Goal: Task Accomplishment & Management: Manage account settings

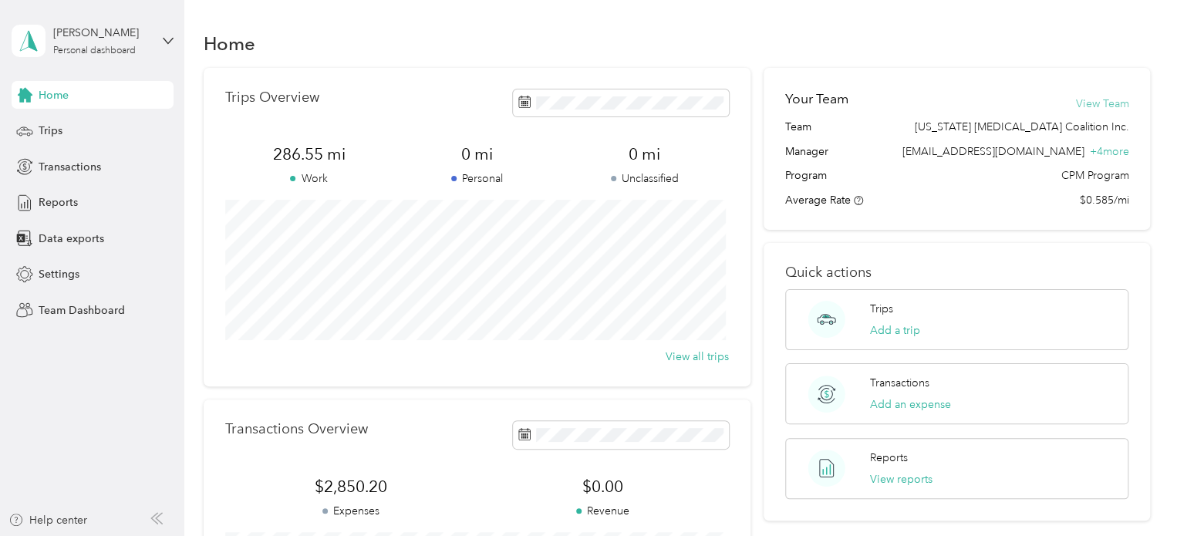
click at [1102, 104] on button "View Team" at bounding box center [1101, 104] width 53 height 16
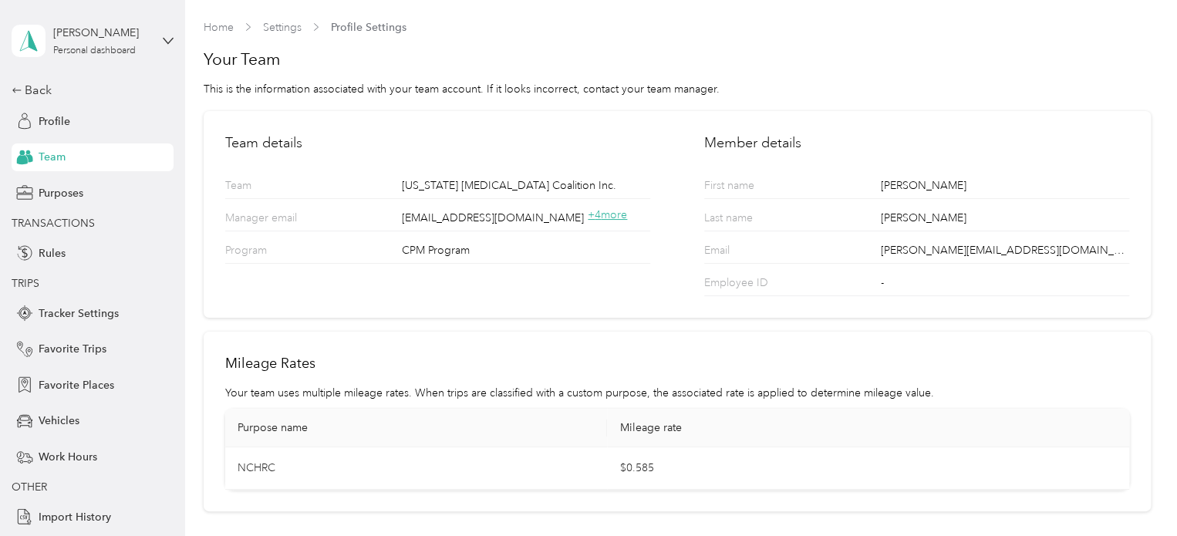
click at [599, 215] on span "+ 4 more" at bounding box center [607, 214] width 39 height 13
click at [39, 123] on span "Profile" at bounding box center [55, 121] width 32 height 16
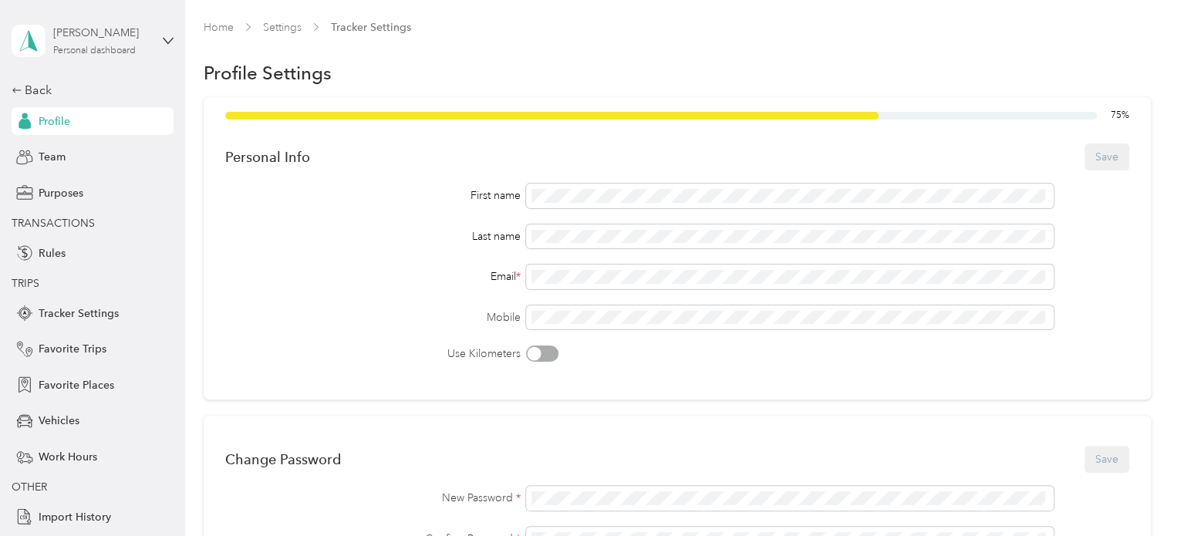
click at [63, 47] on div "Personal dashboard" at bounding box center [94, 50] width 83 height 9
click at [77, 137] on div "Team dashboard Personal dashboard Log out" at bounding box center [211, 161] width 390 height 97
click at [88, 46] on div "Personal dashboard" at bounding box center [94, 50] width 83 height 9
click at [73, 164] on div "Personal dashboard" at bounding box center [69, 161] width 100 height 16
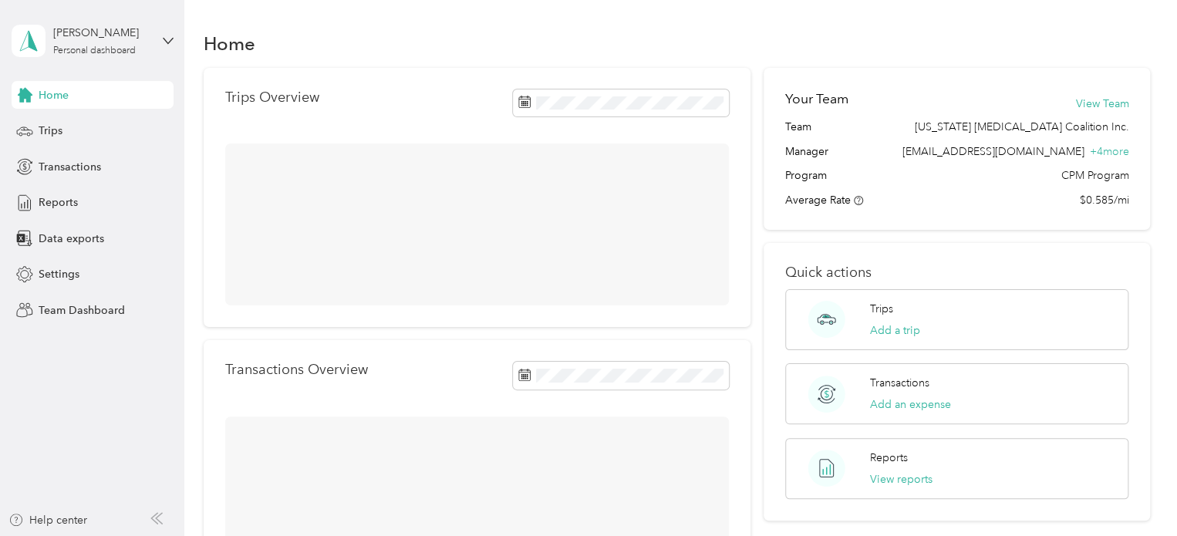
click at [73, 165] on div "Personal dashboard" at bounding box center [211, 153] width 390 height 27
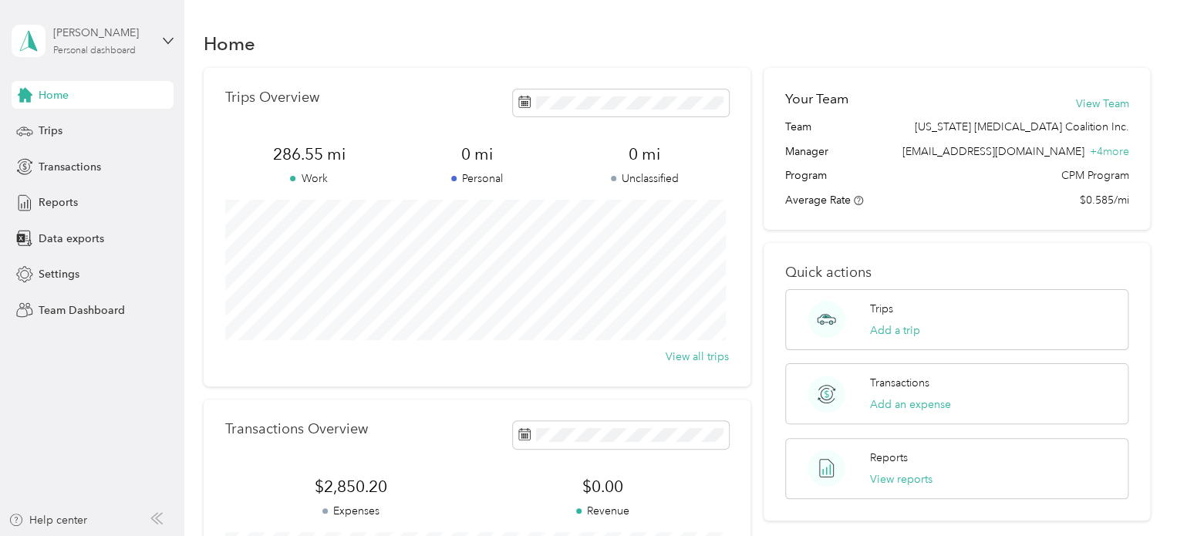
click at [82, 43] on div "[PERSON_NAME] Personal dashboard" at bounding box center [101, 40] width 96 height 31
click at [69, 128] on div "Team dashboard" at bounding box center [66, 122] width 83 height 16
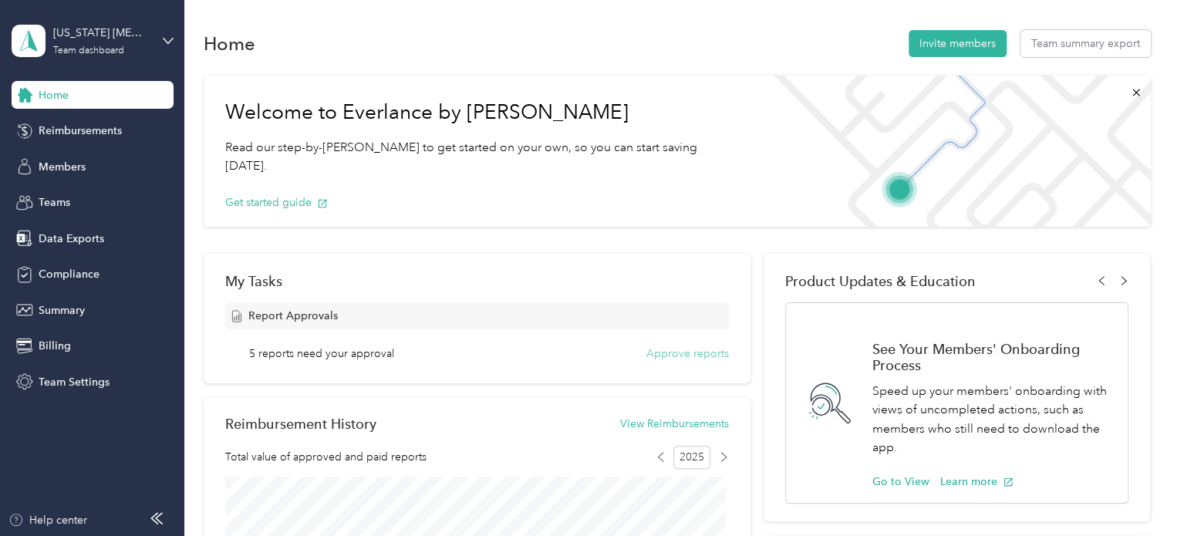
click at [667, 352] on button "Approve reports" at bounding box center [687, 354] width 83 height 16
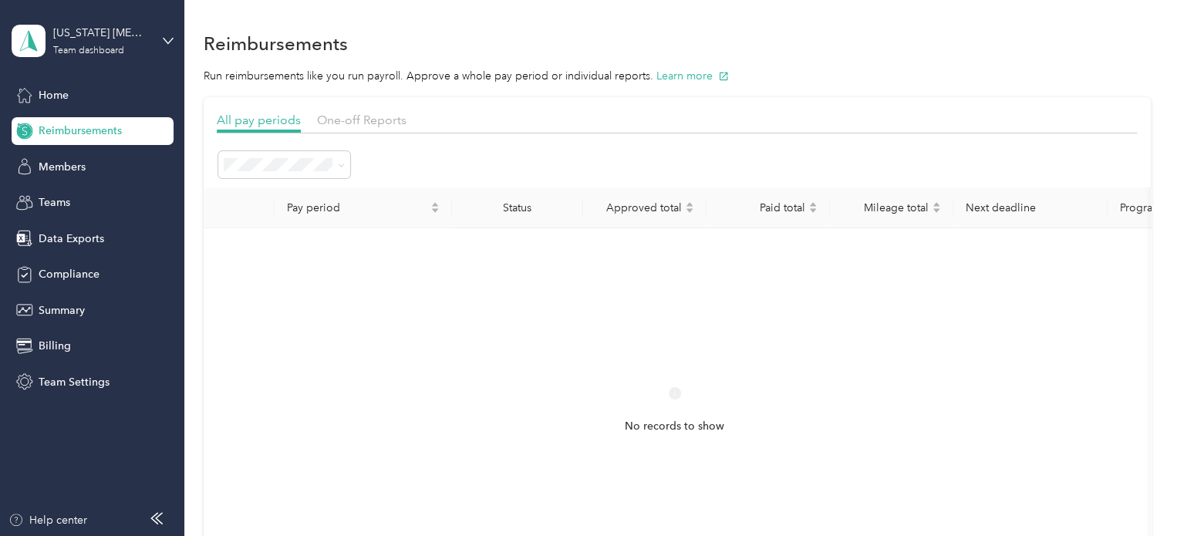
click at [674, 397] on circle at bounding box center [675, 393] width 12 height 12
click at [74, 164] on span "Members" at bounding box center [62, 167] width 47 height 16
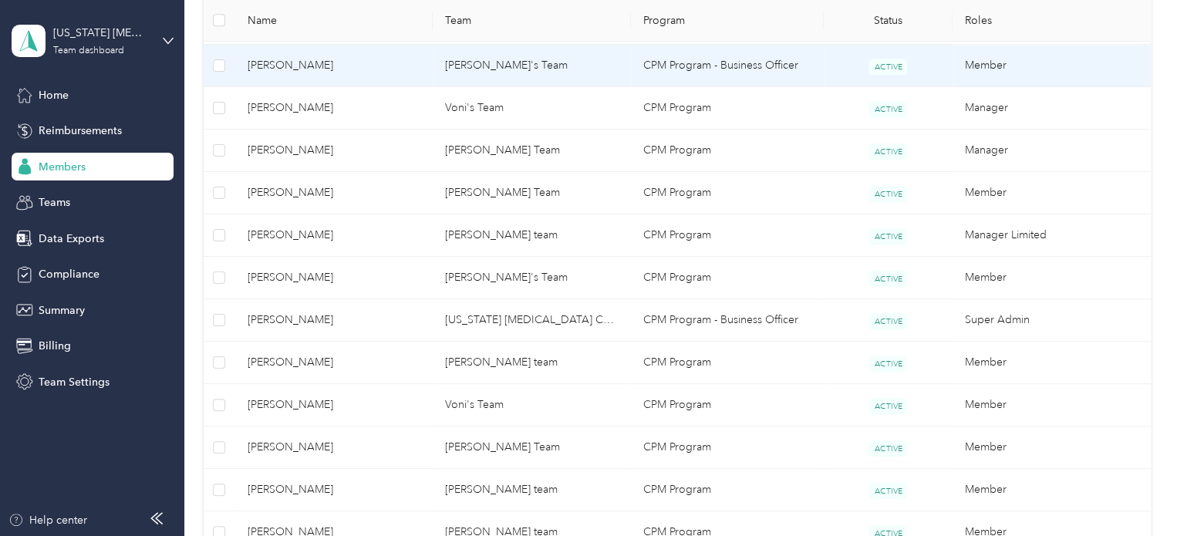
scroll to position [463, 0]
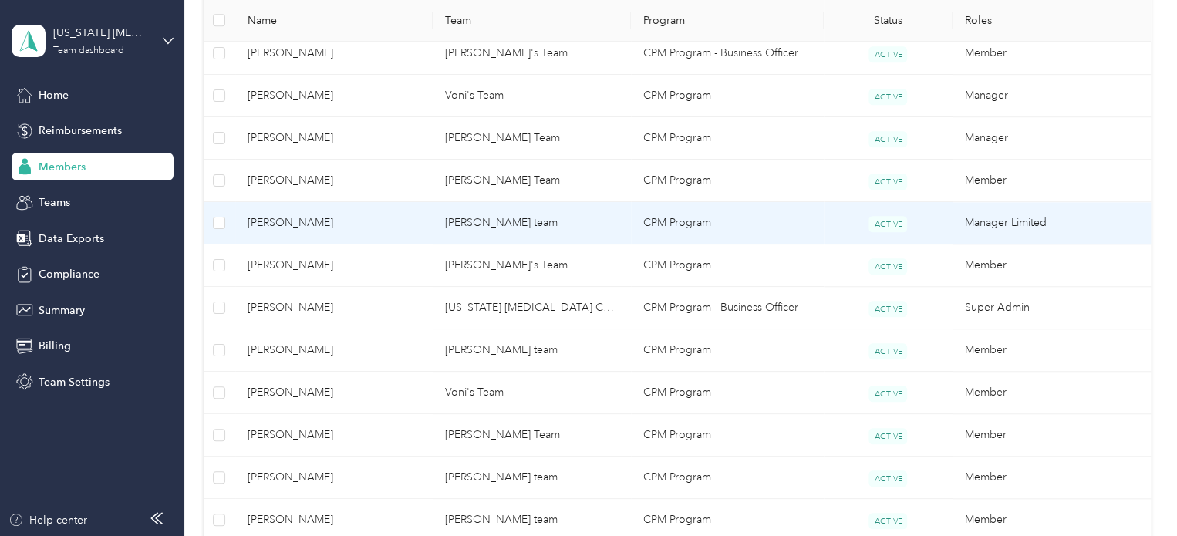
click at [296, 228] on span "[PERSON_NAME]" at bounding box center [335, 222] width 174 height 17
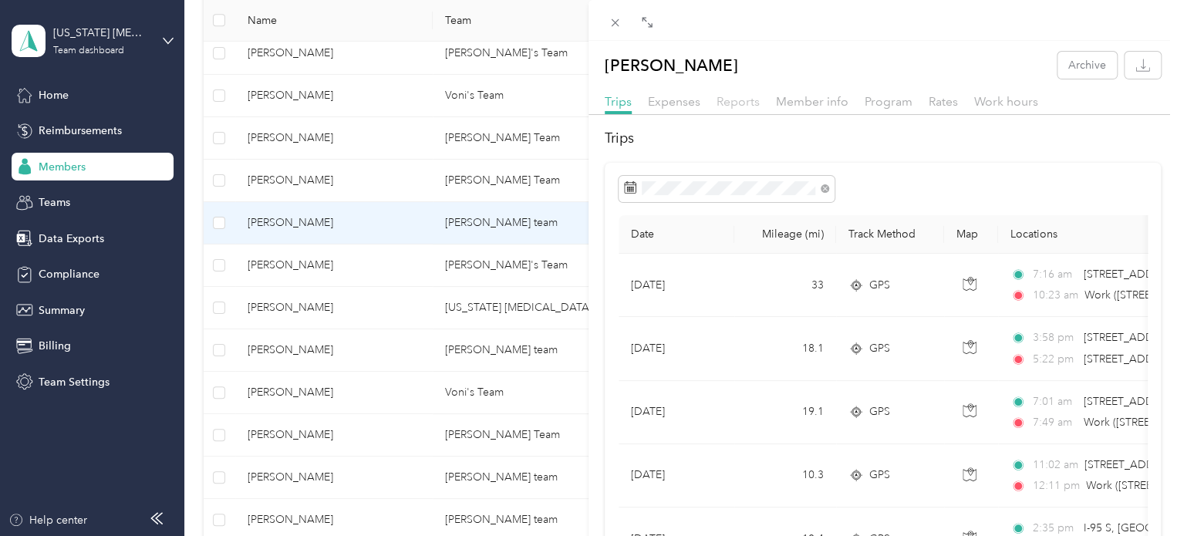
click at [745, 106] on span "Reports" at bounding box center [738, 101] width 43 height 15
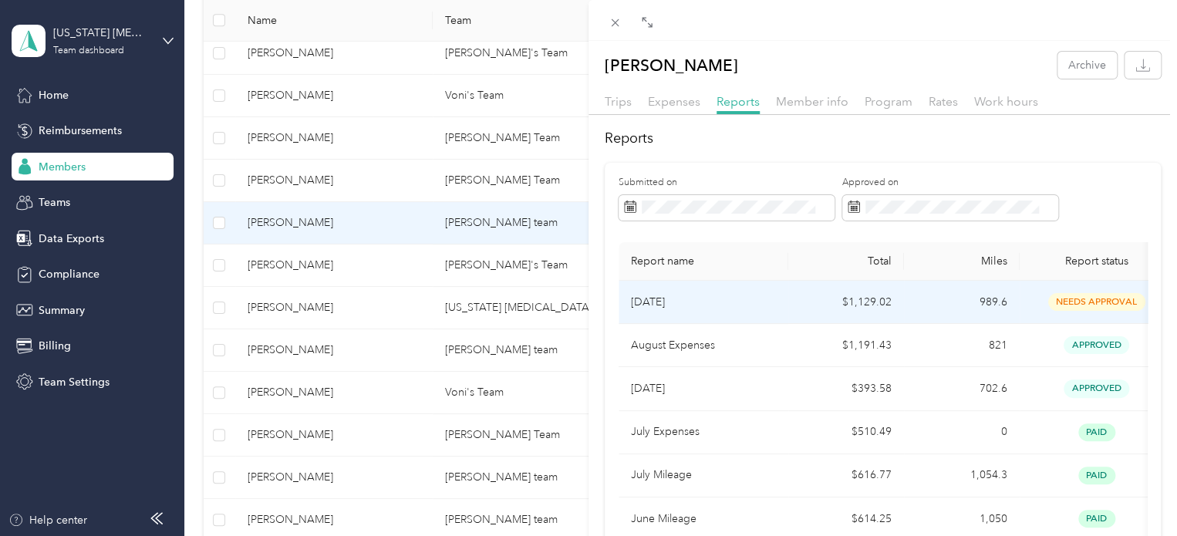
click at [768, 295] on p "[DATE]" at bounding box center [703, 302] width 145 height 17
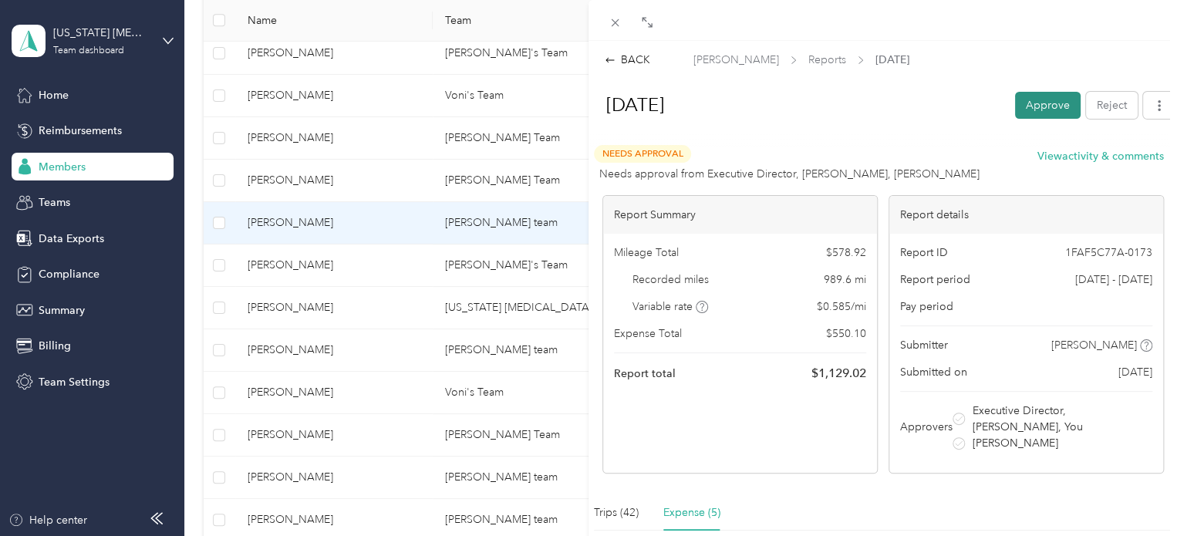
click at [1024, 101] on button "Approve" at bounding box center [1048, 105] width 66 height 27
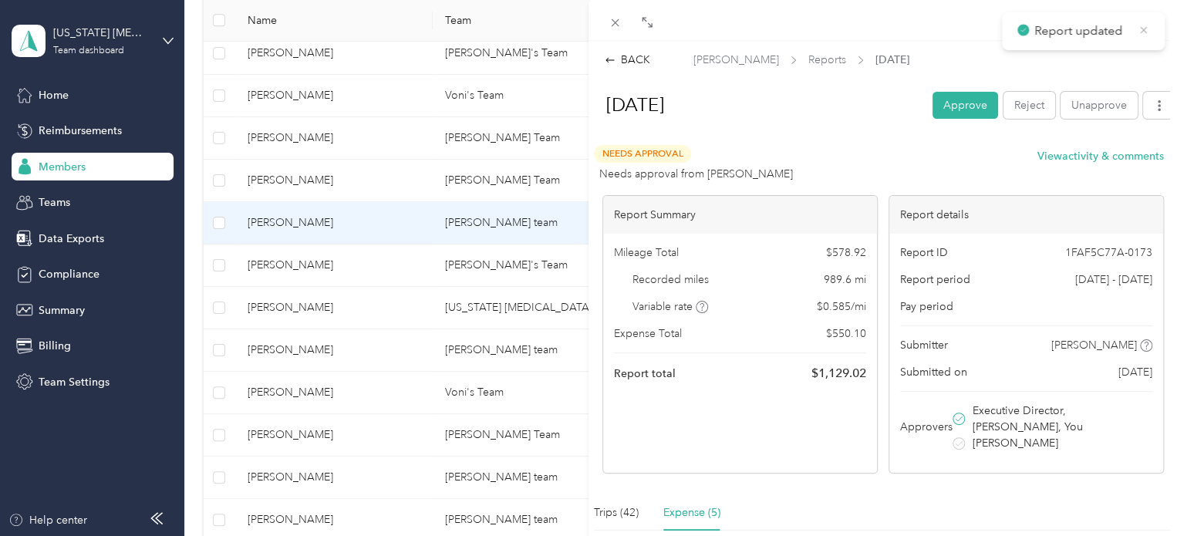
click at [1145, 32] on icon at bounding box center [1143, 29] width 7 height 7
click at [610, 29] on icon at bounding box center [615, 22] width 13 height 13
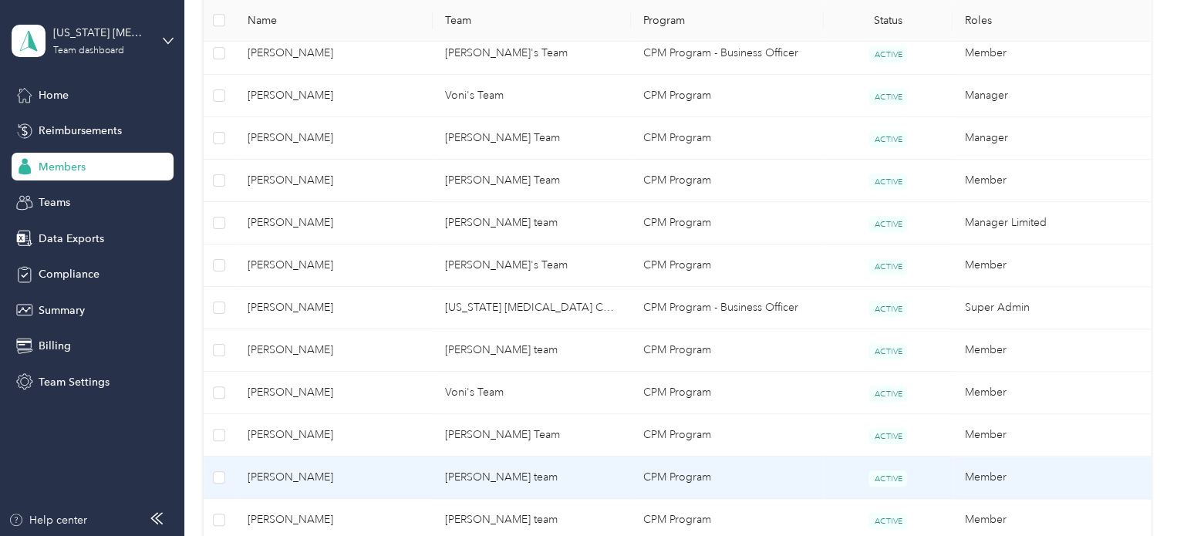
click at [345, 474] on span "[PERSON_NAME]" at bounding box center [335, 477] width 174 height 17
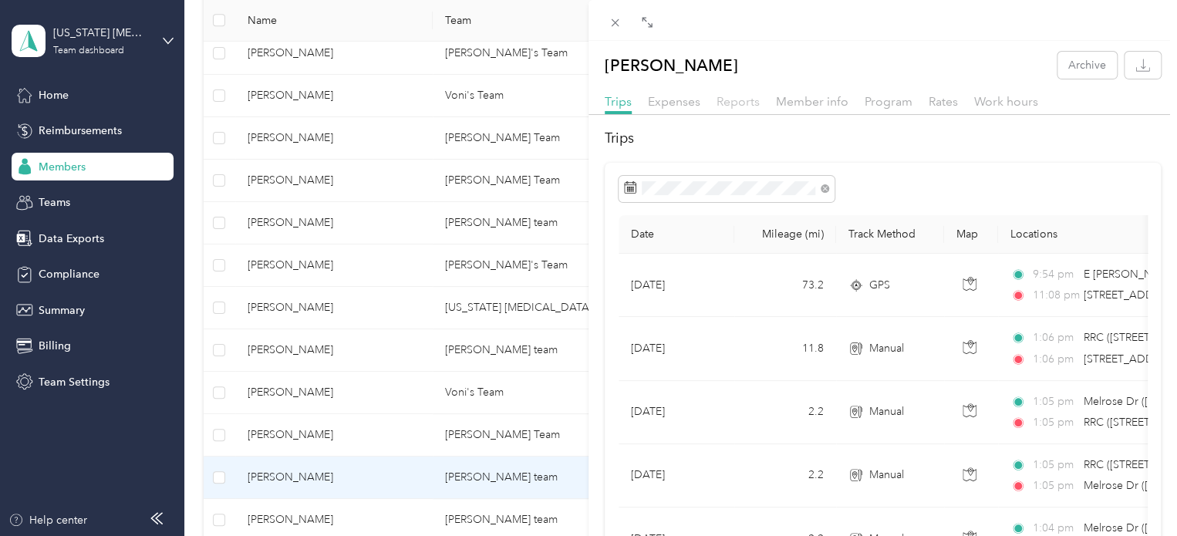
click at [742, 99] on span "Reports" at bounding box center [738, 101] width 43 height 15
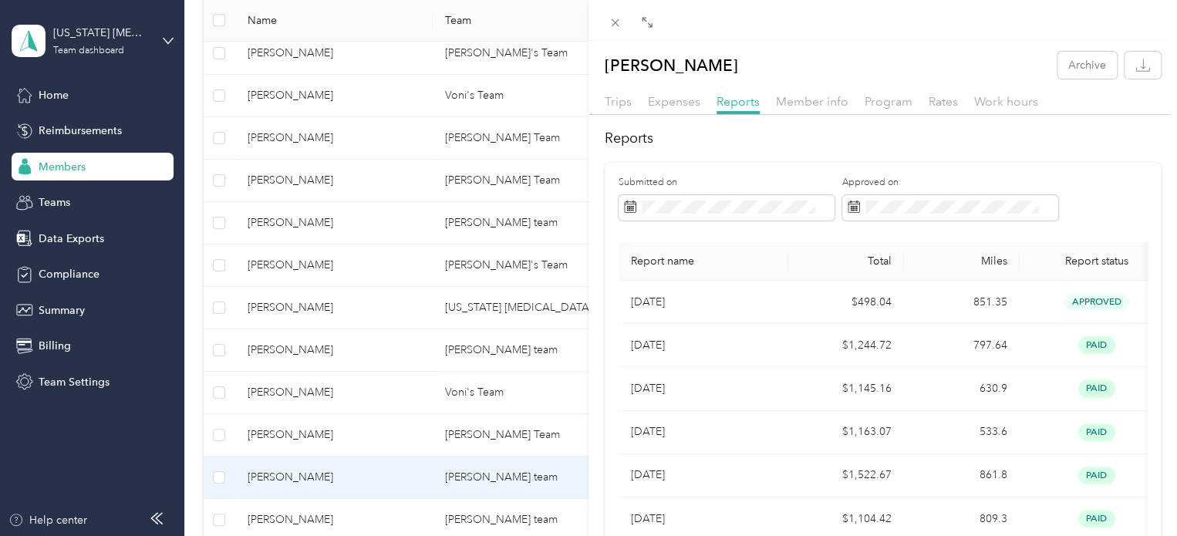
click at [398, 518] on div "Shaymarie Echevarria Archive Trips Expenses Reports Member info Program Rates W…" at bounding box center [588, 268] width 1177 height 536
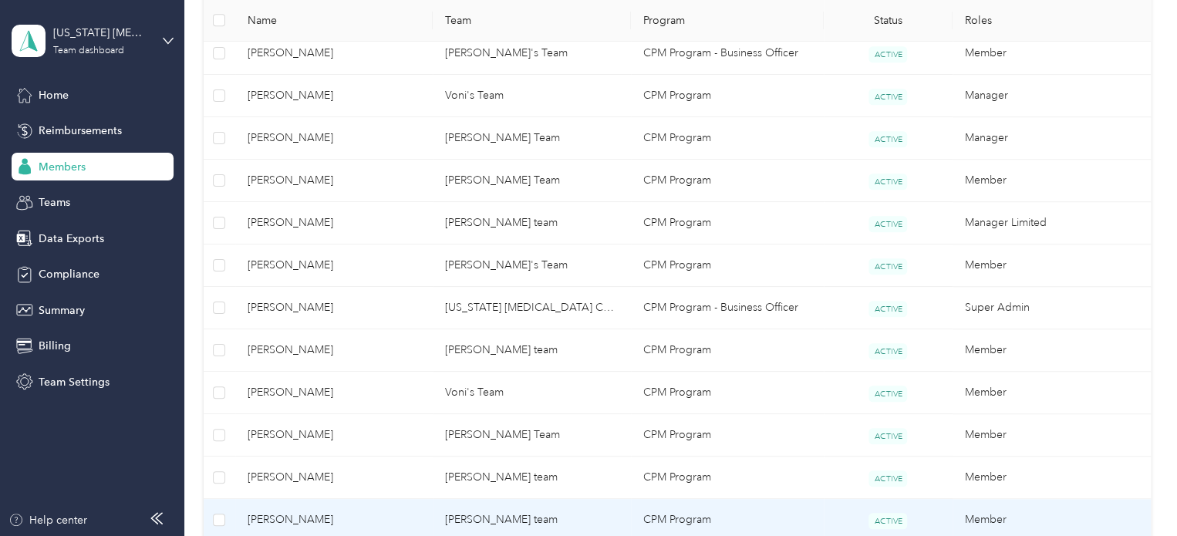
click at [398, 518] on span "[PERSON_NAME]" at bounding box center [335, 519] width 174 height 17
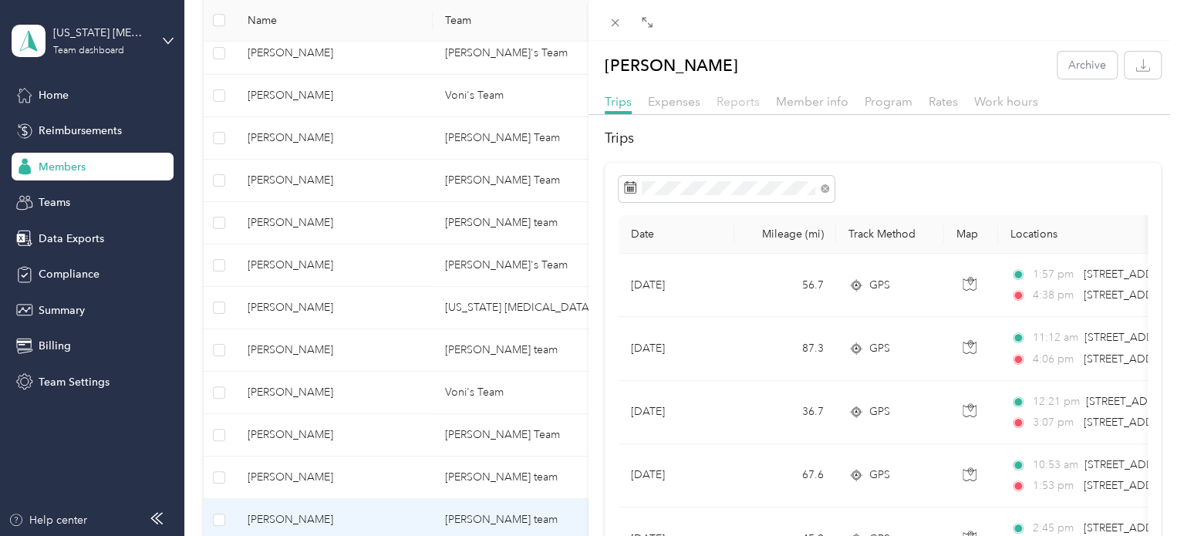
click at [733, 101] on span "Reports" at bounding box center [738, 101] width 43 height 15
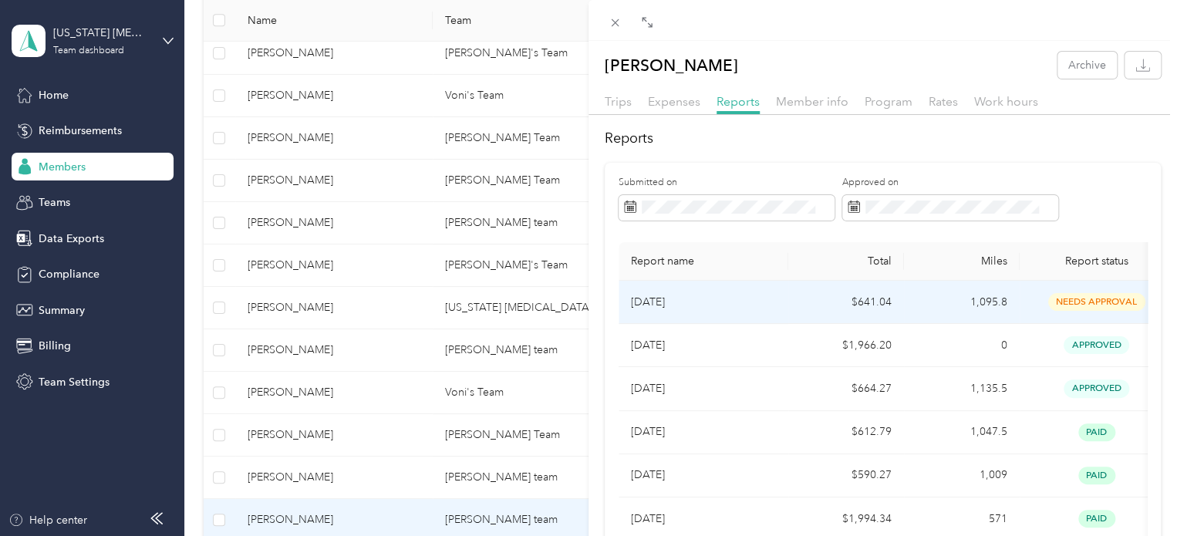
click at [762, 302] on p "[DATE]" at bounding box center [703, 302] width 145 height 17
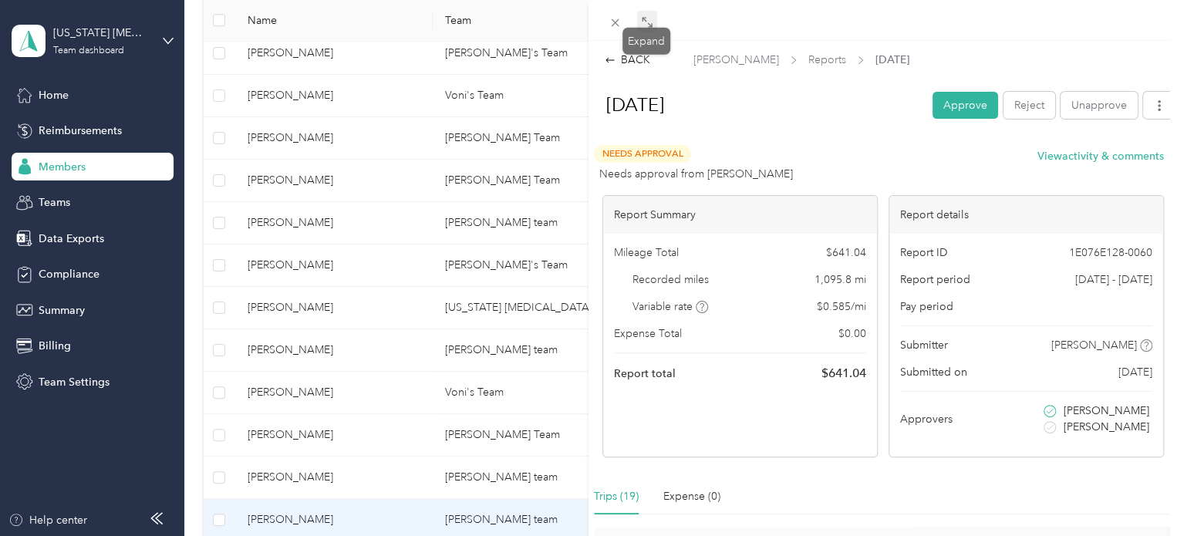
click at [654, 30] on span at bounding box center [647, 22] width 20 height 22
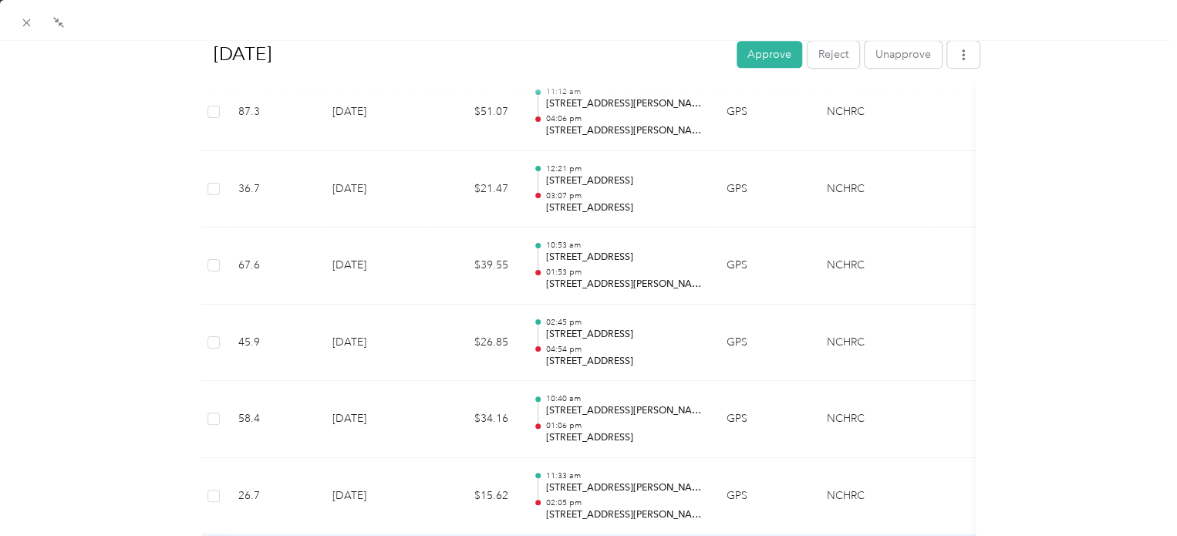
scroll to position [484, 0]
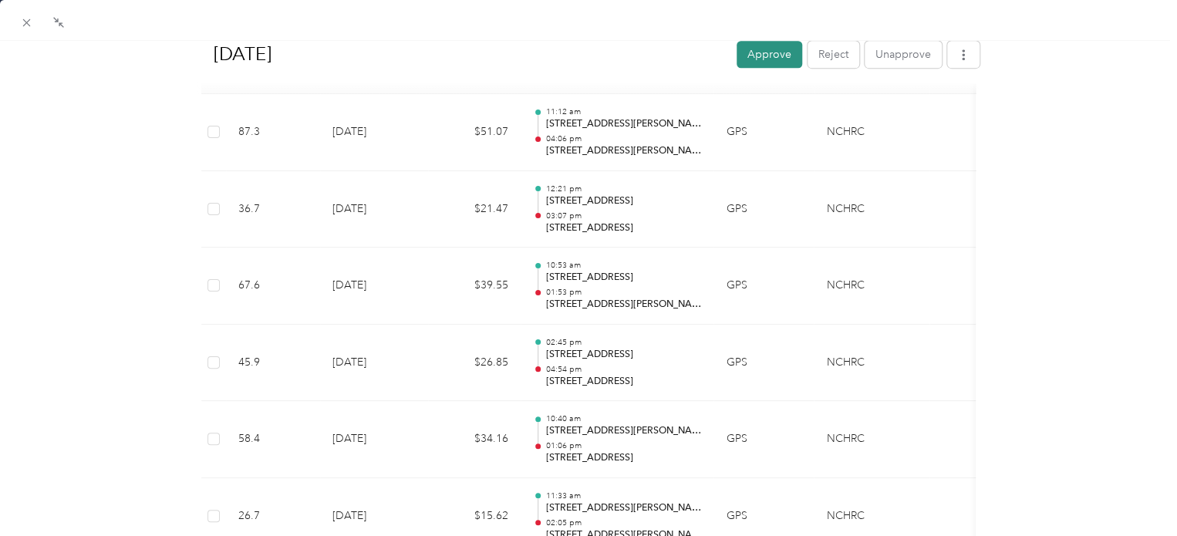
click at [766, 52] on button "Approve" at bounding box center [770, 54] width 66 height 27
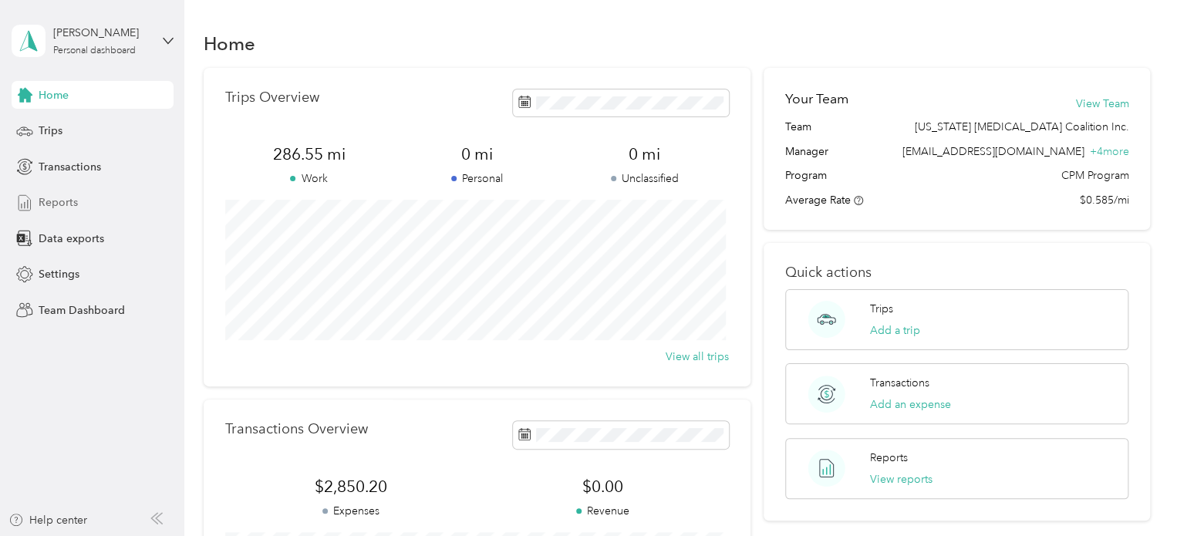
click at [68, 204] on span "Reports" at bounding box center [58, 202] width 39 height 16
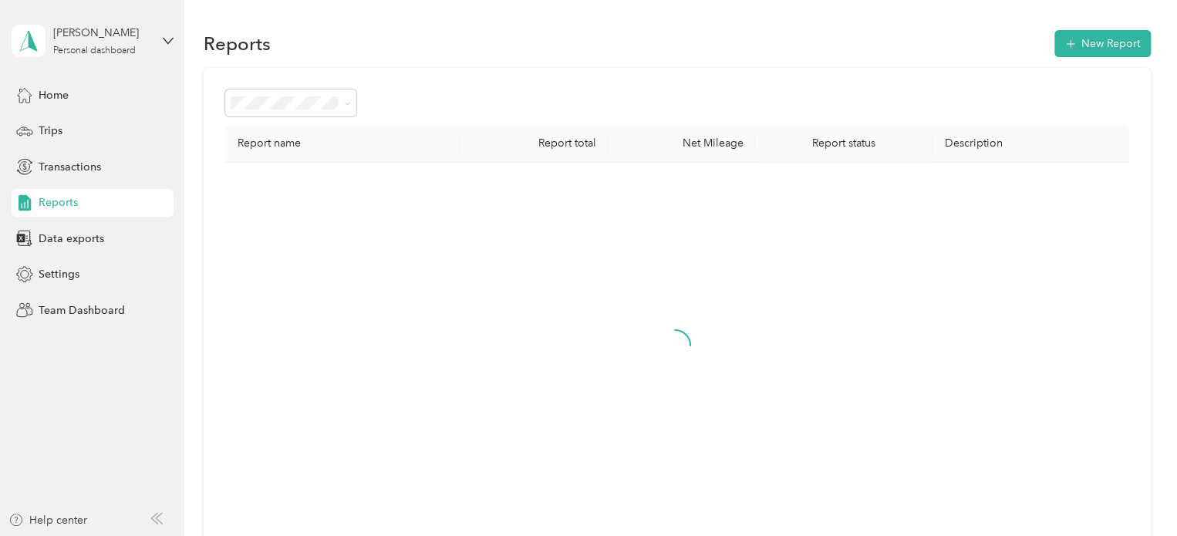
click at [117, 56] on div "[PERSON_NAME] Personal dashboard" at bounding box center [81, 41] width 139 height 32
click at [68, 134] on div "Team dashboard" at bounding box center [217, 126] width 390 height 27
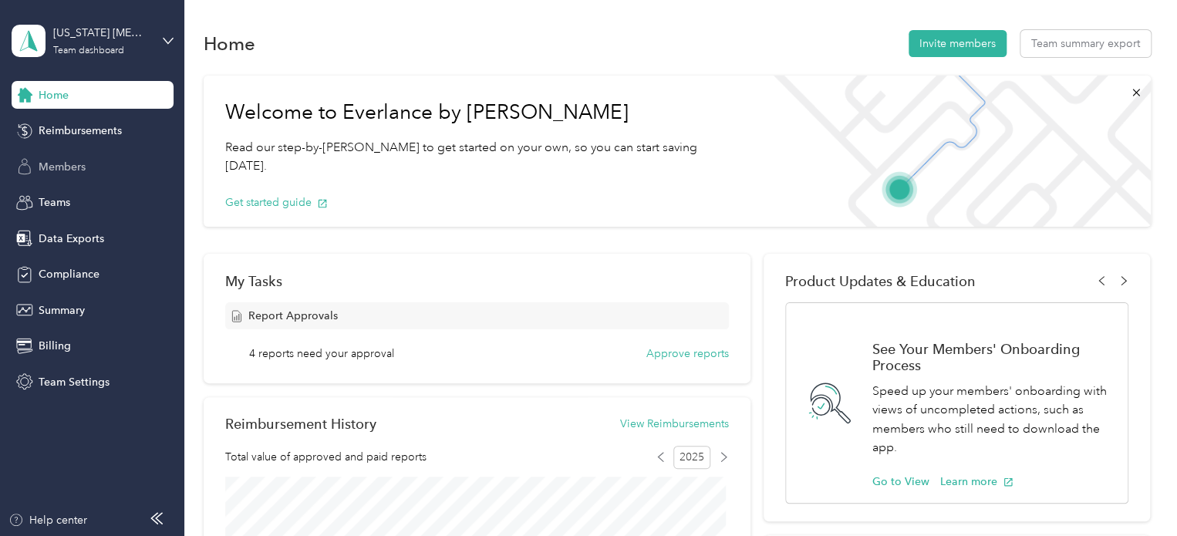
click at [58, 166] on span "Members" at bounding box center [62, 167] width 47 height 16
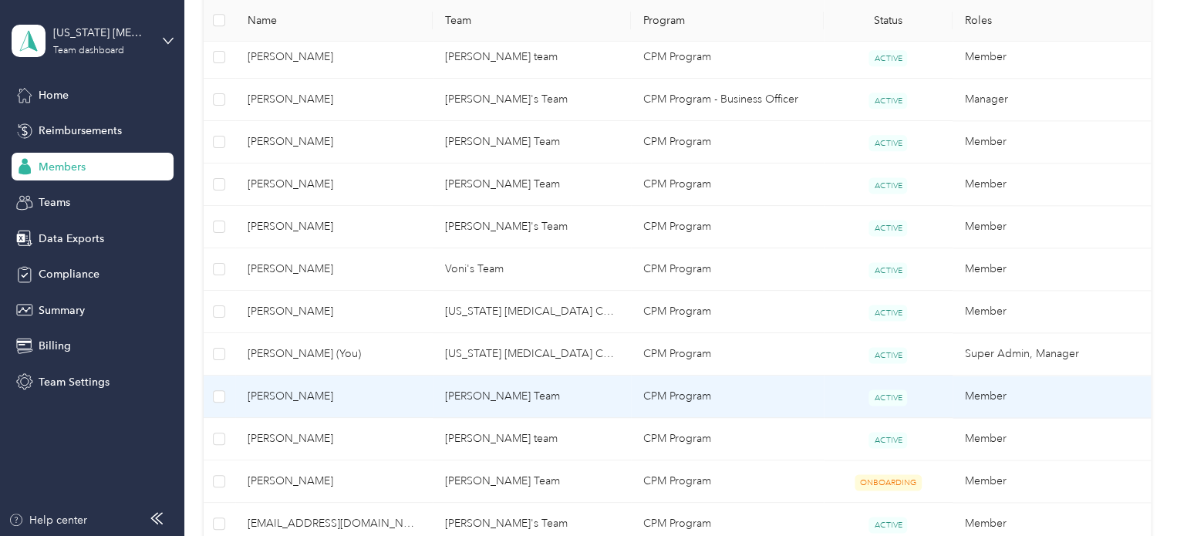
scroll to position [1003, 0]
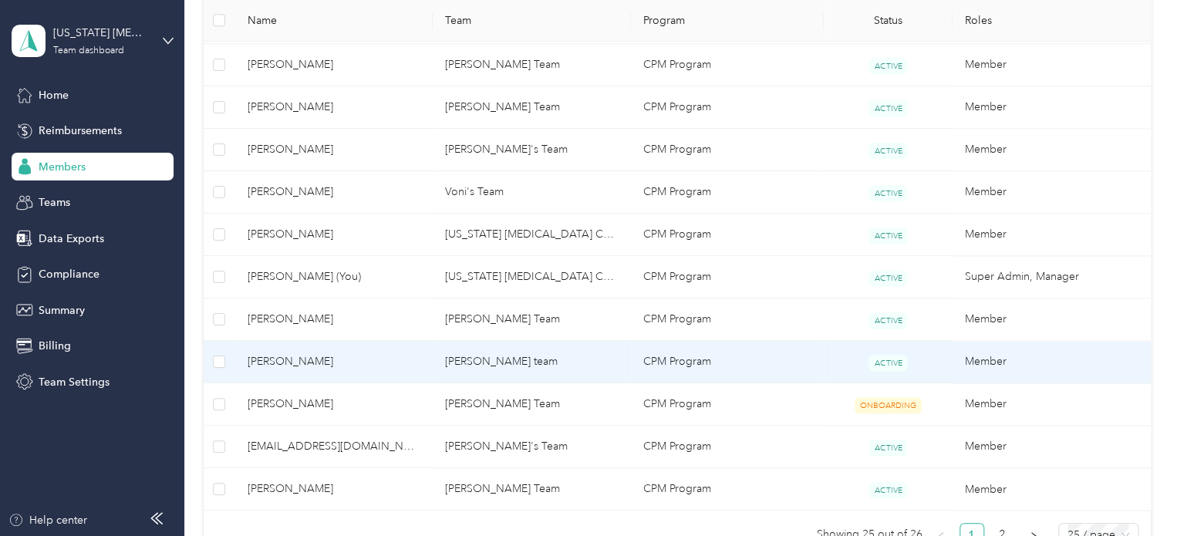
click at [389, 357] on span "[PERSON_NAME]" at bounding box center [335, 361] width 174 height 17
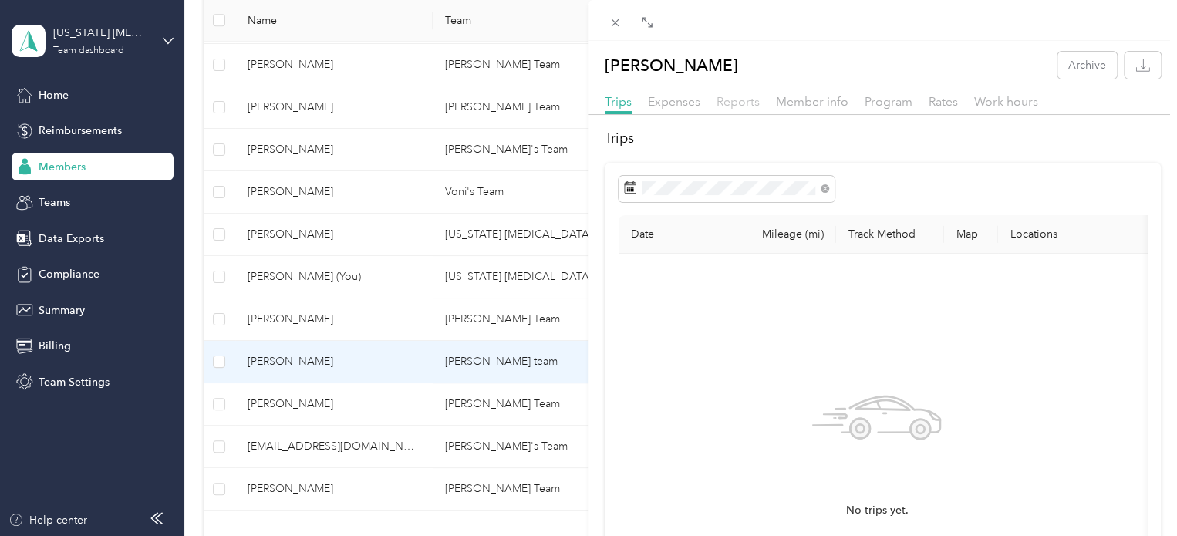
click at [746, 107] on span "Reports" at bounding box center [738, 101] width 43 height 15
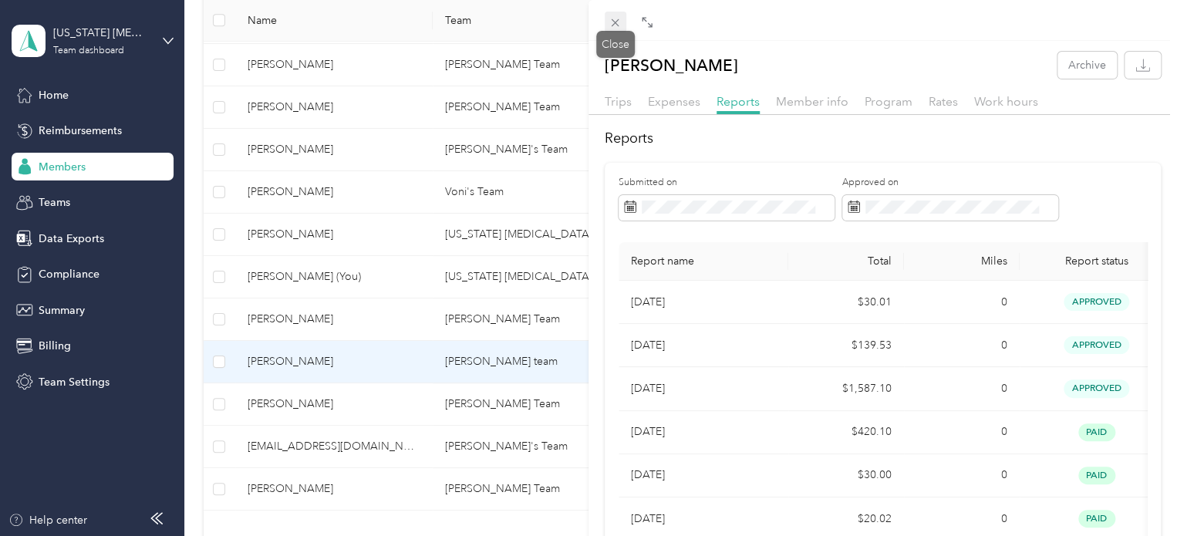
click at [615, 29] on icon at bounding box center [615, 22] width 13 height 13
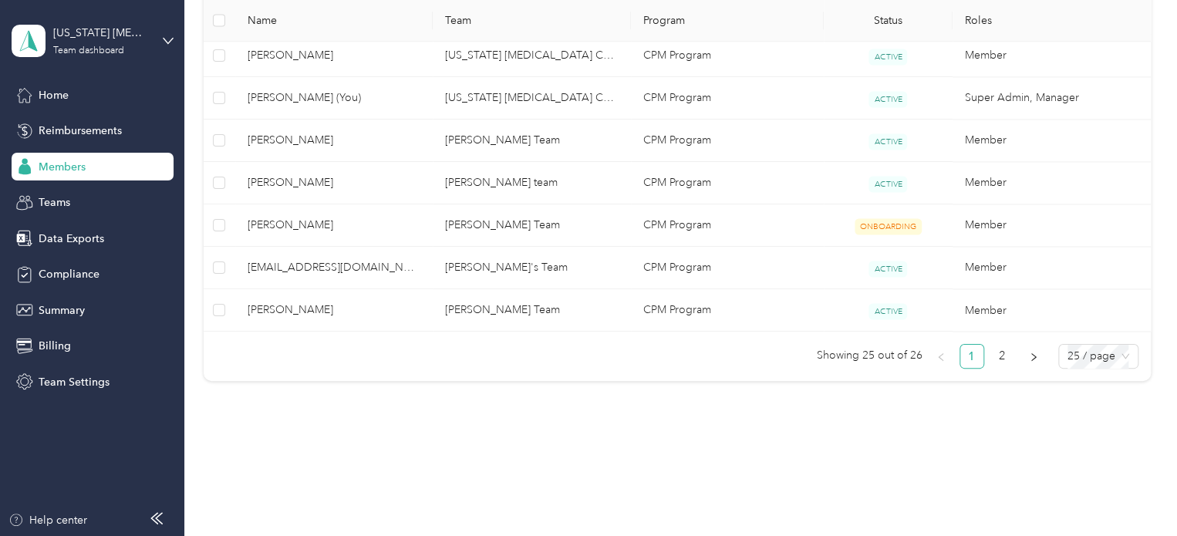
scroll to position [1195, 0]
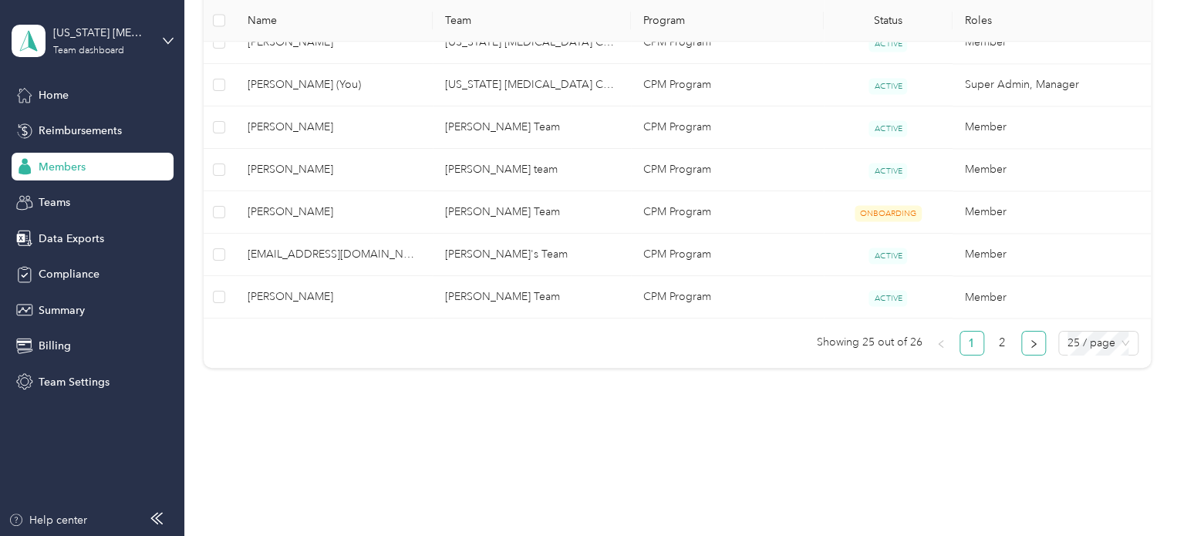
click at [1029, 339] on icon "right" at bounding box center [1033, 343] width 9 height 9
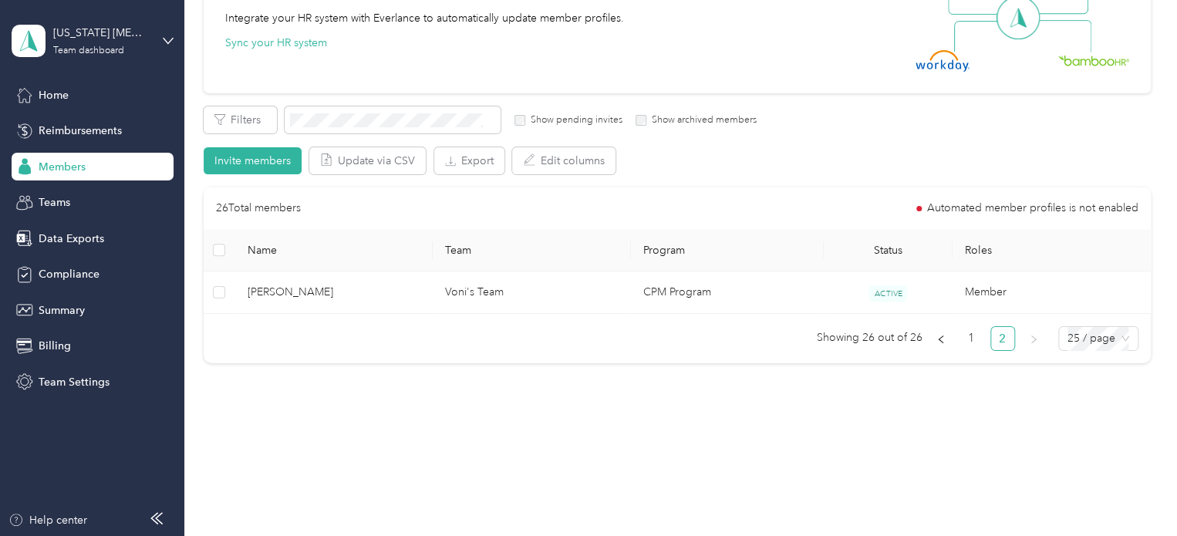
scroll to position [180, 0]
click at [940, 336] on icon "left" at bounding box center [940, 340] width 9 height 9
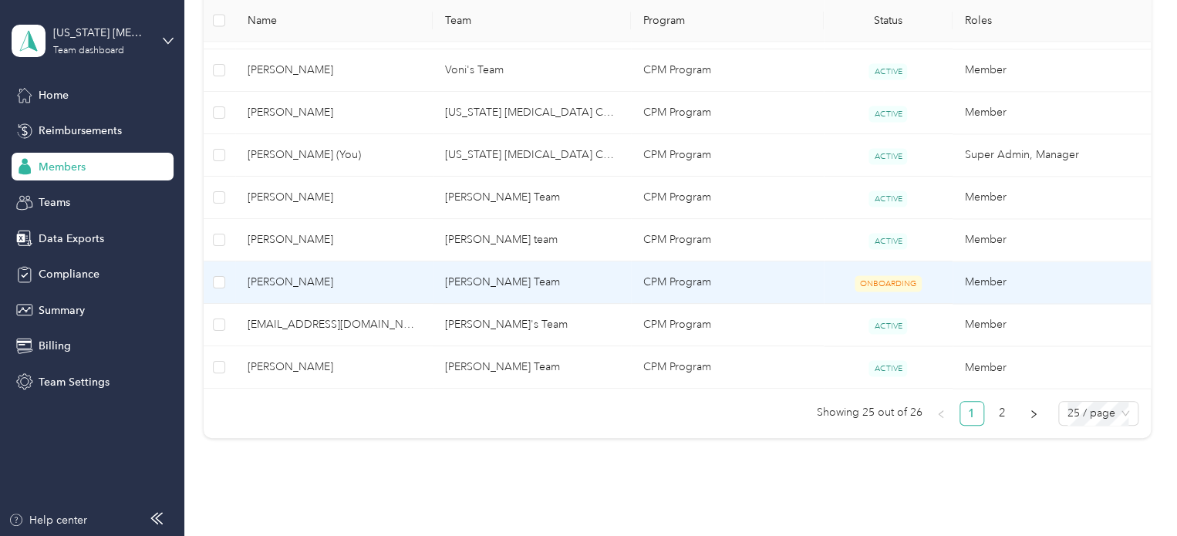
scroll to position [1157, 0]
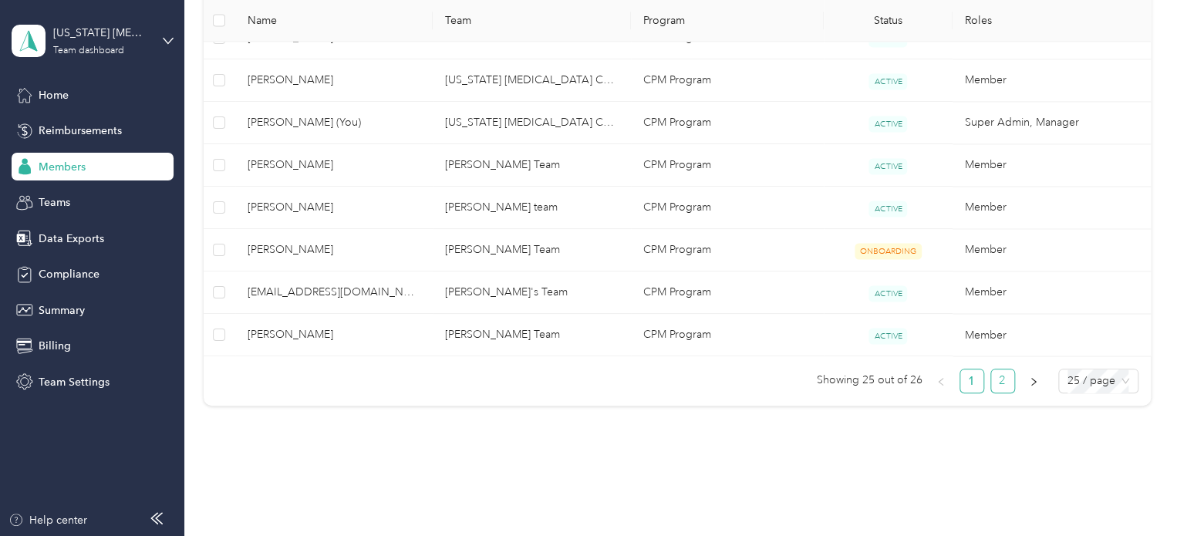
click at [993, 378] on link "2" at bounding box center [1002, 380] width 23 height 23
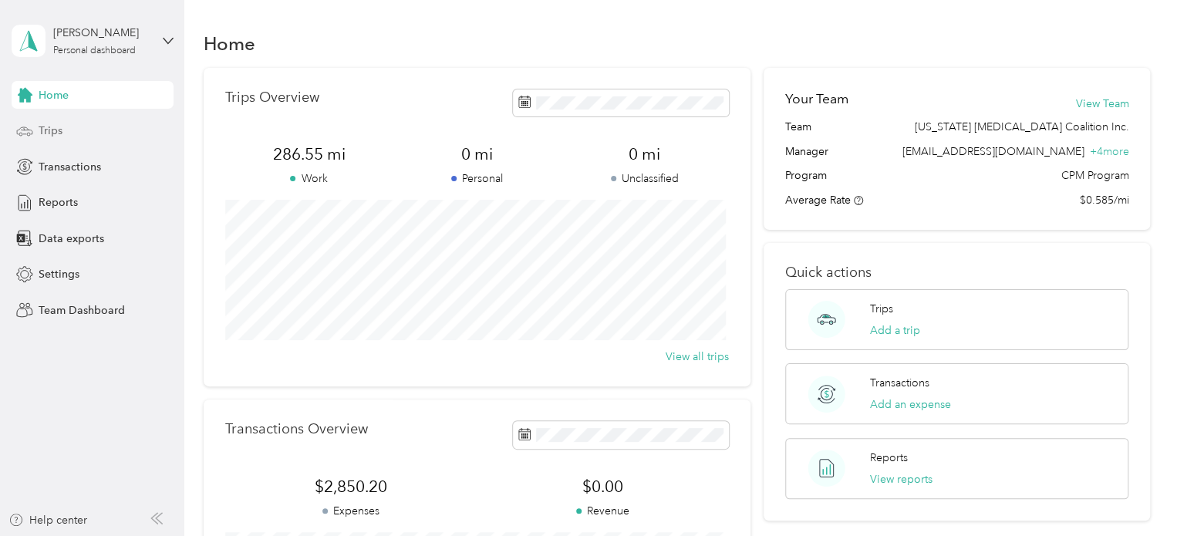
click at [46, 129] on span "Trips" at bounding box center [51, 131] width 24 height 16
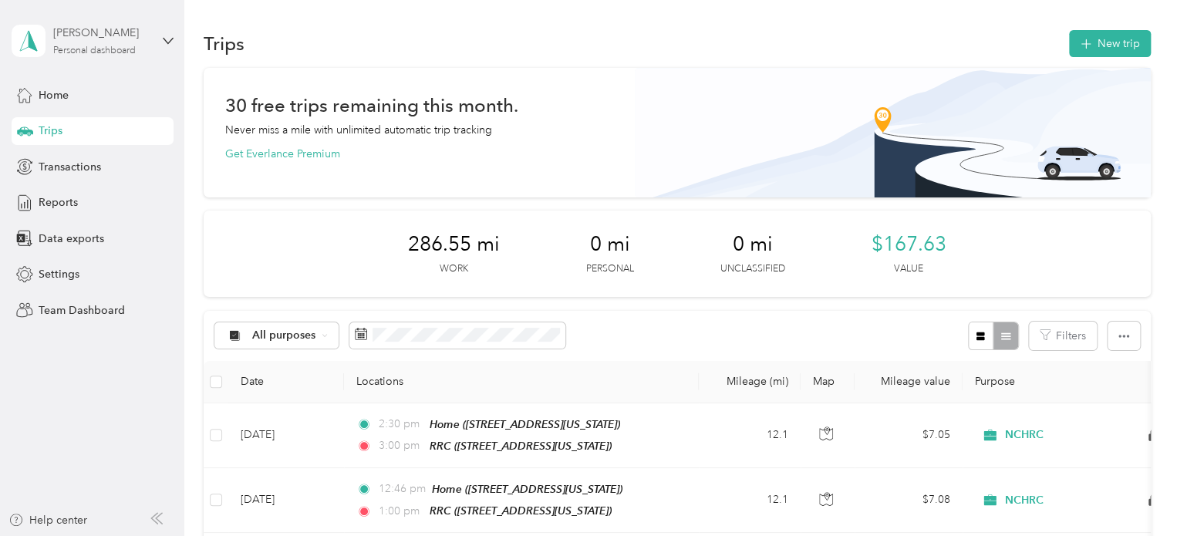
click at [101, 49] on div "Personal dashboard" at bounding box center [94, 50] width 83 height 9
click at [69, 131] on div "Team dashboard" at bounding box center [66, 127] width 83 height 16
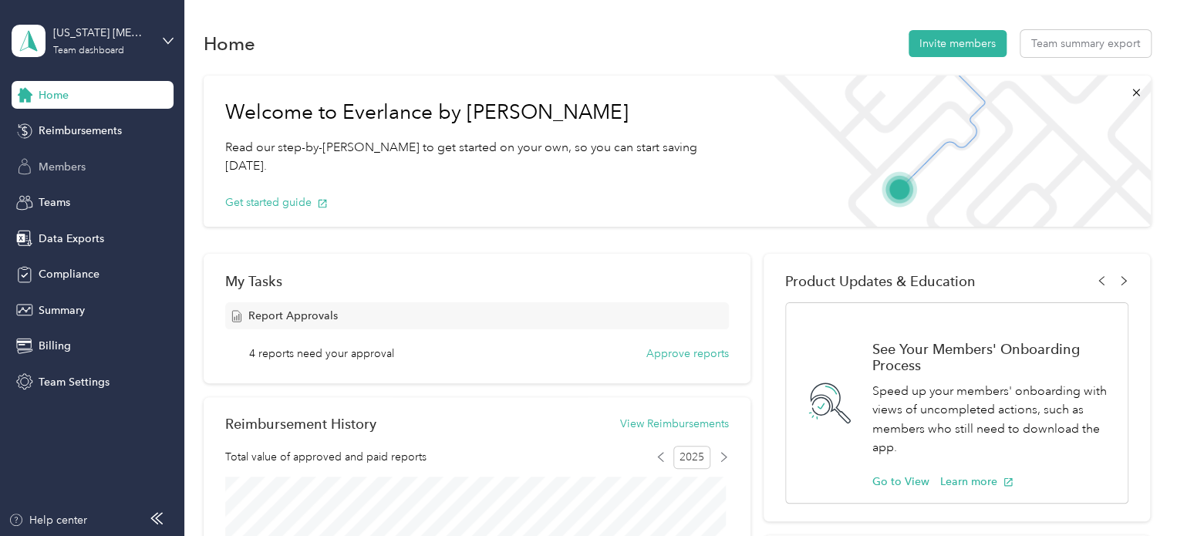
click at [65, 170] on span "Members" at bounding box center [62, 167] width 47 height 16
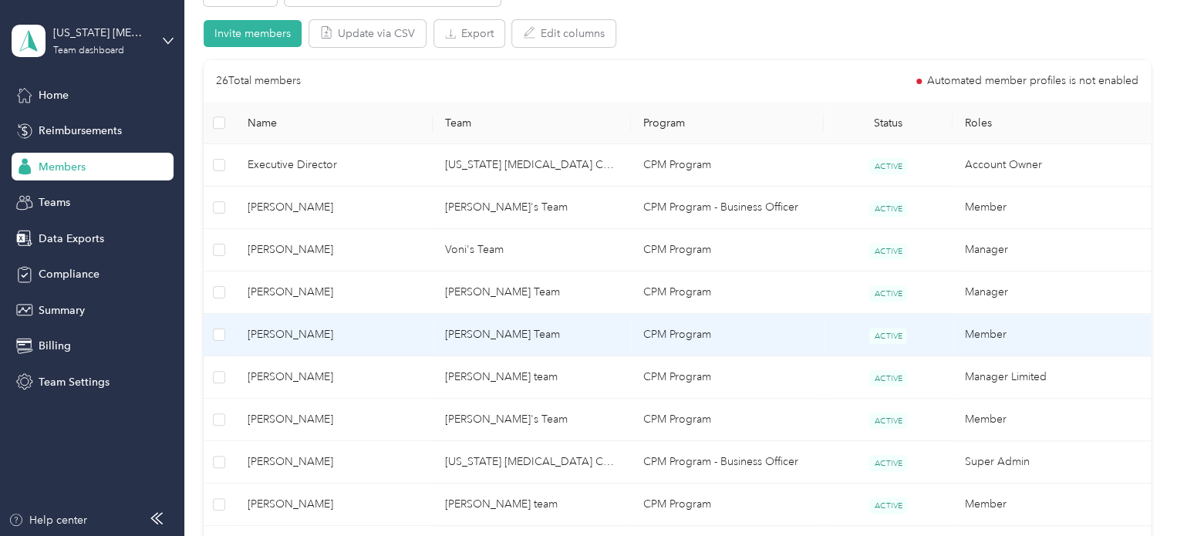
scroll to position [386, 0]
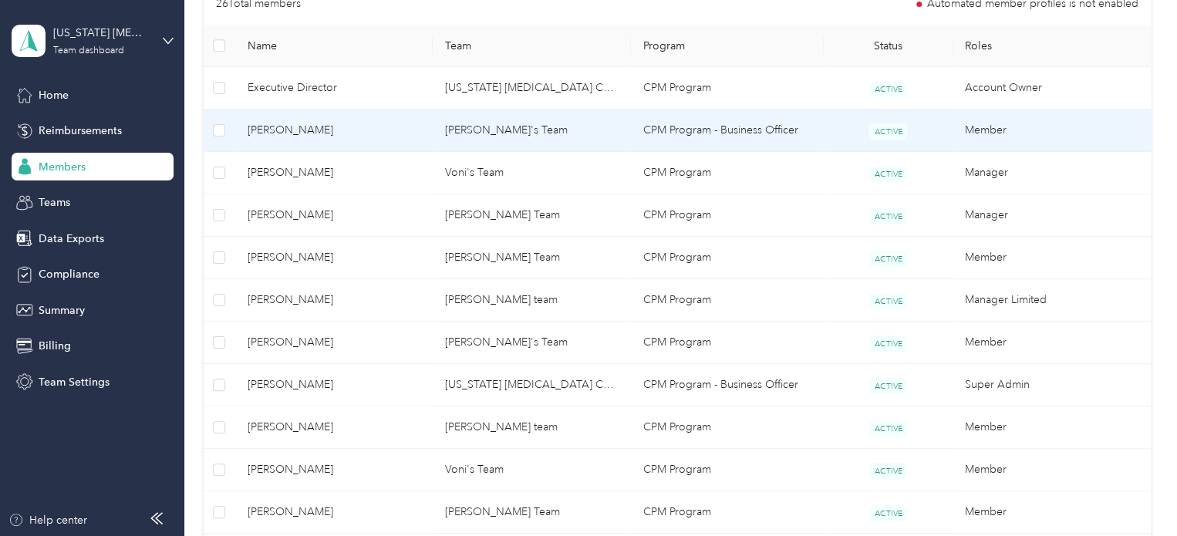
click at [507, 141] on td "[PERSON_NAME]'s Team" at bounding box center [532, 131] width 198 height 42
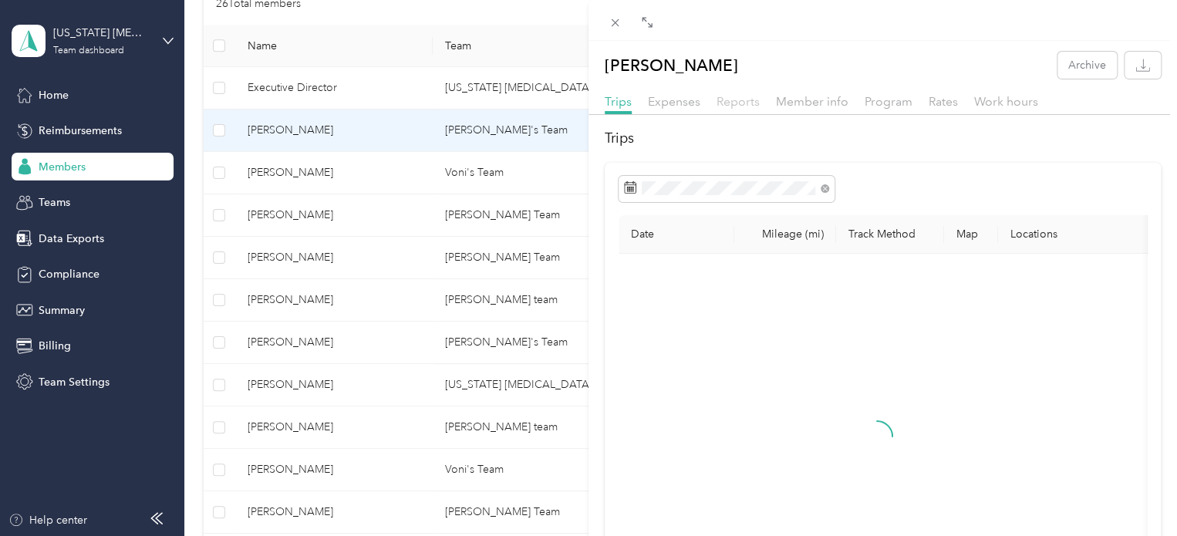
click at [727, 101] on span "Reports" at bounding box center [738, 101] width 43 height 15
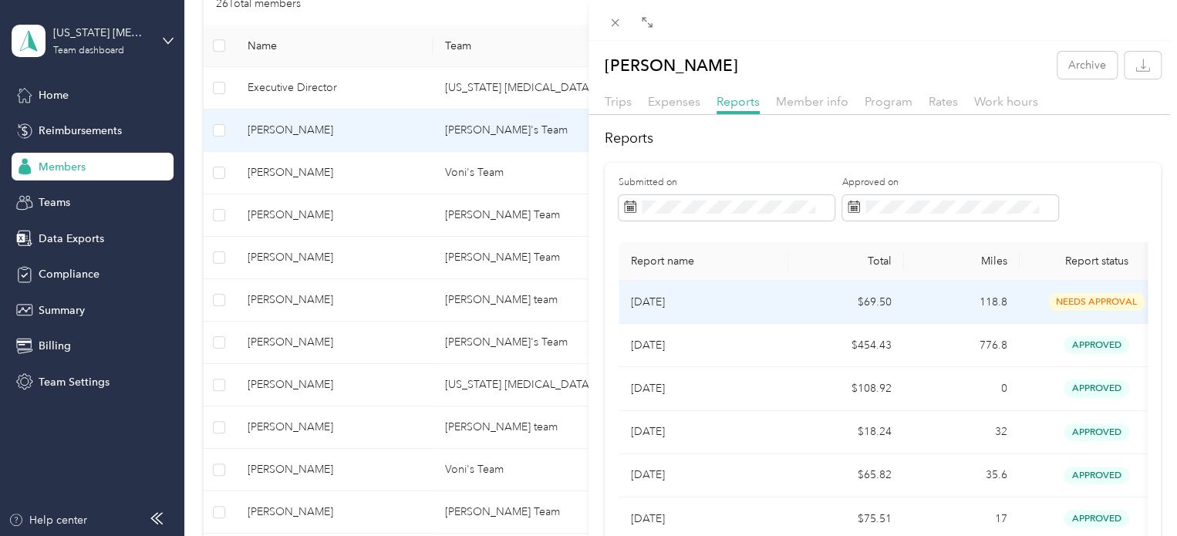
click at [736, 295] on p "[DATE]" at bounding box center [703, 302] width 145 height 17
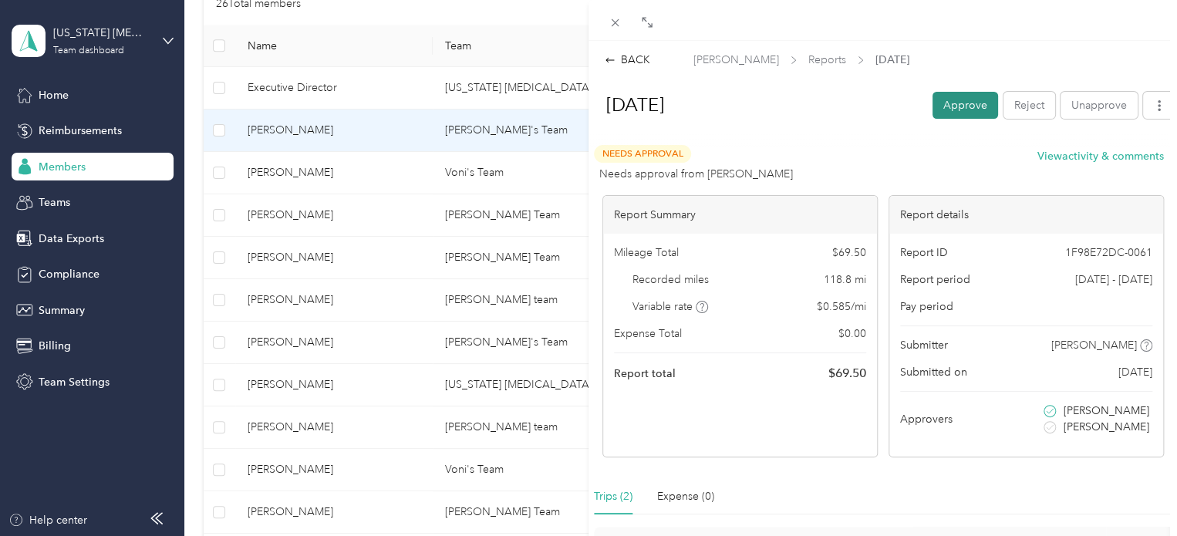
click at [967, 110] on button "Approve" at bounding box center [965, 105] width 66 height 27
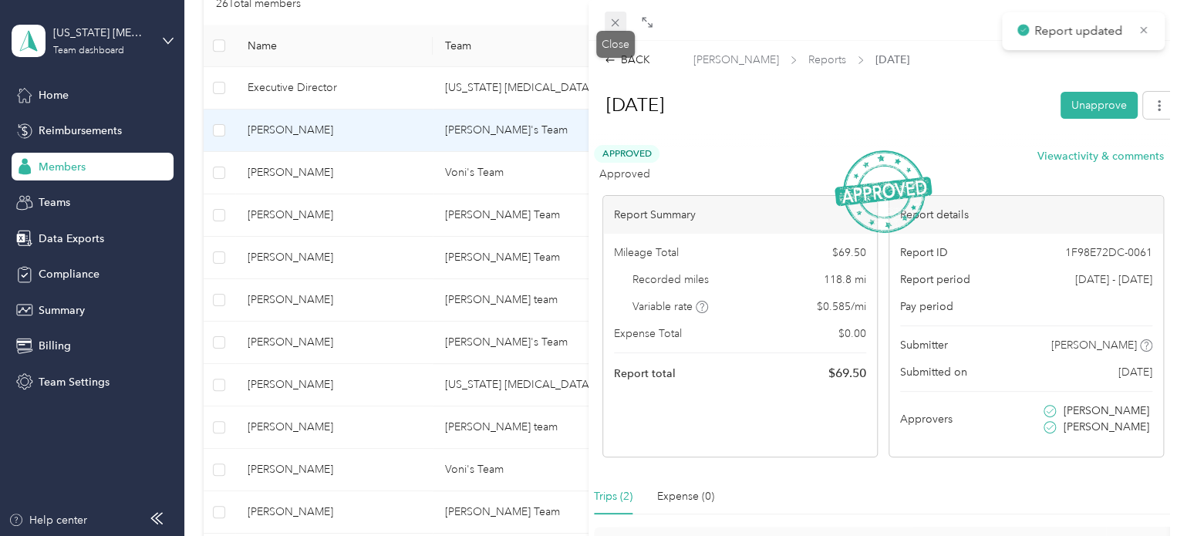
click at [618, 28] on icon at bounding box center [615, 22] width 13 height 13
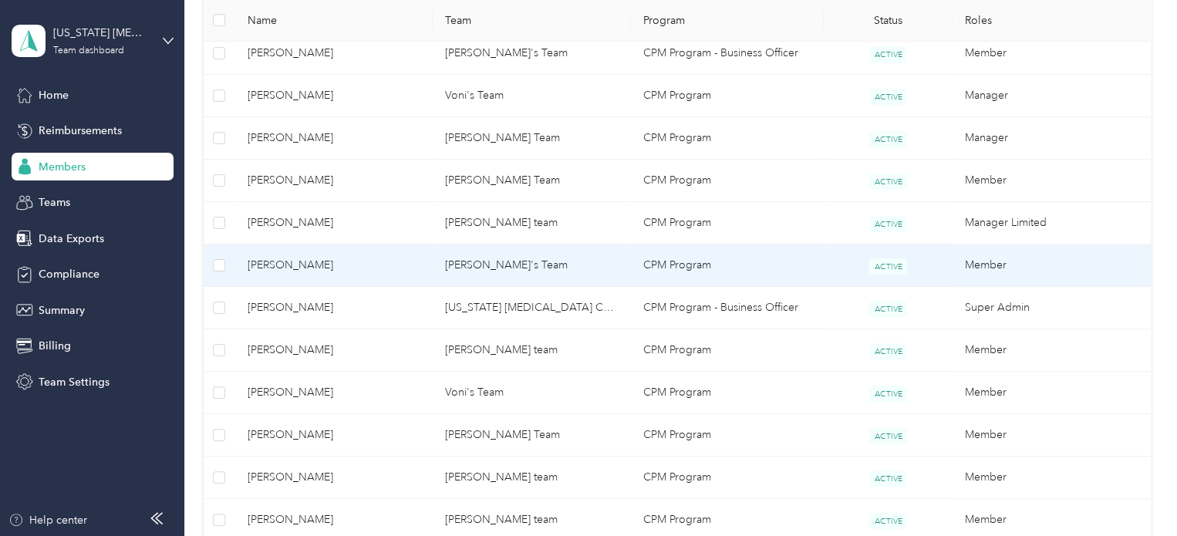
scroll to position [540, 0]
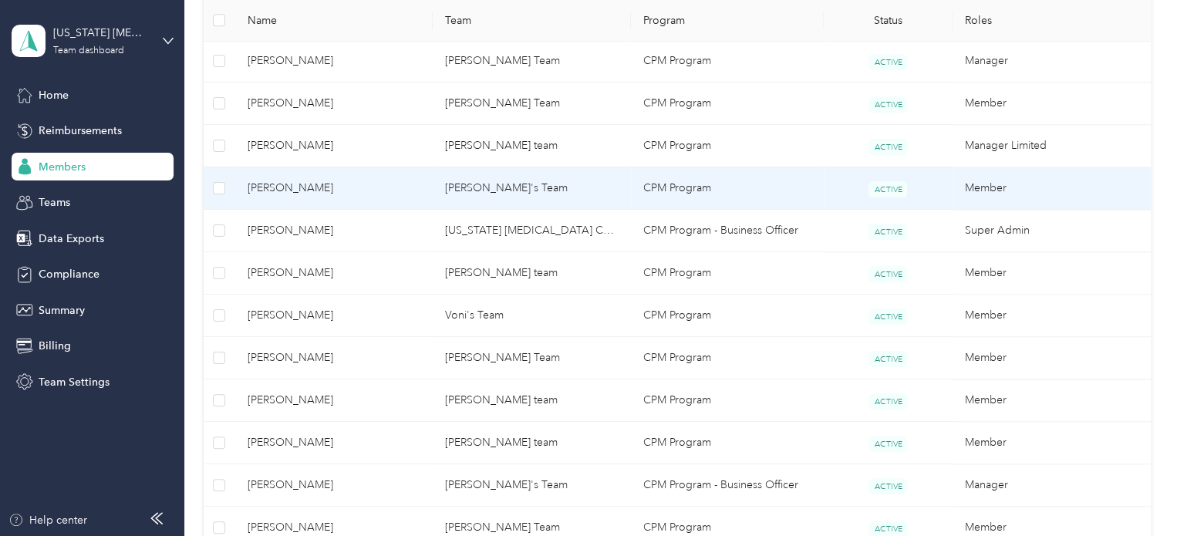
click at [368, 194] on span "[PERSON_NAME]" at bounding box center [335, 188] width 174 height 17
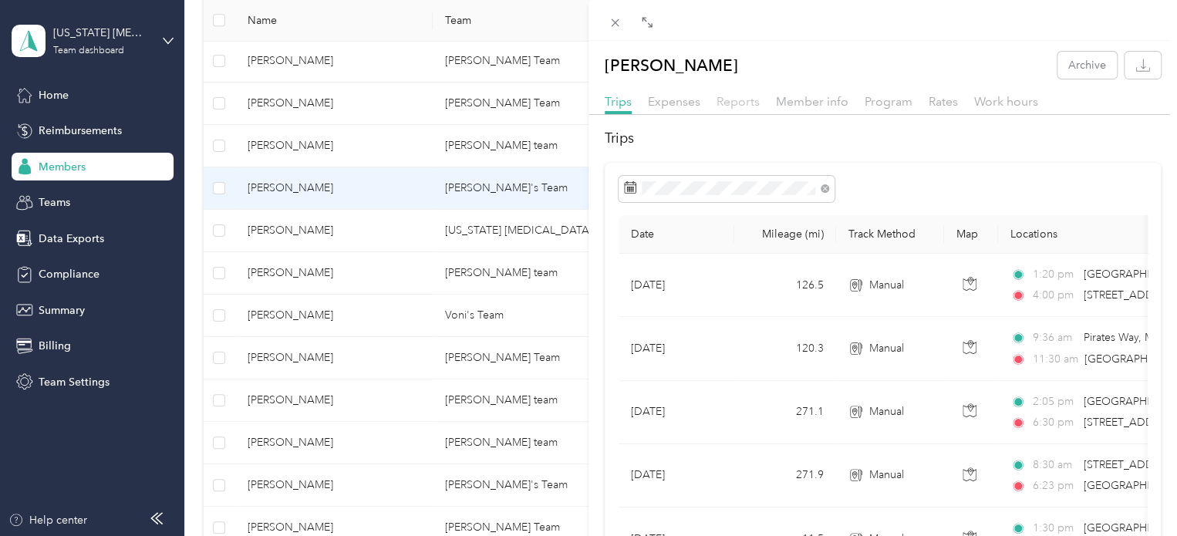
click at [742, 94] on span "Reports" at bounding box center [738, 101] width 43 height 15
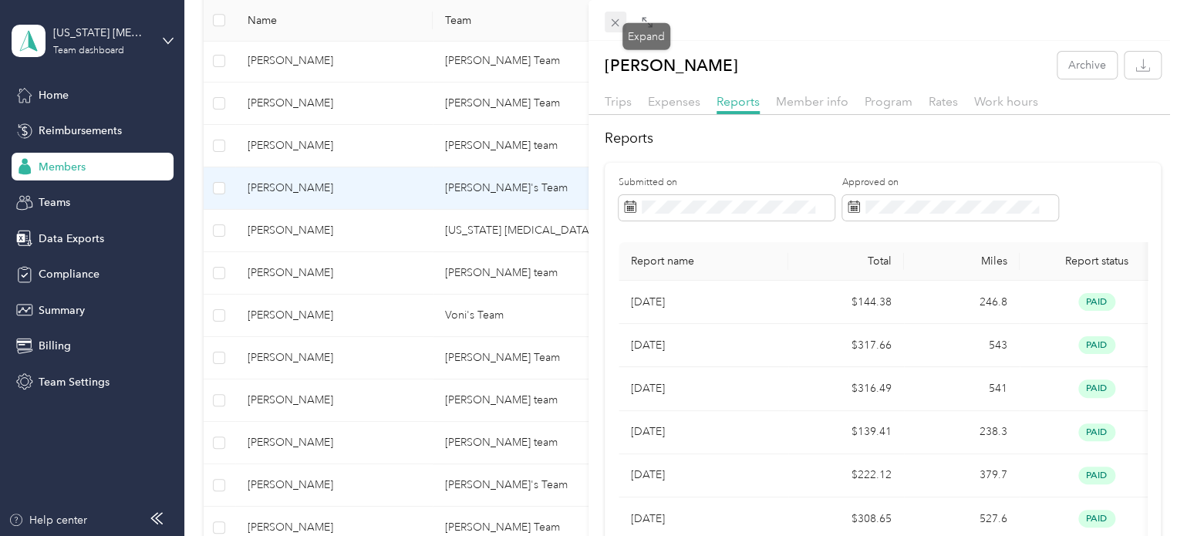
click at [614, 19] on icon at bounding box center [615, 22] width 13 height 13
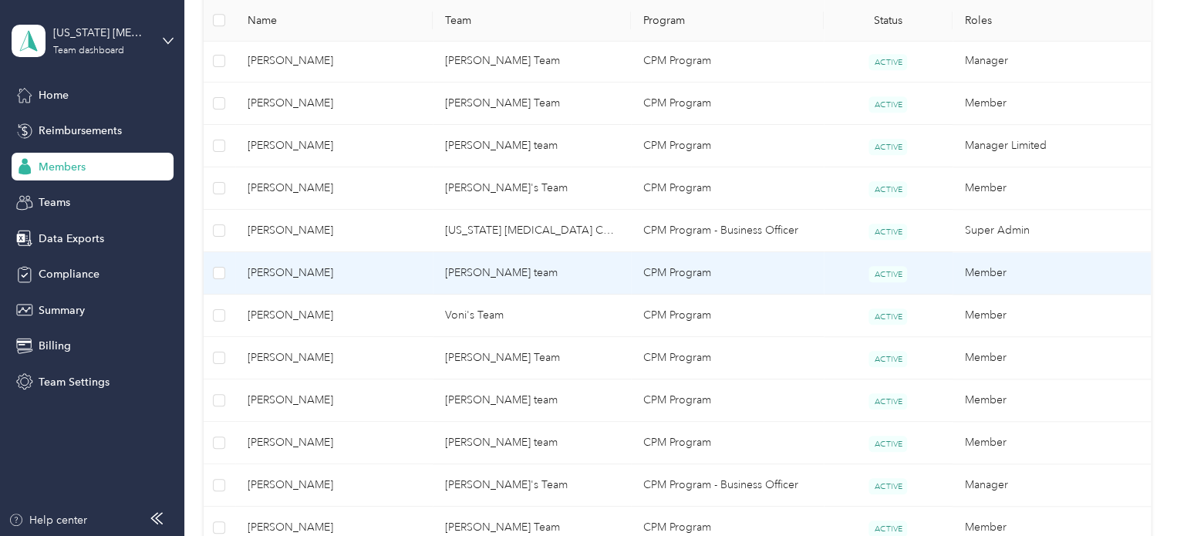
scroll to position [617, 0]
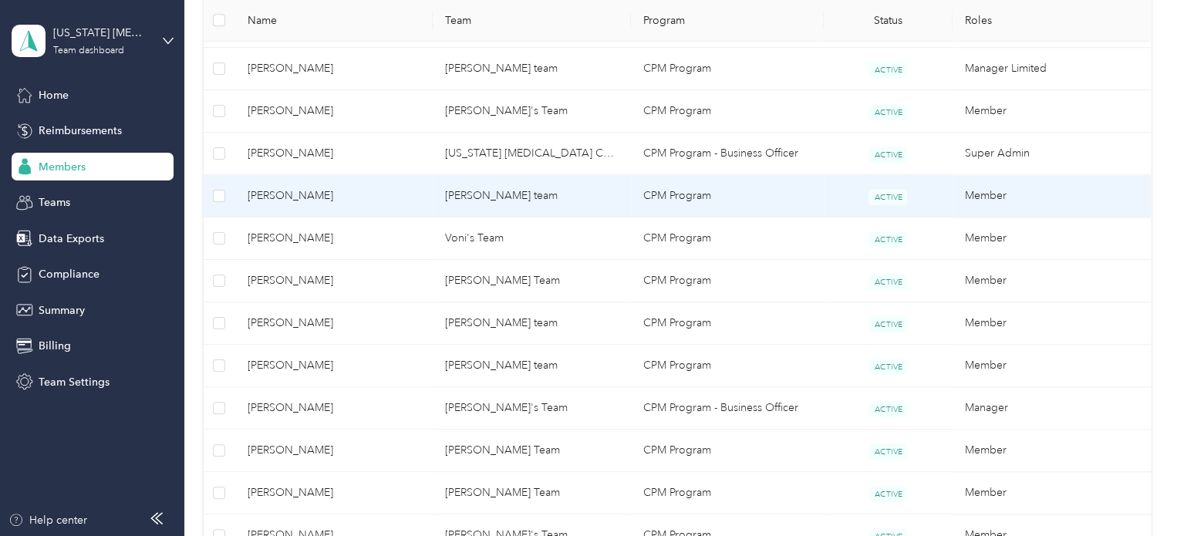
click at [406, 196] on span "[PERSON_NAME]" at bounding box center [335, 195] width 174 height 17
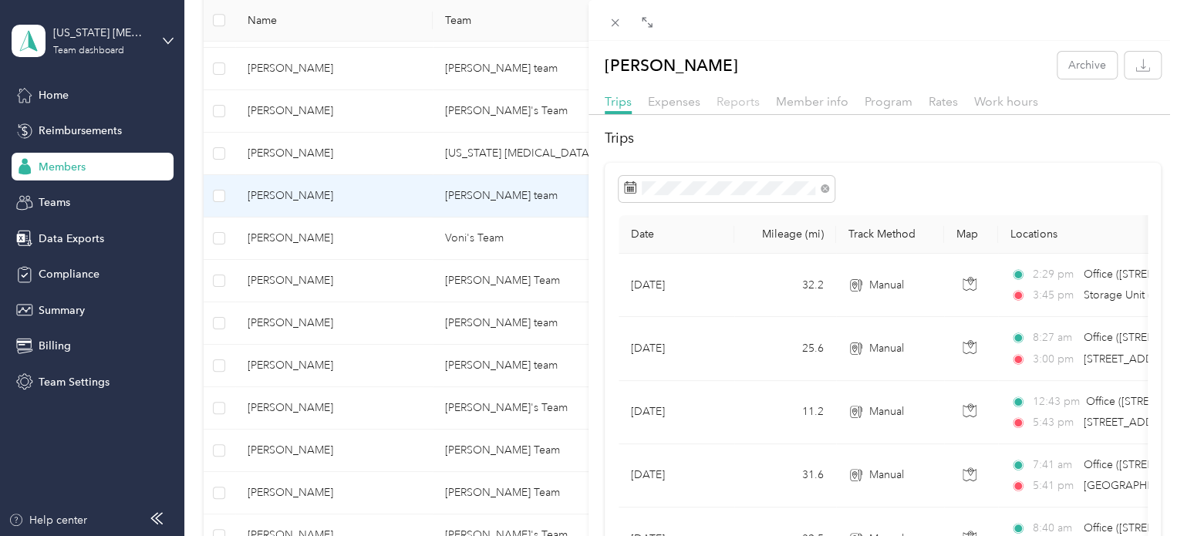
click at [724, 107] on span "Reports" at bounding box center [738, 101] width 43 height 15
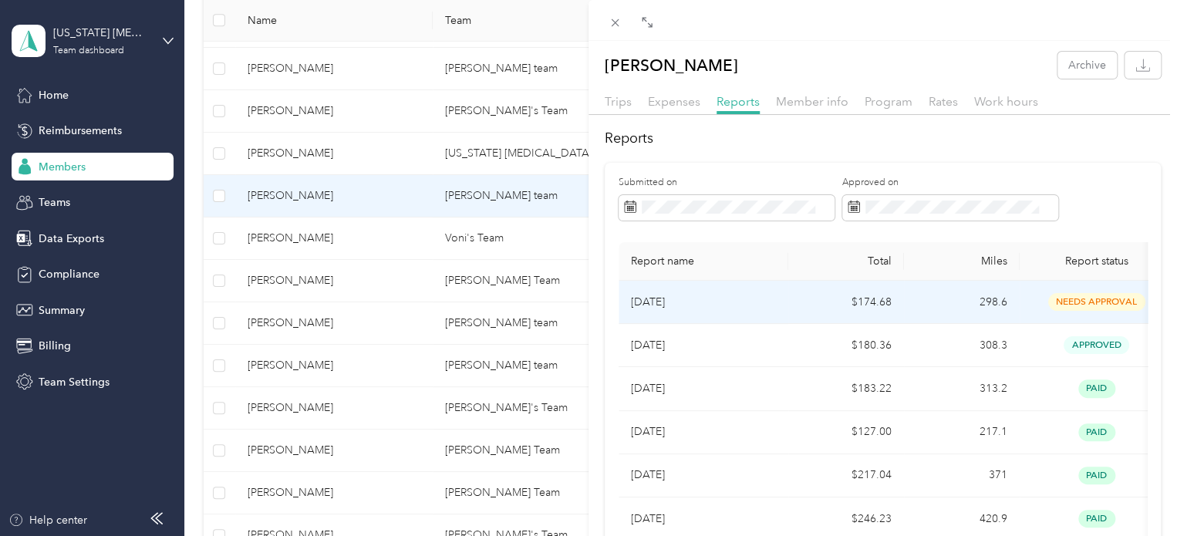
click at [736, 298] on p "[DATE]" at bounding box center [703, 302] width 145 height 17
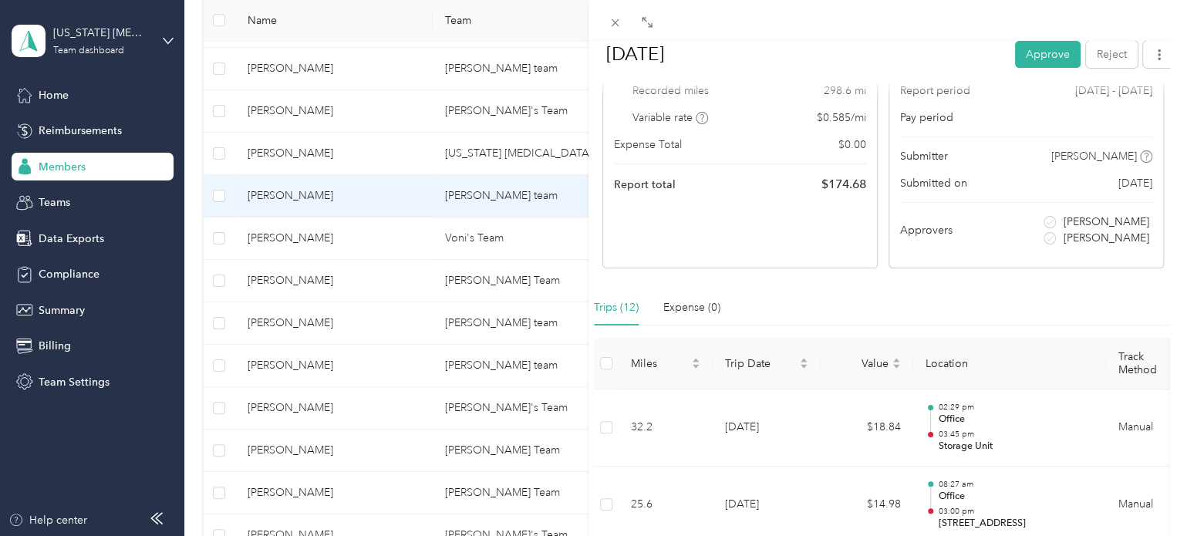
scroll to position [77, 0]
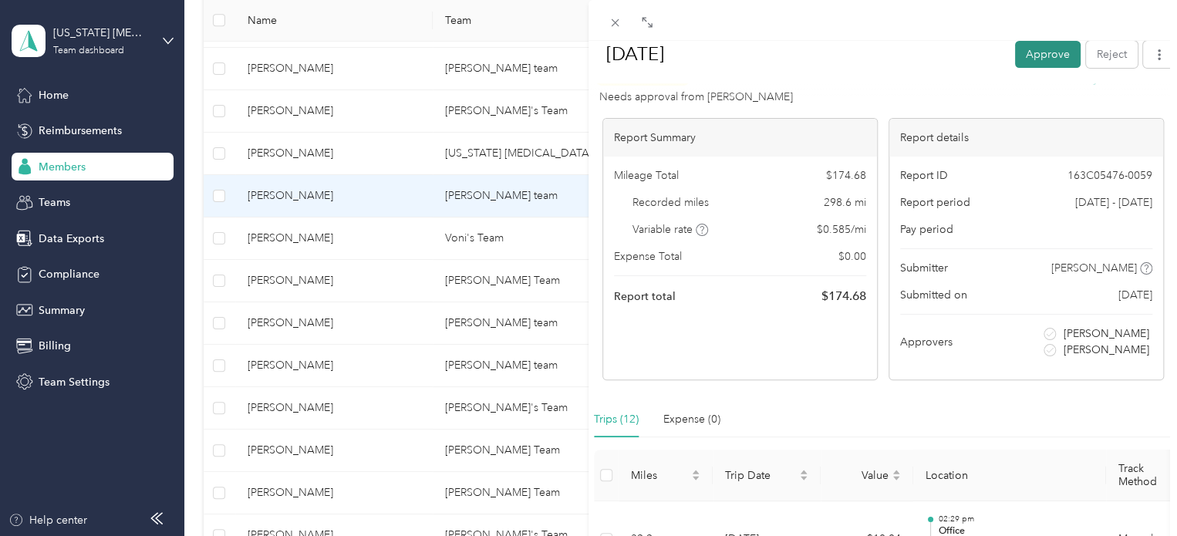
click at [1030, 58] on button "Approve" at bounding box center [1048, 54] width 66 height 27
click at [612, 20] on icon at bounding box center [616, 23] width 8 height 8
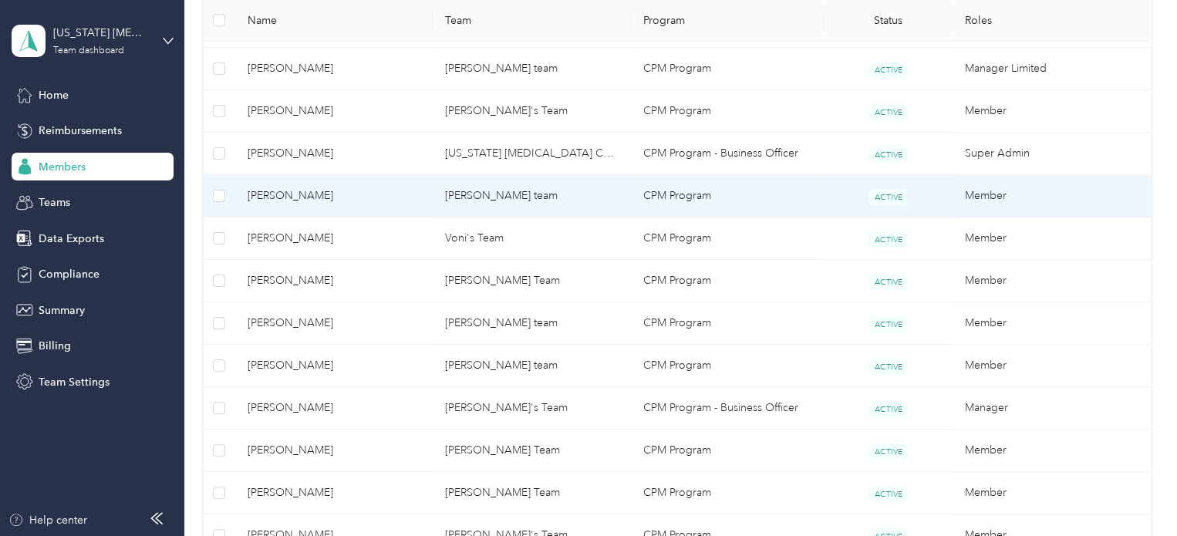
click at [546, 198] on td "[PERSON_NAME] team" at bounding box center [532, 196] width 198 height 42
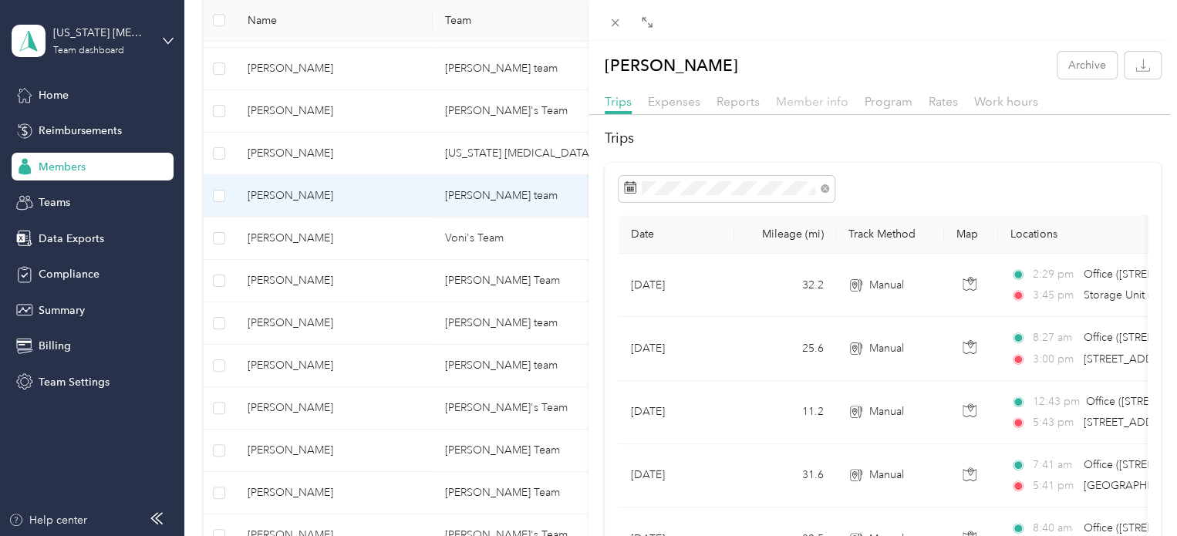
click at [828, 100] on span "Member info" at bounding box center [812, 101] width 72 height 15
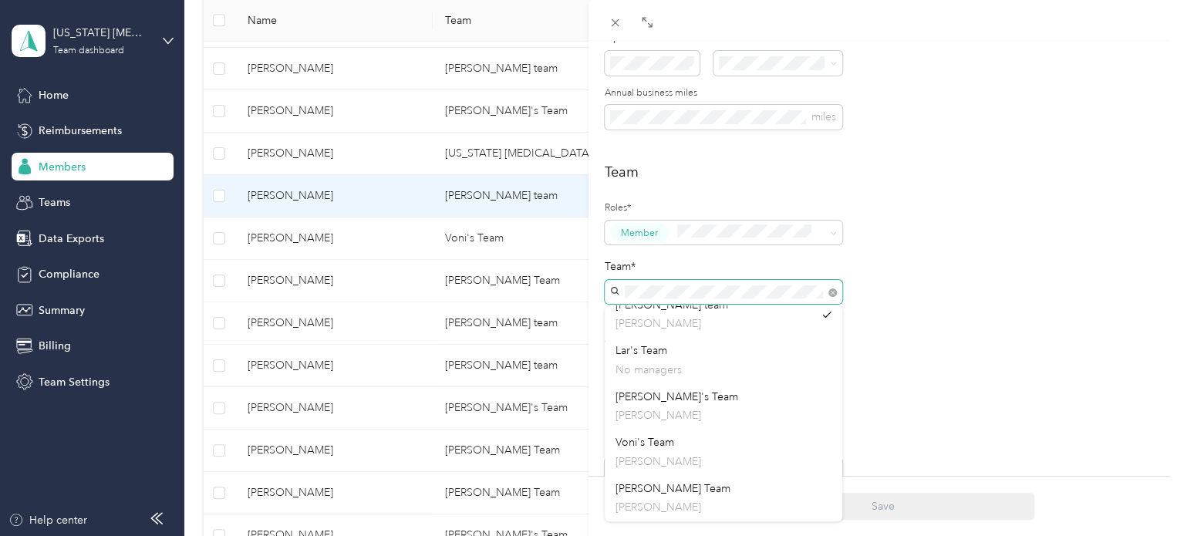
scroll to position [121, 0]
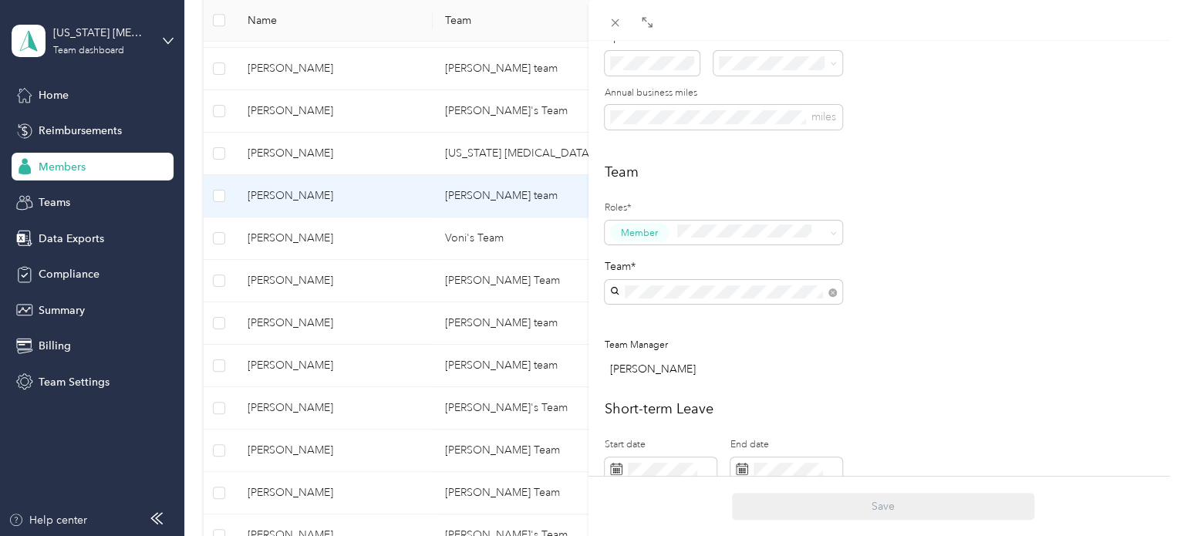
click at [666, 362] on p "No managers" at bounding box center [723, 370] width 216 height 16
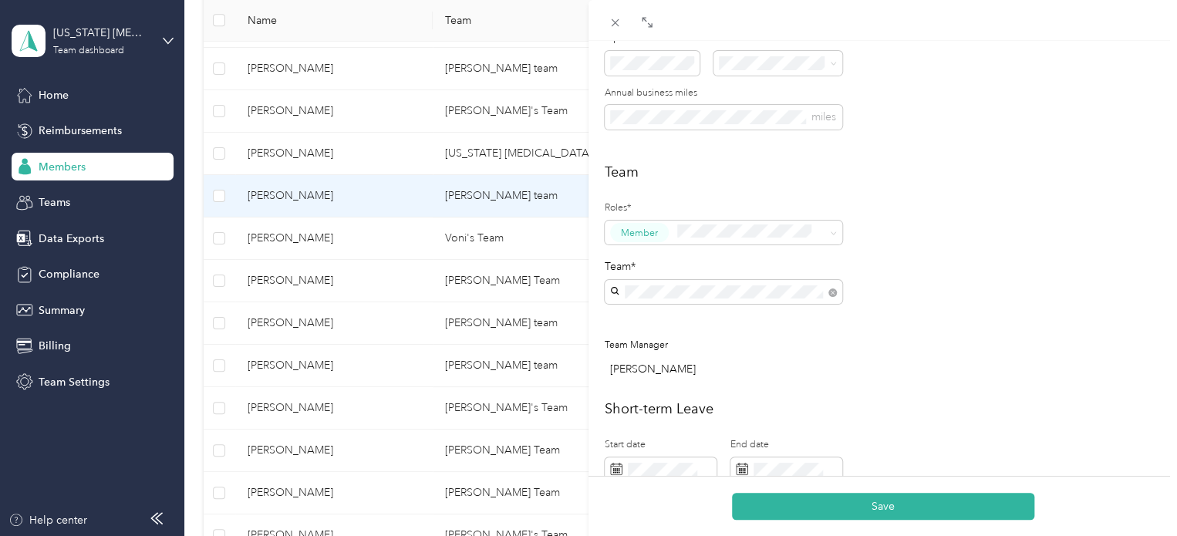
click at [659, 506] on span "[PERSON_NAME]'s Team" at bounding box center [676, 499] width 123 height 13
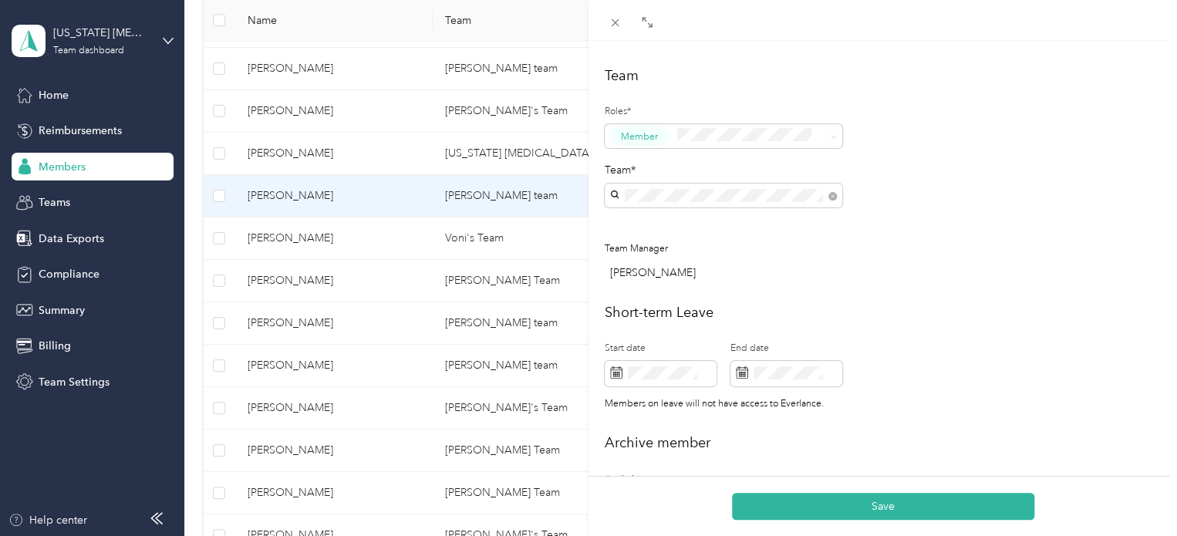
scroll to position [386, 0]
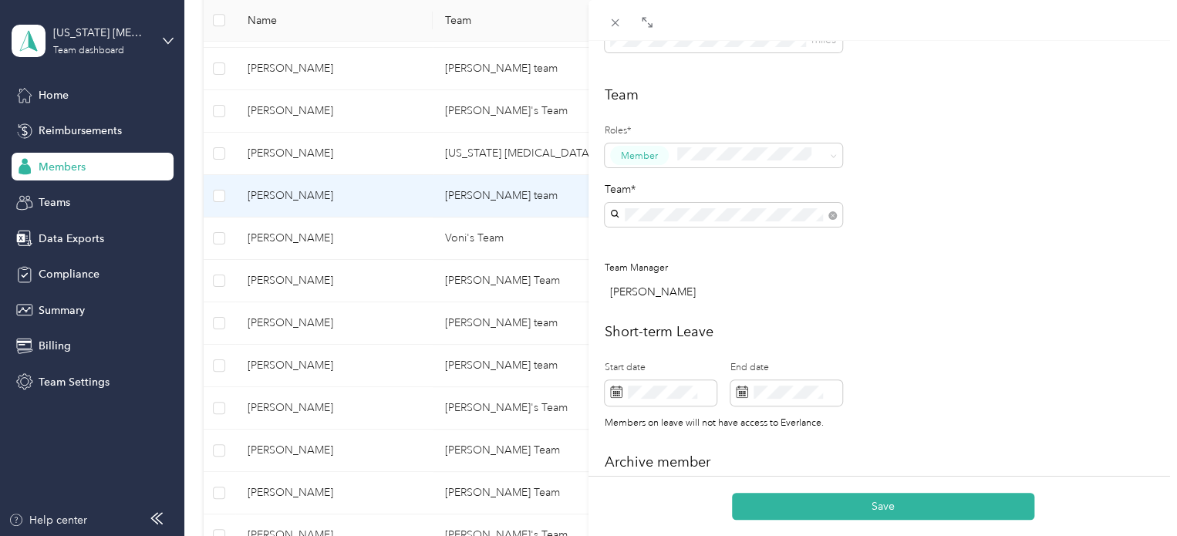
click at [686, 284] on div "[PERSON_NAME]" at bounding box center [726, 292] width 232 height 16
click at [694, 295] on div "[PERSON_NAME]" at bounding box center [726, 292] width 232 height 16
click at [709, 292] on div "[PERSON_NAME]" at bounding box center [726, 292] width 232 height 16
click at [688, 290] on div "[PERSON_NAME]" at bounding box center [726, 292] width 232 height 16
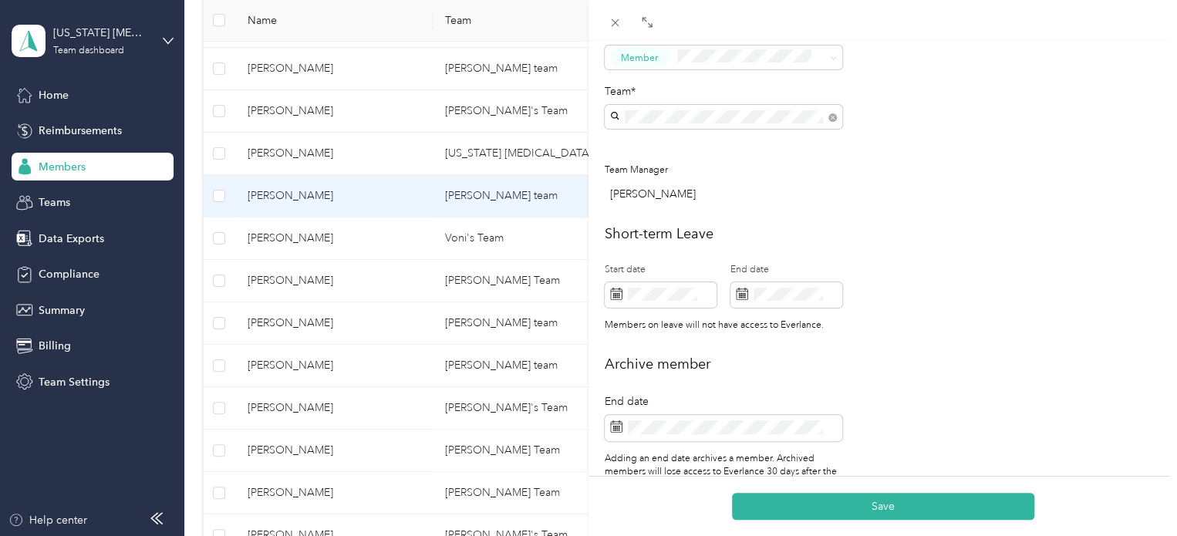
scroll to position [546, 0]
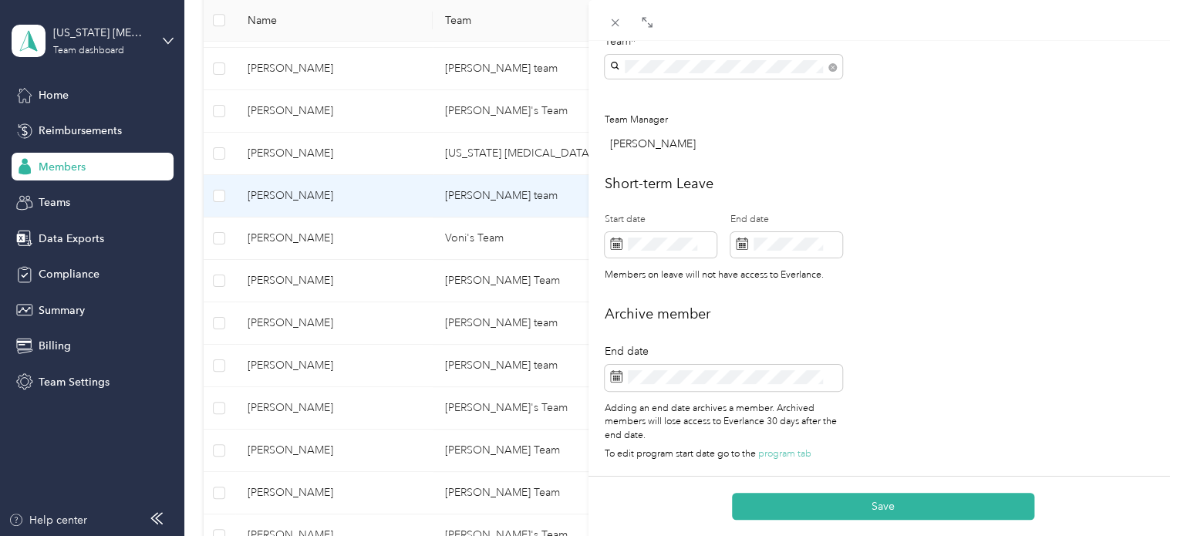
click at [879, 505] on button "Save" at bounding box center [883, 506] width 302 height 27
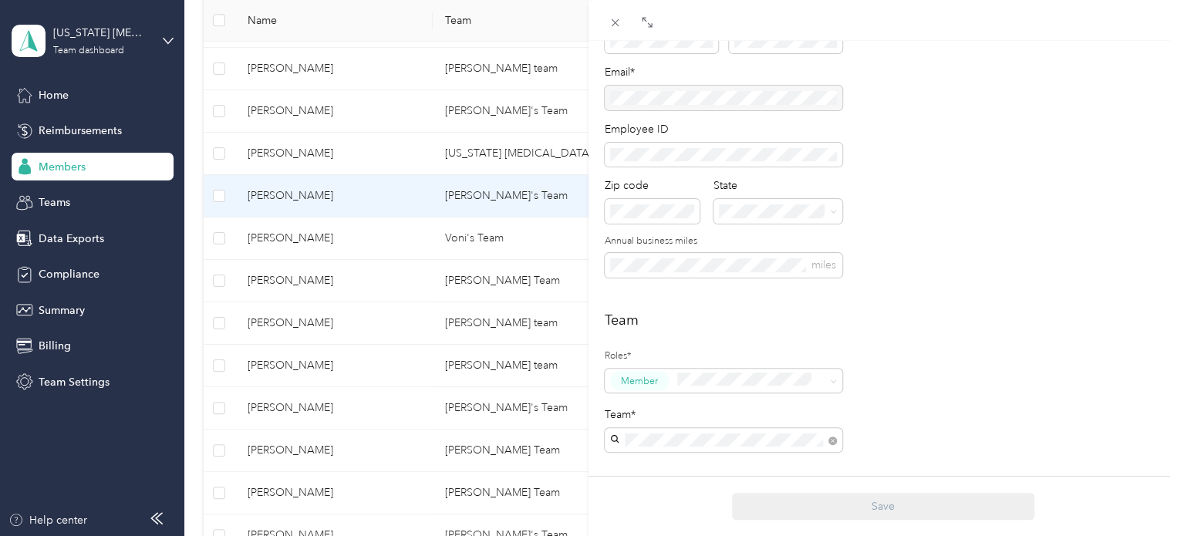
scroll to position [0, 0]
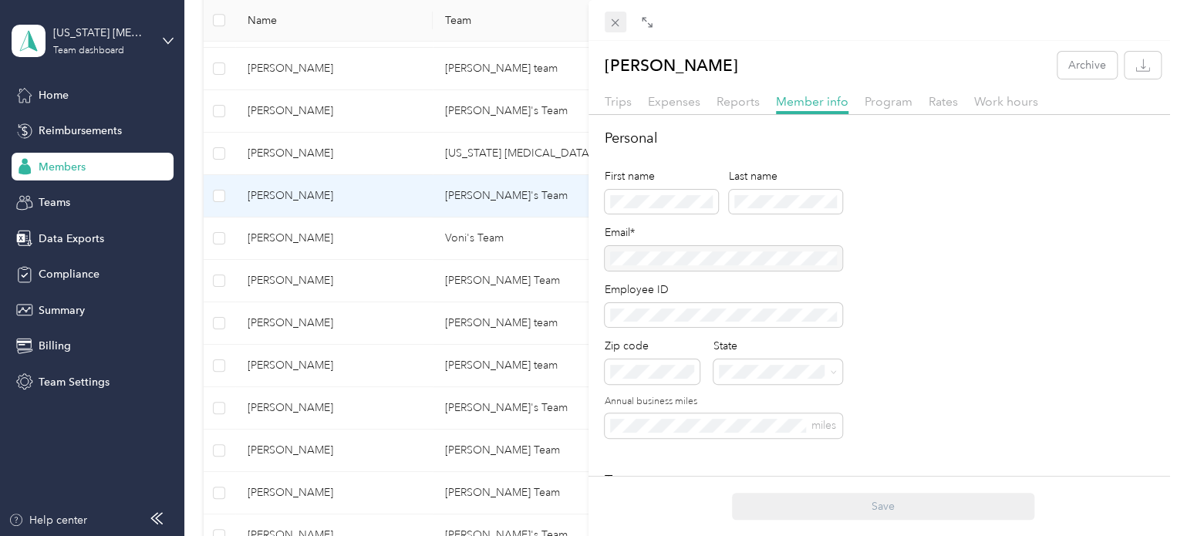
click at [606, 21] on span at bounding box center [616, 23] width 22 height 22
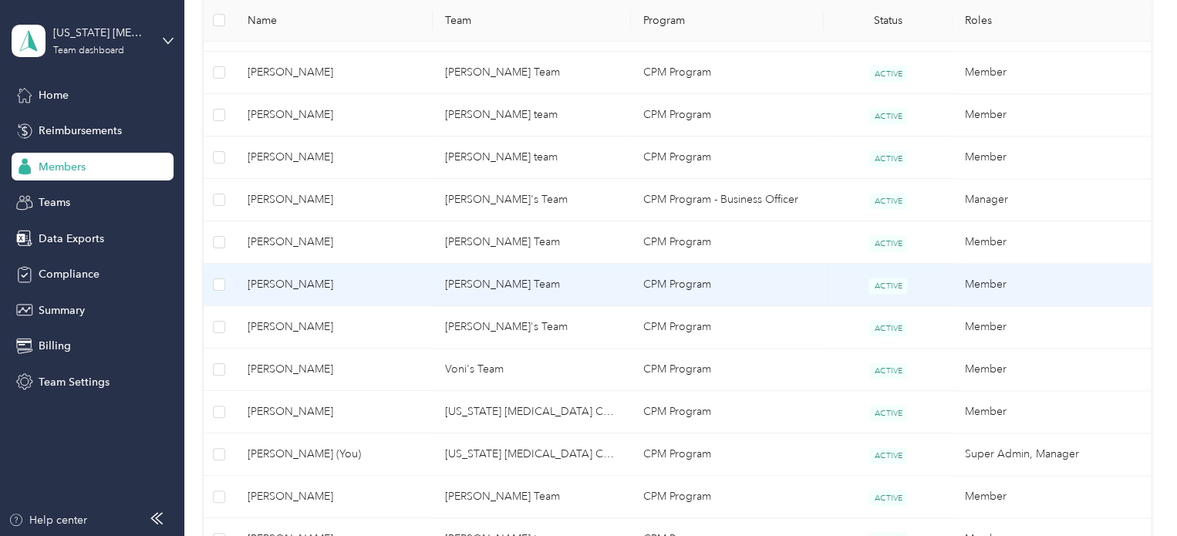
scroll to position [848, 0]
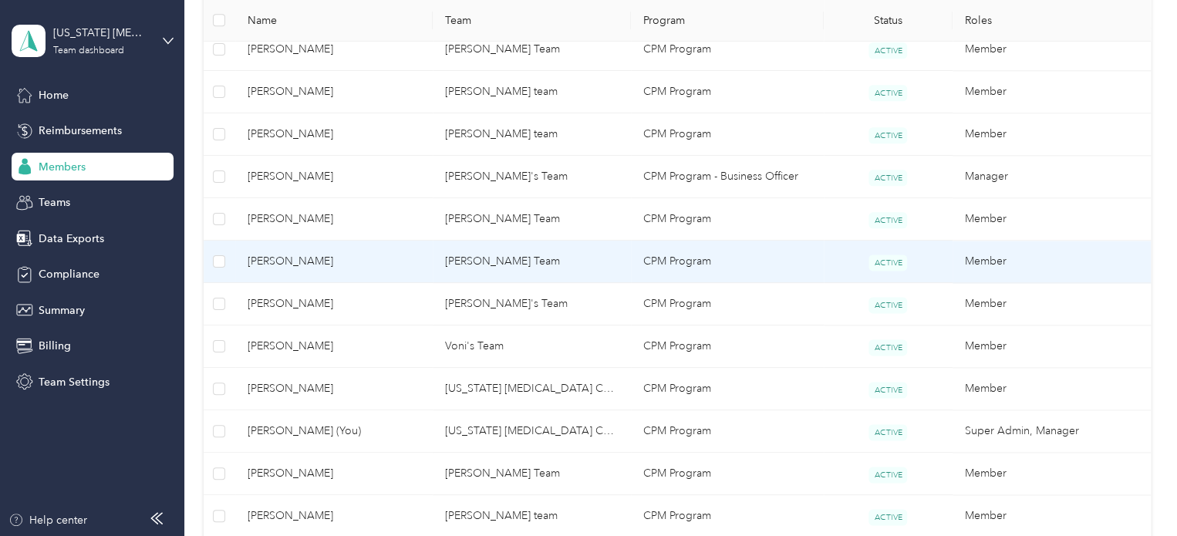
click at [403, 265] on span "[PERSON_NAME]" at bounding box center [335, 261] width 174 height 17
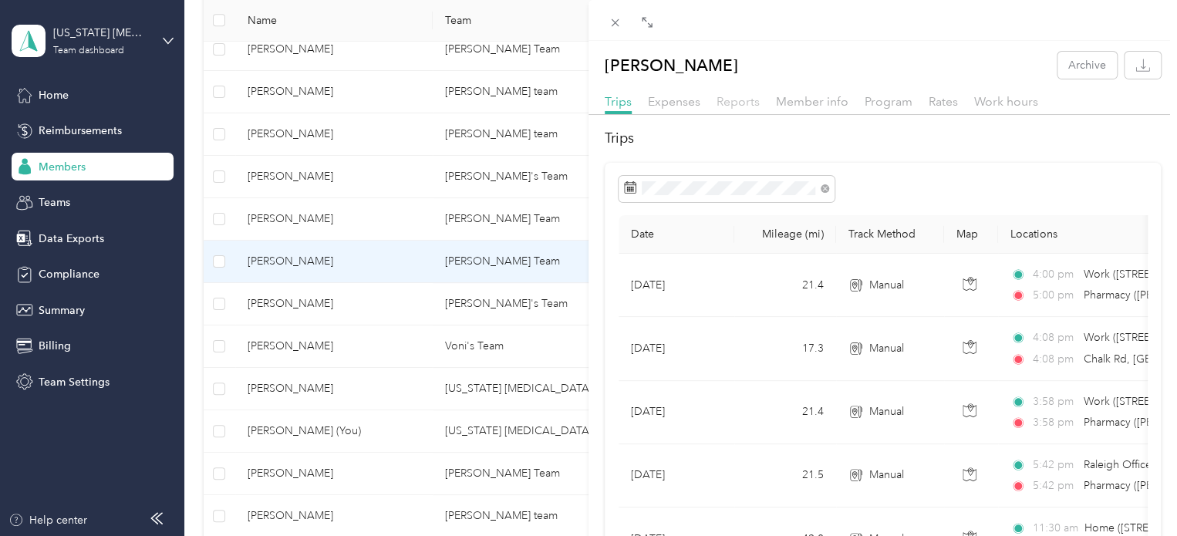
click at [740, 100] on span "Reports" at bounding box center [738, 101] width 43 height 15
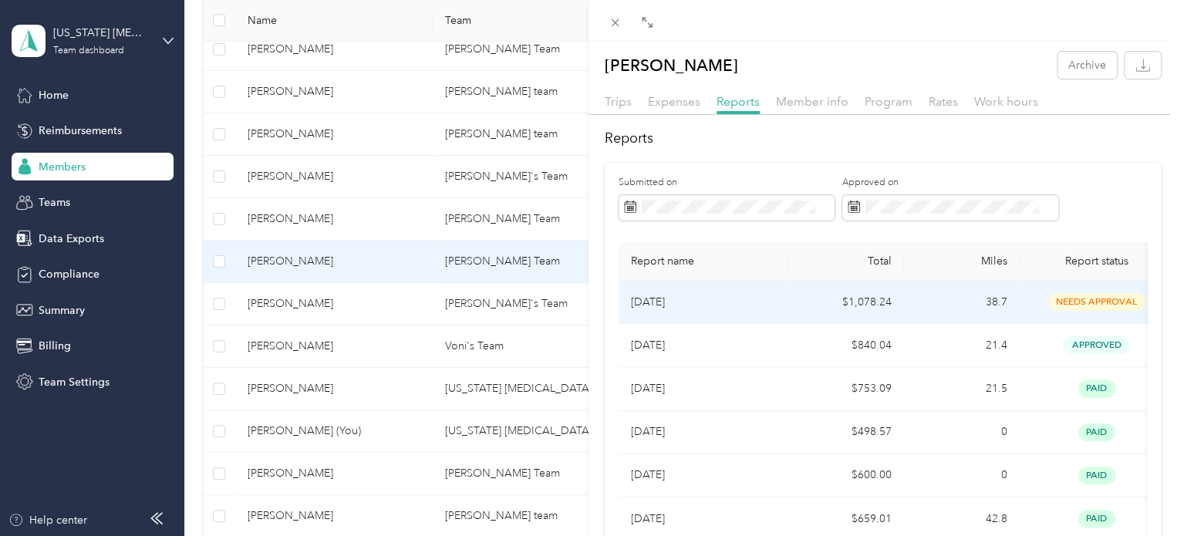
click at [745, 296] on p "[DATE]" at bounding box center [703, 302] width 145 height 17
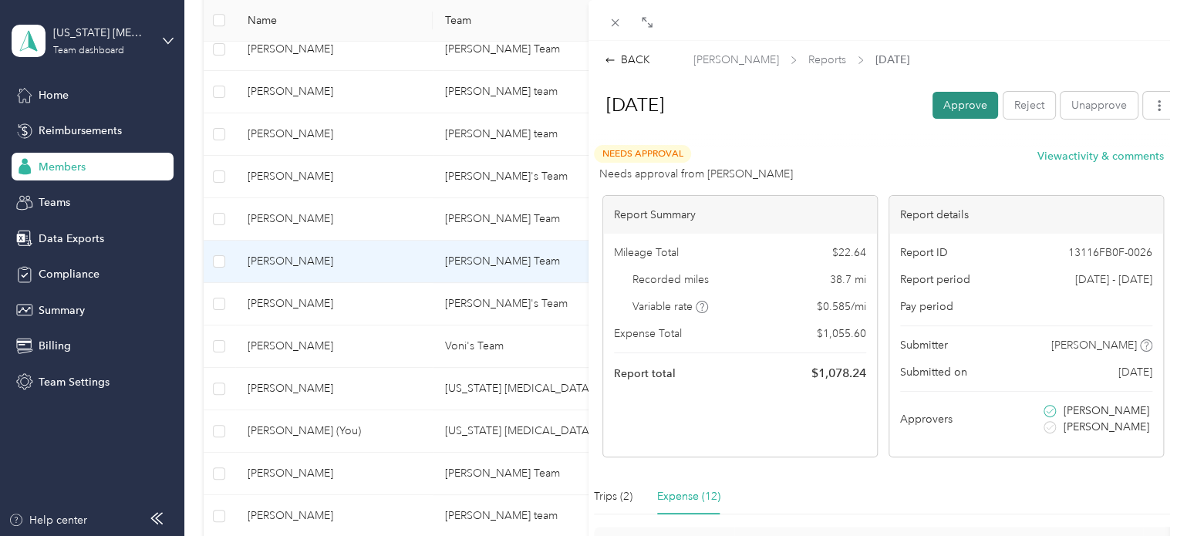
click at [969, 107] on button "Approve" at bounding box center [965, 105] width 66 height 27
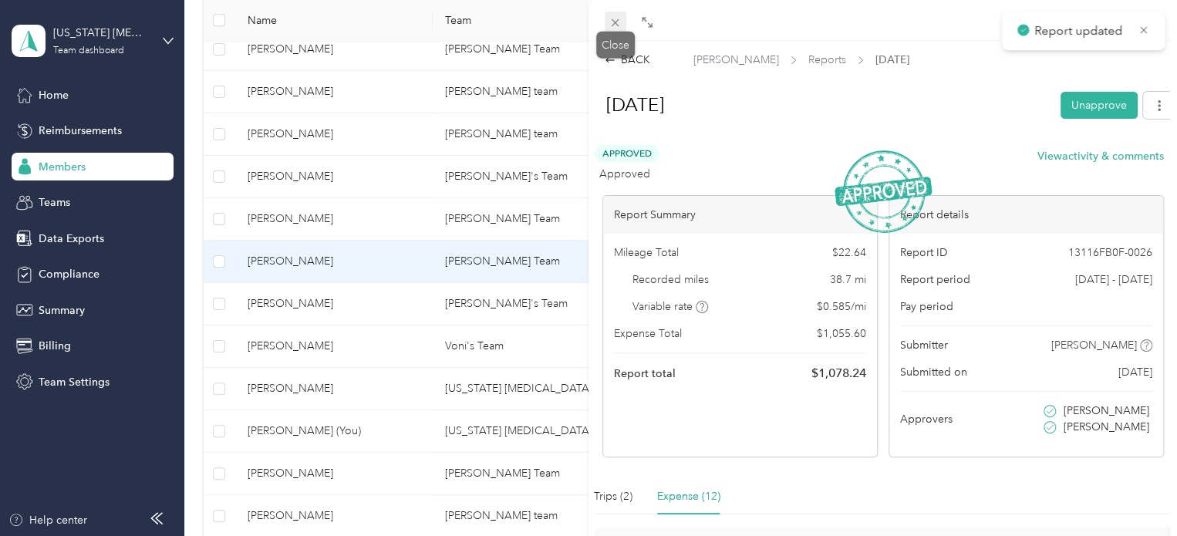
click at [609, 22] on icon at bounding box center [615, 22] width 13 height 13
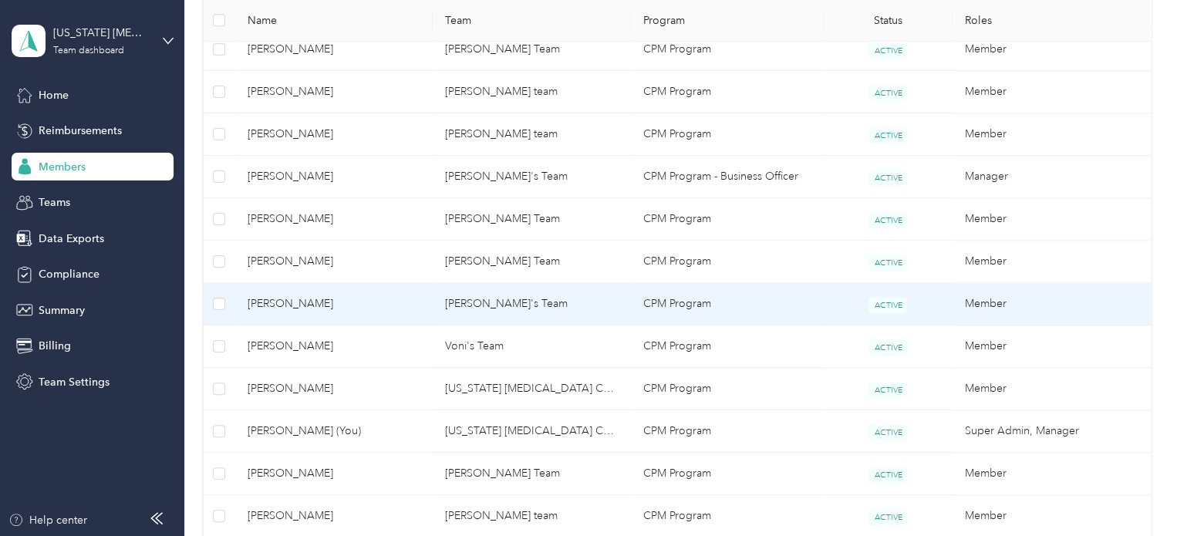
click at [370, 295] on span "[PERSON_NAME]" at bounding box center [335, 303] width 174 height 17
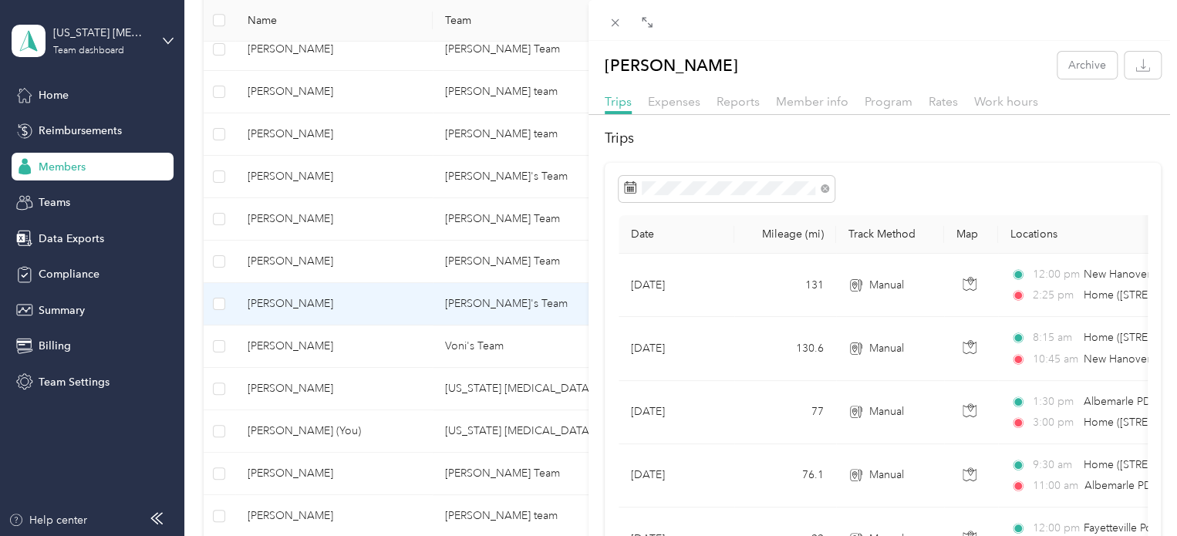
click at [759, 98] on div "Trips Expenses Reports Member info Program Rates Work hours" at bounding box center [882, 104] width 588 height 22
click at [732, 99] on span "Reports" at bounding box center [738, 101] width 43 height 15
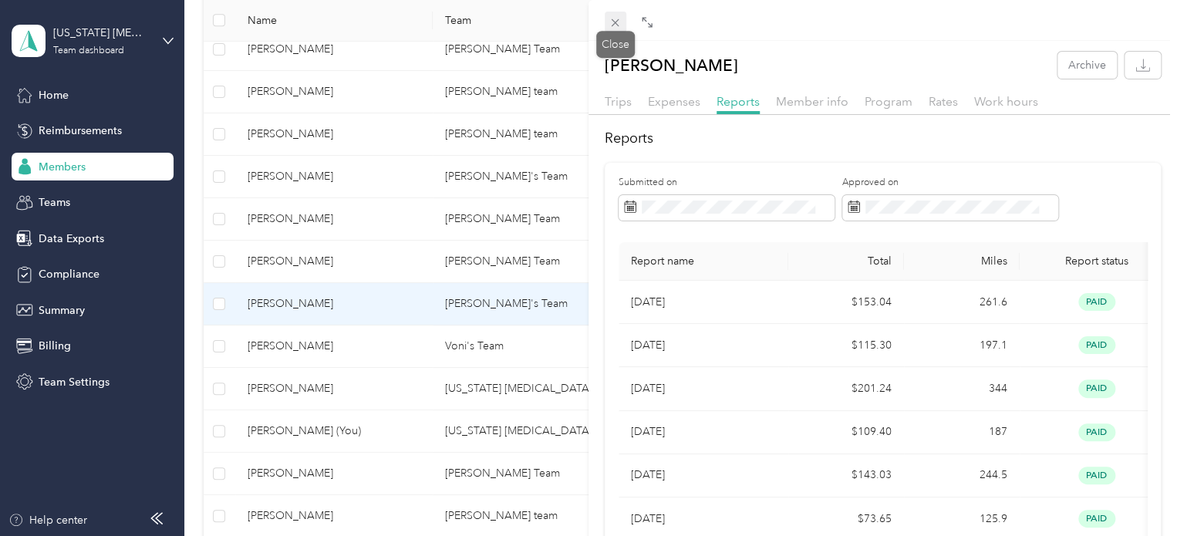
click at [612, 25] on icon at bounding box center [616, 23] width 8 height 8
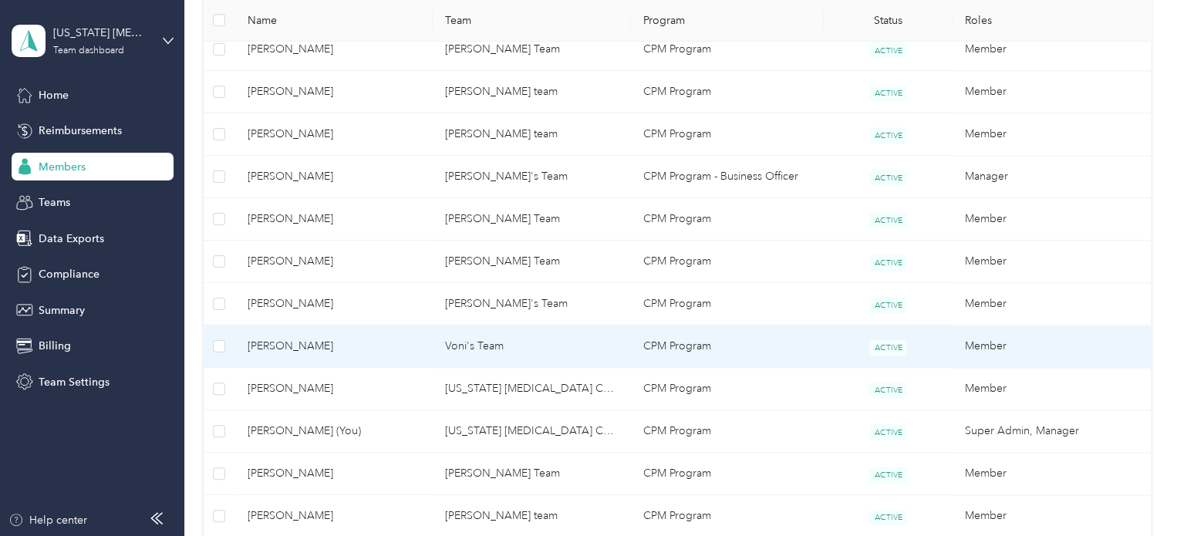
click at [356, 351] on span "[PERSON_NAME]" at bounding box center [335, 346] width 174 height 17
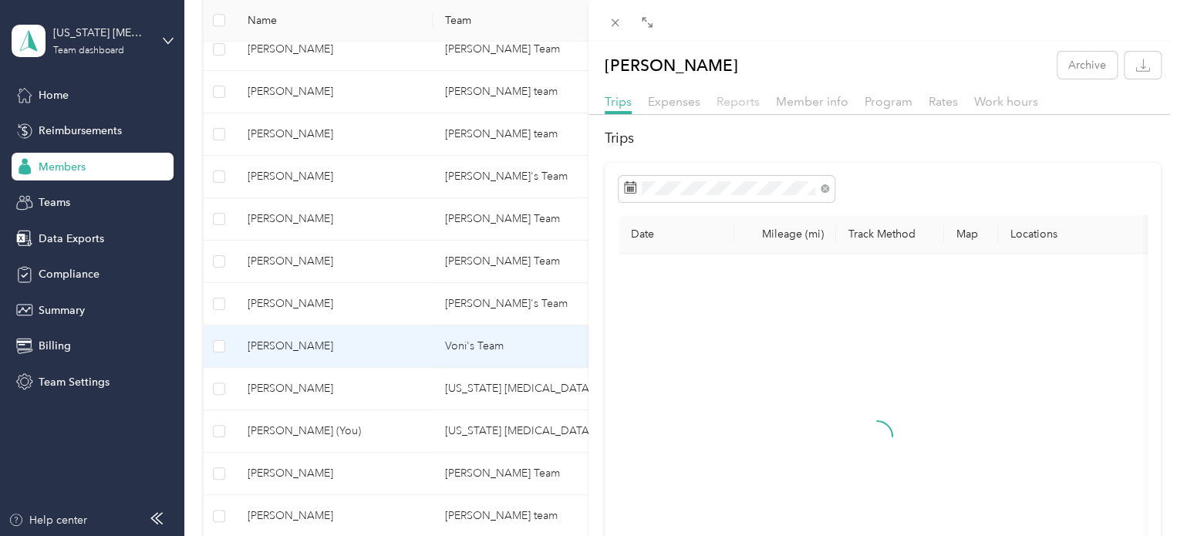
click at [730, 103] on span "Reports" at bounding box center [738, 101] width 43 height 15
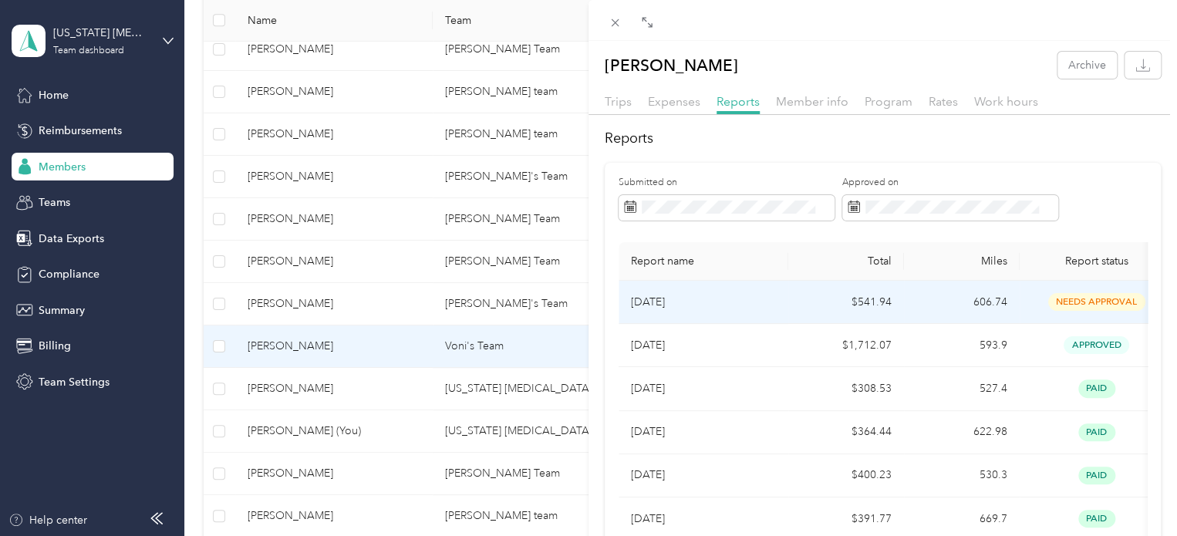
click at [793, 305] on td "$541.94" at bounding box center [846, 302] width 116 height 43
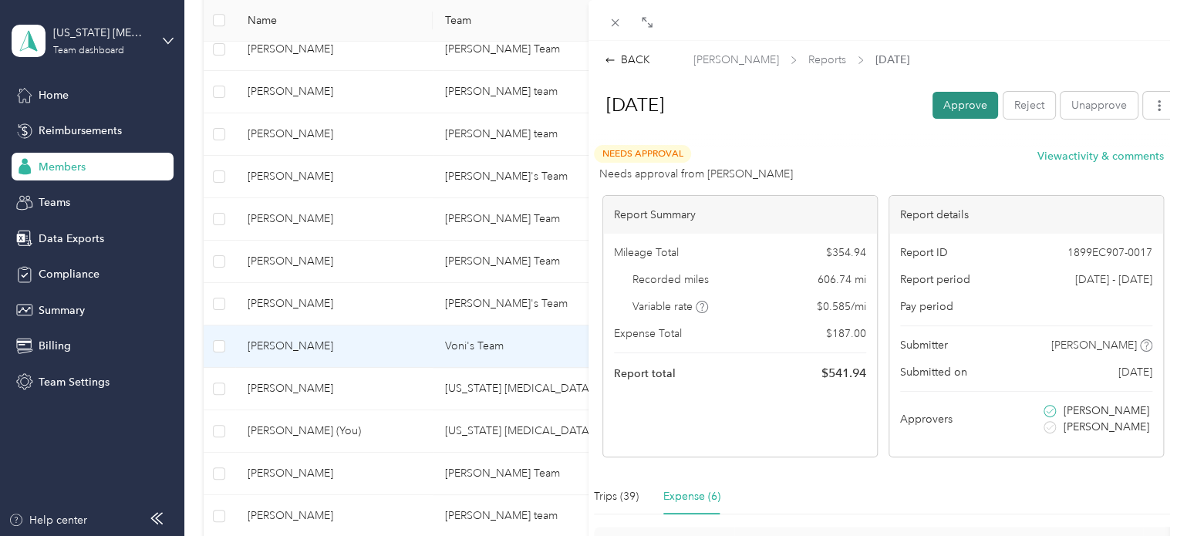
click at [969, 100] on button "Approve" at bounding box center [965, 105] width 66 height 27
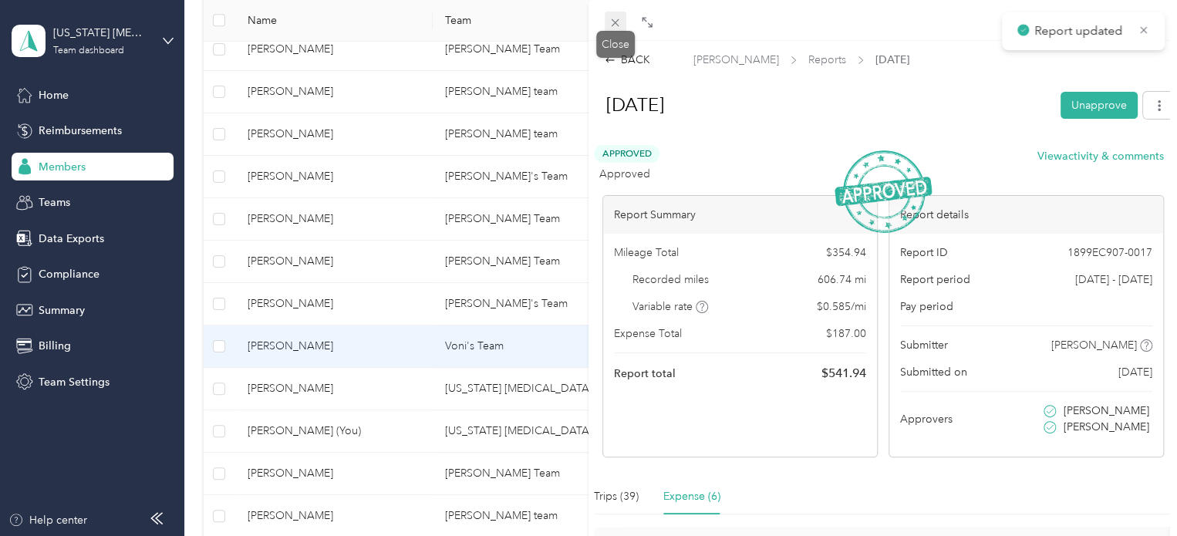
click at [617, 22] on icon at bounding box center [615, 22] width 13 height 13
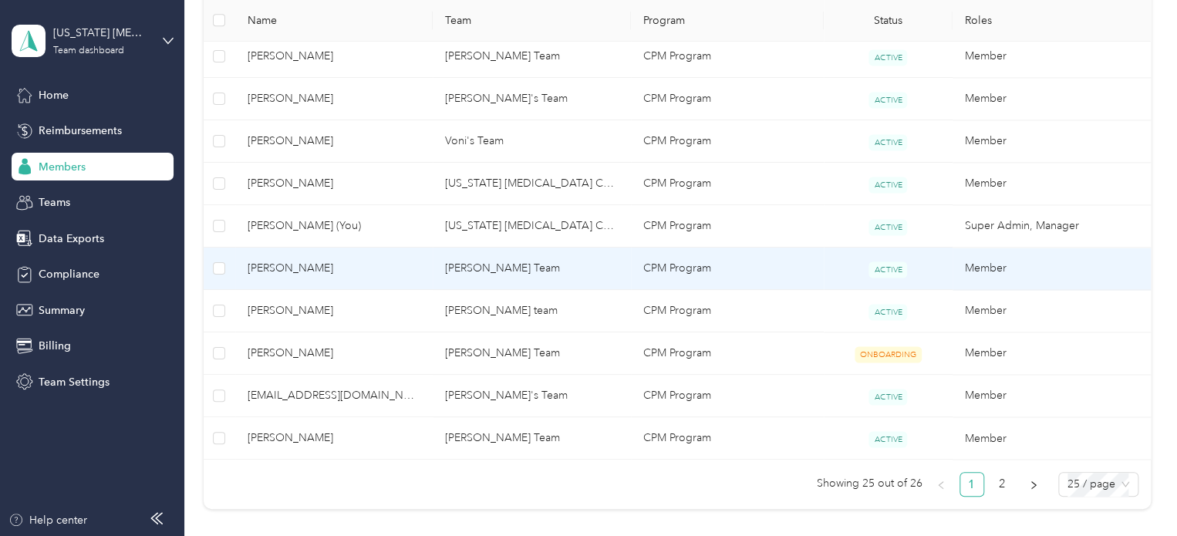
scroll to position [1080, 0]
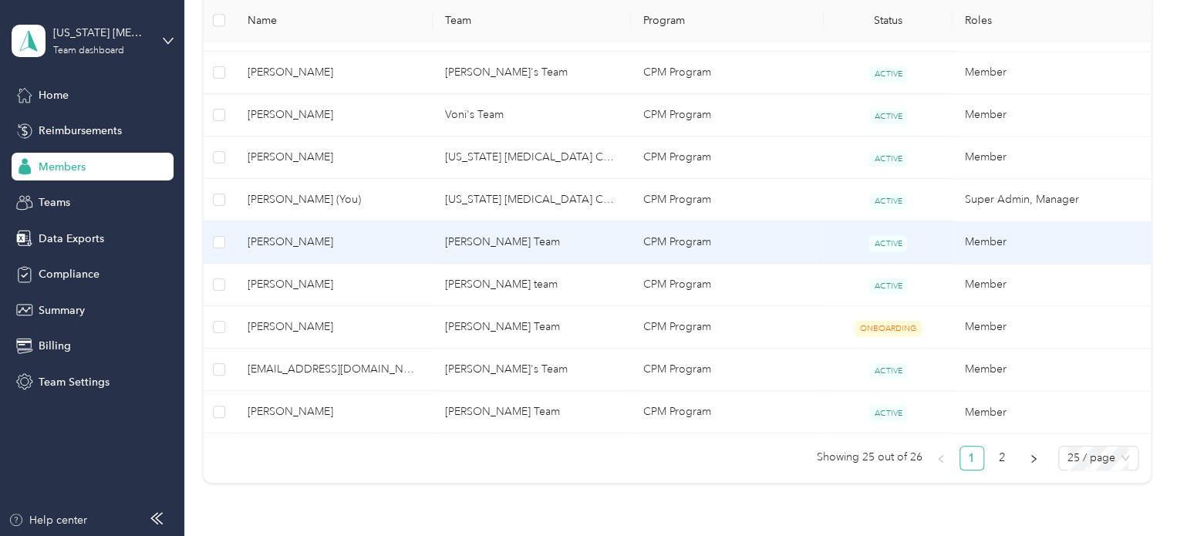
click at [406, 234] on span "[PERSON_NAME]" at bounding box center [335, 242] width 174 height 17
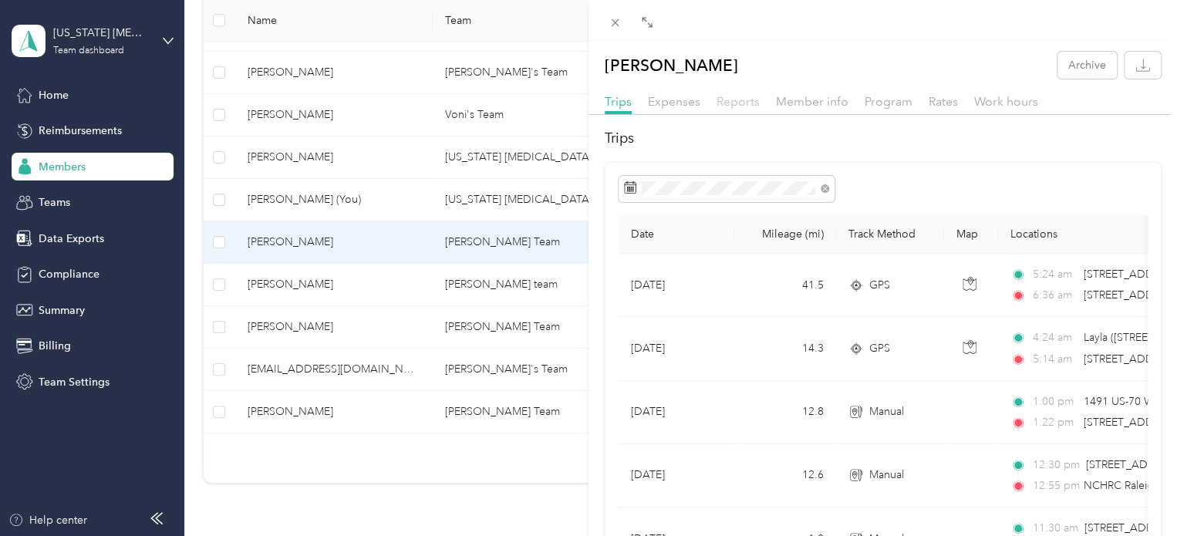
click at [728, 106] on span "Reports" at bounding box center [738, 101] width 43 height 15
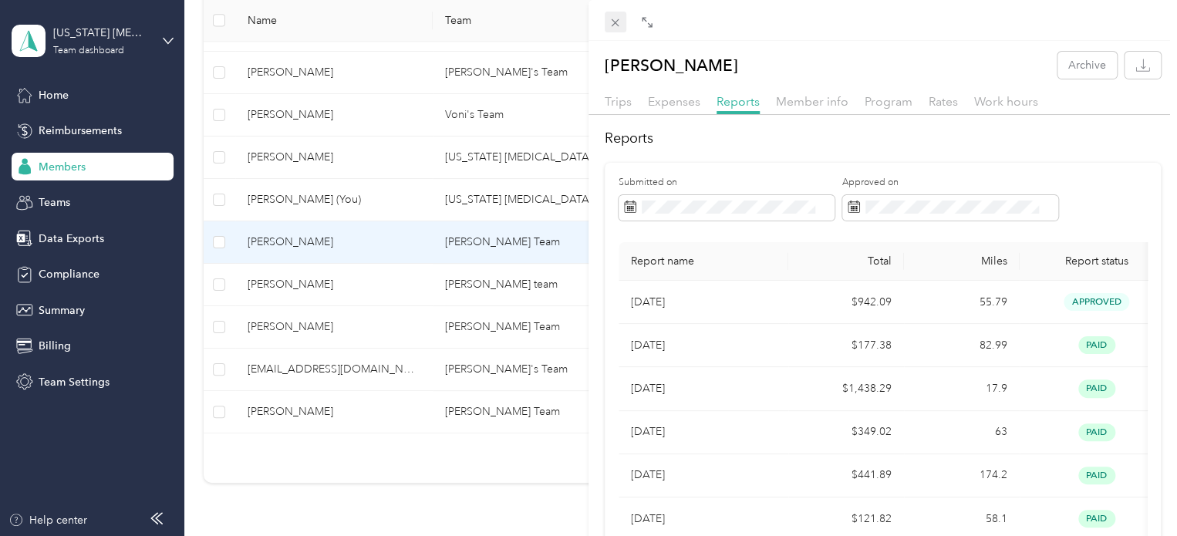
click at [617, 30] on span at bounding box center [616, 23] width 22 height 22
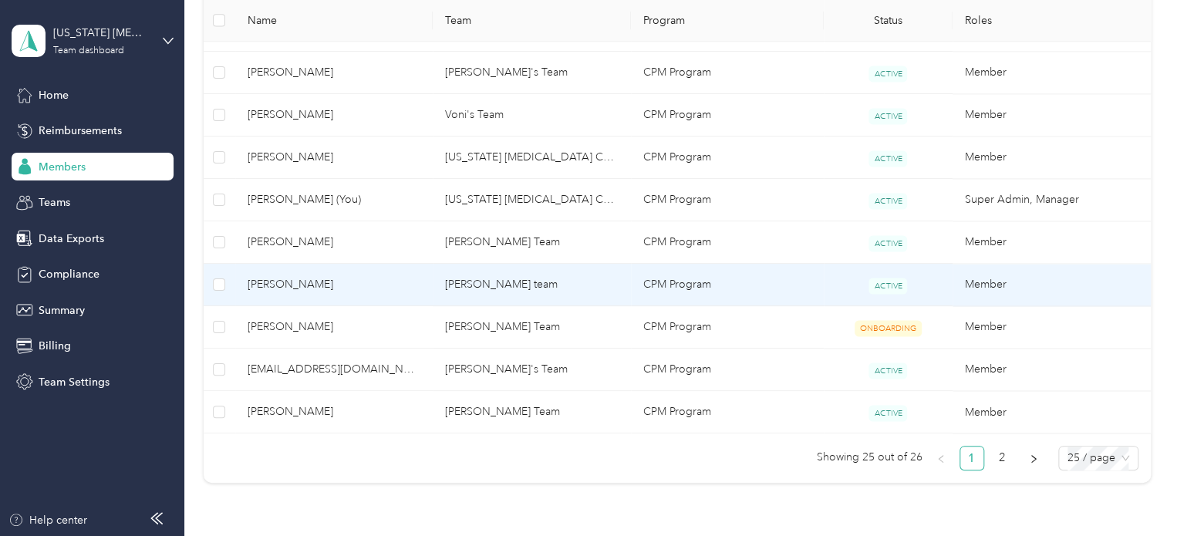
click at [353, 277] on span "[PERSON_NAME]" at bounding box center [335, 284] width 174 height 17
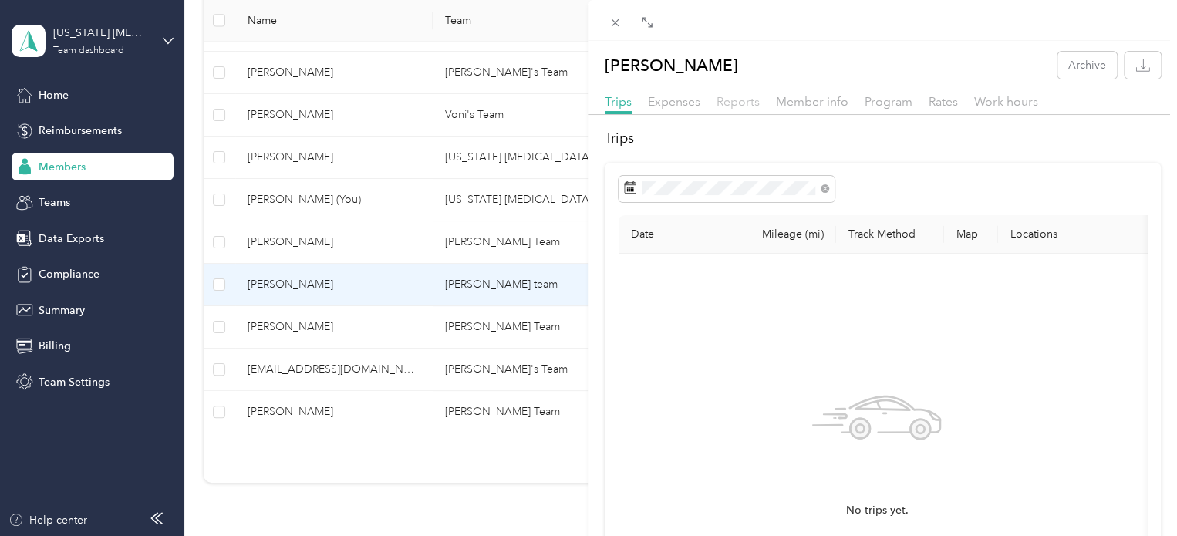
click at [734, 96] on span "Reports" at bounding box center [738, 101] width 43 height 15
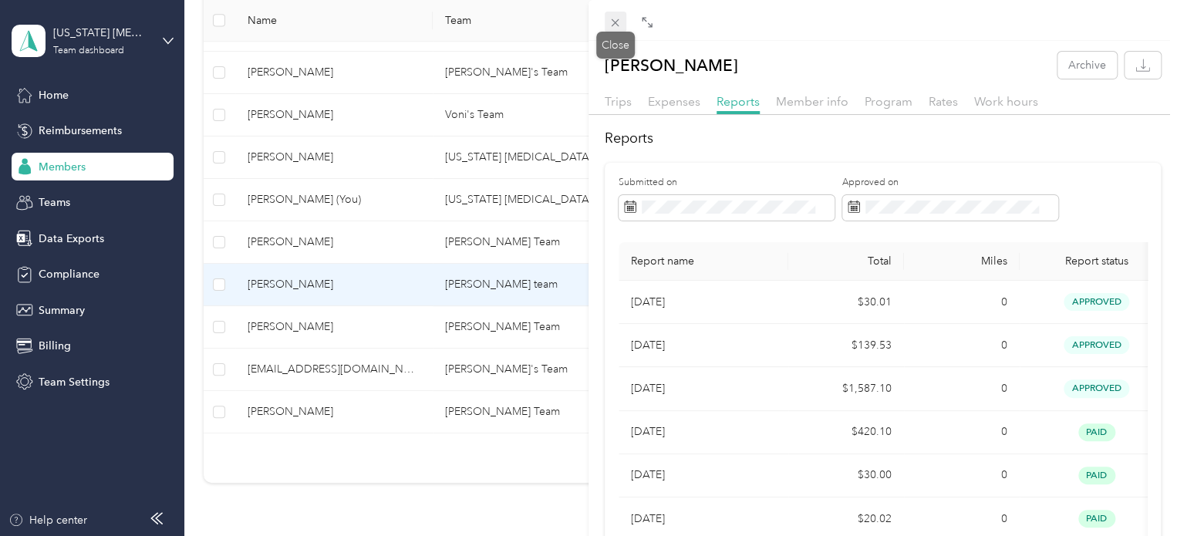
click at [619, 24] on icon at bounding box center [615, 22] width 13 height 13
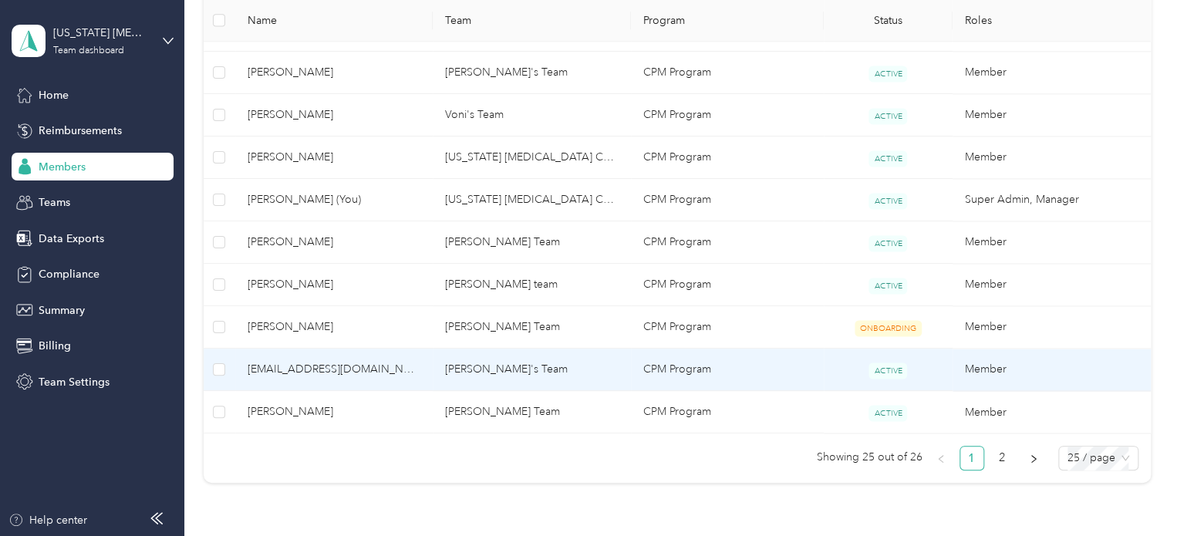
click at [395, 361] on span "[EMAIL_ADDRESS][DOMAIN_NAME]" at bounding box center [335, 369] width 174 height 17
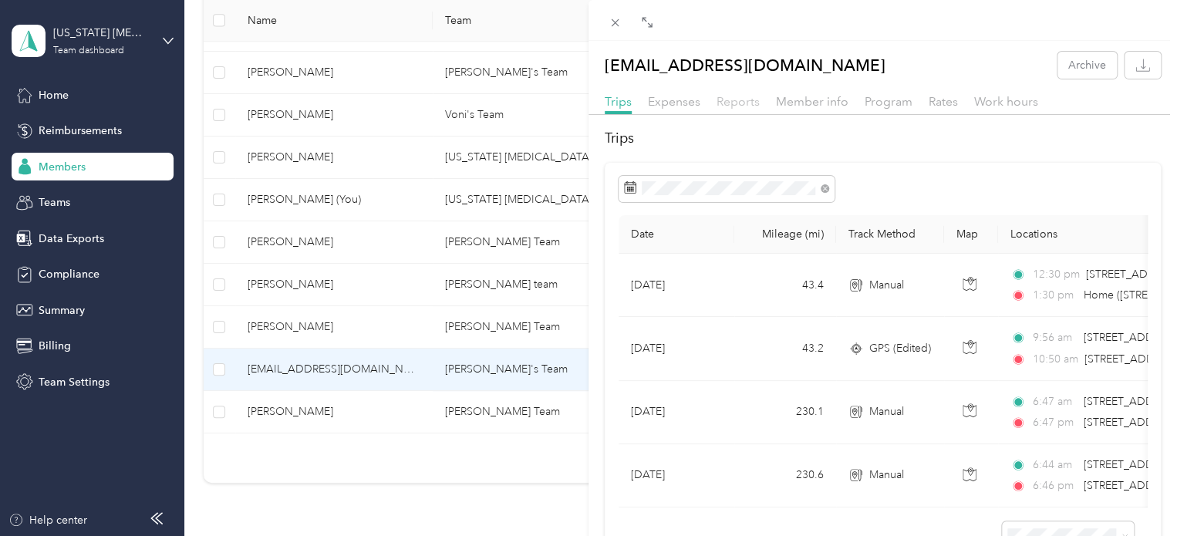
click at [727, 105] on span "Reports" at bounding box center [738, 101] width 43 height 15
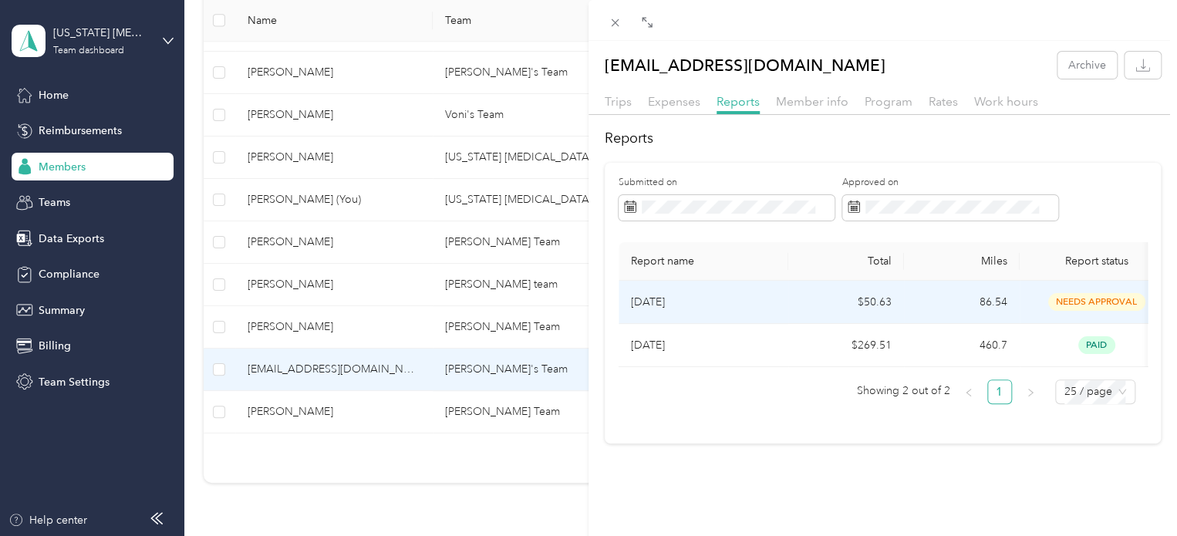
click at [795, 297] on td "$50.63" at bounding box center [846, 302] width 116 height 43
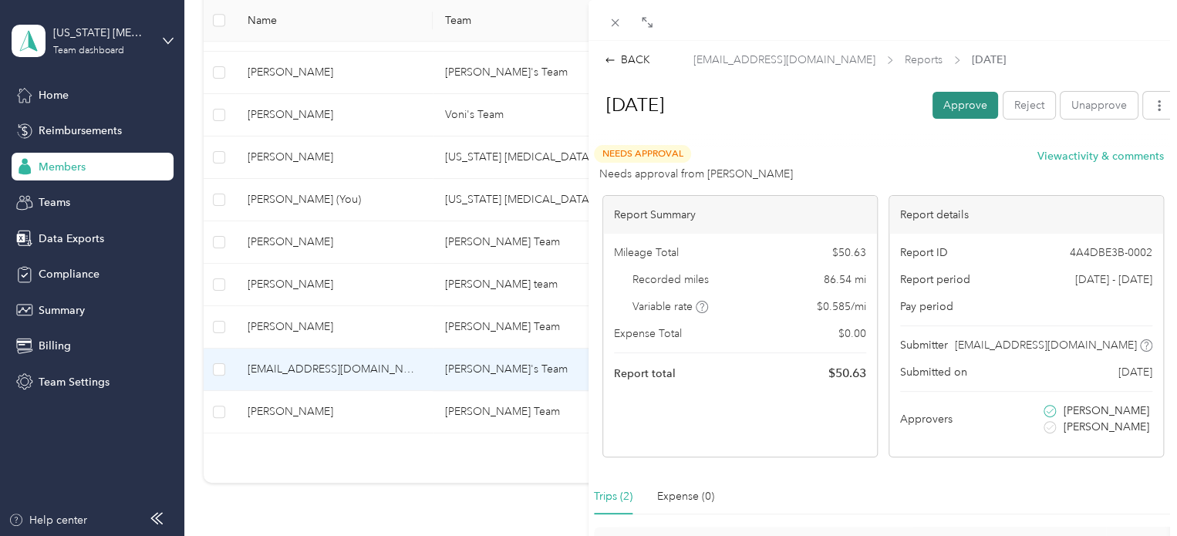
click at [969, 93] on button "Approve" at bounding box center [965, 105] width 66 height 27
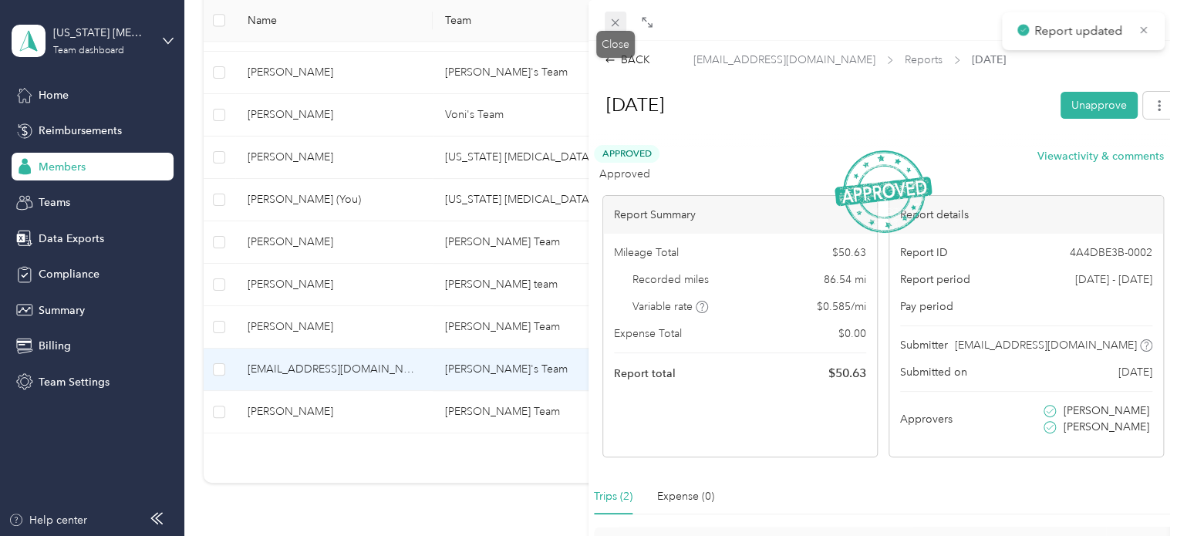
click at [617, 19] on icon at bounding box center [615, 22] width 13 height 13
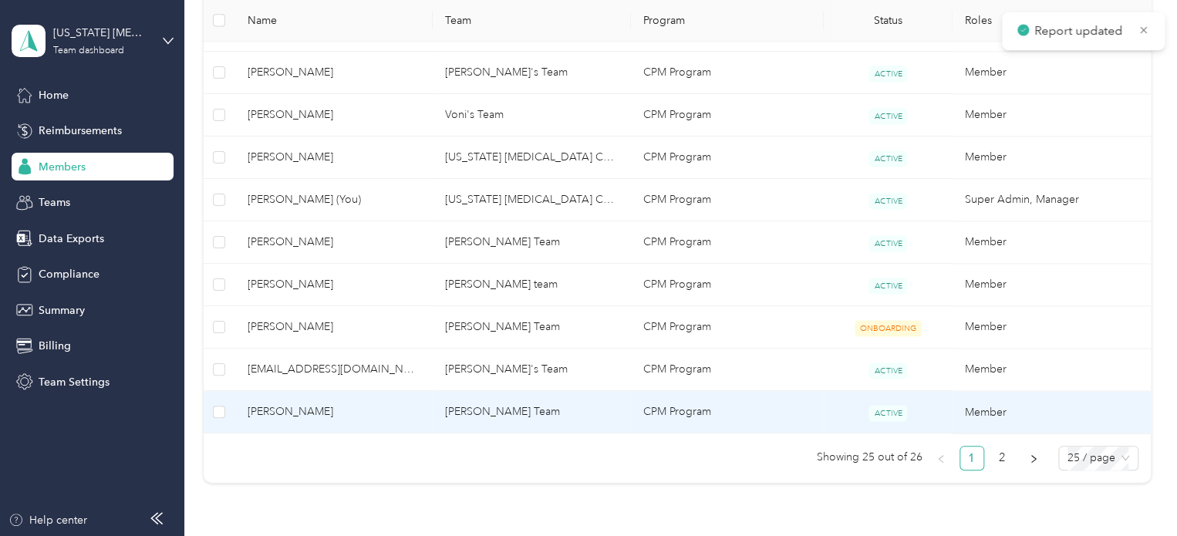
click at [396, 415] on span "[PERSON_NAME]" at bounding box center [335, 411] width 174 height 17
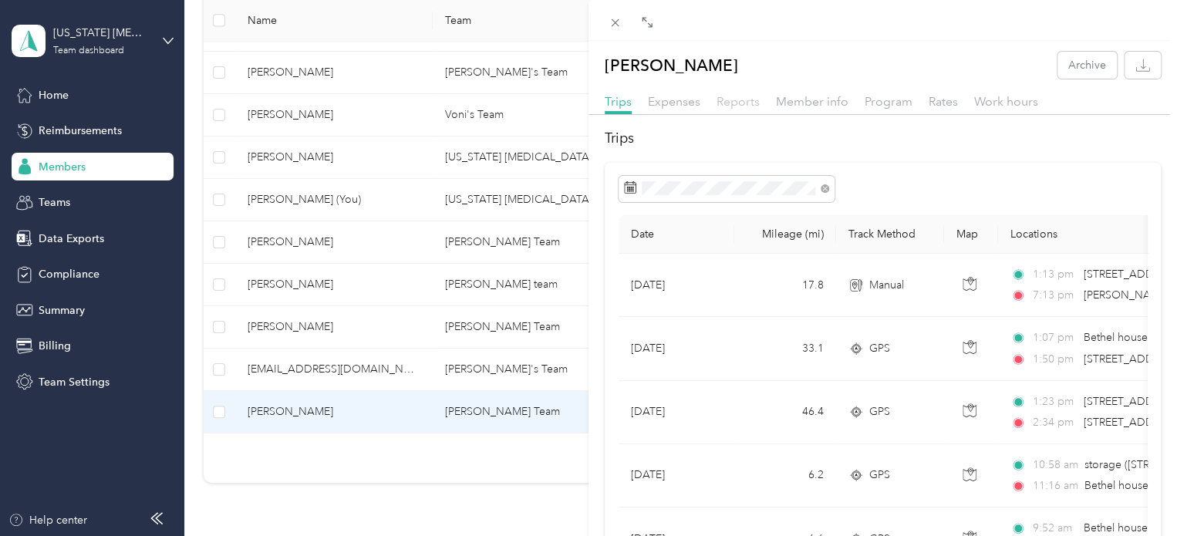
click at [724, 102] on span "Reports" at bounding box center [738, 101] width 43 height 15
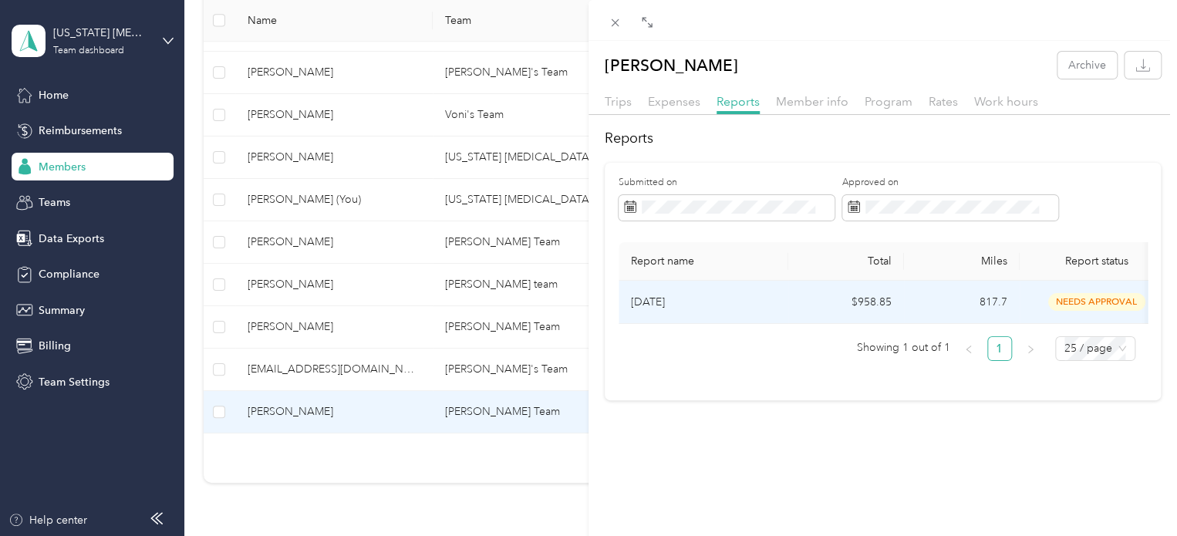
click at [728, 298] on p "[DATE]" at bounding box center [703, 302] width 145 height 17
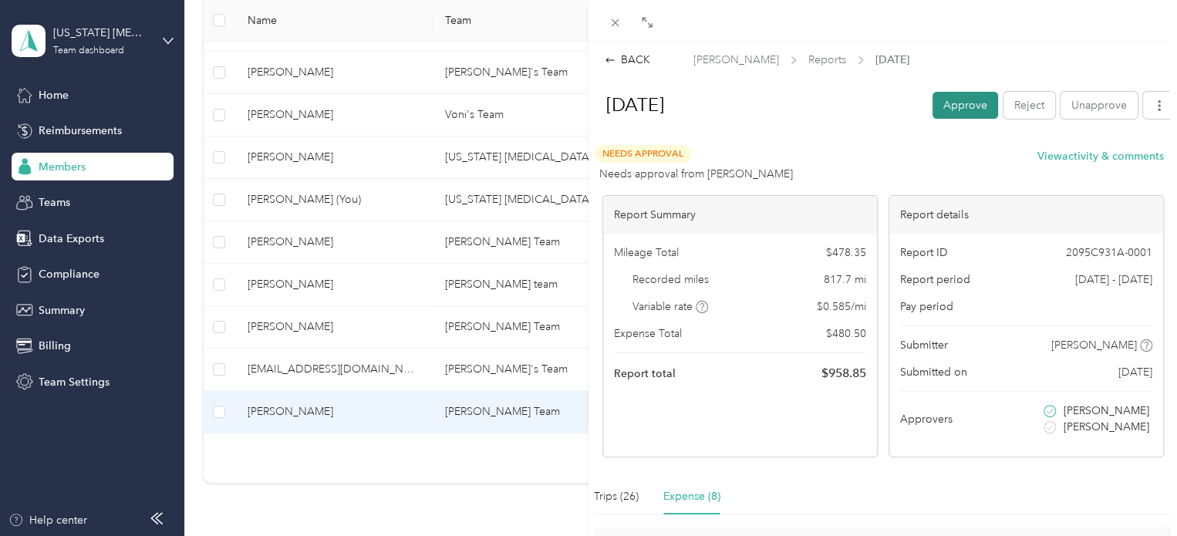
click at [944, 105] on button "Approve" at bounding box center [965, 105] width 66 height 27
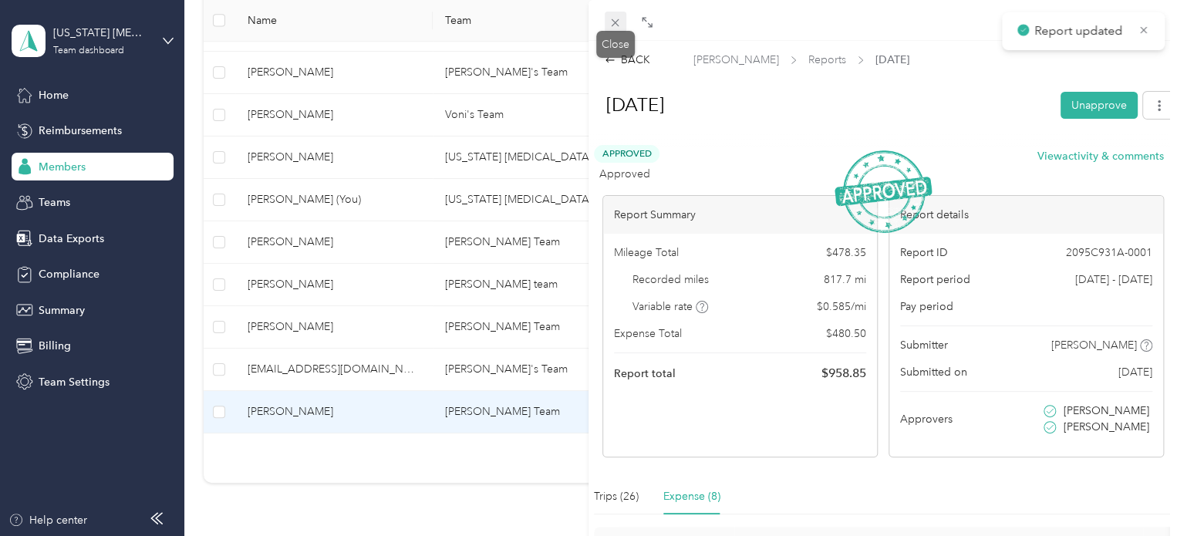
click at [608, 21] on span at bounding box center [616, 23] width 22 height 22
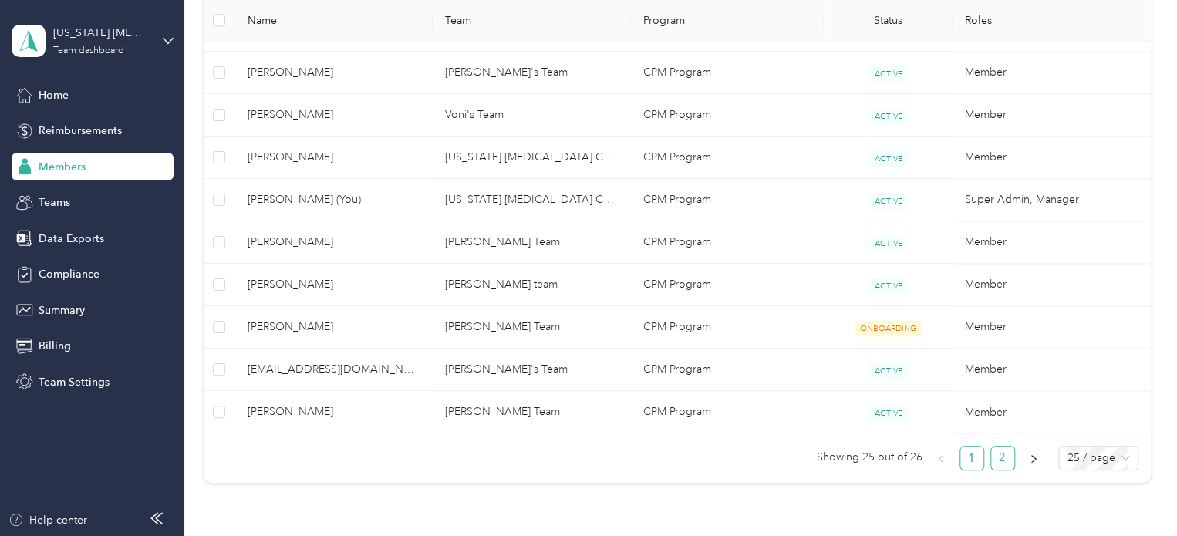
click at [1002, 449] on link "2" at bounding box center [1002, 458] width 23 height 23
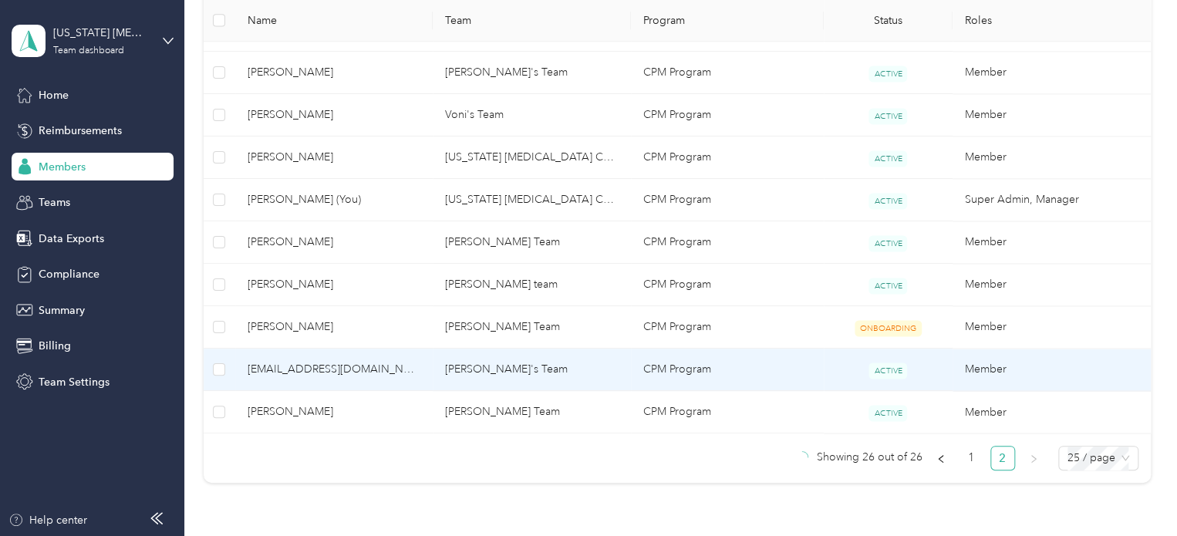
scroll to position [180, 0]
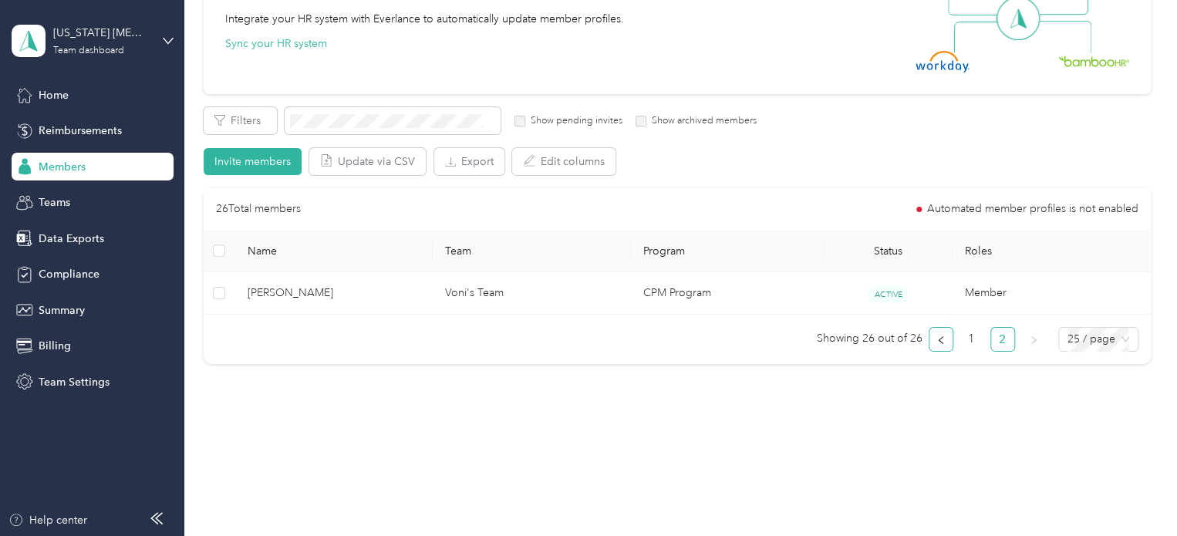
click at [936, 337] on icon "left" at bounding box center [940, 340] width 9 height 9
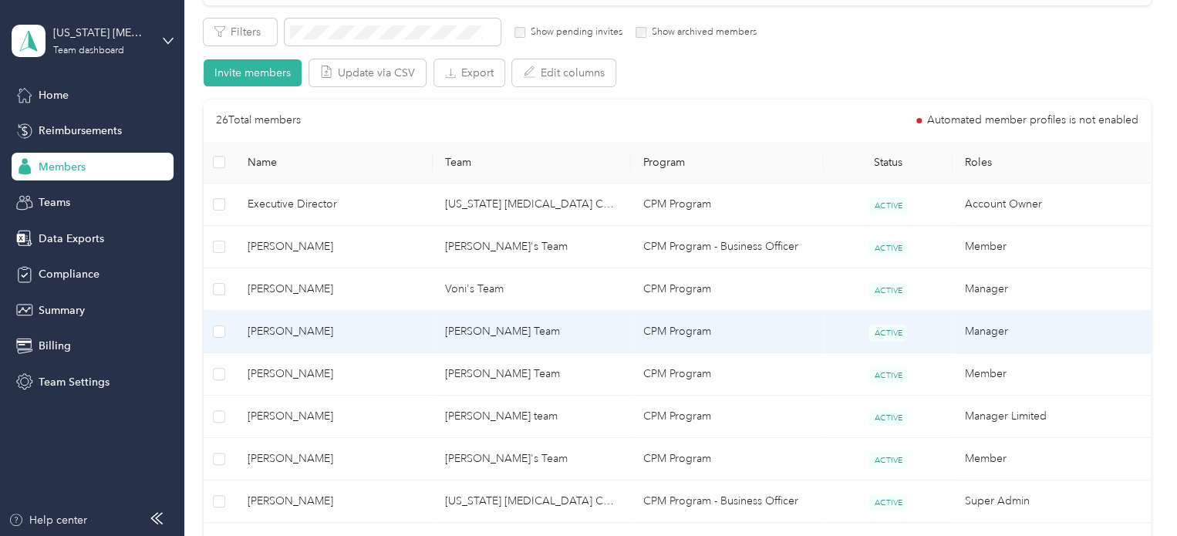
scroll to position [346, 0]
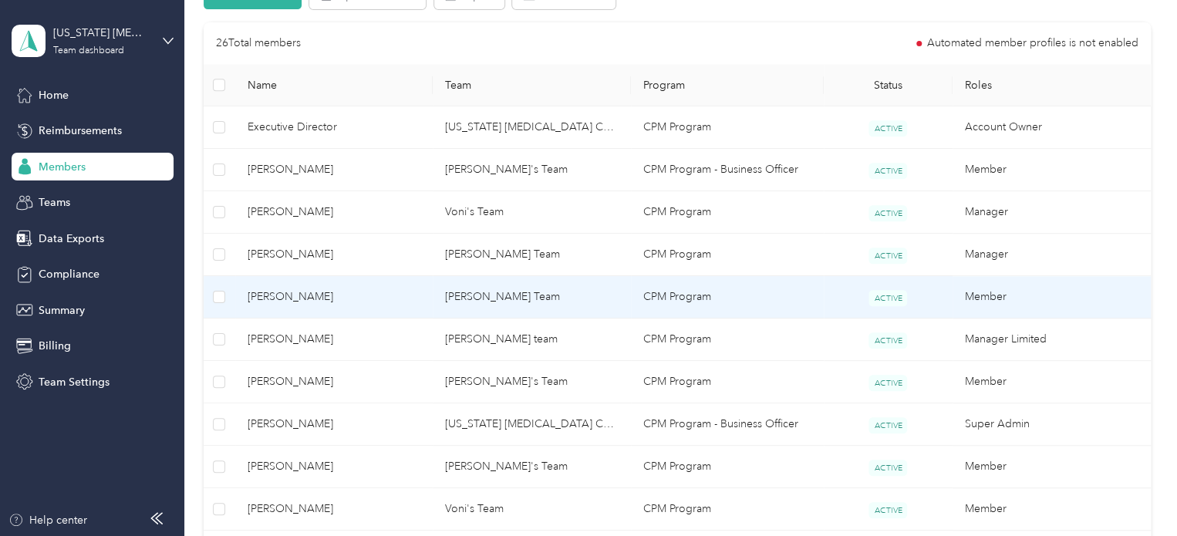
click at [545, 289] on td "[PERSON_NAME] Team" at bounding box center [532, 297] width 198 height 42
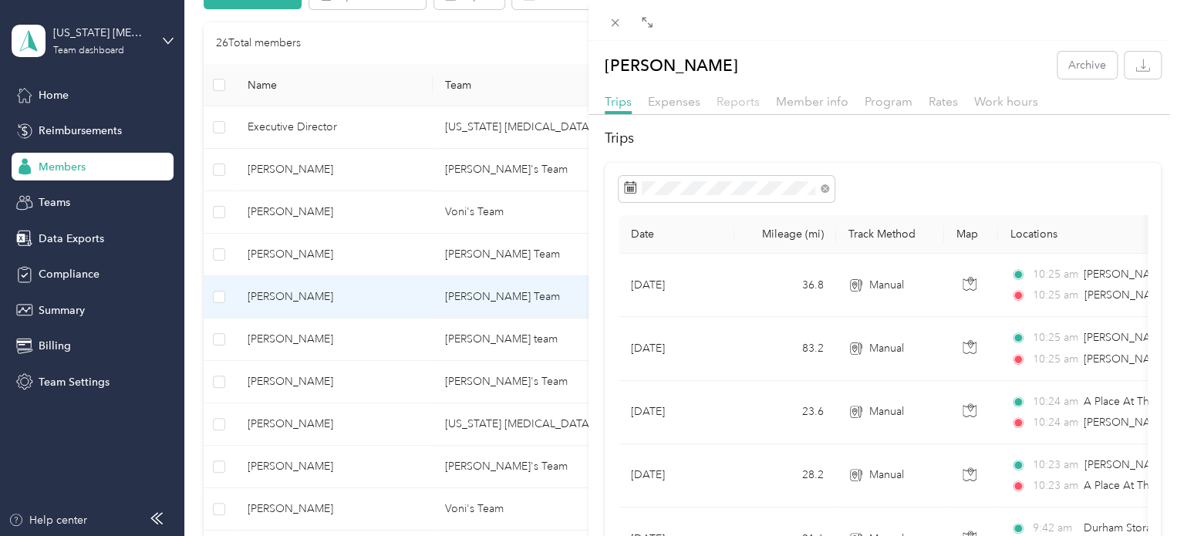
click at [743, 103] on span "Reports" at bounding box center [738, 101] width 43 height 15
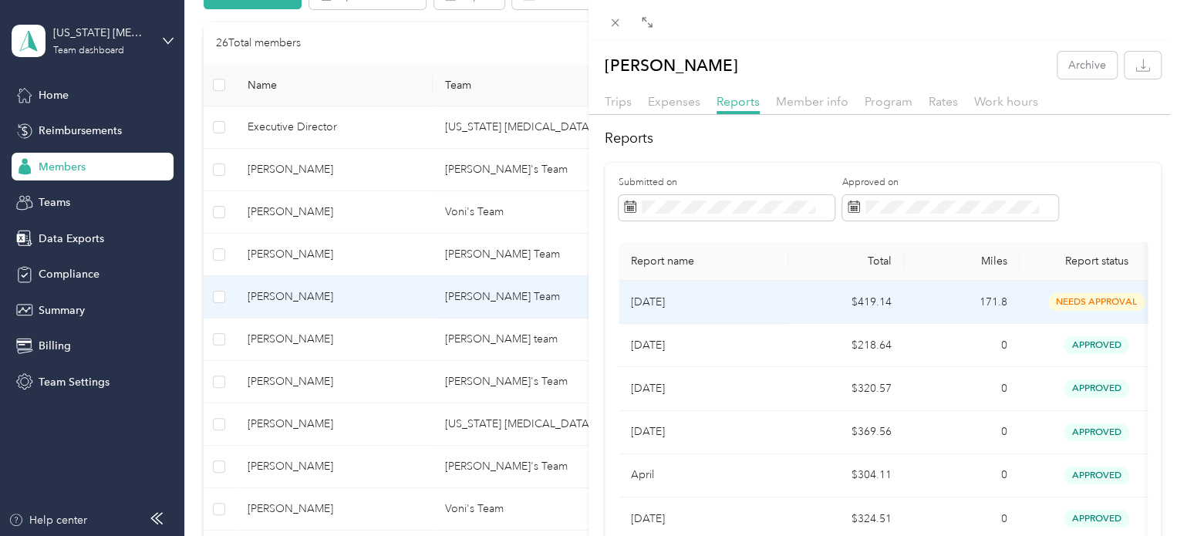
click at [753, 313] on td "[DATE]" at bounding box center [704, 302] width 170 height 43
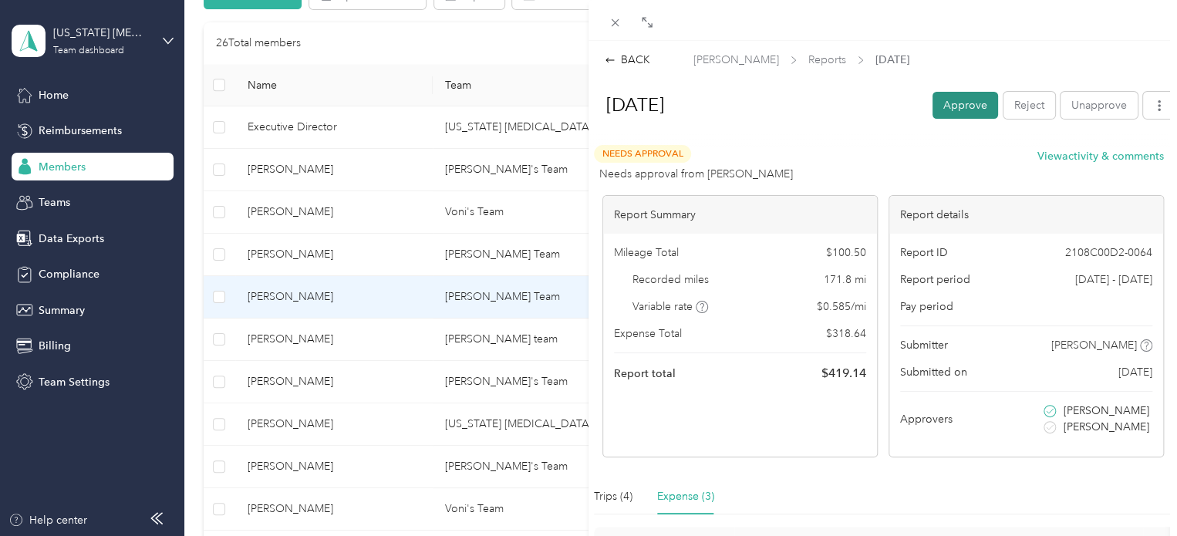
click at [953, 107] on button "Approve" at bounding box center [965, 105] width 66 height 27
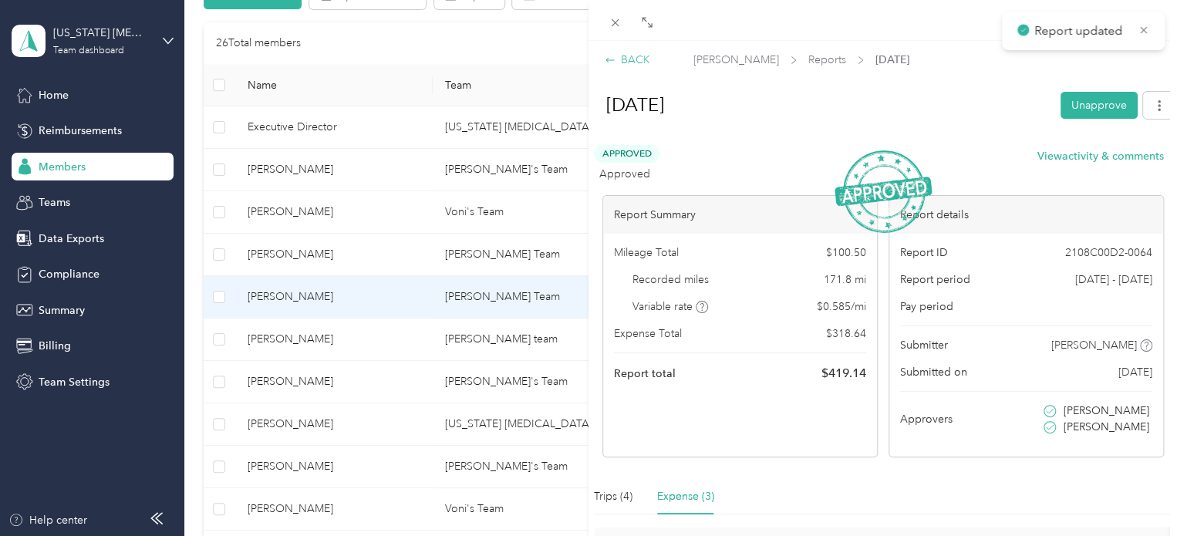
click at [631, 57] on div "BACK" at bounding box center [628, 60] width 46 height 16
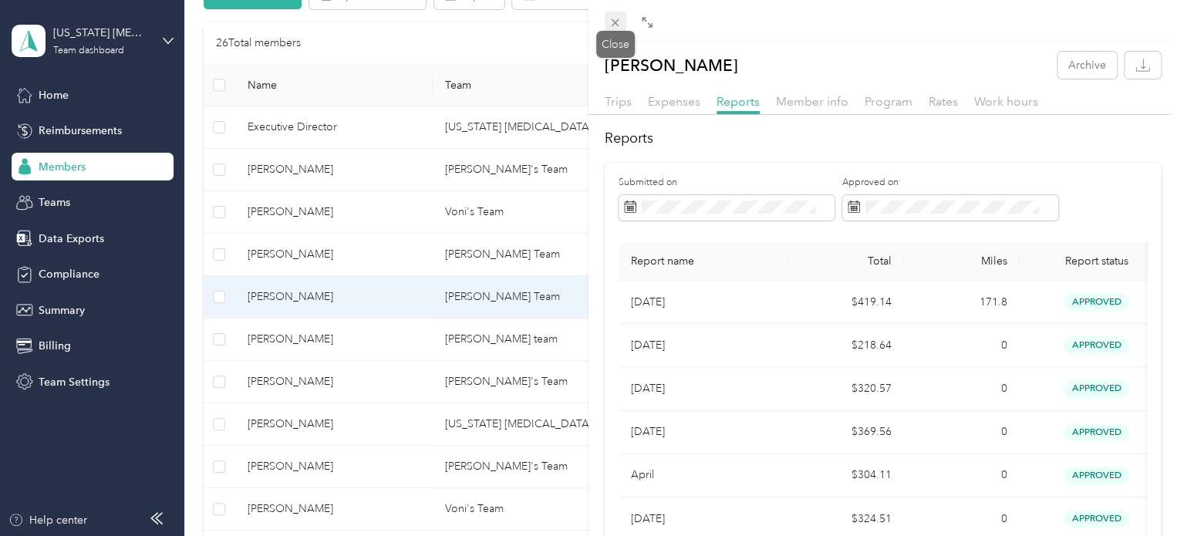
click at [607, 25] on span at bounding box center [616, 23] width 22 height 22
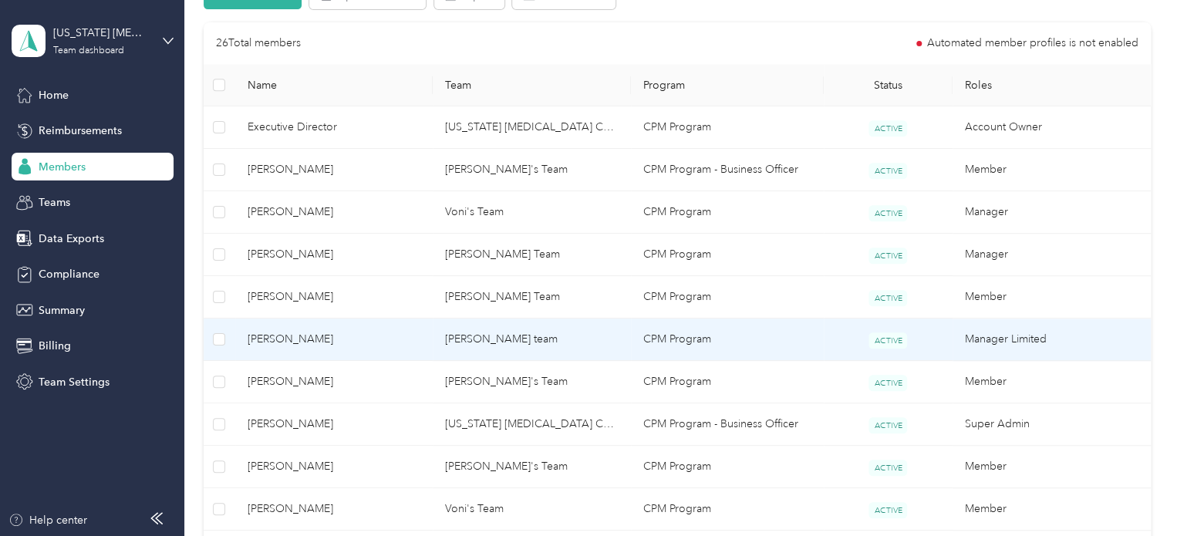
click at [413, 343] on span "[PERSON_NAME]" at bounding box center [335, 339] width 174 height 17
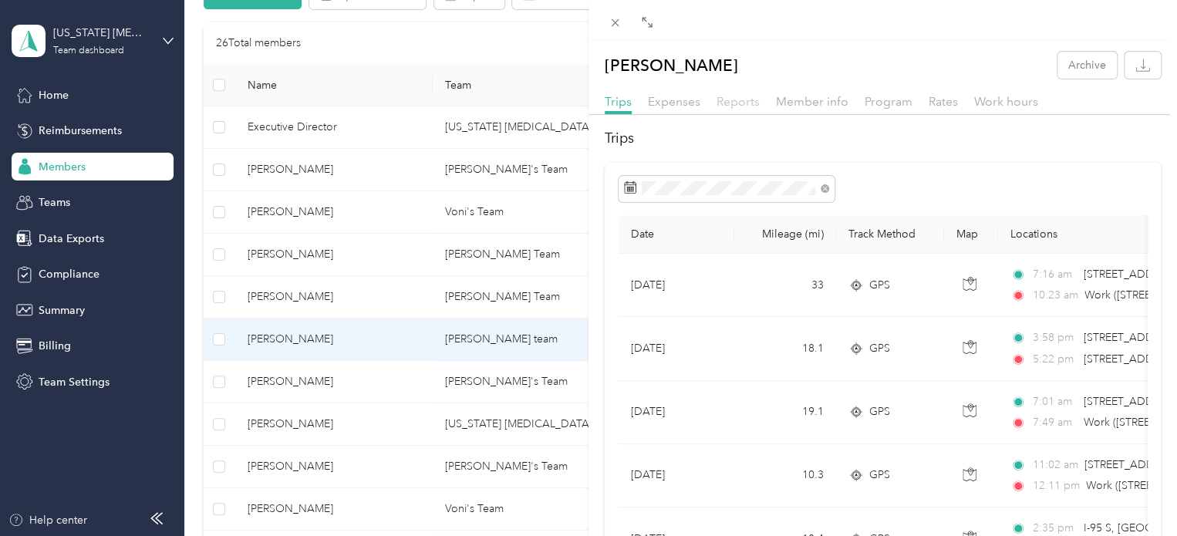
click at [740, 106] on span "Reports" at bounding box center [738, 101] width 43 height 15
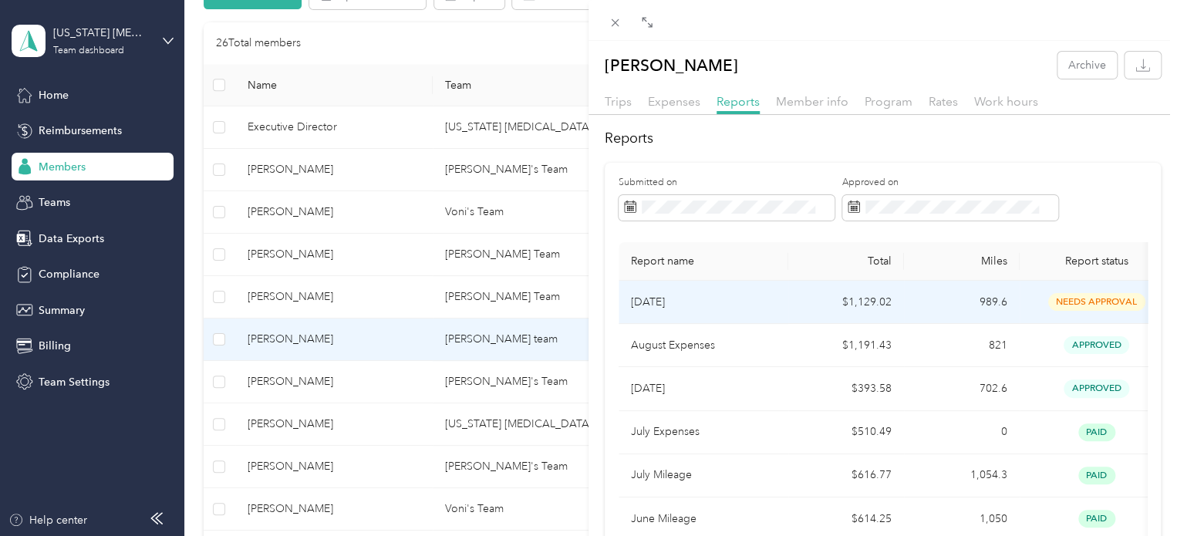
click at [776, 302] on td "[DATE]" at bounding box center [704, 302] width 170 height 43
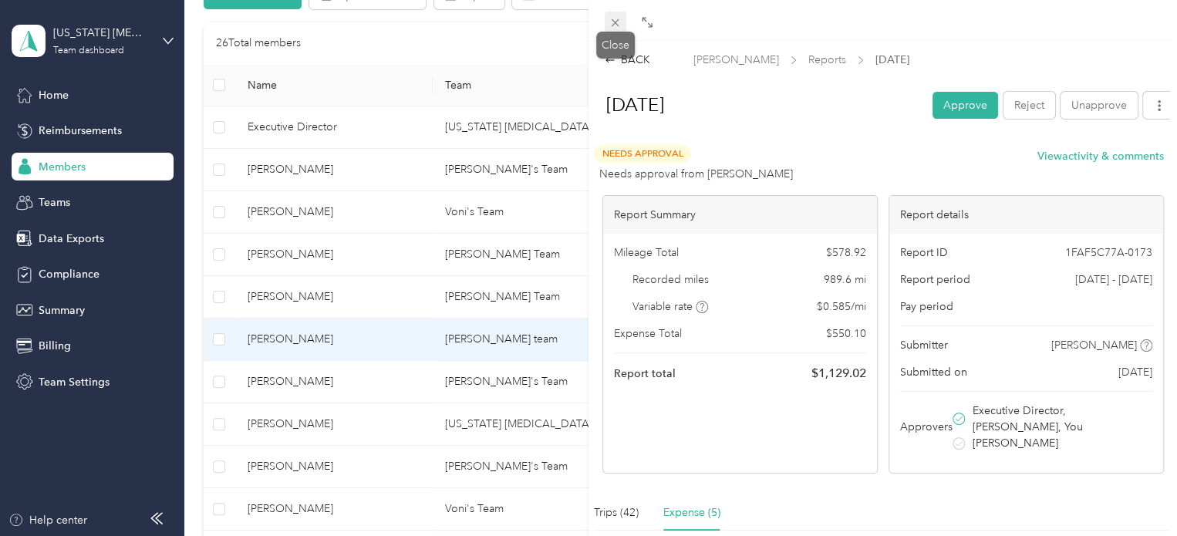
click at [605, 21] on span at bounding box center [616, 23] width 22 height 22
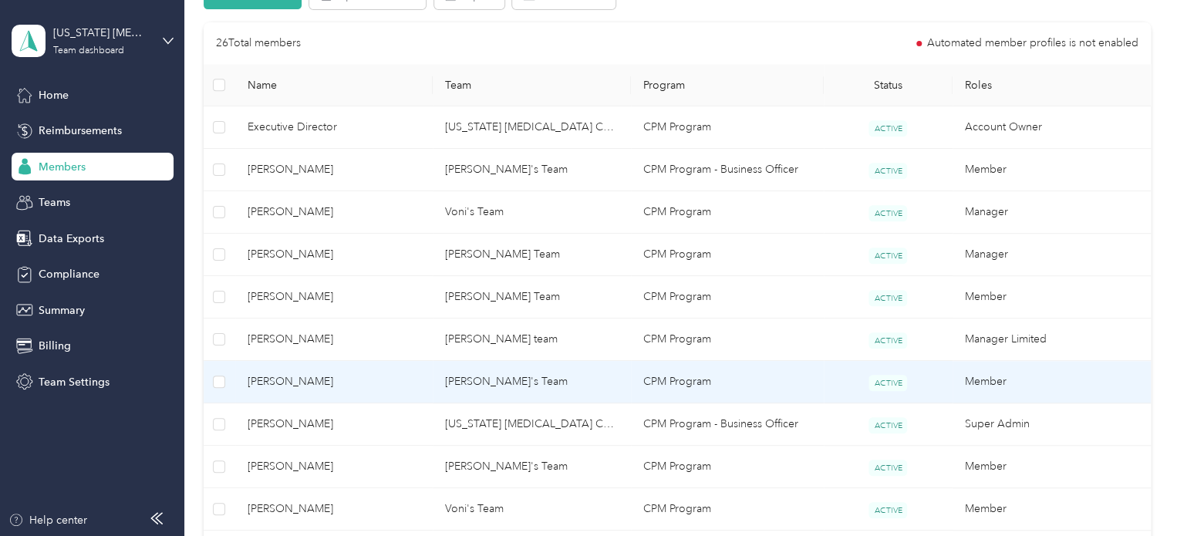
click at [373, 386] on span "[PERSON_NAME]" at bounding box center [335, 381] width 174 height 17
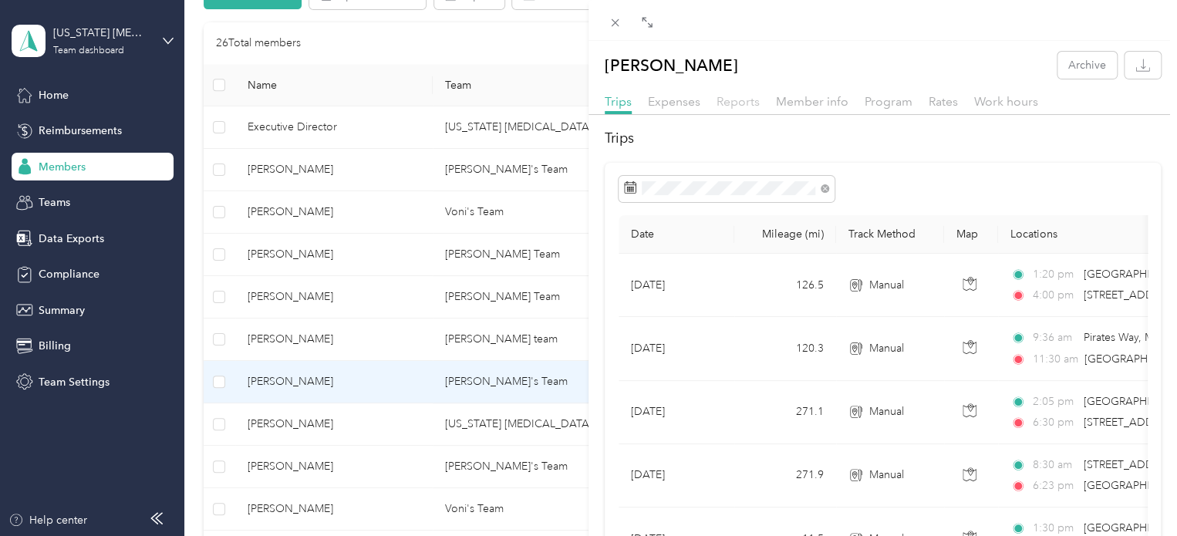
click at [734, 107] on span "Reports" at bounding box center [738, 101] width 43 height 15
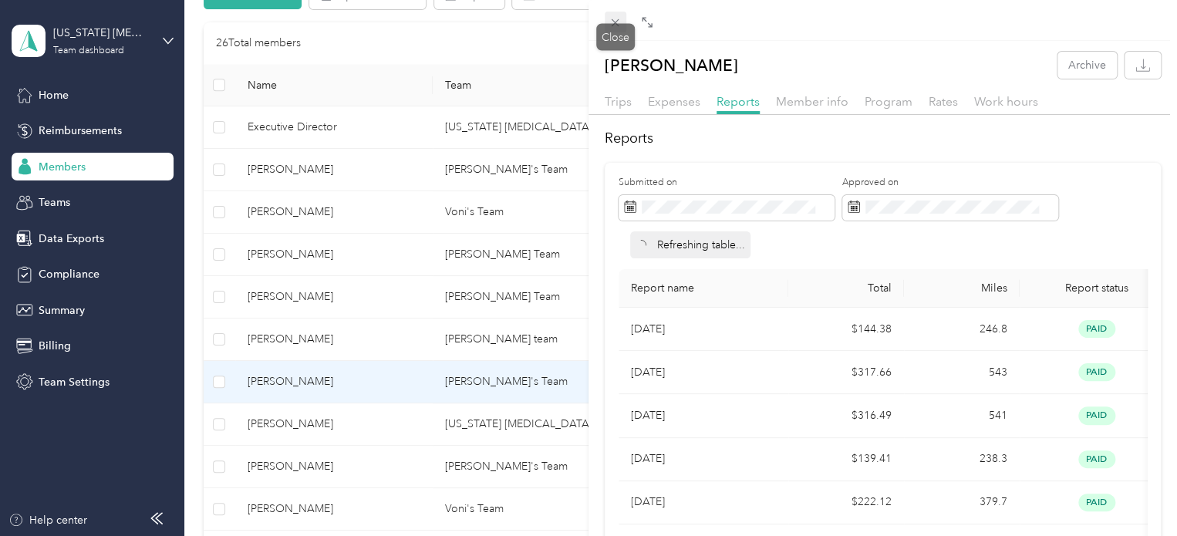
click at [612, 24] on icon at bounding box center [615, 22] width 13 height 13
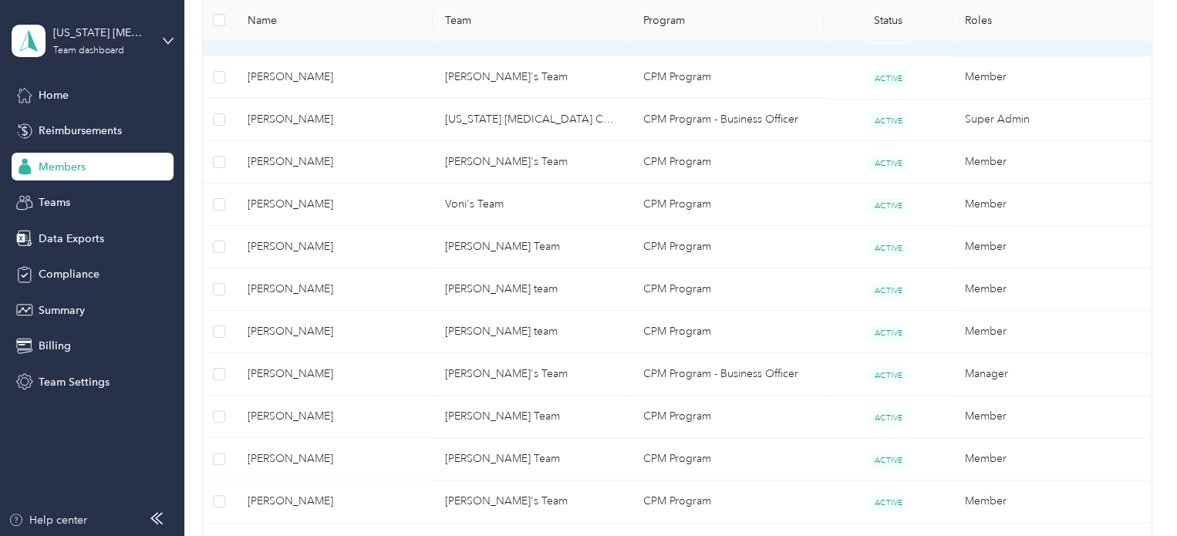
scroll to position [655, 0]
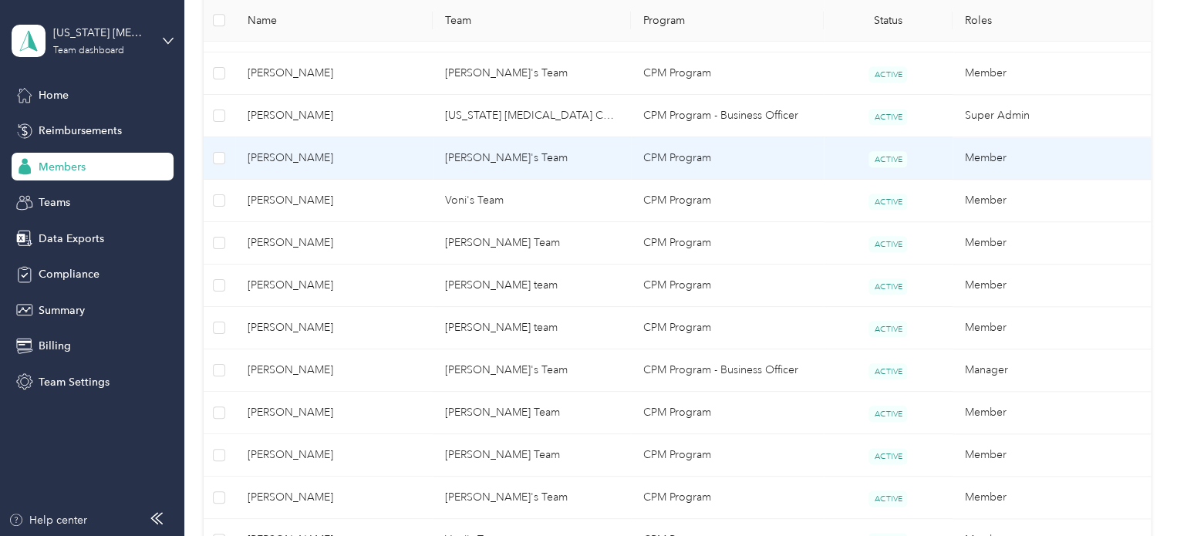
click at [404, 162] on span "[PERSON_NAME]" at bounding box center [335, 158] width 174 height 17
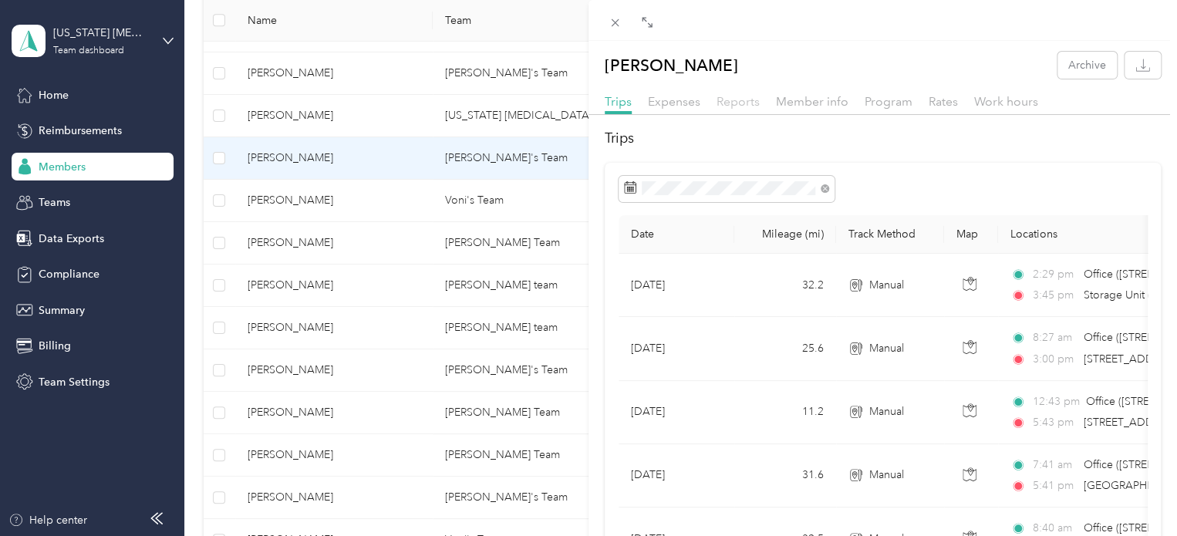
click at [731, 101] on span "Reports" at bounding box center [738, 101] width 43 height 15
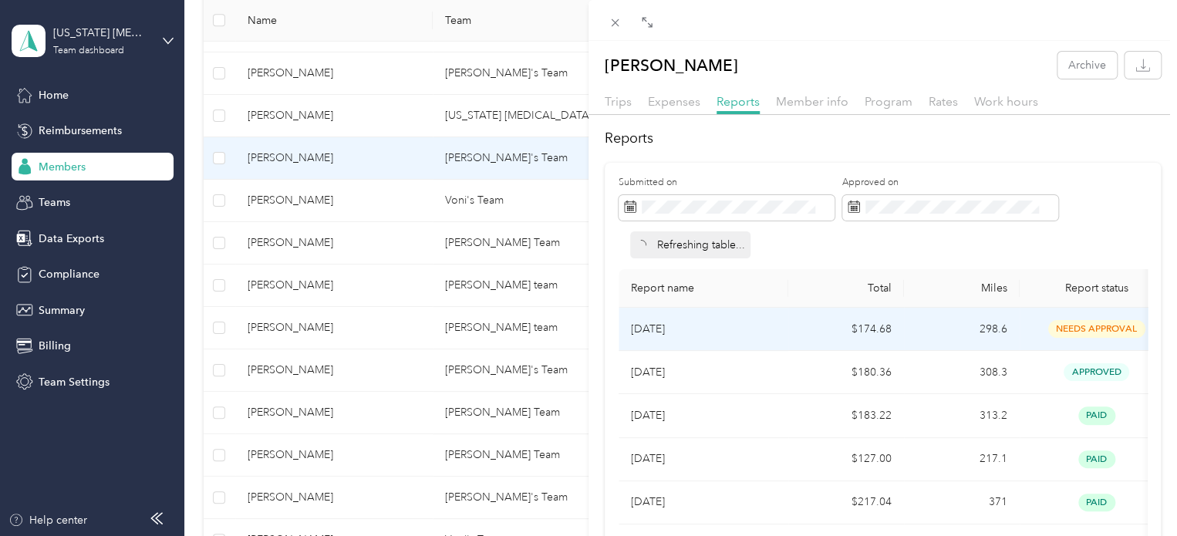
click at [747, 325] on p "[DATE]" at bounding box center [703, 329] width 145 height 17
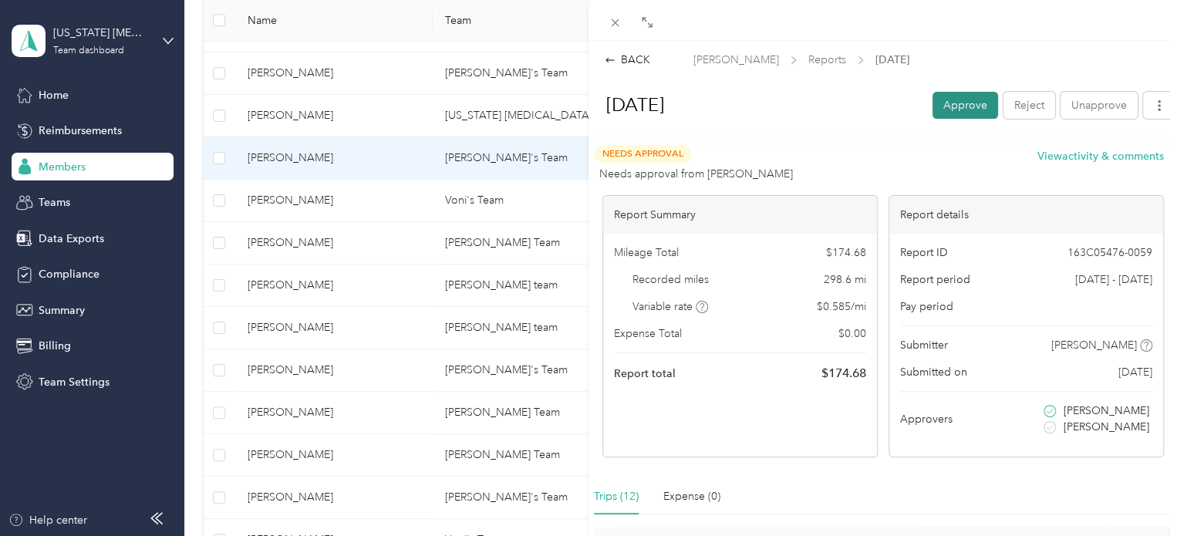
click at [941, 107] on button "Approve" at bounding box center [965, 105] width 66 height 27
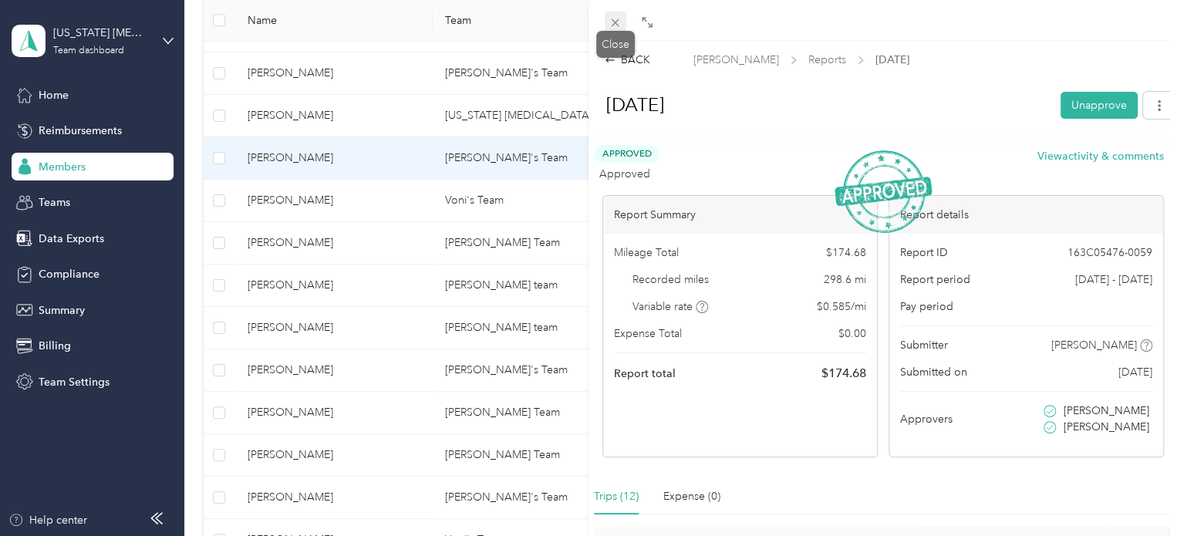
click at [613, 21] on icon at bounding box center [616, 23] width 8 height 8
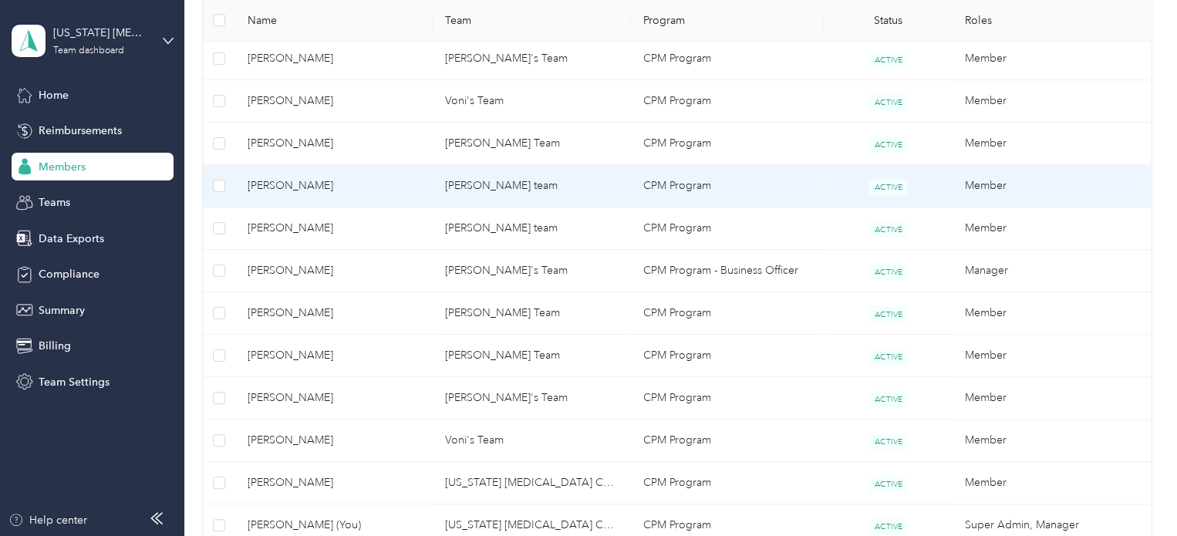
scroll to position [732, 0]
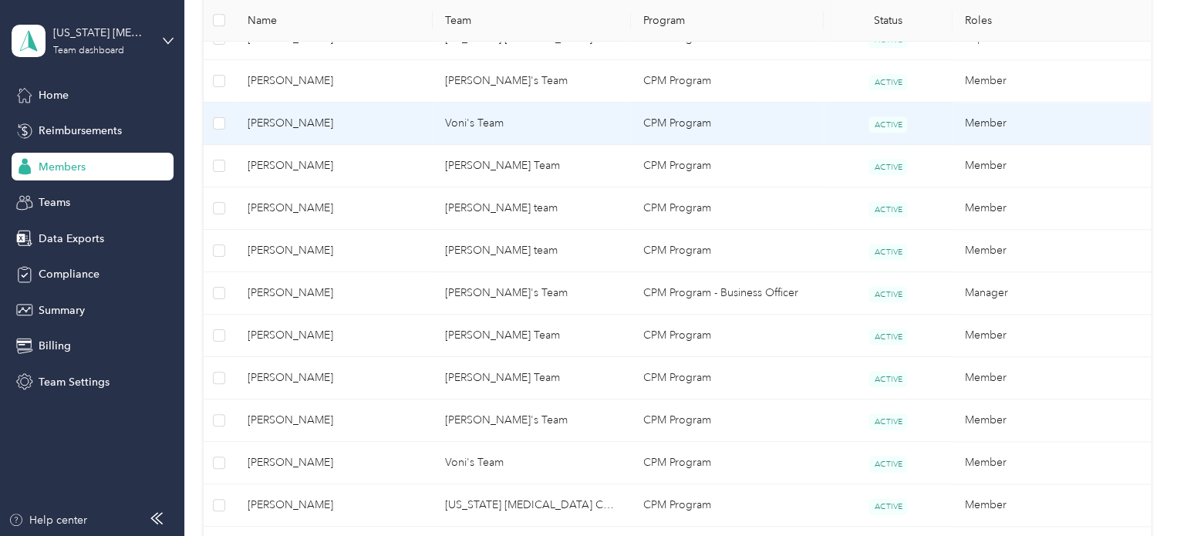
click at [357, 127] on span "[PERSON_NAME]" at bounding box center [335, 123] width 174 height 17
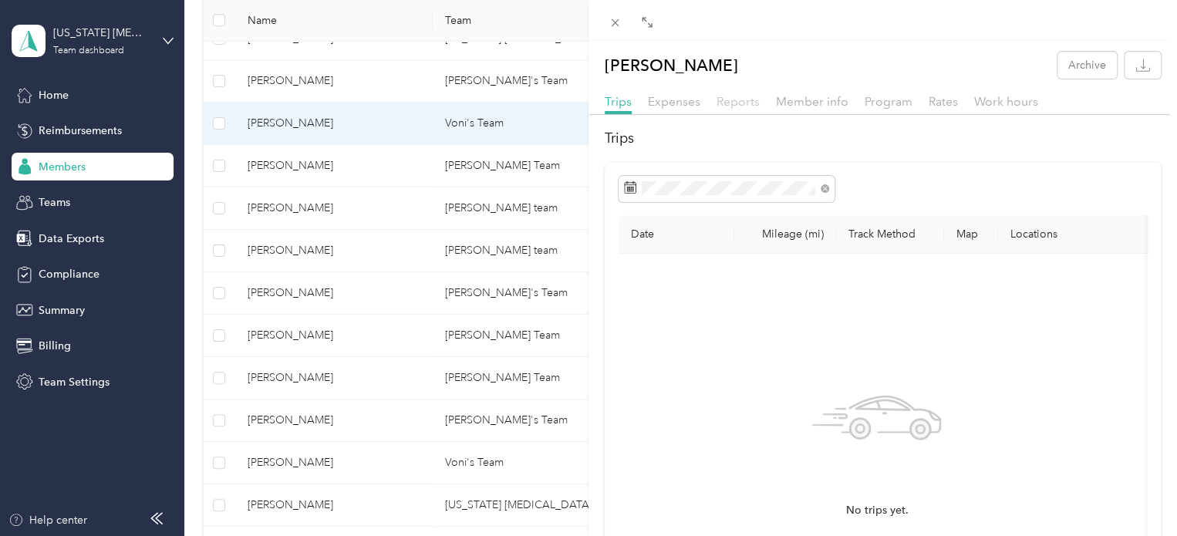
click at [725, 96] on span "Reports" at bounding box center [738, 101] width 43 height 15
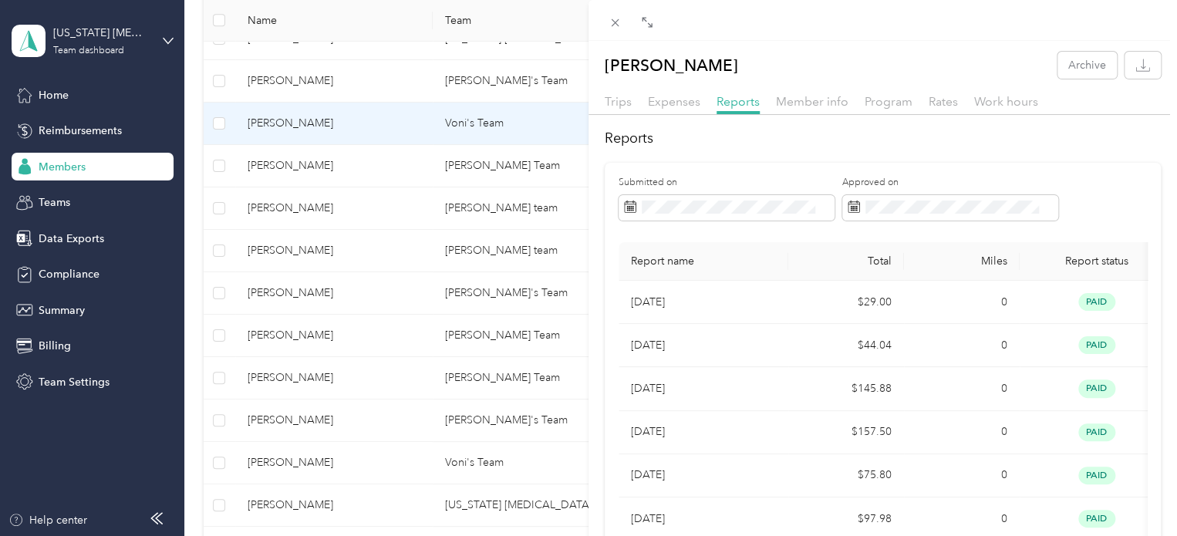
click at [358, 176] on div "Tayla Williams Archive Trips Expenses Reports Member info Program Rates Work ho…" at bounding box center [588, 268] width 1177 height 536
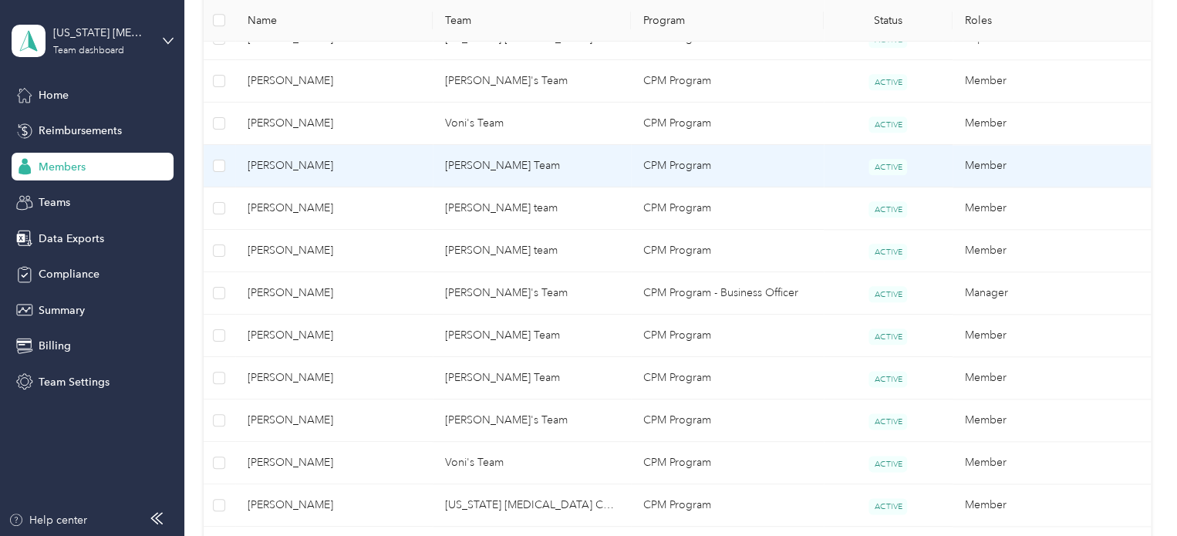
click at [365, 167] on span "[PERSON_NAME]" at bounding box center [335, 165] width 174 height 17
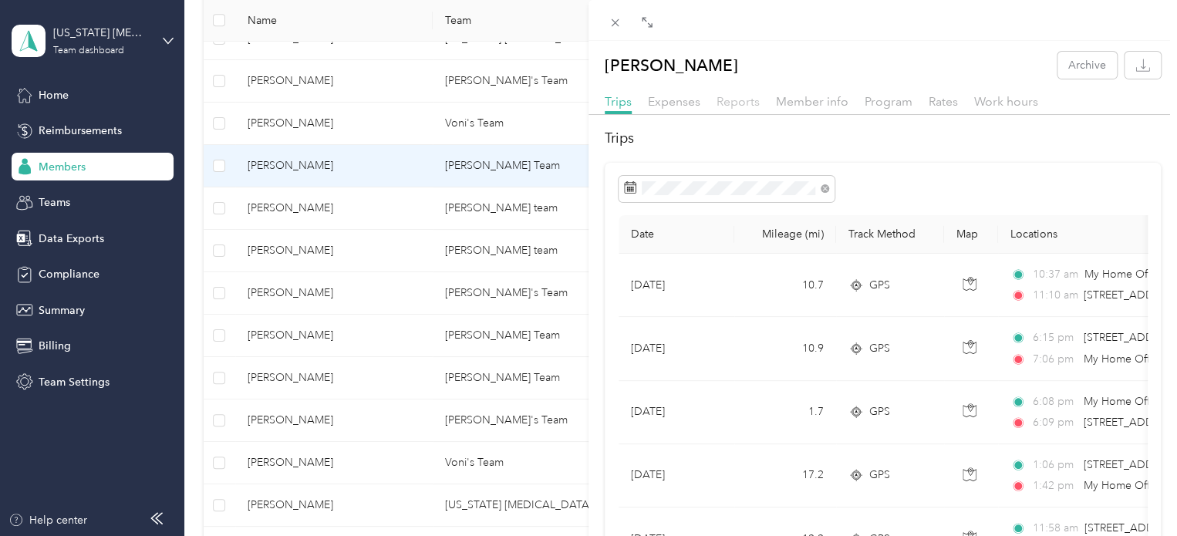
click at [737, 97] on span "Reports" at bounding box center [738, 101] width 43 height 15
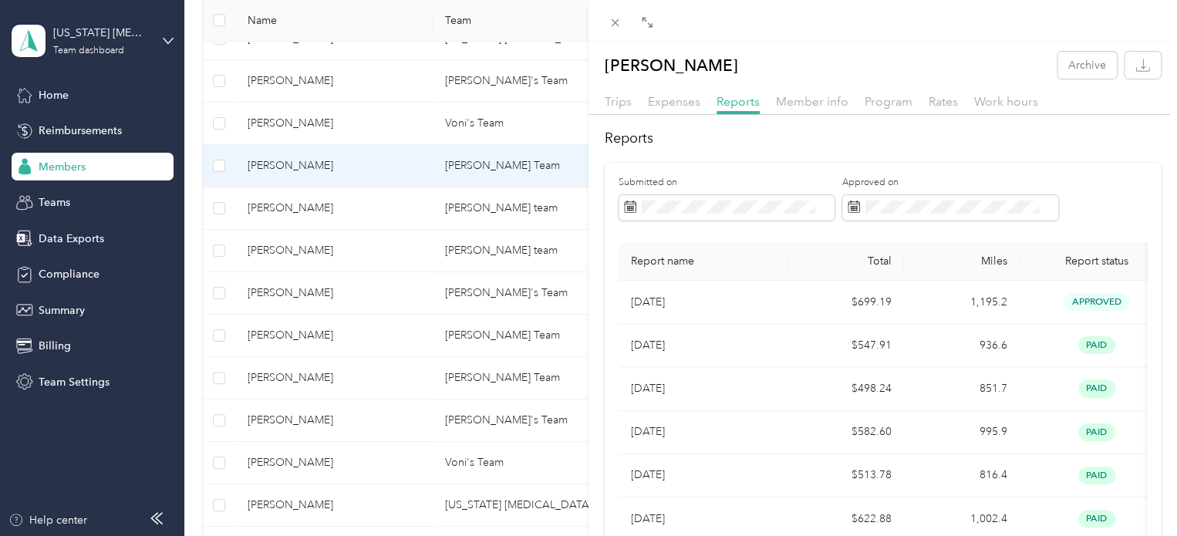
click at [350, 212] on div "Kimberly McCann Archive Trips Expenses Reports Member info Program Rates Work h…" at bounding box center [588, 268] width 1177 height 536
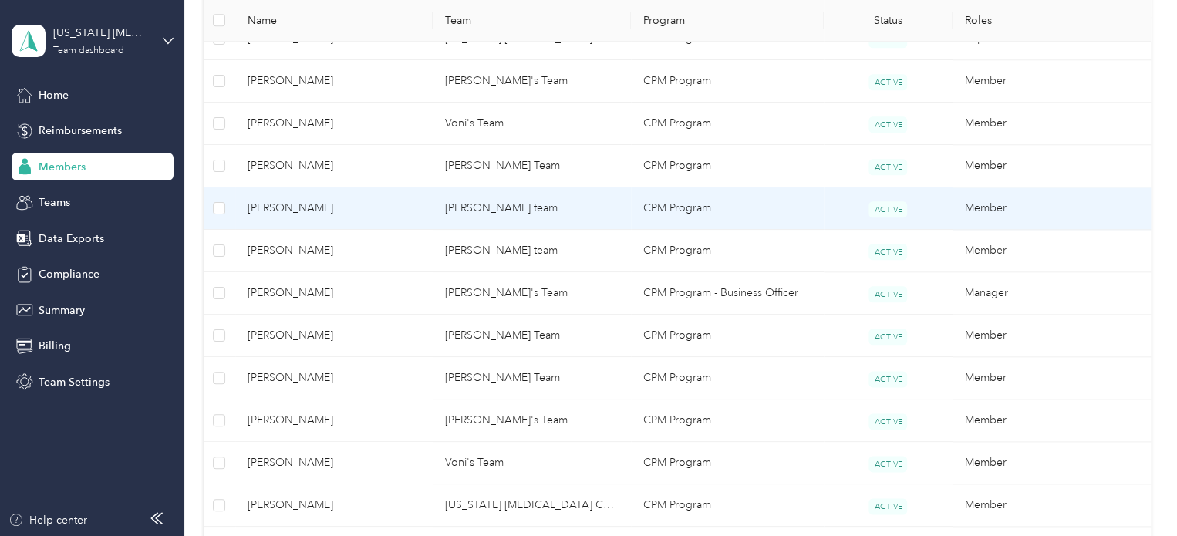
click at [369, 208] on span "[PERSON_NAME]" at bounding box center [335, 208] width 174 height 17
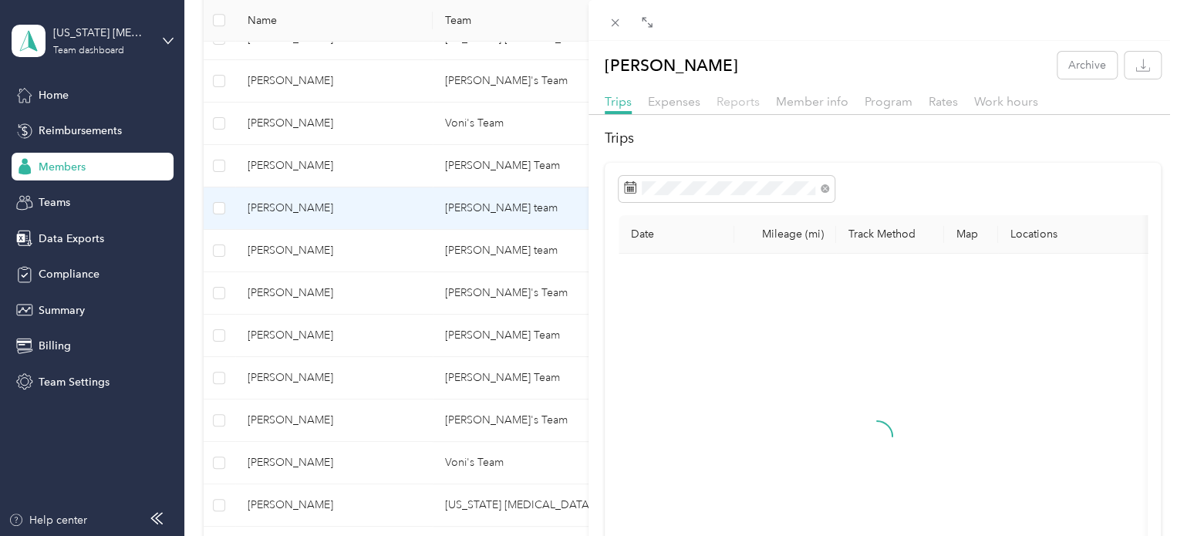
click at [731, 104] on span "Reports" at bounding box center [738, 101] width 43 height 15
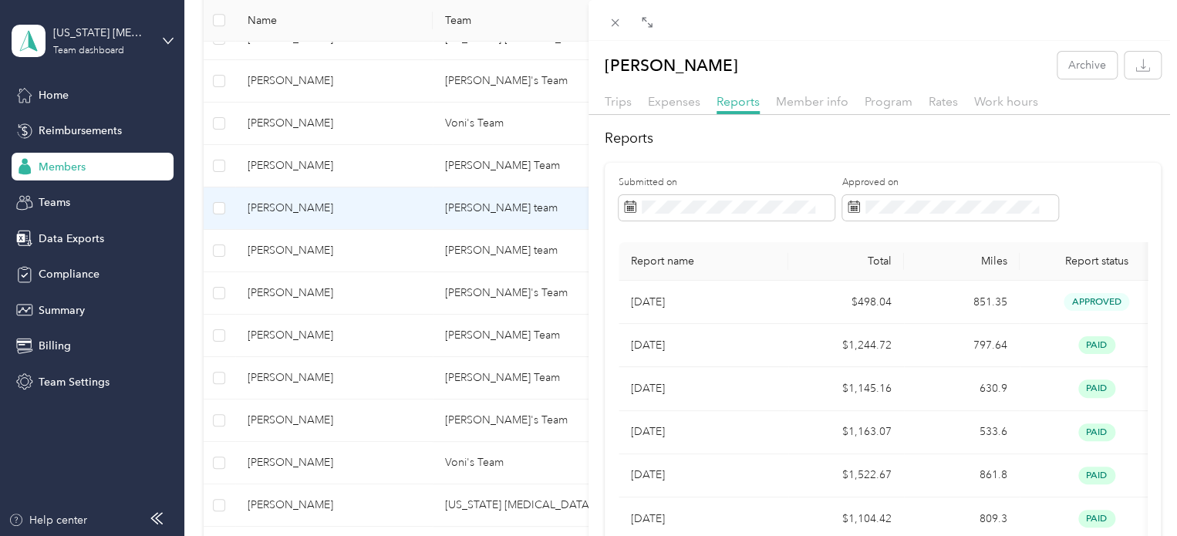
click at [386, 243] on div "Shaymarie Echevarria Archive Trips Expenses Reports Member info Program Rates W…" at bounding box center [588, 268] width 1177 height 536
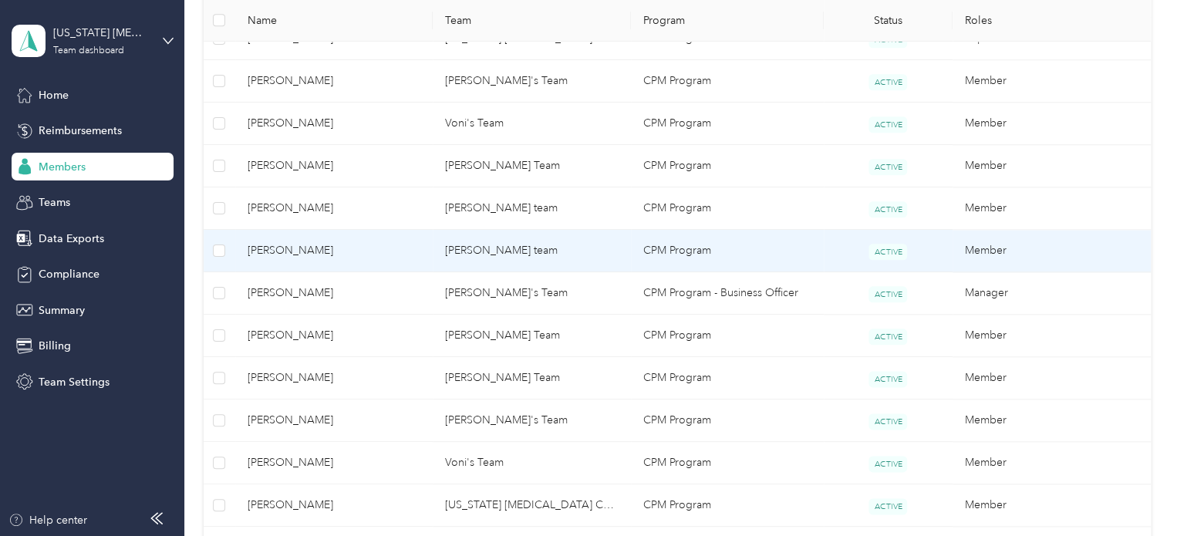
click at [401, 251] on span "[PERSON_NAME]" at bounding box center [335, 250] width 174 height 17
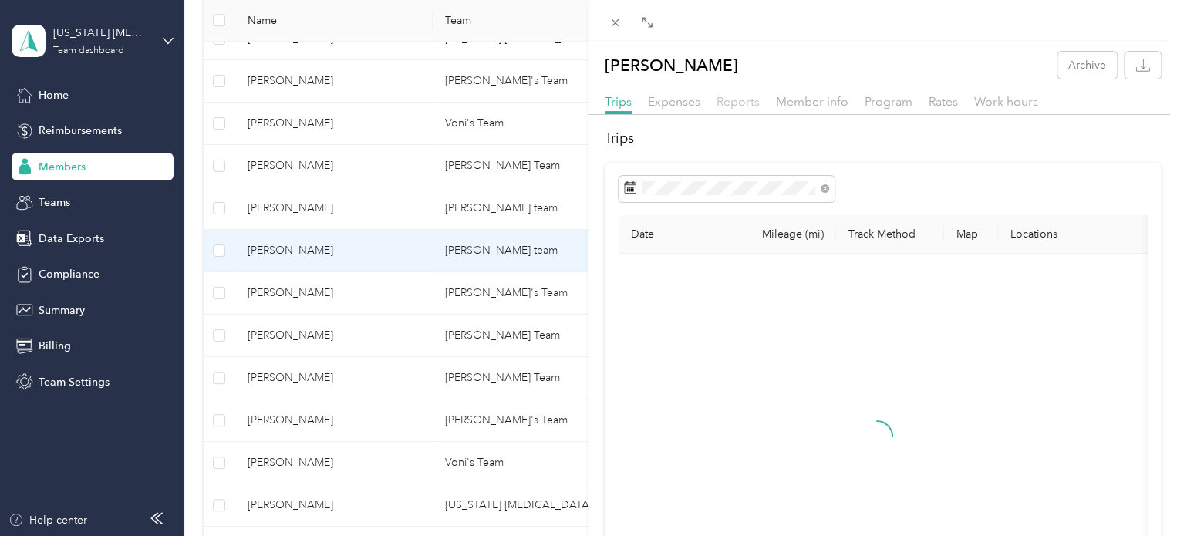
click at [739, 104] on span "Reports" at bounding box center [738, 101] width 43 height 15
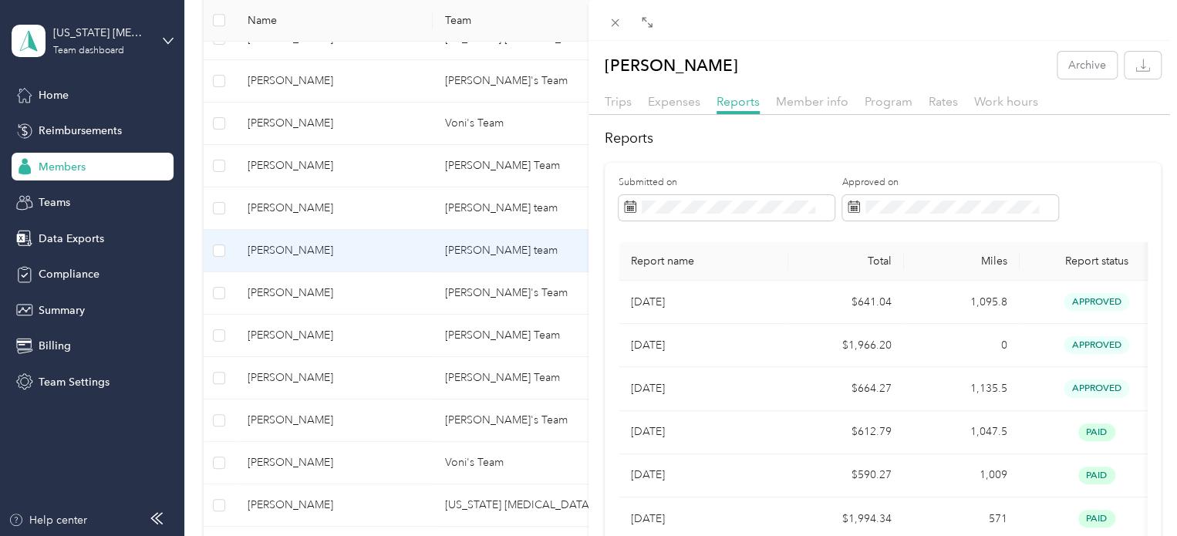
click at [391, 288] on div "Kenneth Daniels Archive Trips Expenses Reports Member info Program Rates Work h…" at bounding box center [588, 268] width 1177 height 536
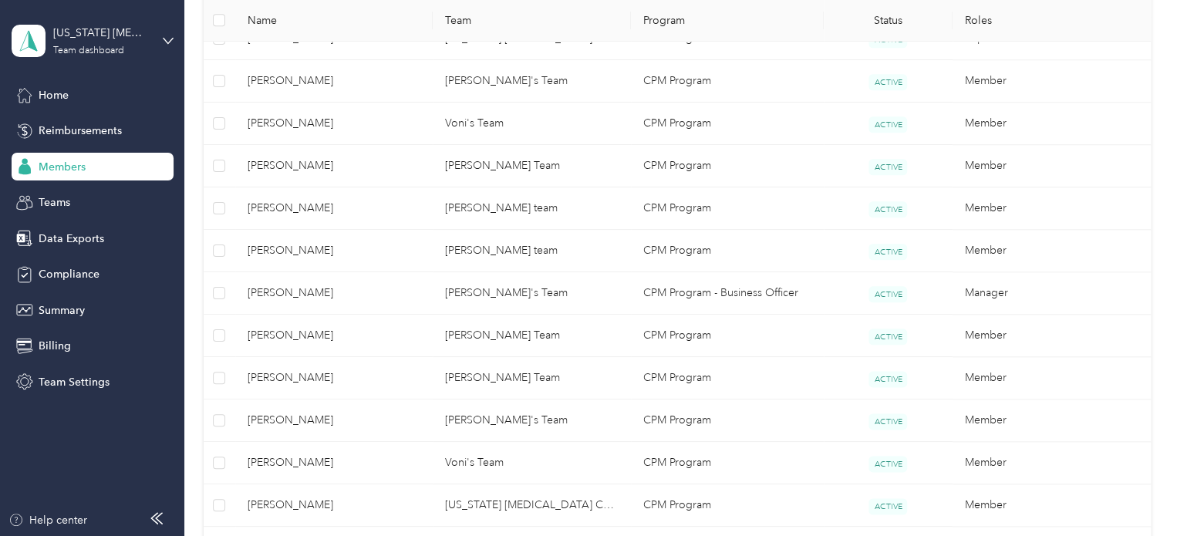
click at [373, 297] on div at bounding box center [588, 268] width 1177 height 536
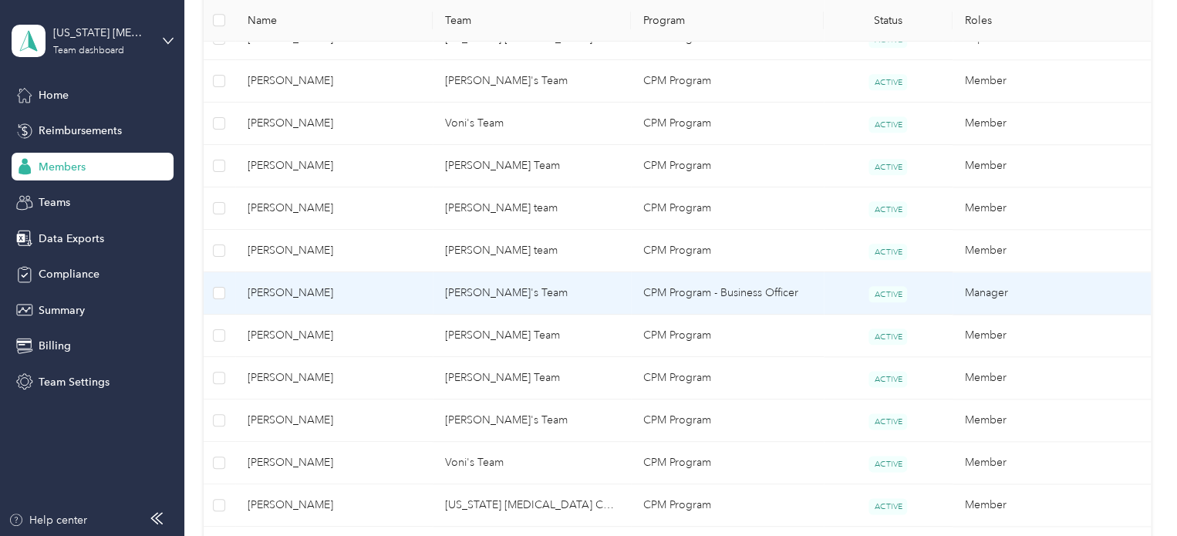
click at [403, 290] on span "[PERSON_NAME]" at bounding box center [335, 293] width 174 height 17
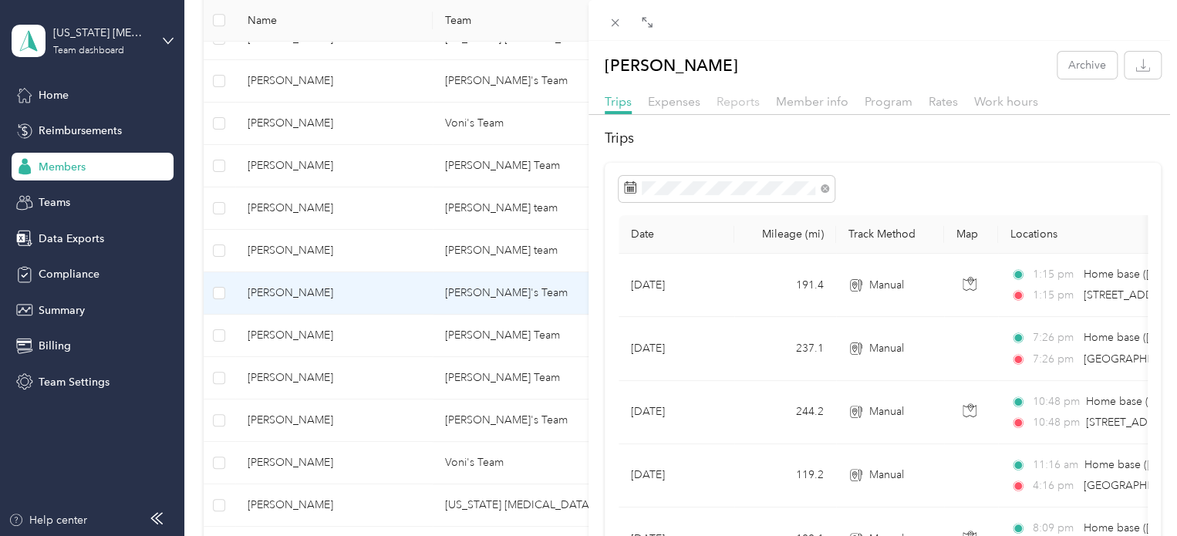
click at [751, 99] on span "Reports" at bounding box center [738, 101] width 43 height 15
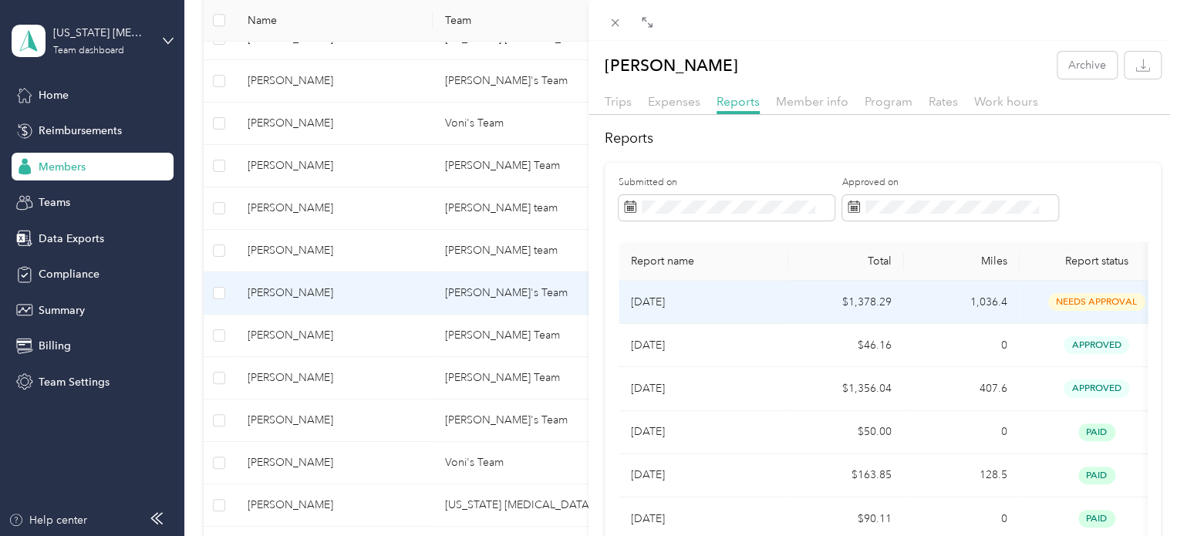
click at [793, 309] on td "$1,378.29" at bounding box center [846, 302] width 116 height 43
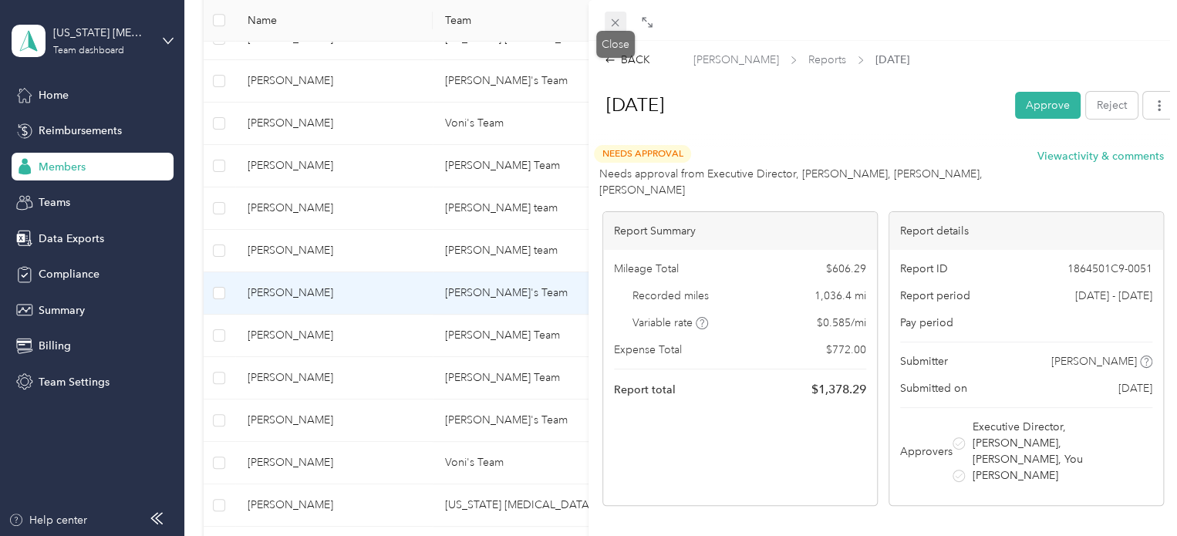
click at [611, 18] on icon at bounding box center [615, 22] width 13 height 13
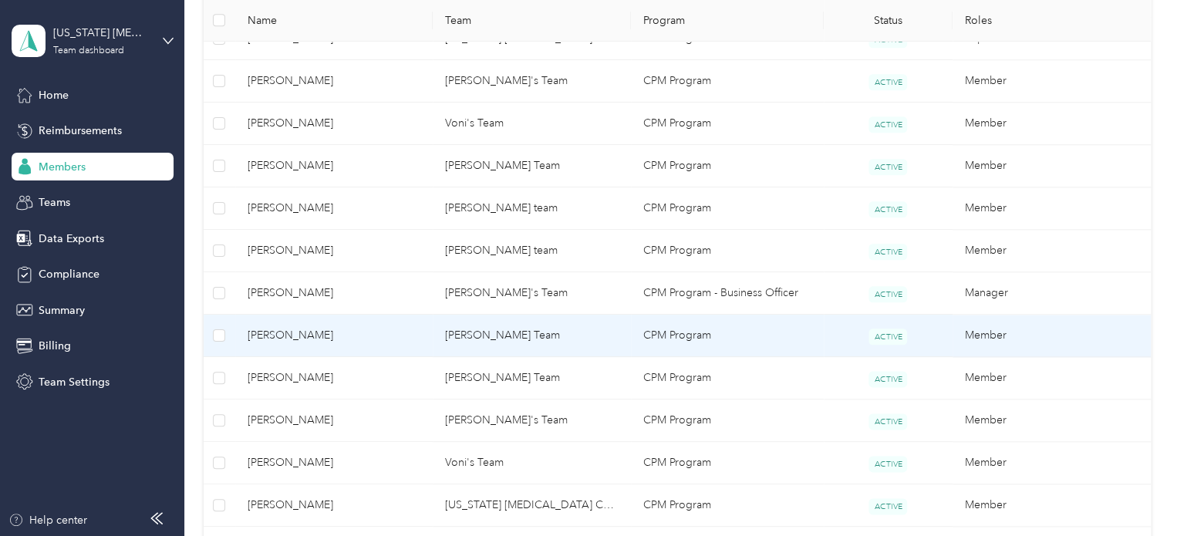
click at [383, 341] on span "[PERSON_NAME]" at bounding box center [335, 335] width 174 height 17
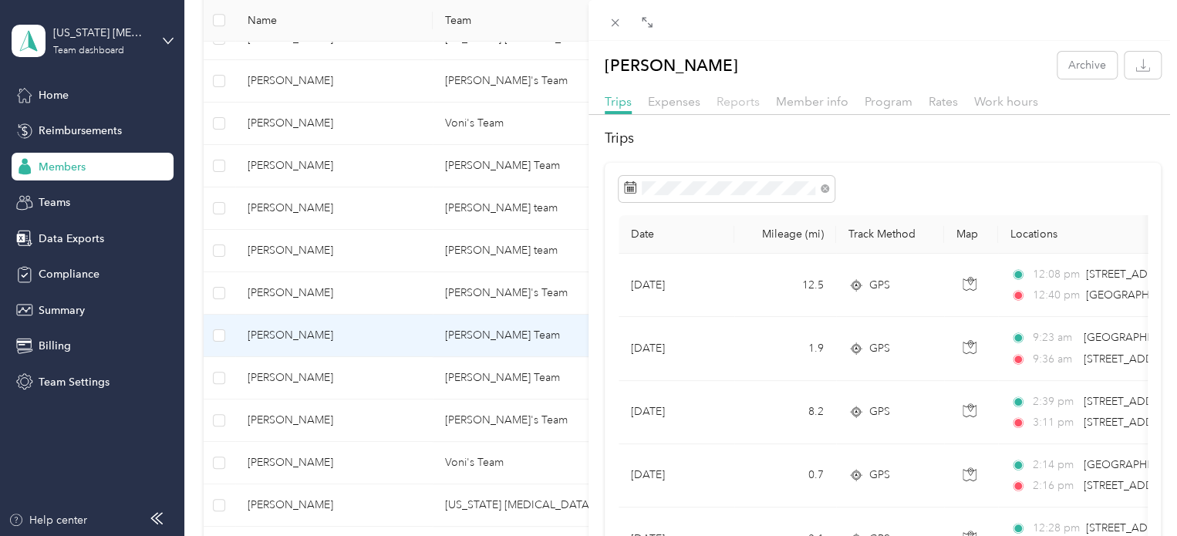
click at [731, 99] on span "Reports" at bounding box center [738, 101] width 43 height 15
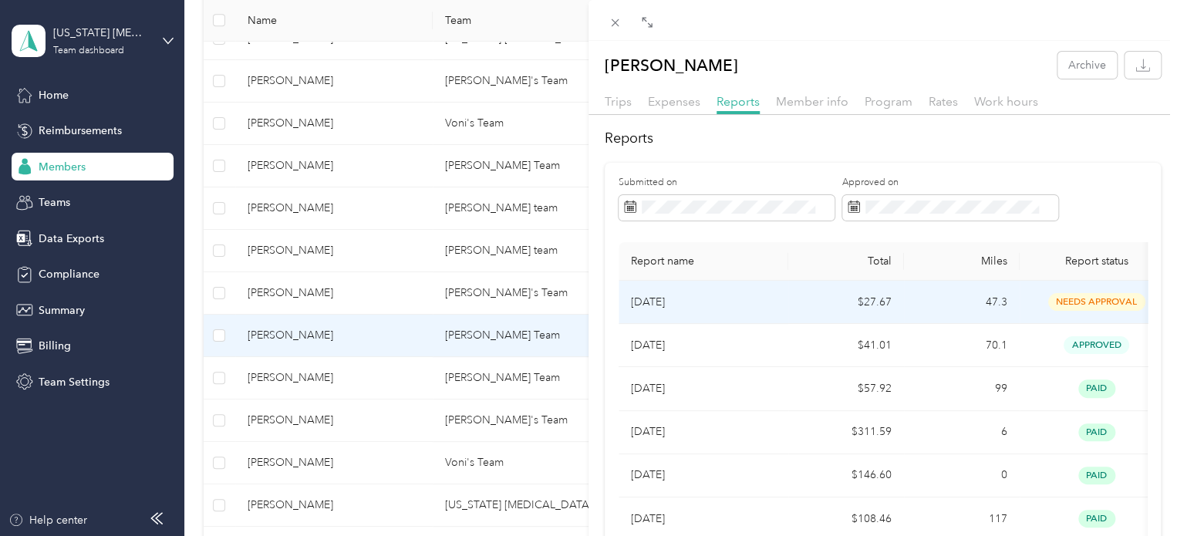
click at [759, 315] on td "[DATE]" at bounding box center [704, 302] width 170 height 43
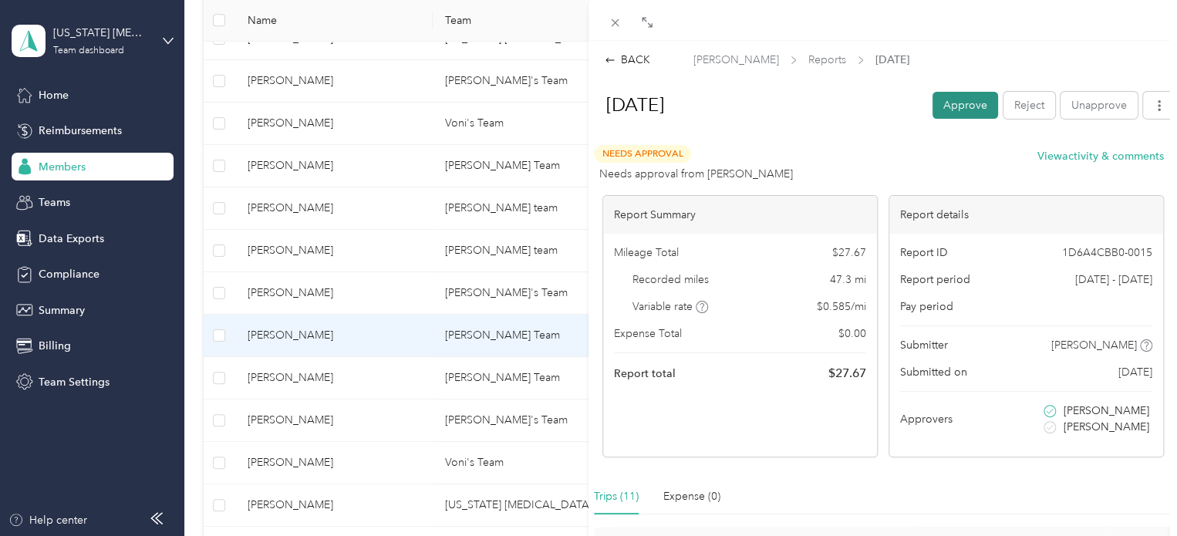
click at [949, 103] on button "Approve" at bounding box center [965, 105] width 66 height 27
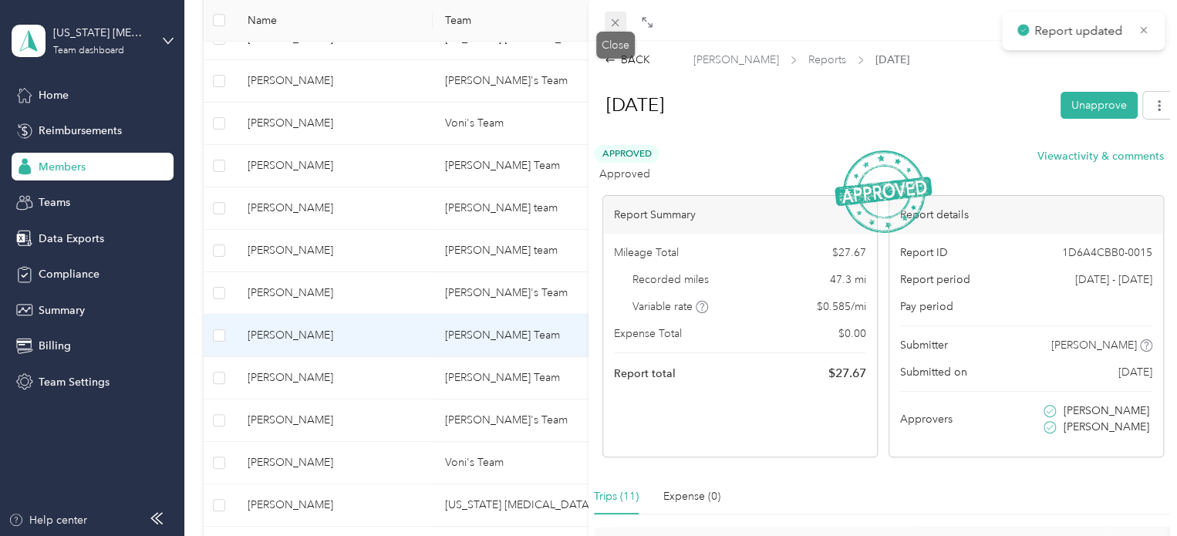
click at [617, 28] on icon at bounding box center [615, 22] width 13 height 13
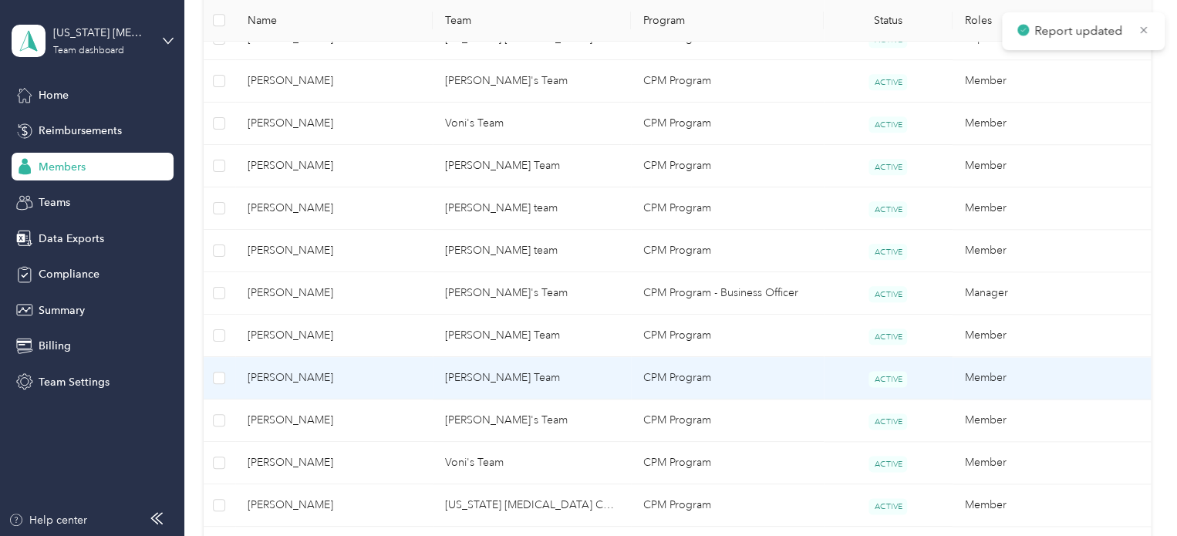
click at [389, 372] on span "[PERSON_NAME]" at bounding box center [335, 377] width 174 height 17
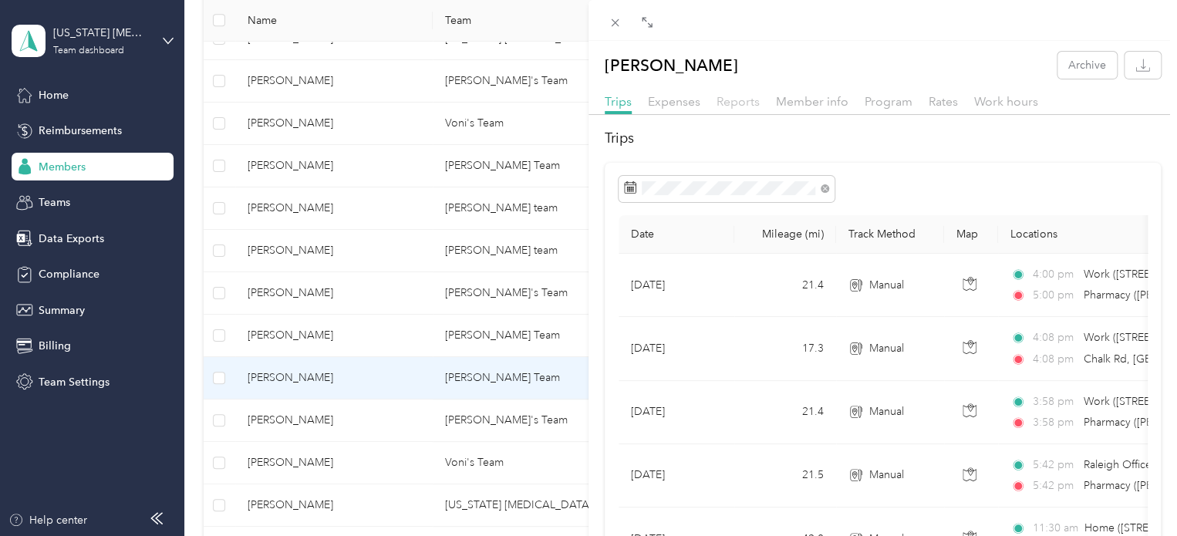
click at [738, 102] on span "Reports" at bounding box center [738, 101] width 43 height 15
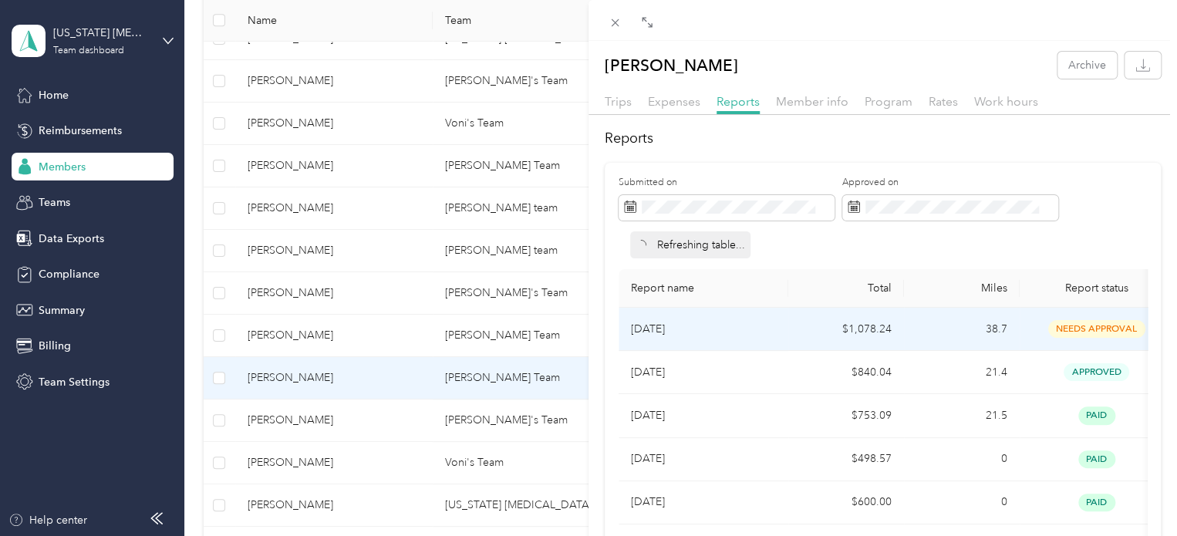
click at [762, 332] on p "[DATE]" at bounding box center [703, 329] width 145 height 17
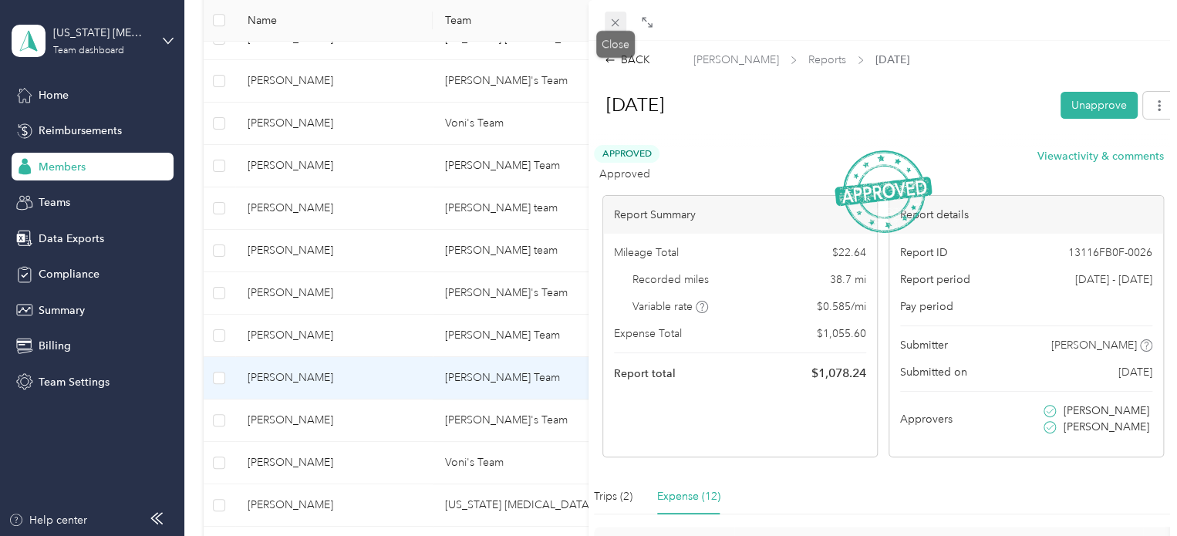
click at [609, 23] on icon at bounding box center [615, 22] width 13 height 13
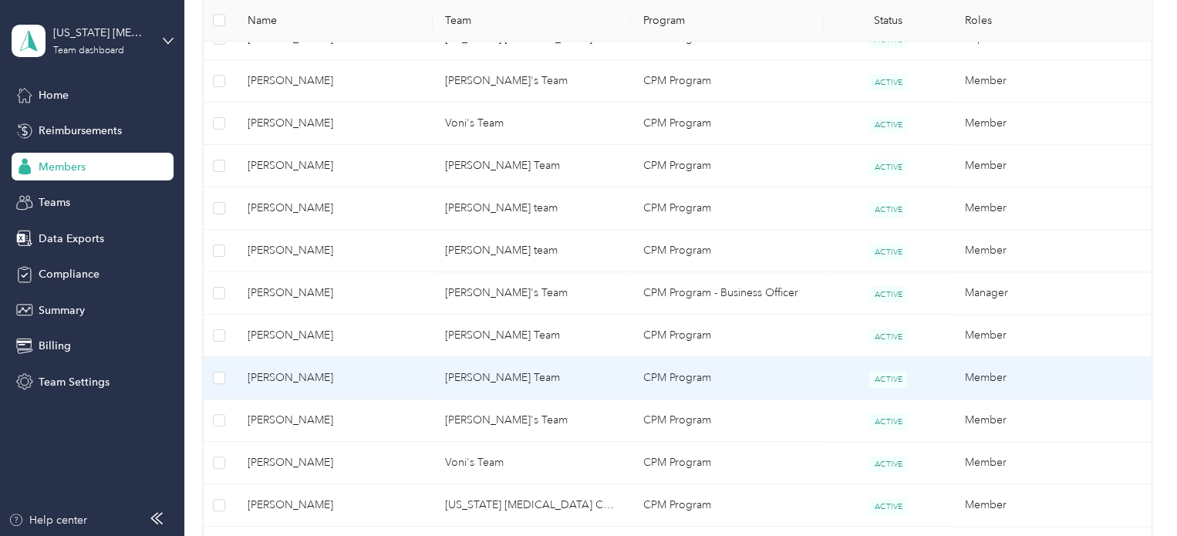
click at [364, 369] on span "[PERSON_NAME]" at bounding box center [335, 377] width 174 height 17
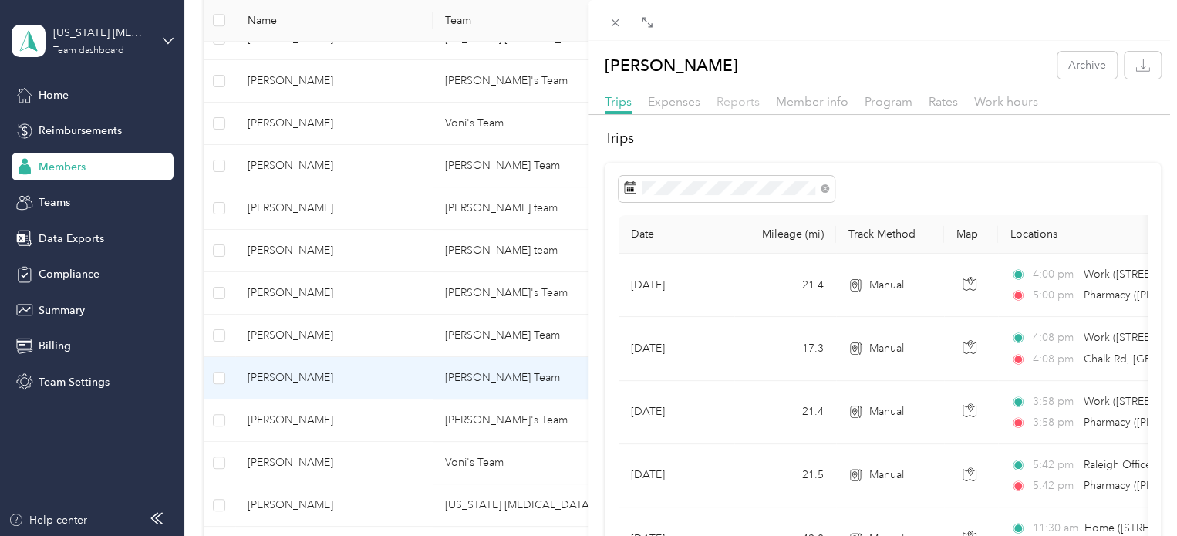
click at [732, 103] on span "Reports" at bounding box center [738, 101] width 43 height 15
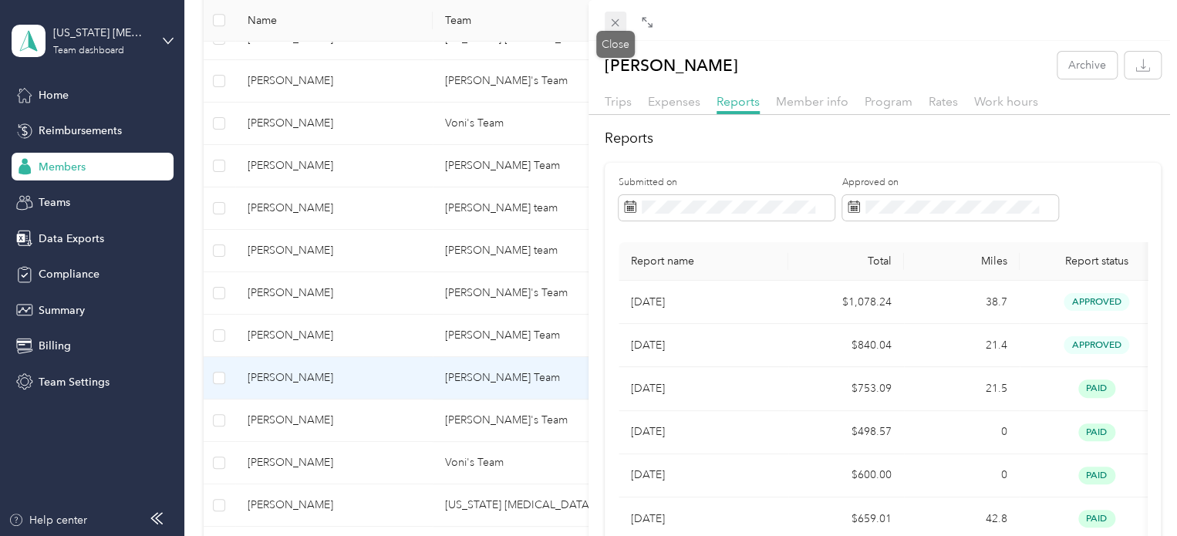
click at [620, 22] on icon at bounding box center [615, 22] width 13 height 13
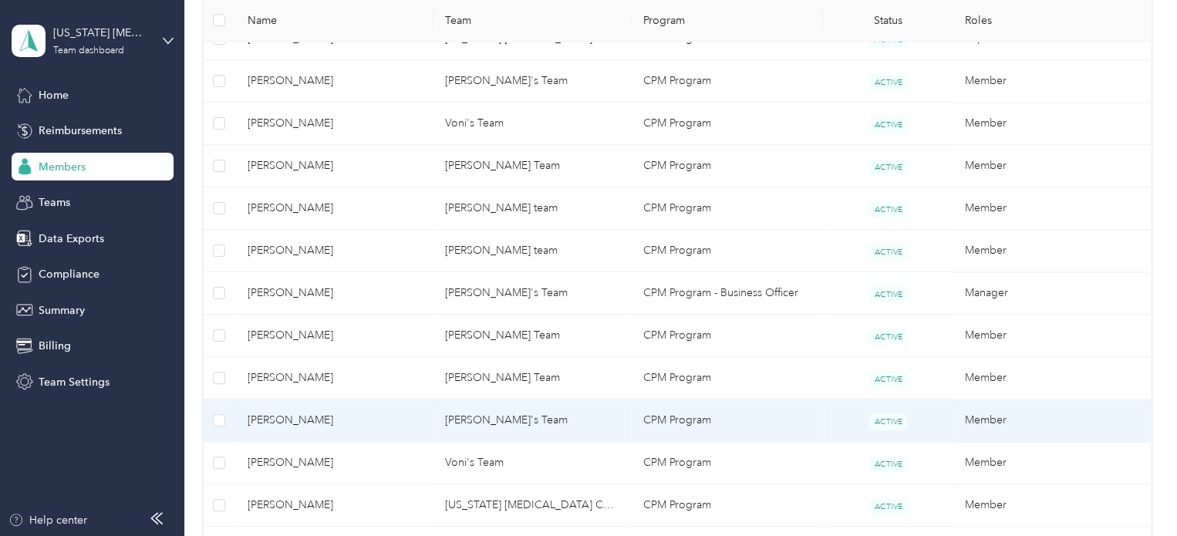
click at [364, 417] on span "[PERSON_NAME]" at bounding box center [335, 420] width 174 height 17
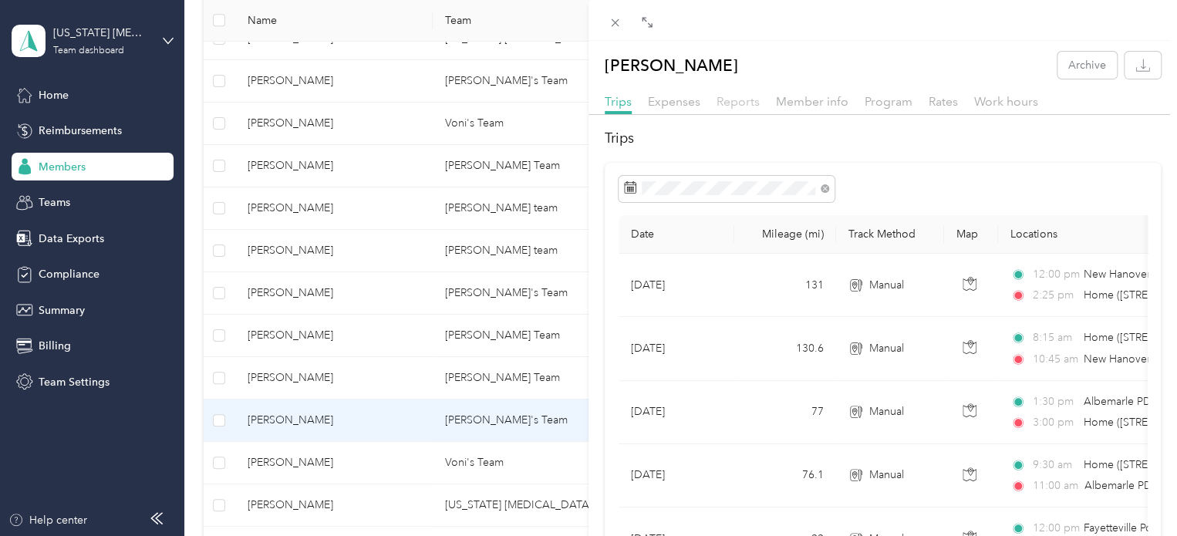
click at [730, 102] on span "Reports" at bounding box center [738, 101] width 43 height 15
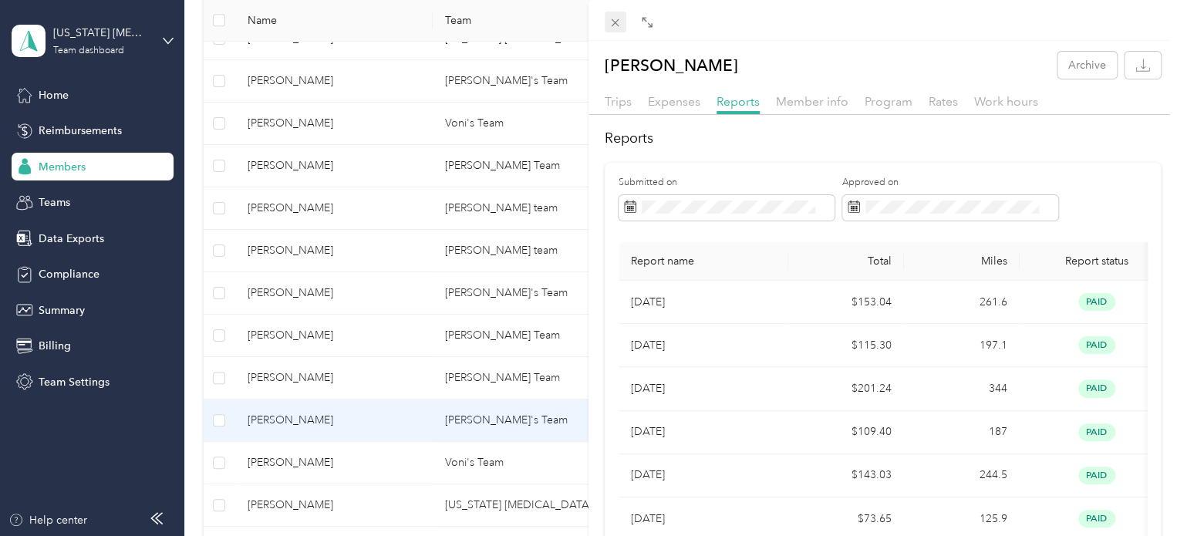
click at [614, 27] on icon at bounding box center [615, 22] width 13 height 13
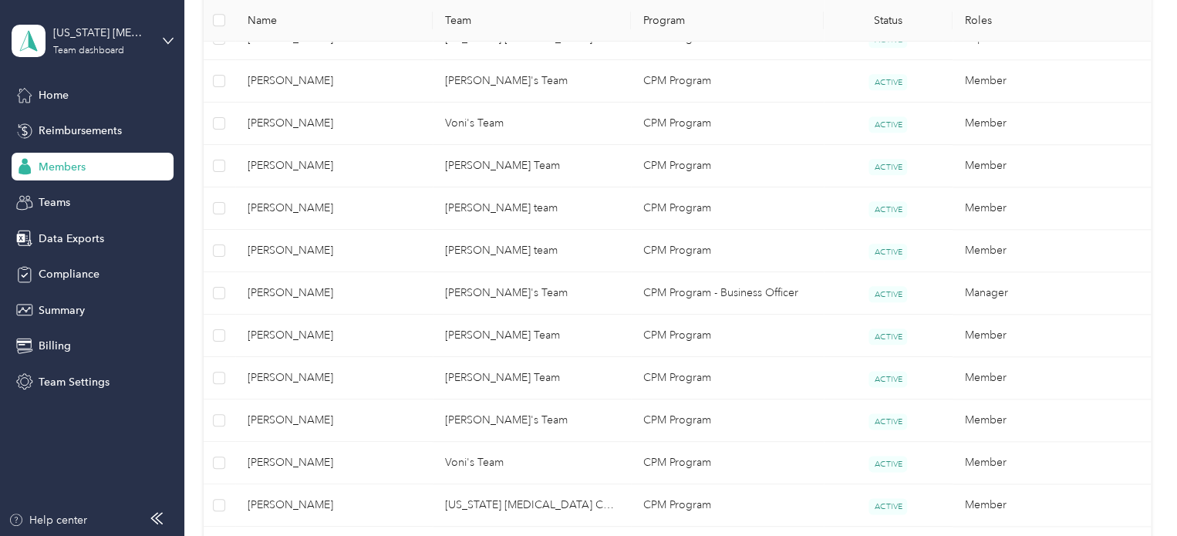
click at [407, 454] on span "[PERSON_NAME]" at bounding box center [335, 462] width 174 height 17
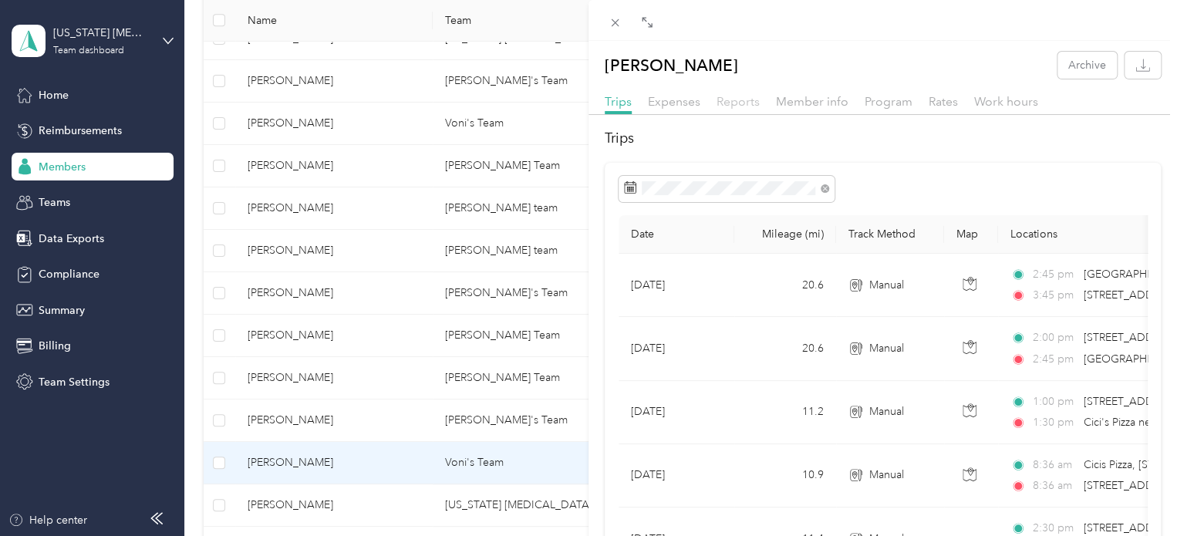
click at [740, 101] on span "Reports" at bounding box center [738, 101] width 43 height 15
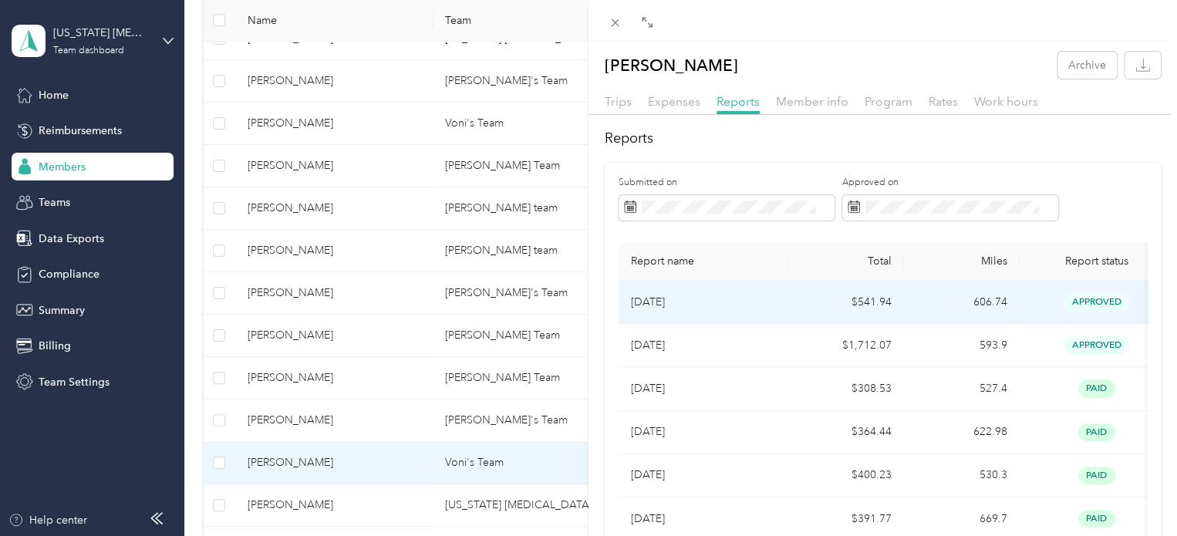
click at [747, 317] on td "[DATE]" at bounding box center [704, 302] width 170 height 43
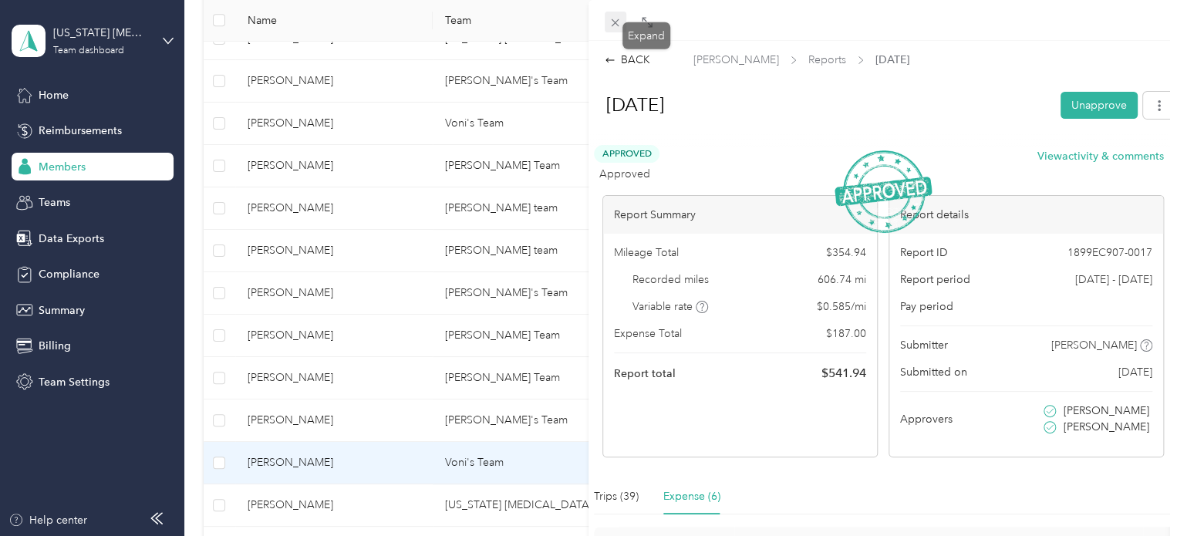
click at [618, 22] on icon at bounding box center [615, 22] width 13 height 13
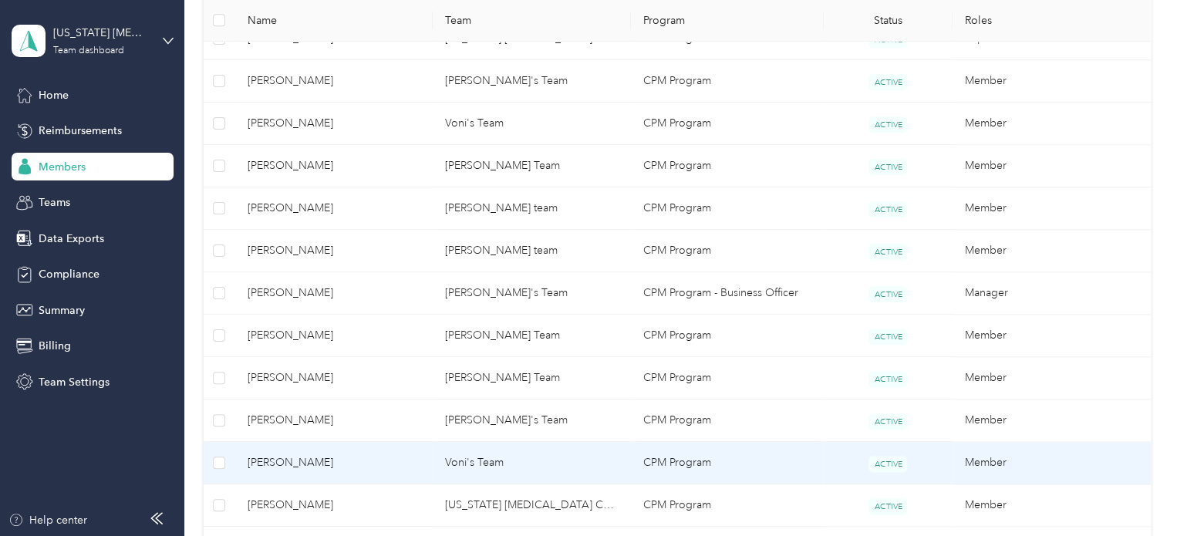
click at [376, 459] on span "[PERSON_NAME]" at bounding box center [335, 462] width 174 height 17
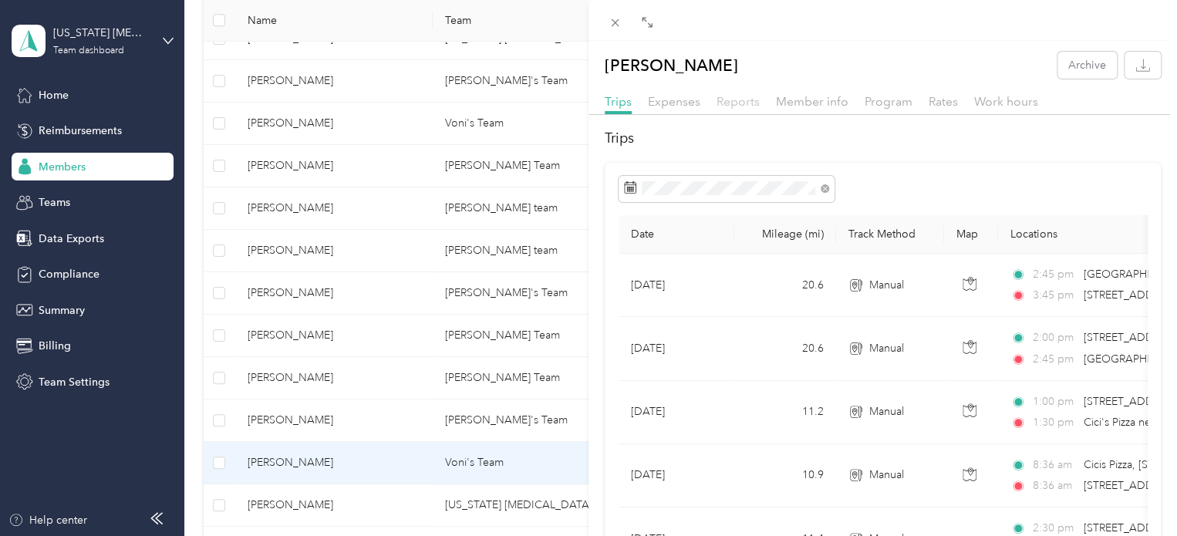
click at [756, 101] on span "Reports" at bounding box center [738, 101] width 43 height 15
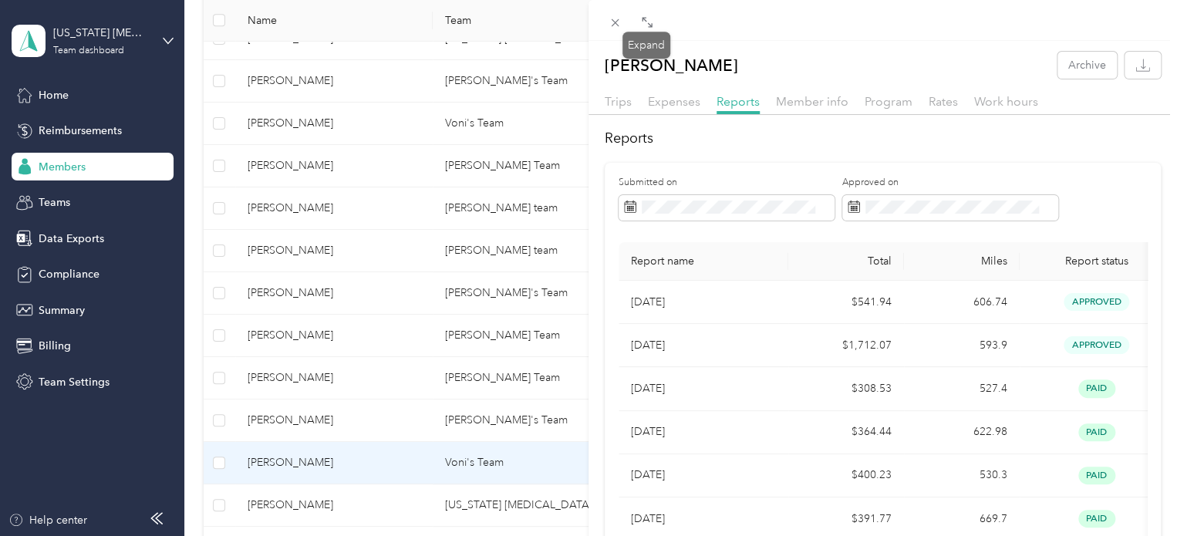
click at [623, 535] on div "Drag to resize Click to close Tammy Chavis Archive Trips Expenses Reports Membe…" at bounding box center [584, 536] width 1169 height 0
click at [617, 24] on icon at bounding box center [615, 22] width 13 height 13
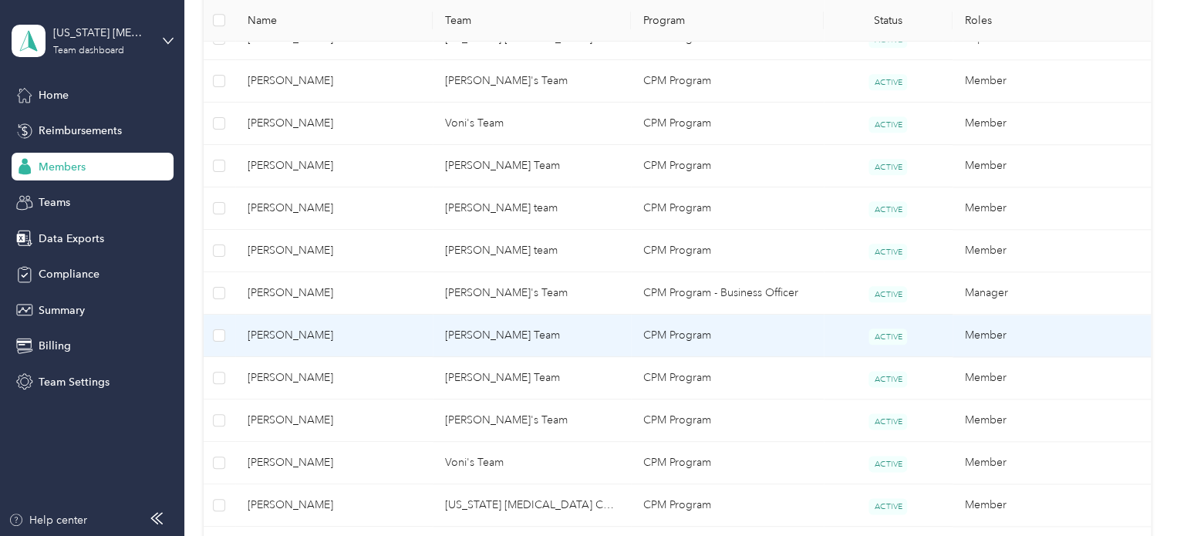
click at [405, 345] on td "[PERSON_NAME]" at bounding box center [334, 336] width 198 height 42
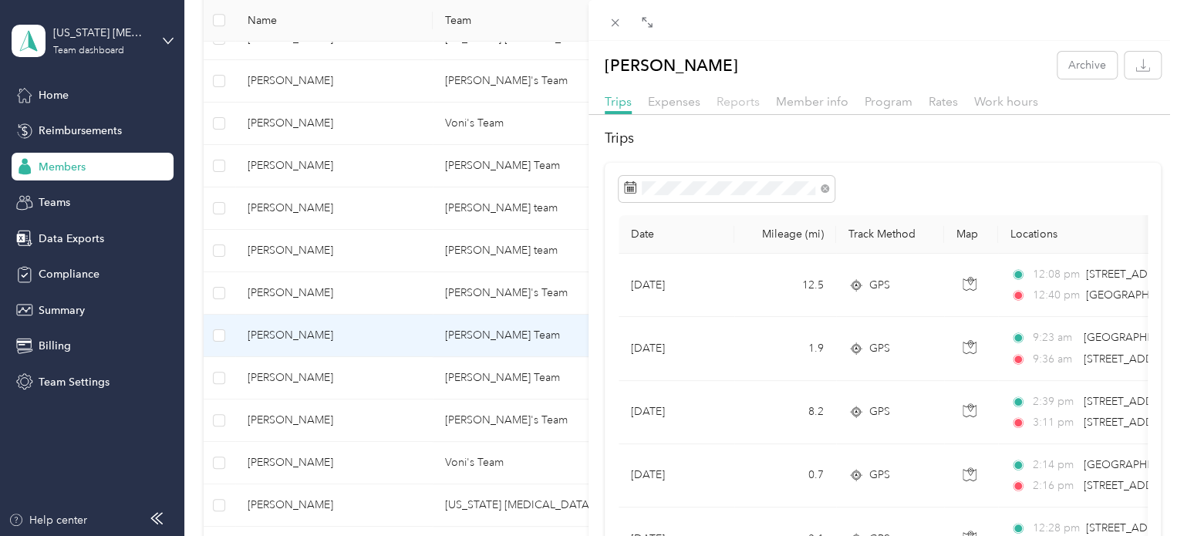
click at [720, 107] on span "Reports" at bounding box center [738, 101] width 43 height 15
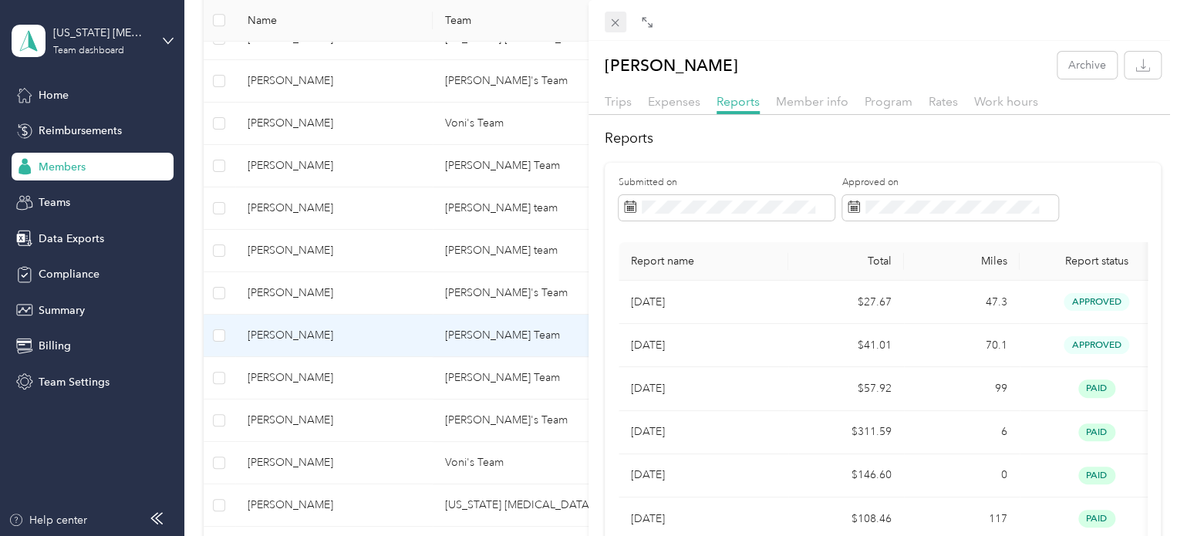
click at [615, 23] on icon at bounding box center [616, 23] width 8 height 8
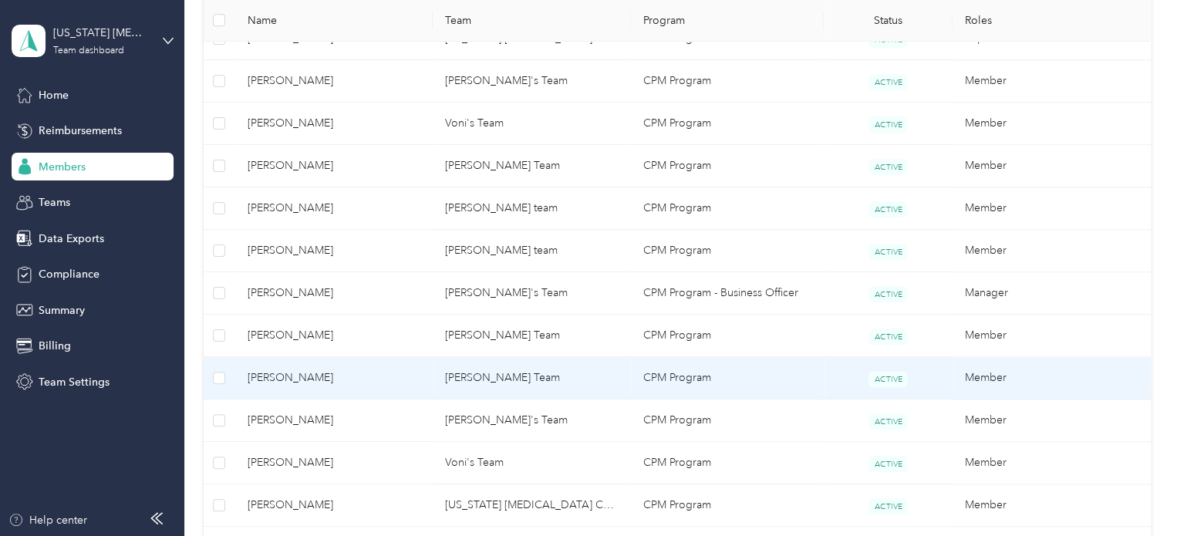
click at [383, 375] on span "[PERSON_NAME]" at bounding box center [335, 377] width 174 height 17
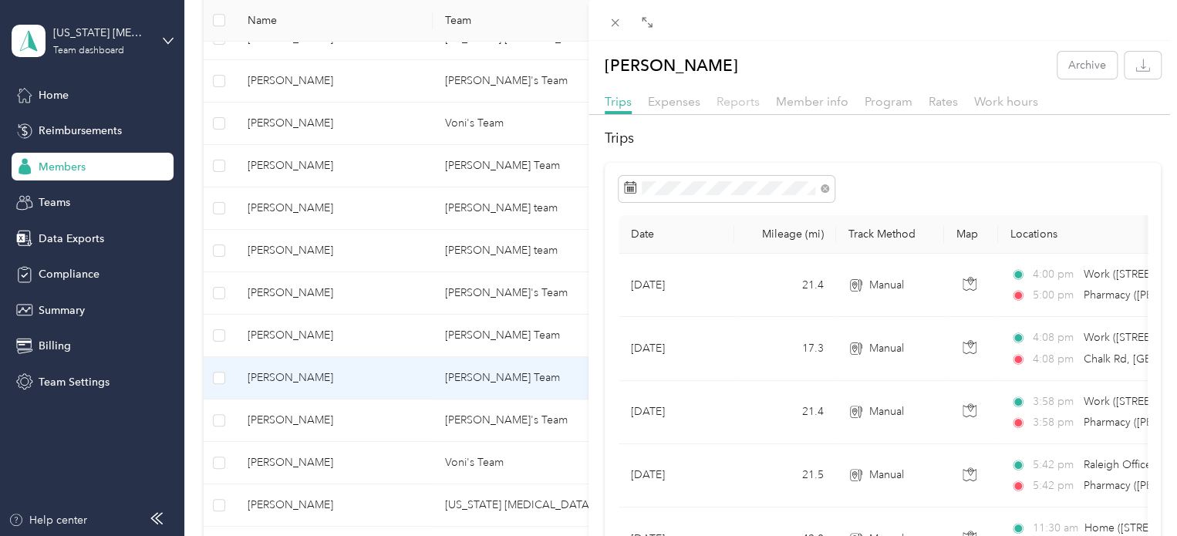
click at [734, 106] on span "Reports" at bounding box center [738, 101] width 43 height 15
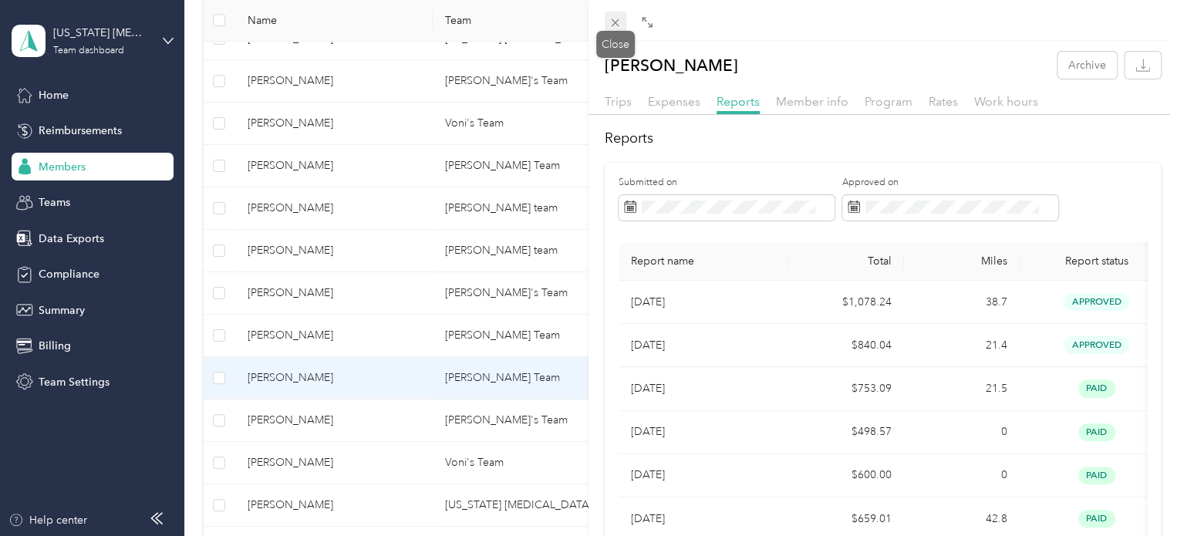
click at [617, 21] on icon at bounding box center [615, 22] width 13 height 13
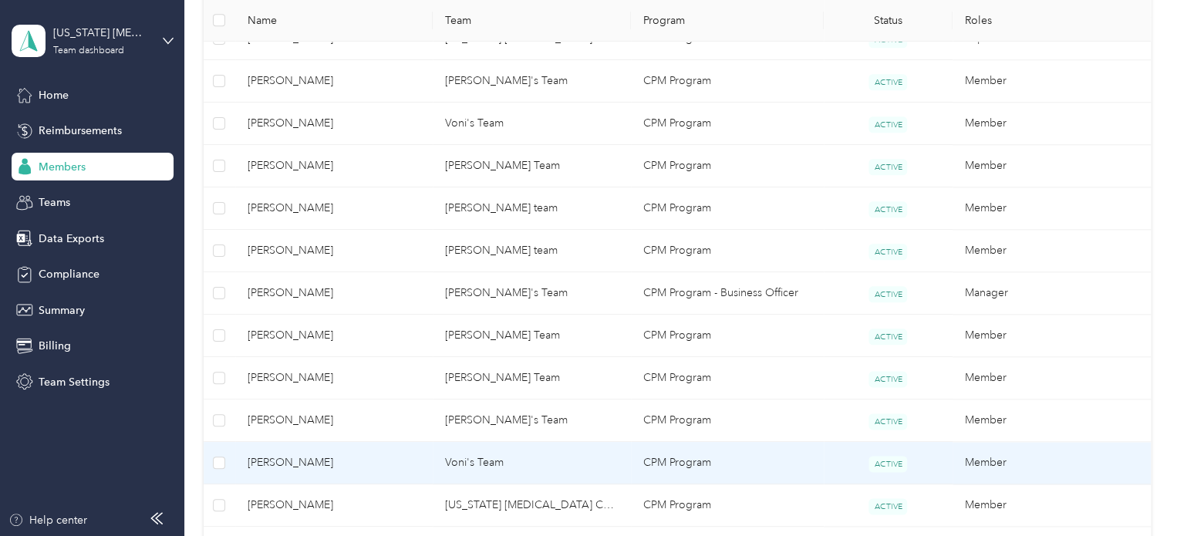
click at [366, 456] on span "[PERSON_NAME]" at bounding box center [335, 462] width 174 height 17
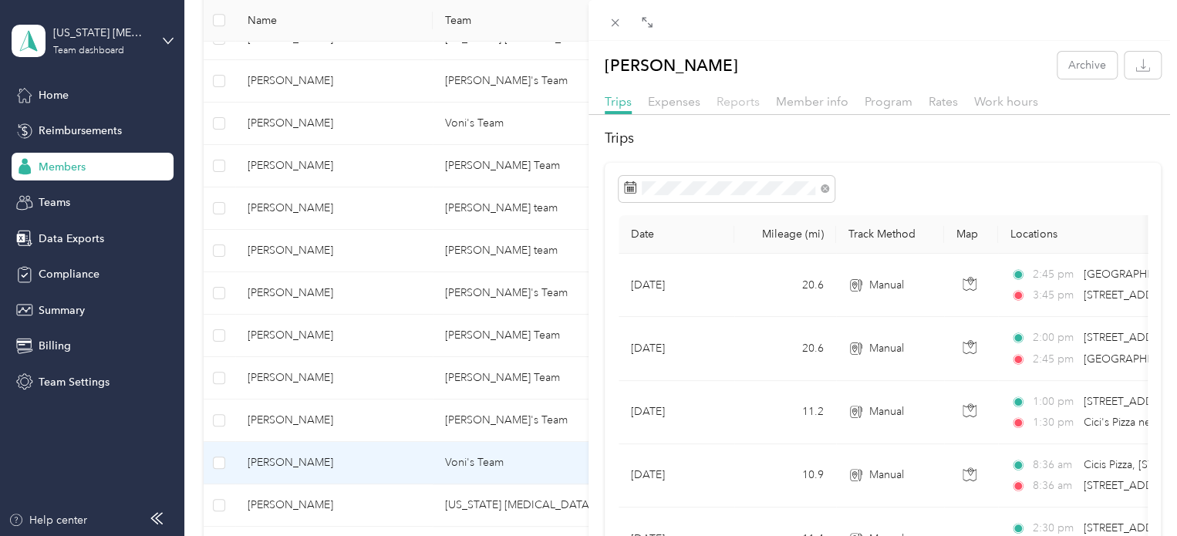
click at [739, 106] on span "Reports" at bounding box center [738, 101] width 43 height 15
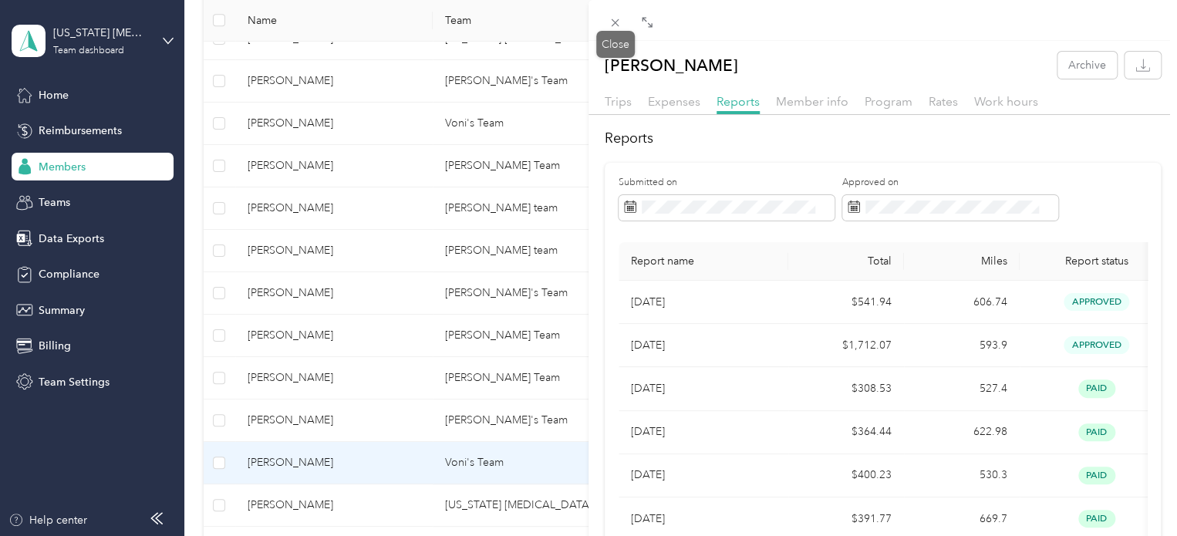
click at [614, 29] on icon at bounding box center [615, 22] width 13 height 13
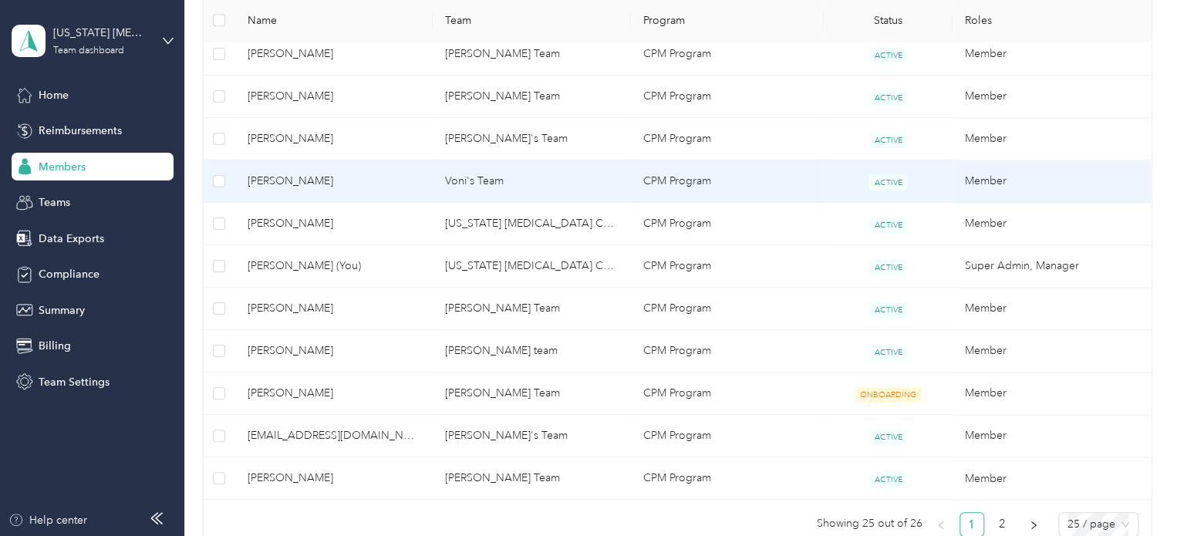
scroll to position [1040, 0]
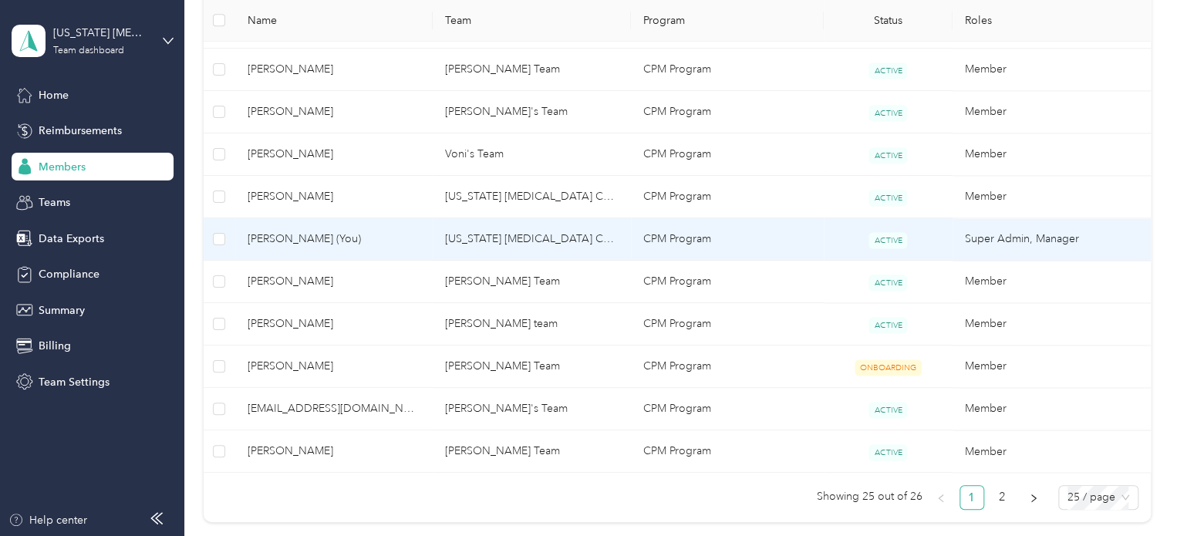
click at [407, 237] on span "[PERSON_NAME] (You)" at bounding box center [335, 239] width 174 height 17
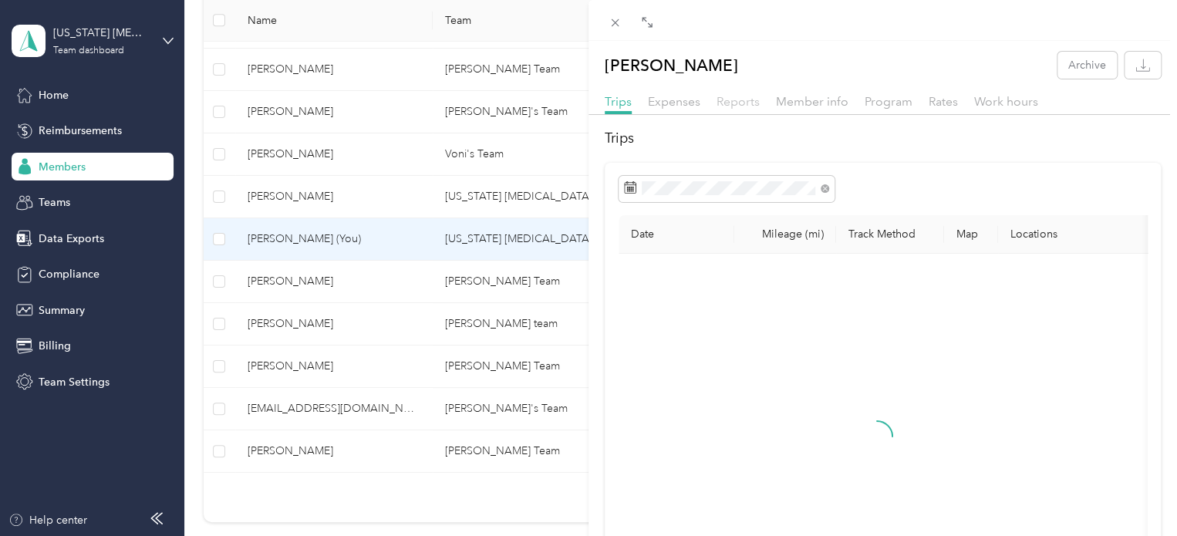
click at [733, 100] on span "Reports" at bounding box center [738, 101] width 43 height 15
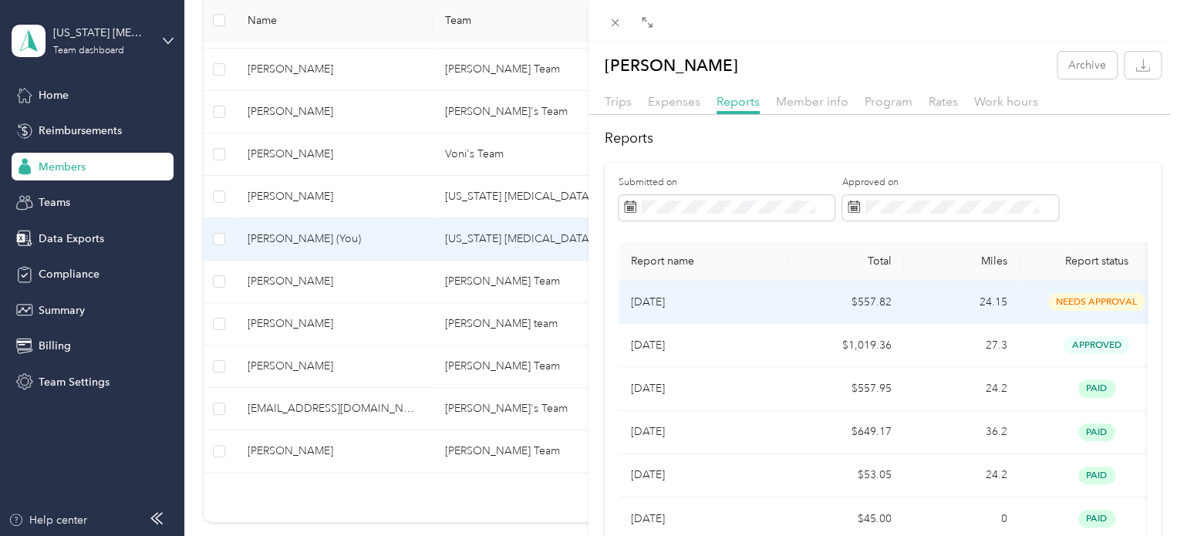
click at [763, 292] on td "[DATE]" at bounding box center [704, 302] width 170 height 43
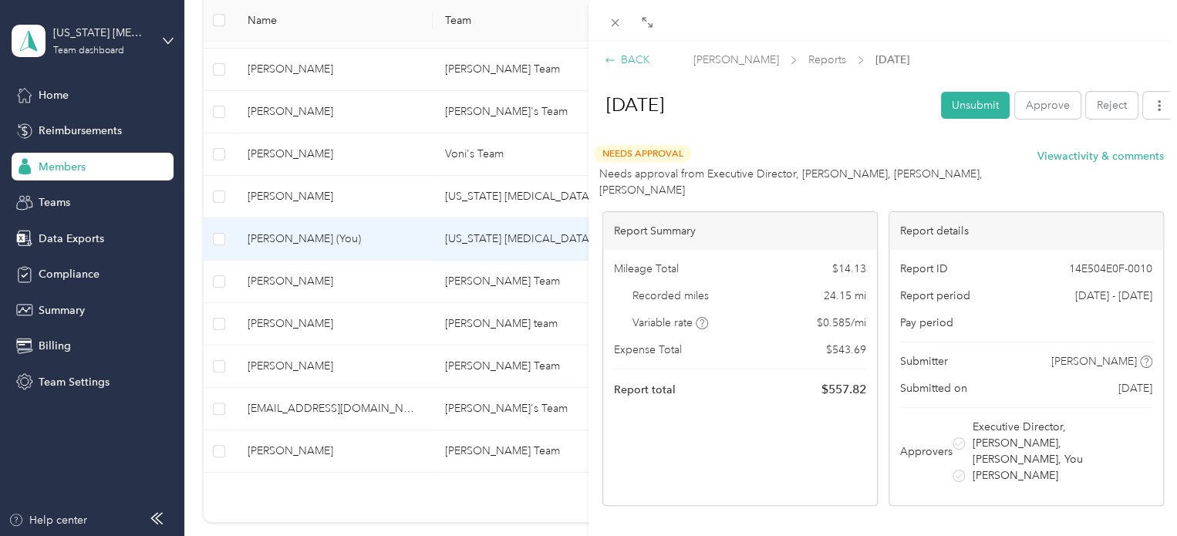
click at [637, 62] on div "BACK" at bounding box center [628, 60] width 46 height 16
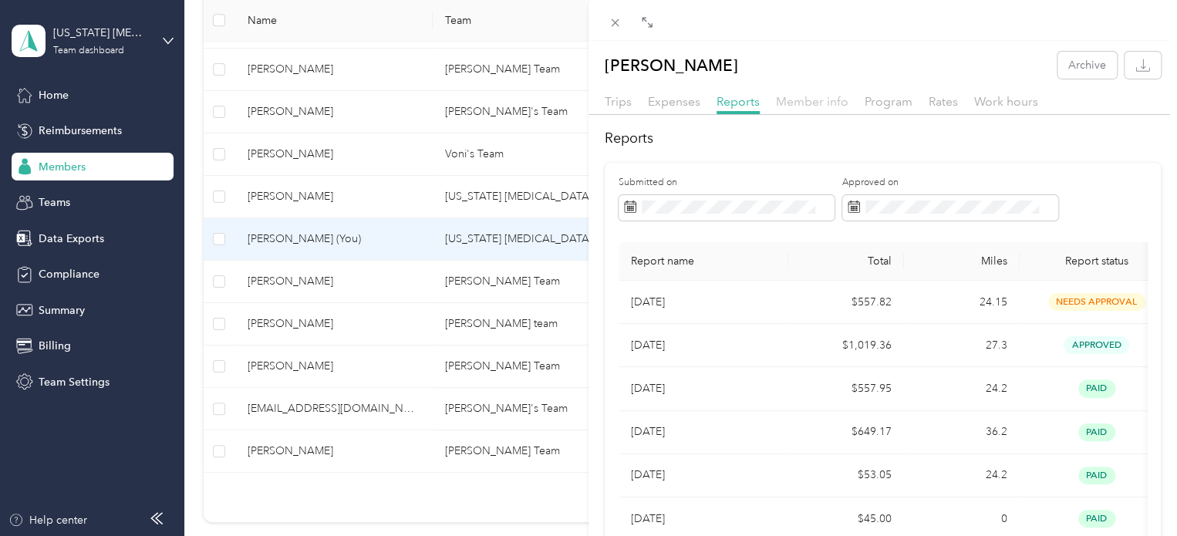
click at [838, 103] on span "Member info" at bounding box center [812, 101] width 72 height 15
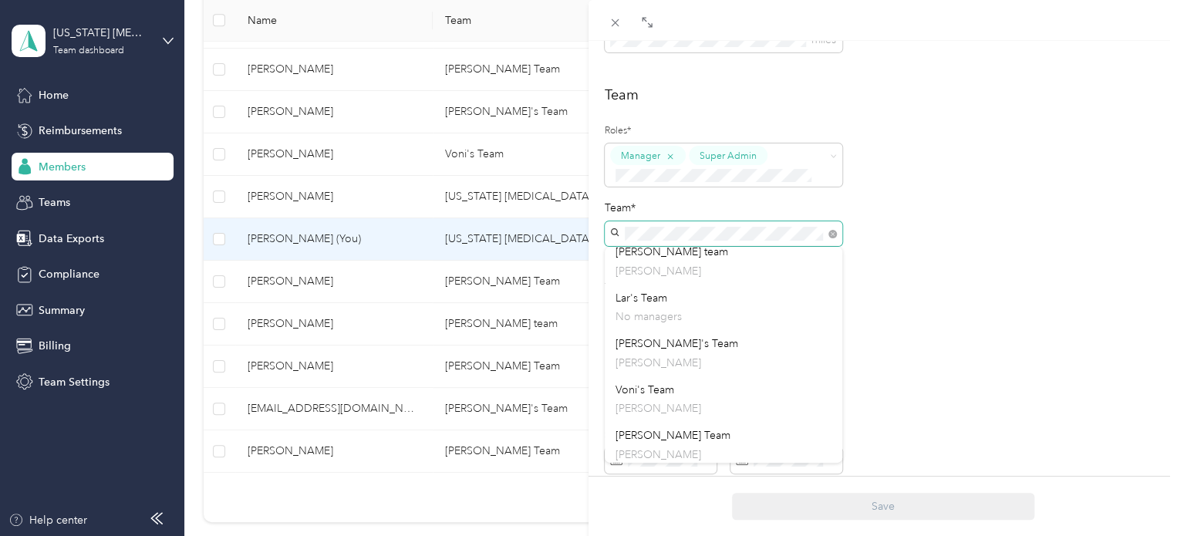
scroll to position [121, 0]
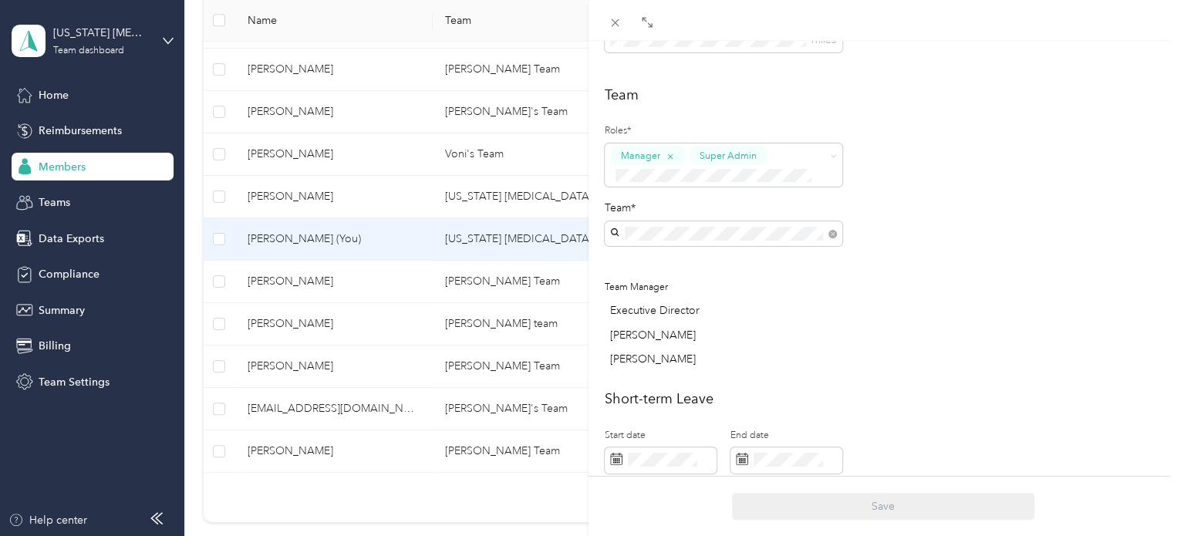
click at [710, 264] on p "[PERSON_NAME]" at bounding box center [723, 266] width 216 height 16
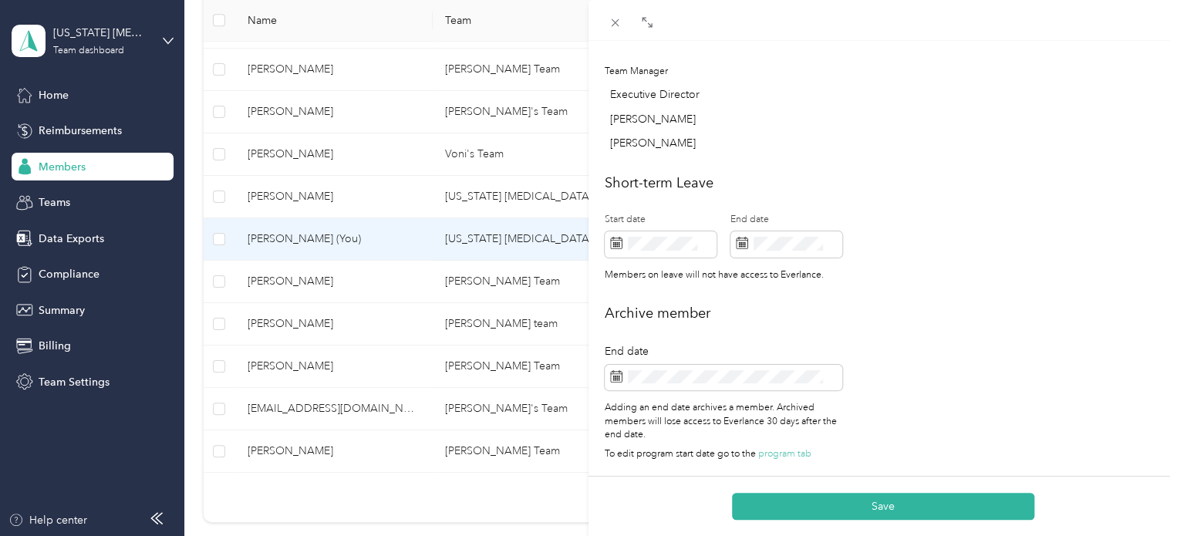
scroll to position [613, 0]
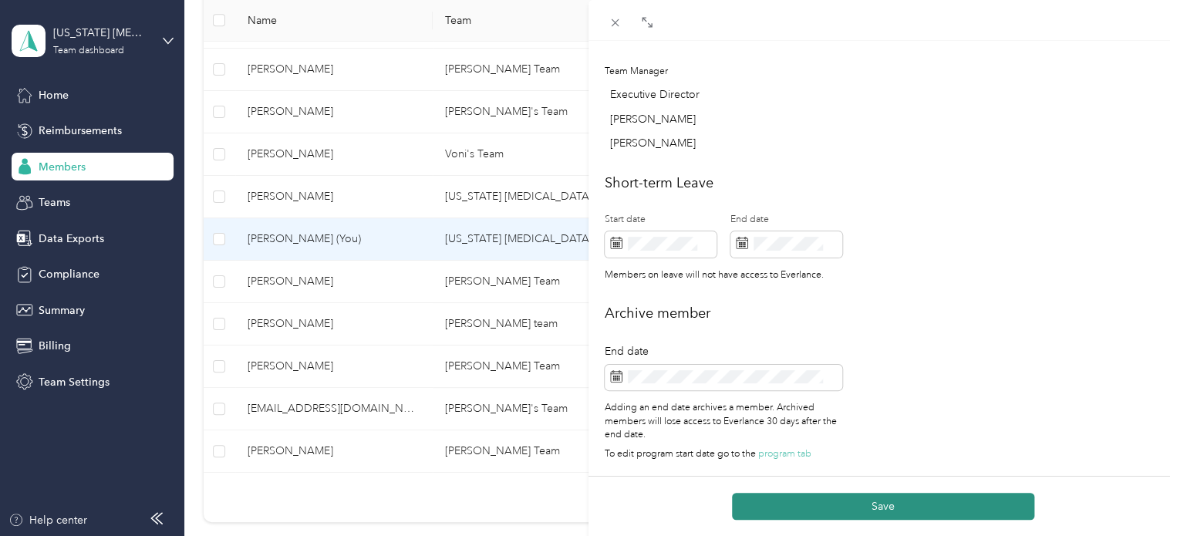
click at [874, 510] on button "Save" at bounding box center [883, 506] width 302 height 27
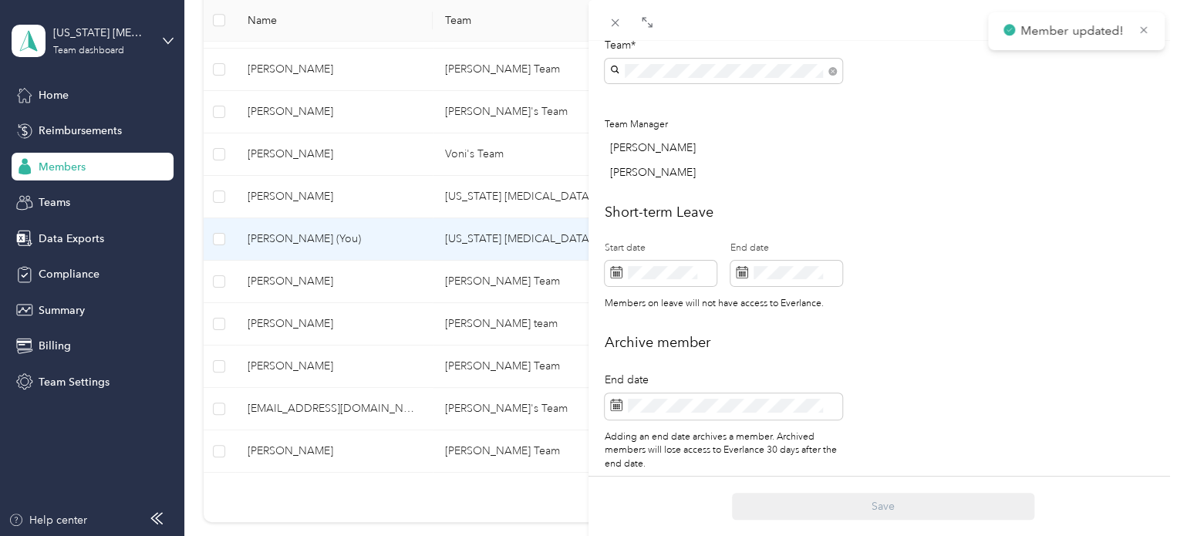
scroll to position [589, 0]
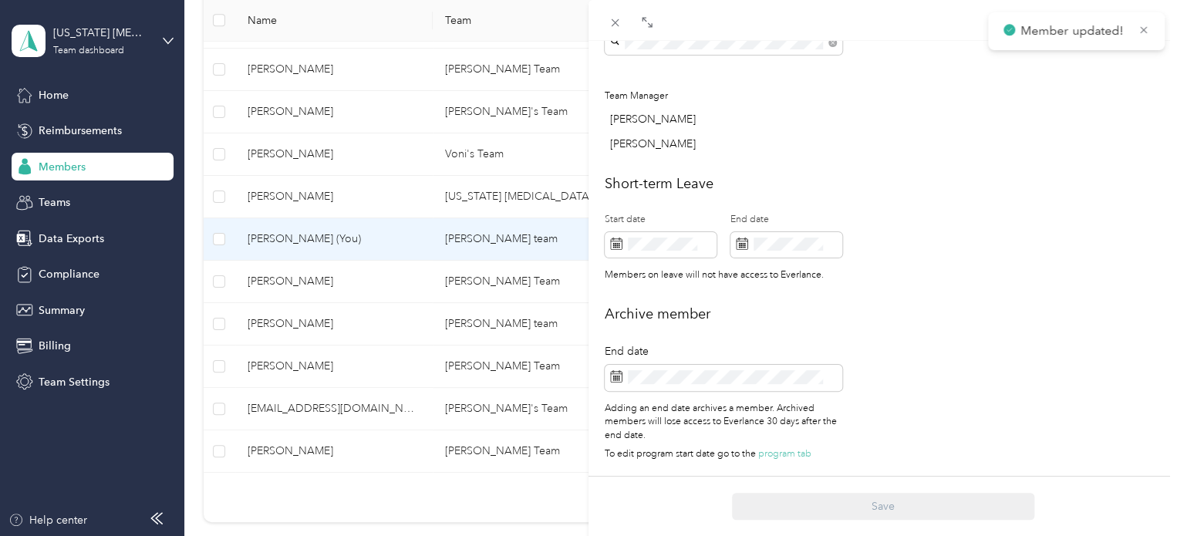
click at [1013, 328] on div "Archive member End date Adding an end date archives a member. Archived members …" at bounding box center [883, 387] width 556 height 166
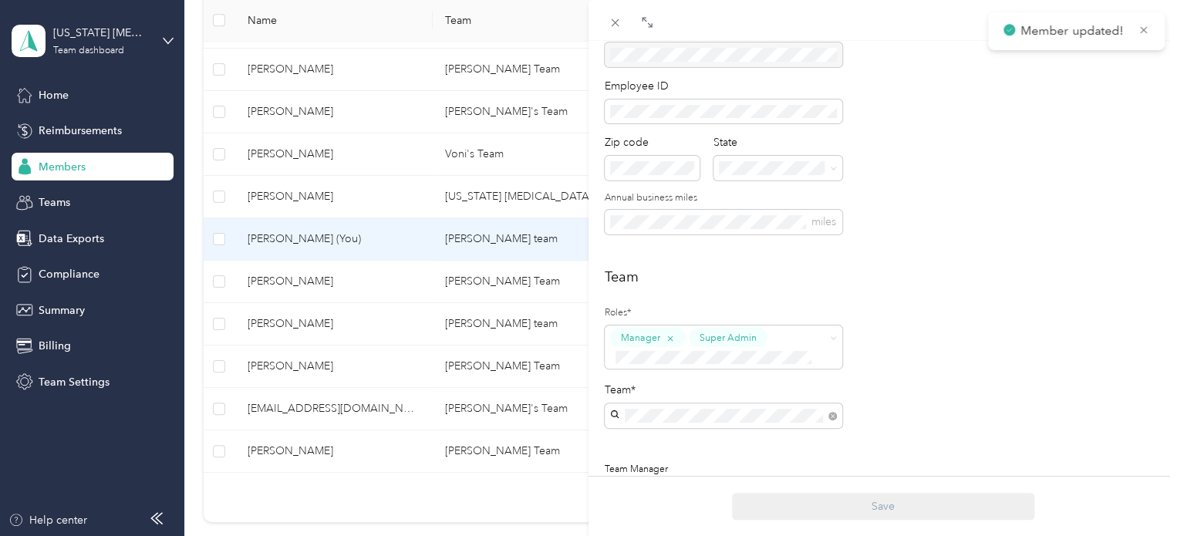
scroll to position [0, 0]
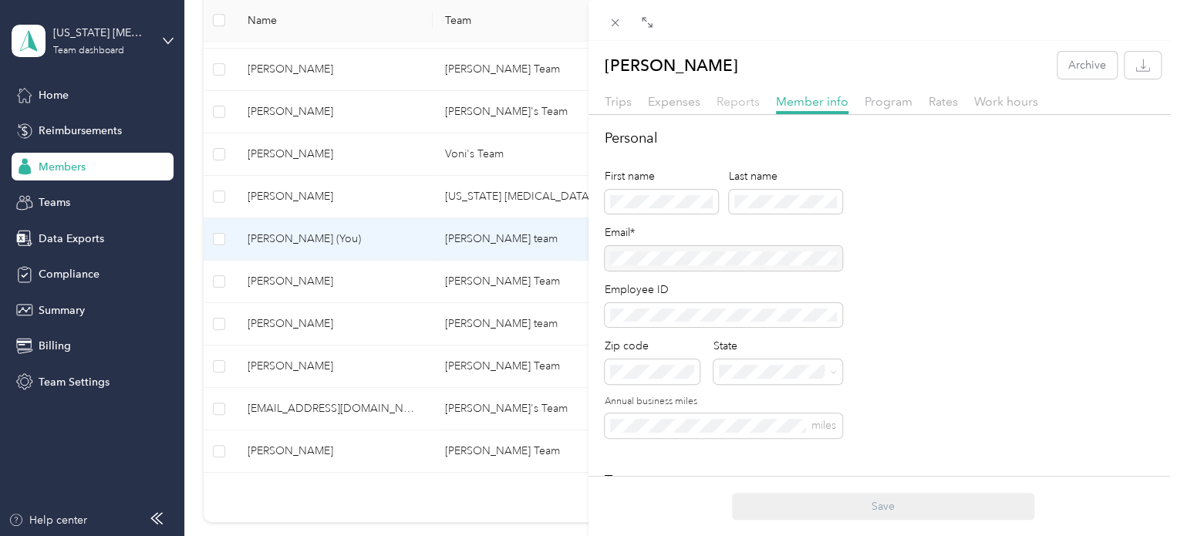
click at [747, 104] on span "Reports" at bounding box center [738, 101] width 43 height 15
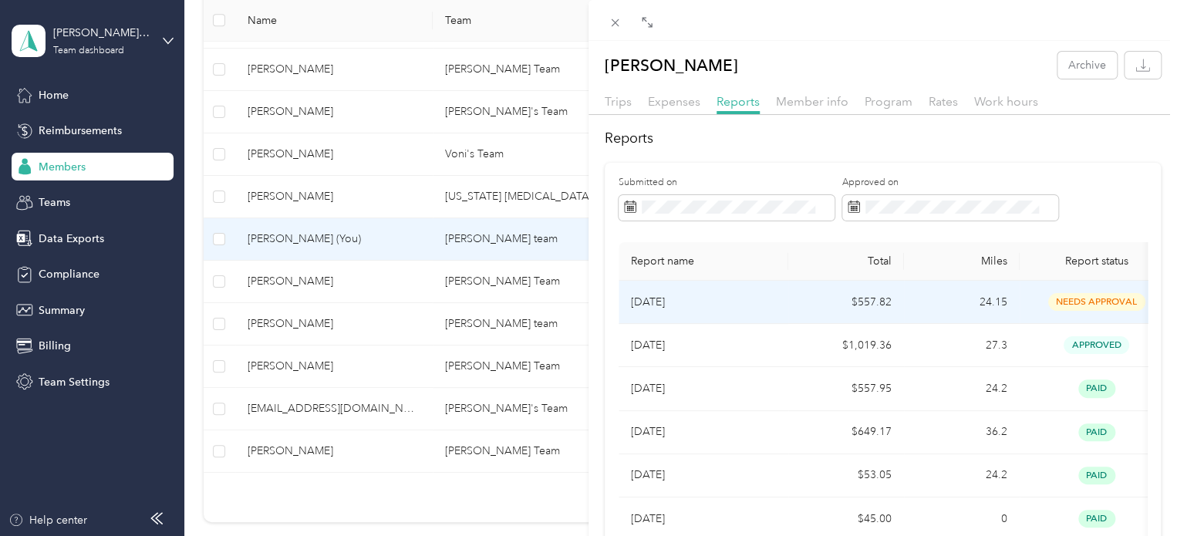
click at [733, 305] on p "[DATE]" at bounding box center [703, 302] width 145 height 17
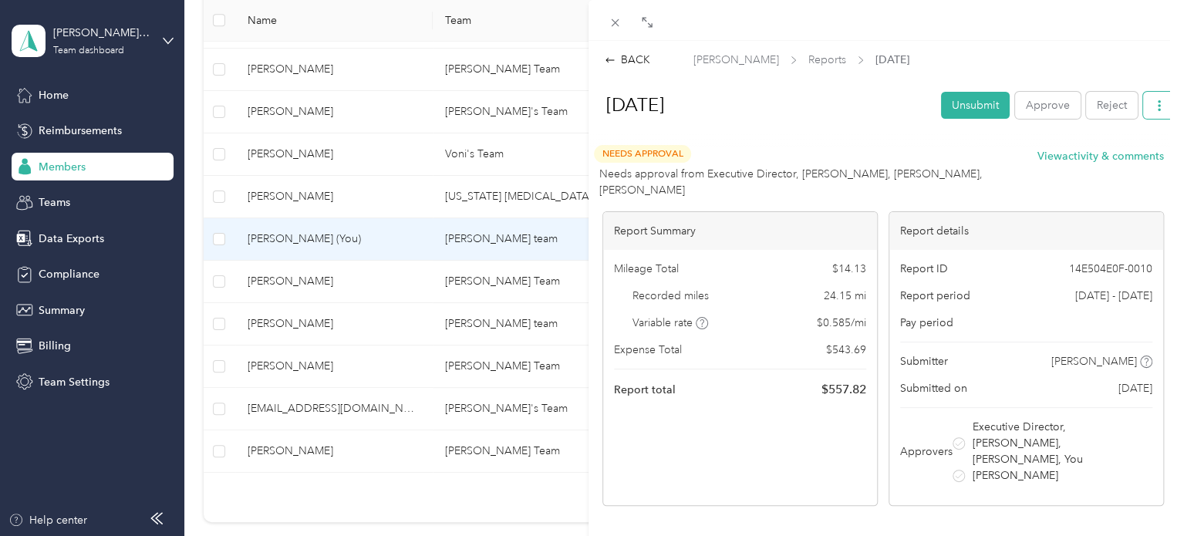
click at [1143, 106] on button "button" at bounding box center [1159, 105] width 32 height 27
click at [867, 109] on h1 "[DATE]" at bounding box center [760, 104] width 340 height 37
click at [612, 23] on icon at bounding box center [615, 22] width 13 height 13
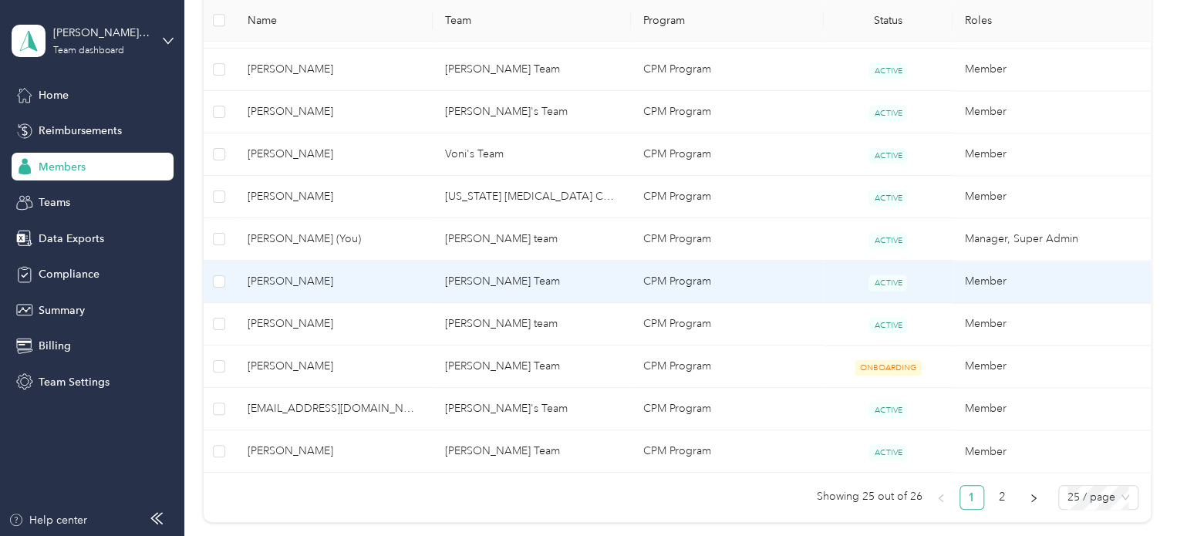
click at [548, 280] on td "[PERSON_NAME] Team" at bounding box center [532, 282] width 198 height 42
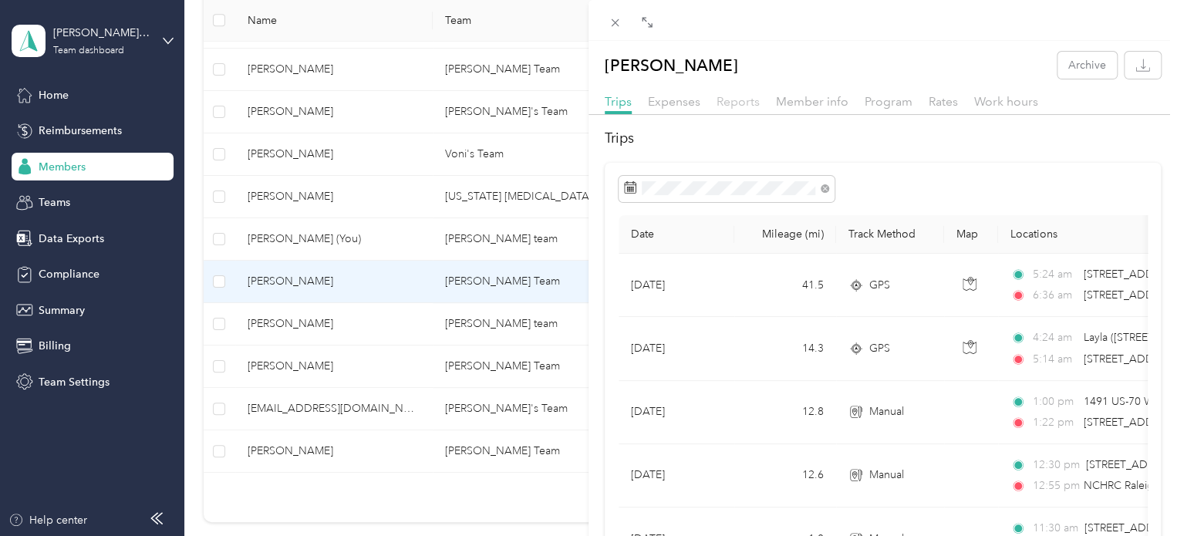
click at [733, 102] on span "Reports" at bounding box center [738, 101] width 43 height 15
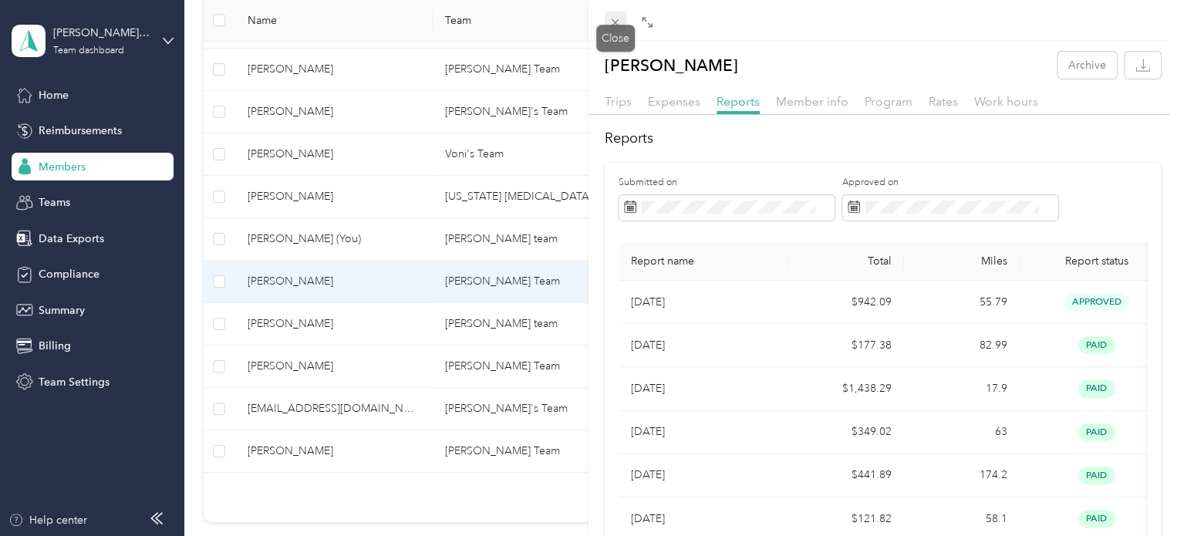
click at [614, 21] on icon at bounding box center [615, 22] width 13 height 13
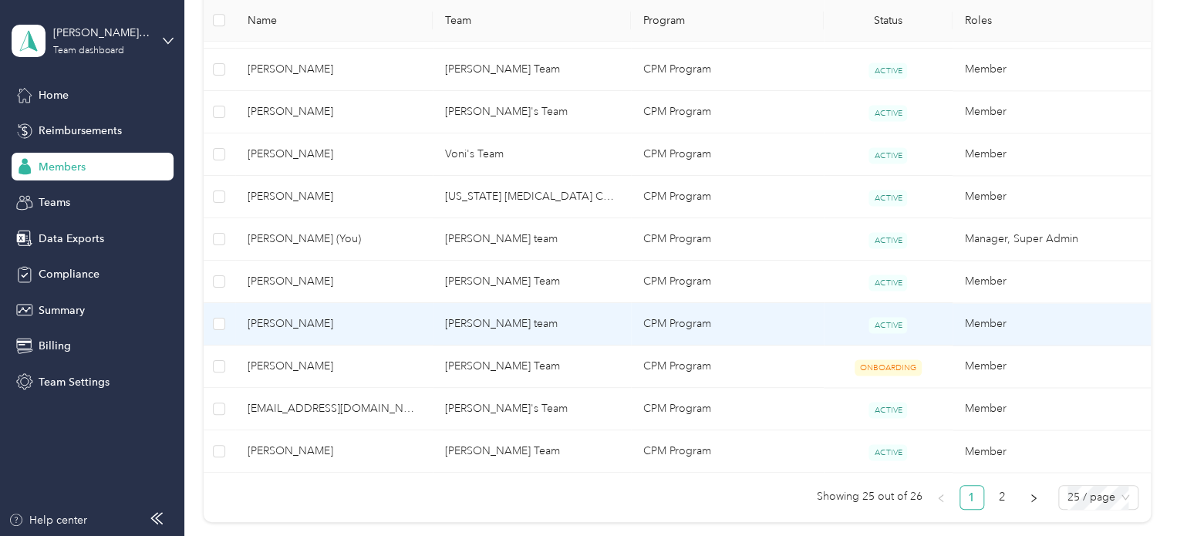
click at [393, 318] on span "[PERSON_NAME]" at bounding box center [335, 323] width 174 height 17
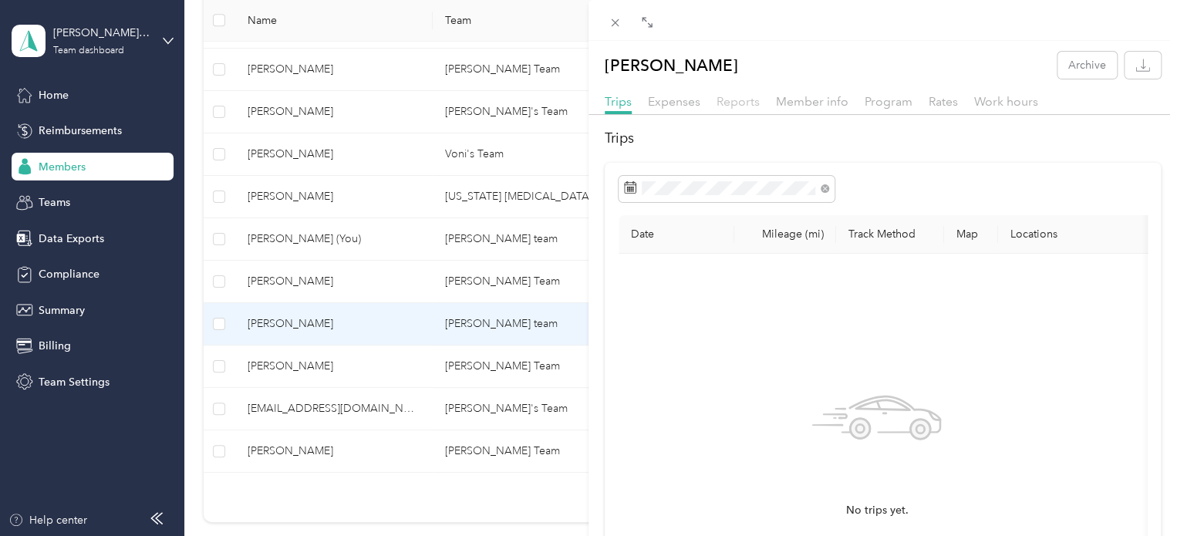
click at [737, 100] on span "Reports" at bounding box center [738, 101] width 43 height 15
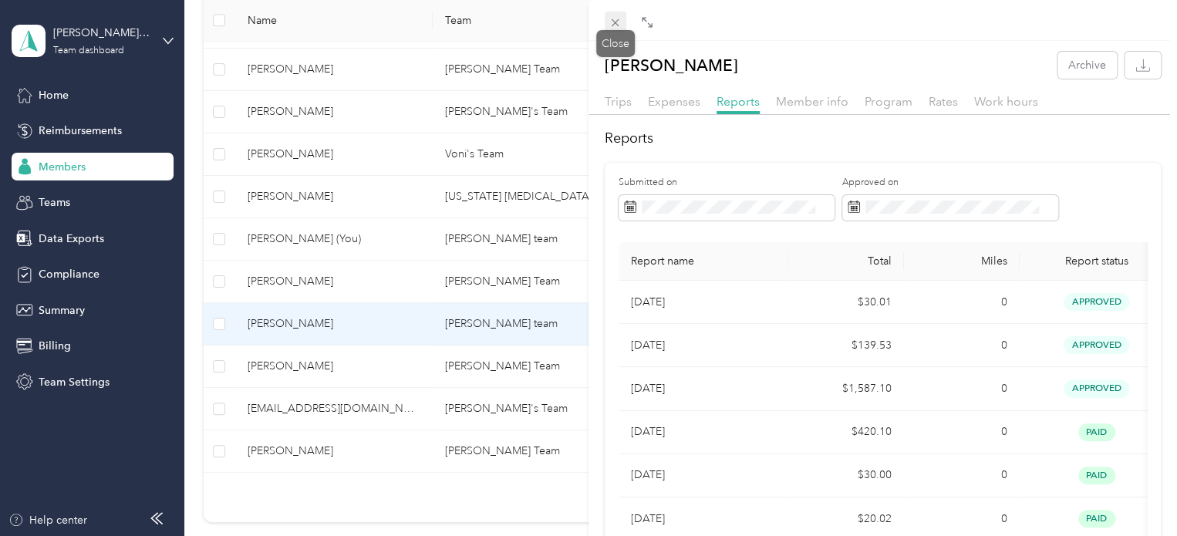
click at [619, 24] on icon at bounding box center [615, 22] width 13 height 13
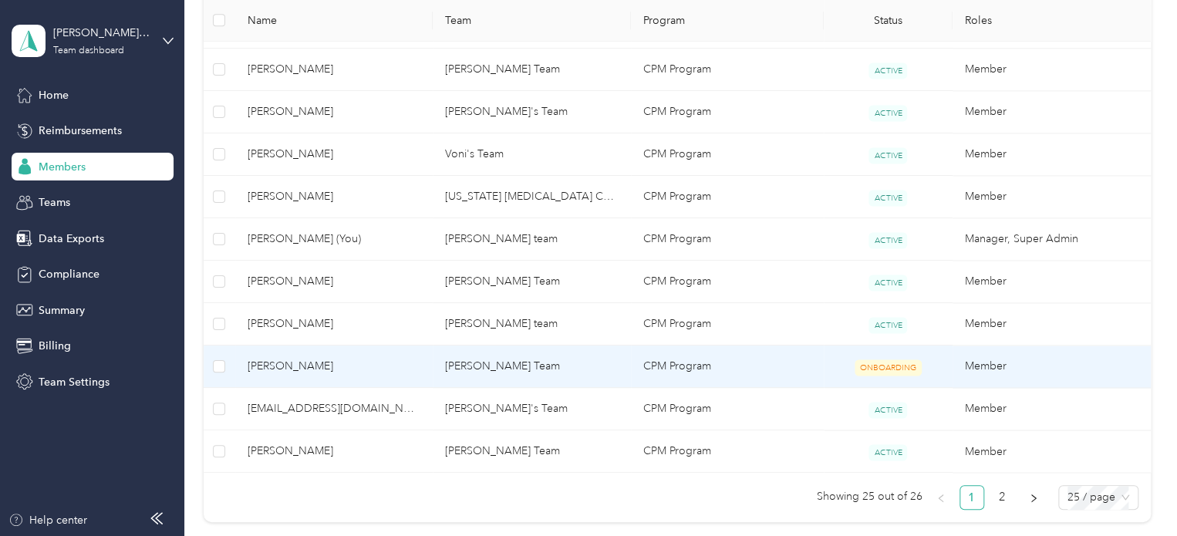
click at [403, 358] on span "[PERSON_NAME]" at bounding box center [335, 366] width 174 height 17
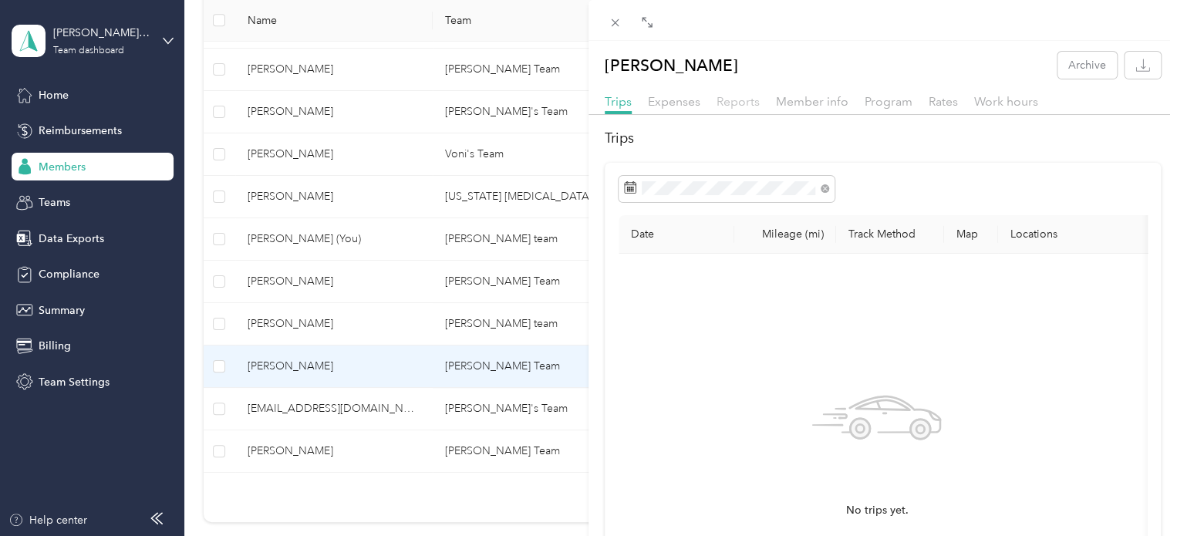
click at [755, 98] on span "Reports" at bounding box center [738, 101] width 43 height 15
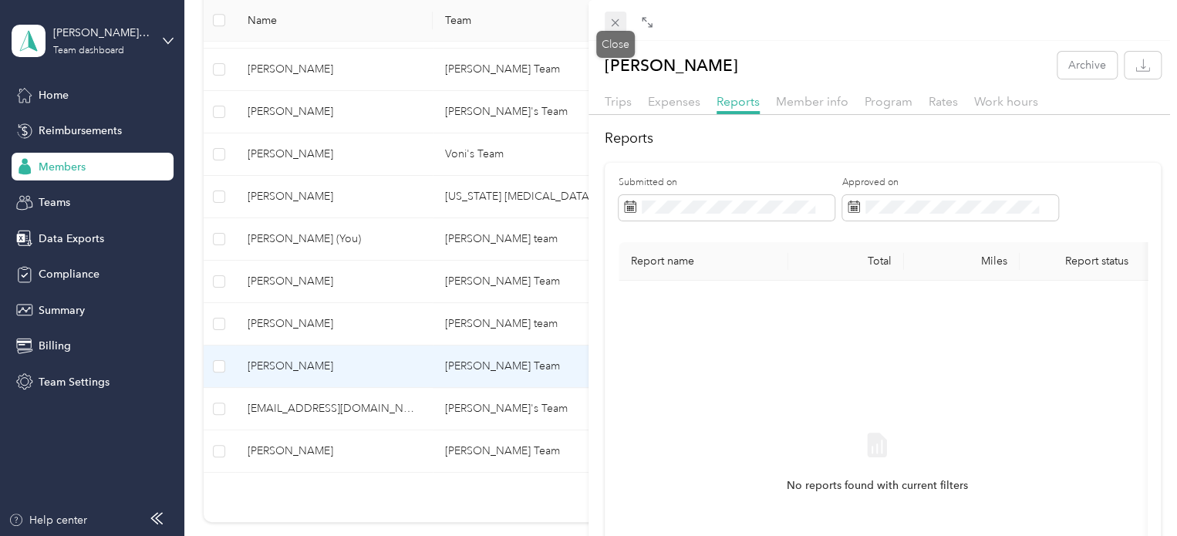
click at [622, 22] on span at bounding box center [616, 23] width 22 height 22
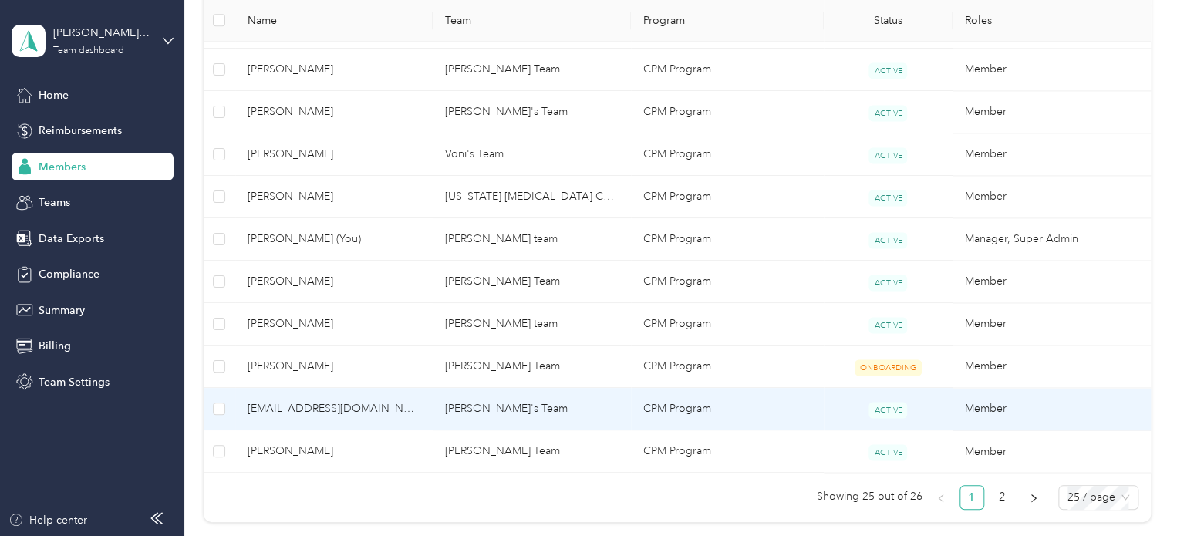
click at [401, 402] on span "[EMAIL_ADDRESS][DOMAIN_NAME]" at bounding box center [335, 408] width 174 height 17
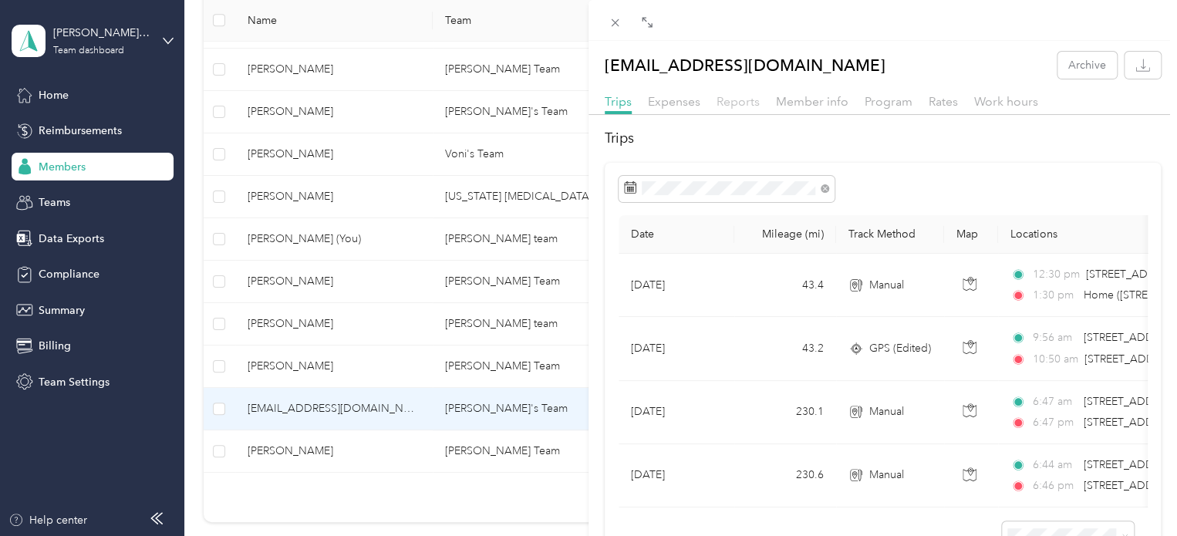
click at [733, 102] on span "Reports" at bounding box center [738, 101] width 43 height 15
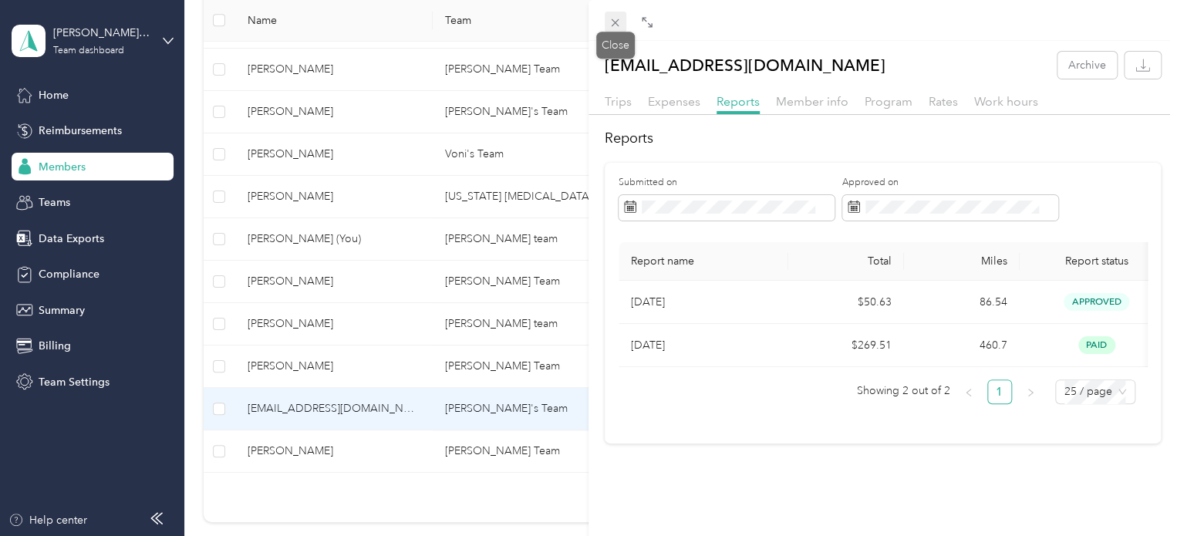
click at [615, 27] on icon at bounding box center [615, 22] width 13 height 13
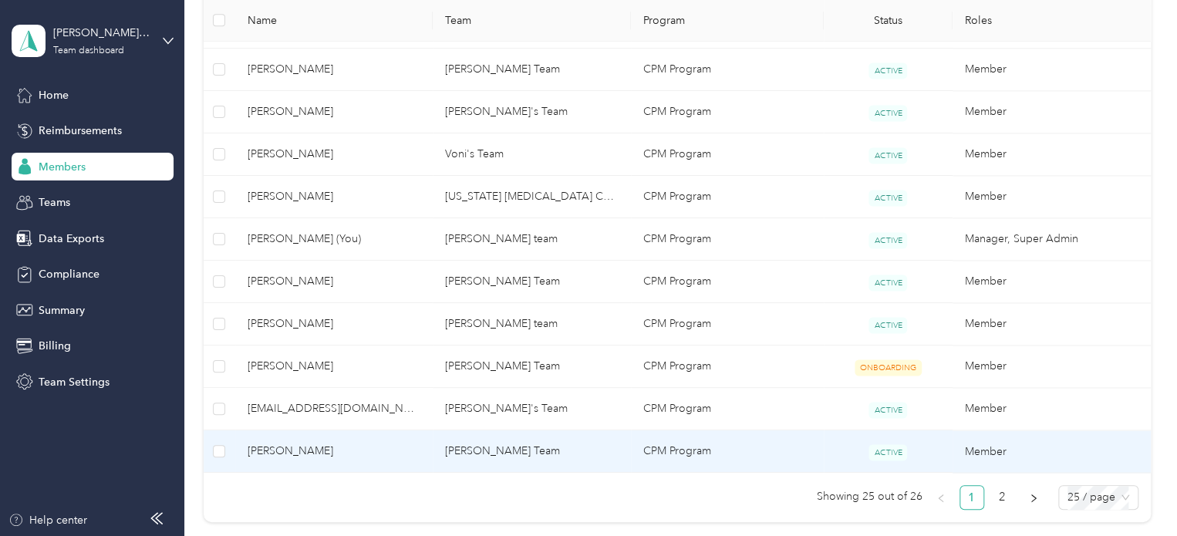
click at [398, 450] on span "[PERSON_NAME]" at bounding box center [335, 451] width 174 height 17
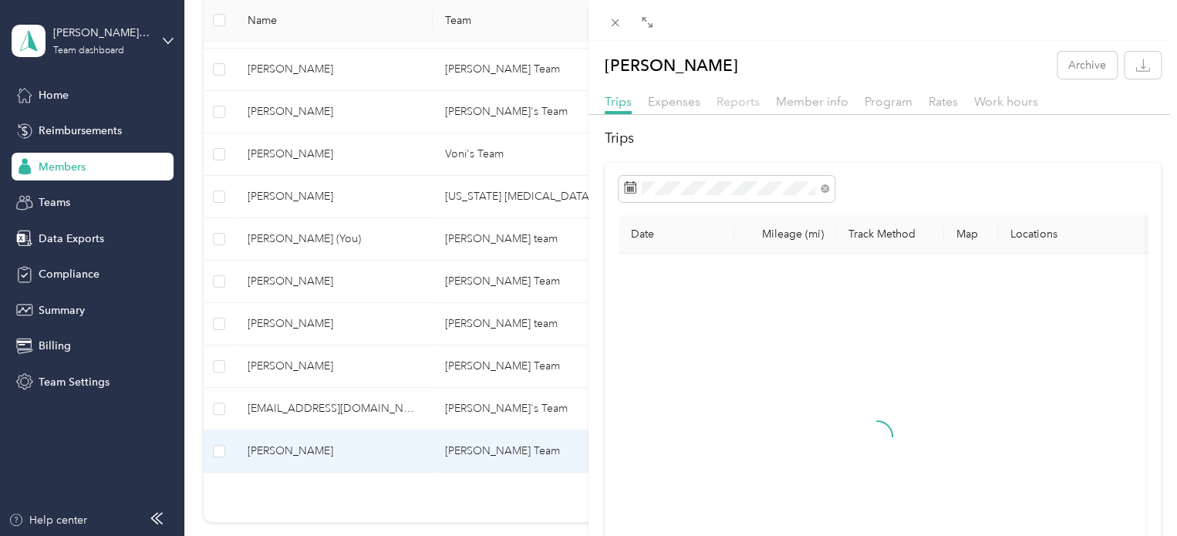
click at [741, 104] on span "Reports" at bounding box center [738, 101] width 43 height 15
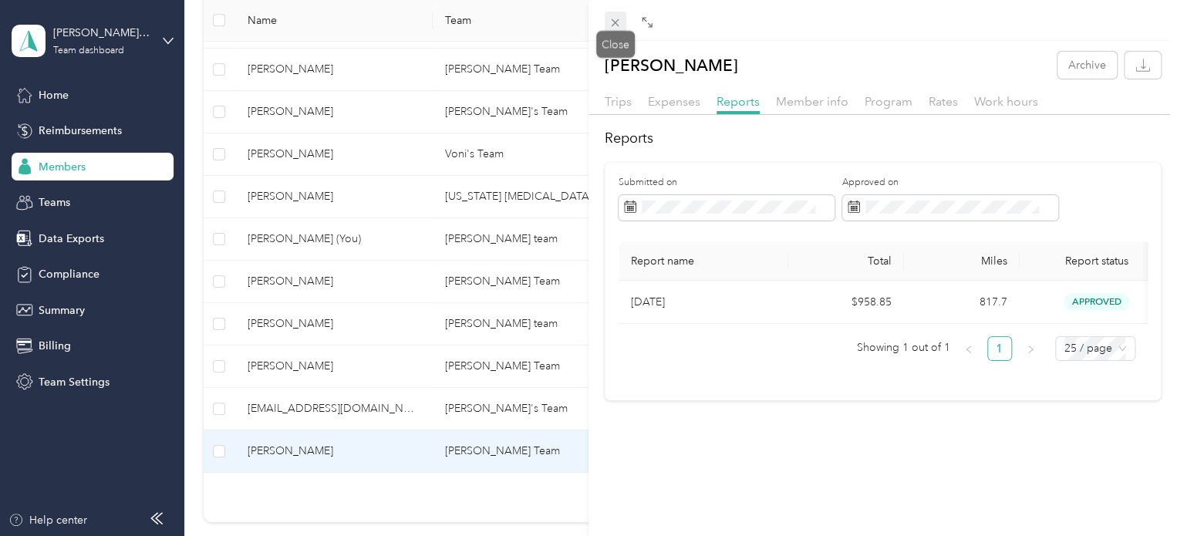
click at [614, 16] on icon at bounding box center [615, 22] width 13 height 13
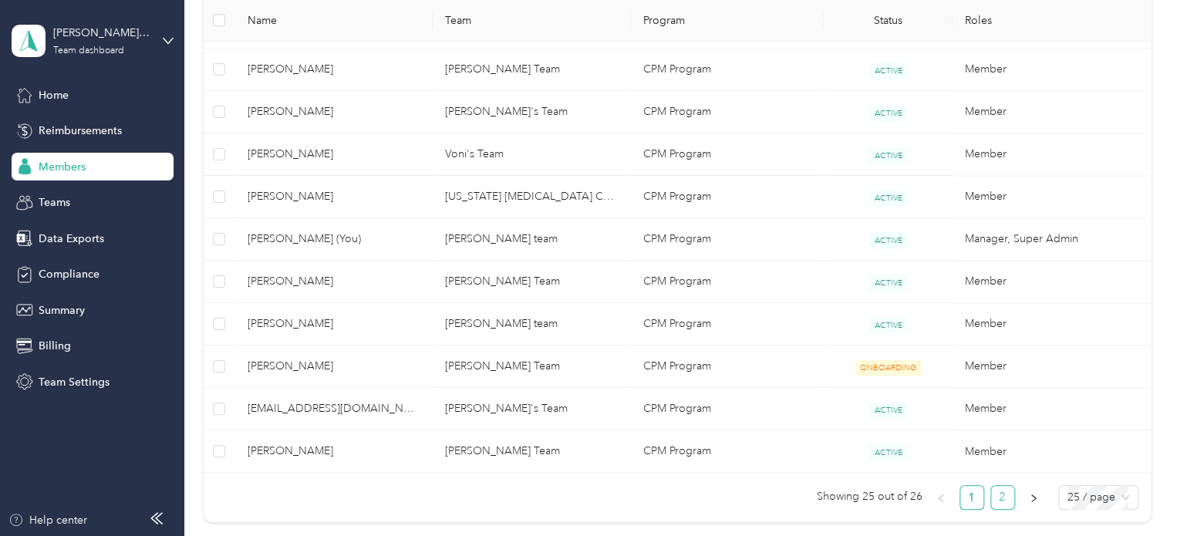
click at [1002, 493] on link "2" at bounding box center [1002, 497] width 23 height 23
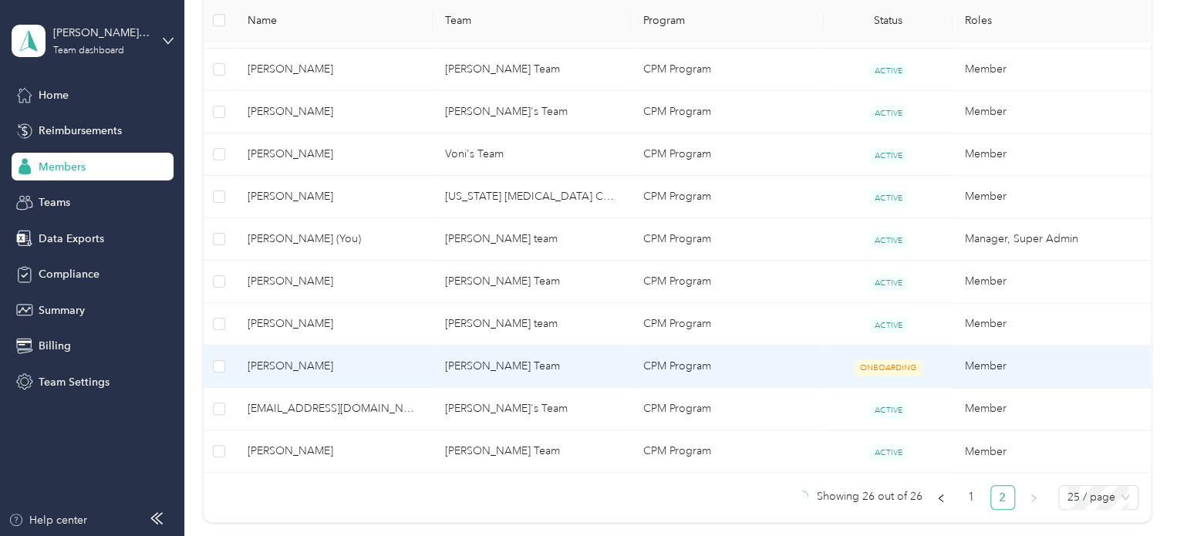
scroll to position [180, 0]
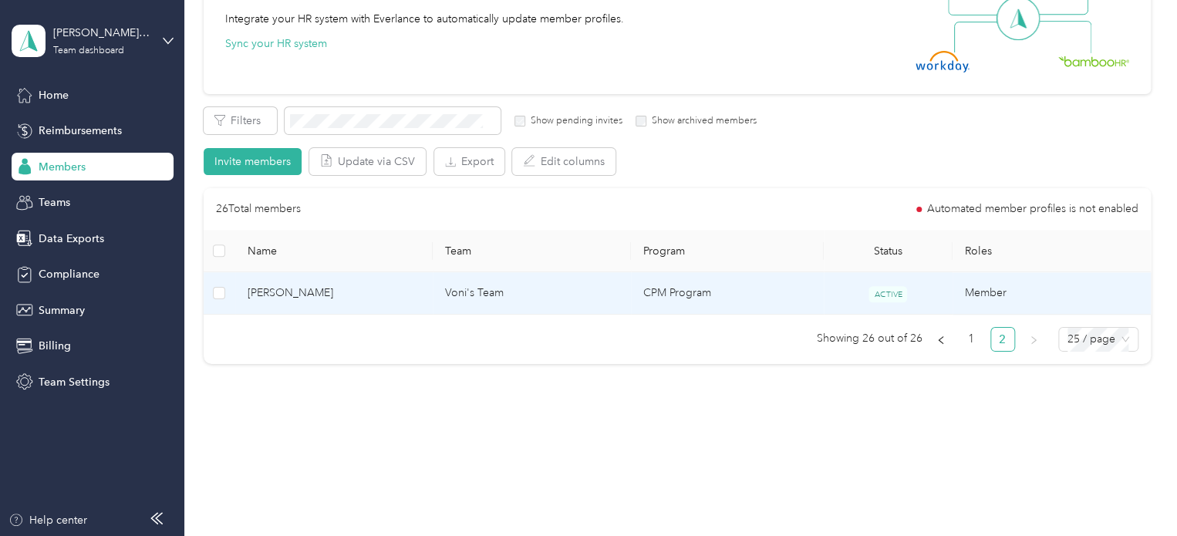
click at [412, 295] on span "[PERSON_NAME]" at bounding box center [335, 293] width 174 height 17
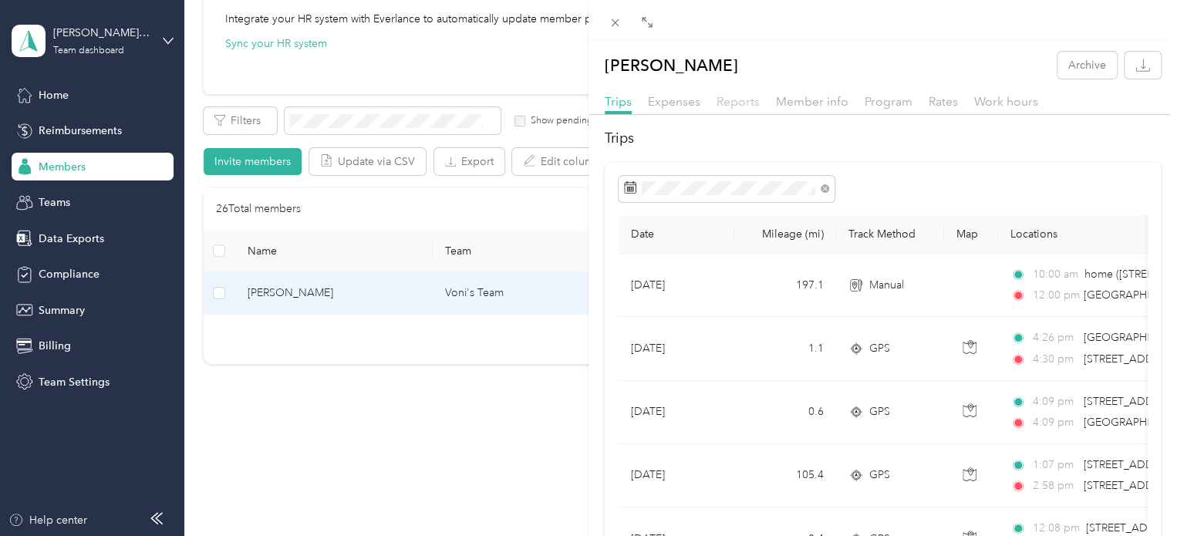
click at [730, 100] on span "Reports" at bounding box center [738, 101] width 43 height 15
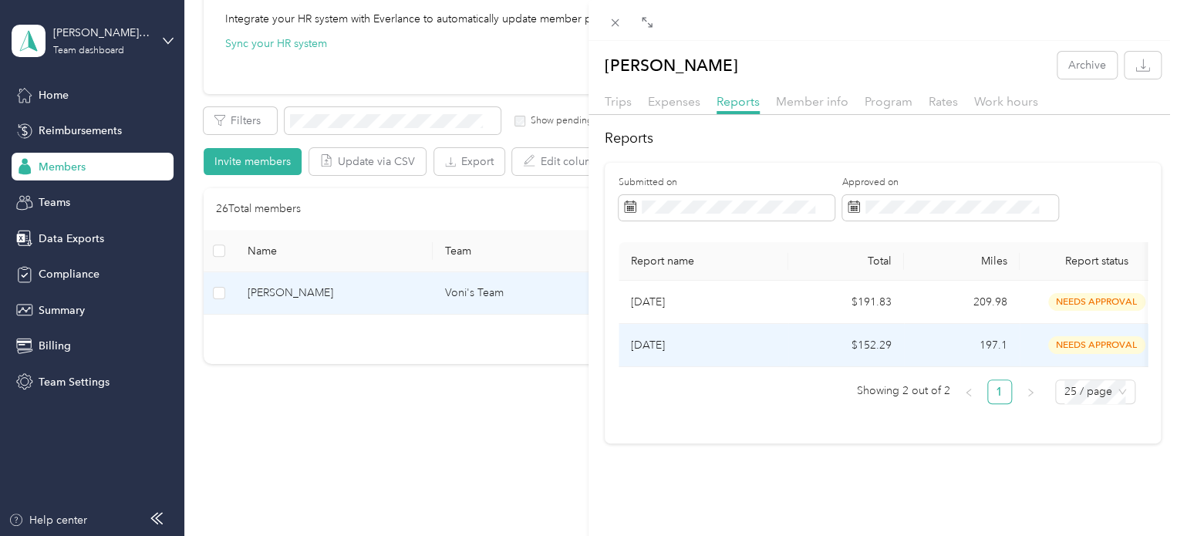
click at [756, 349] on p "[DATE]" at bounding box center [703, 345] width 145 height 17
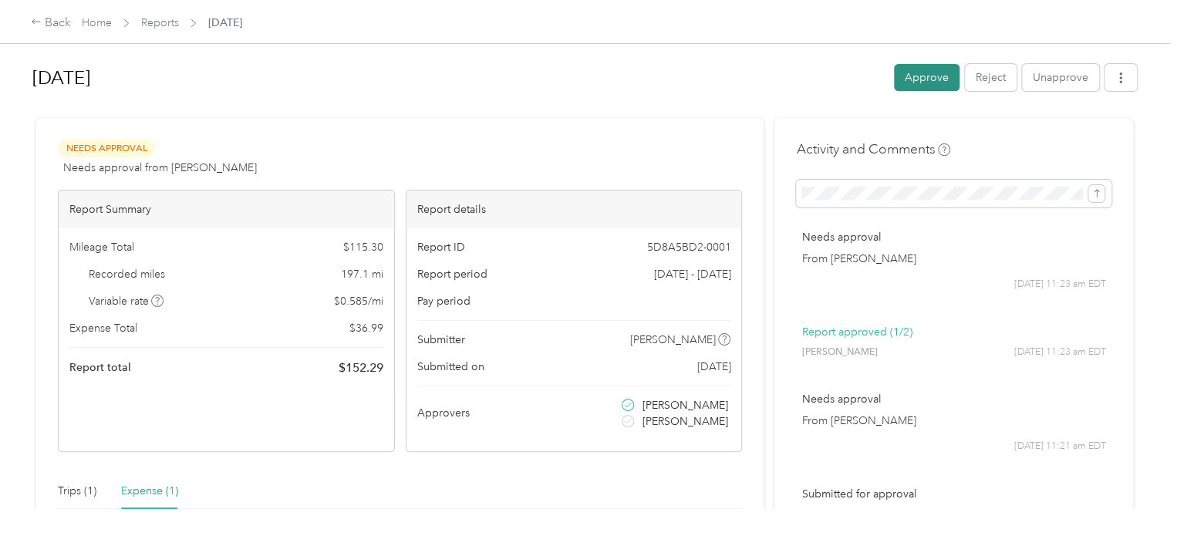
click at [916, 80] on button "Approve" at bounding box center [927, 77] width 66 height 27
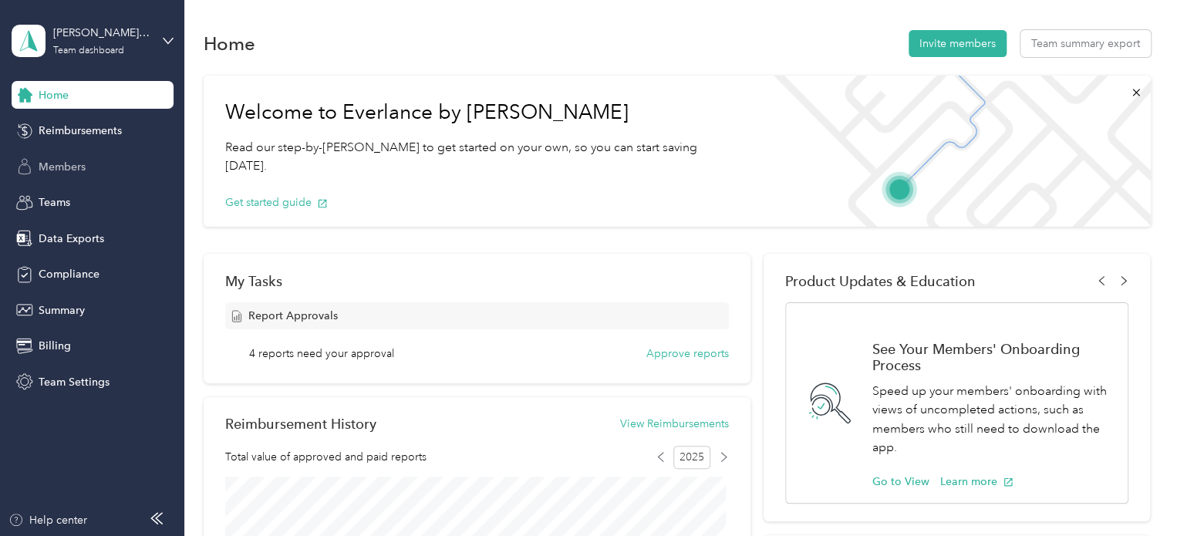
click at [56, 165] on span "Members" at bounding box center [62, 167] width 47 height 16
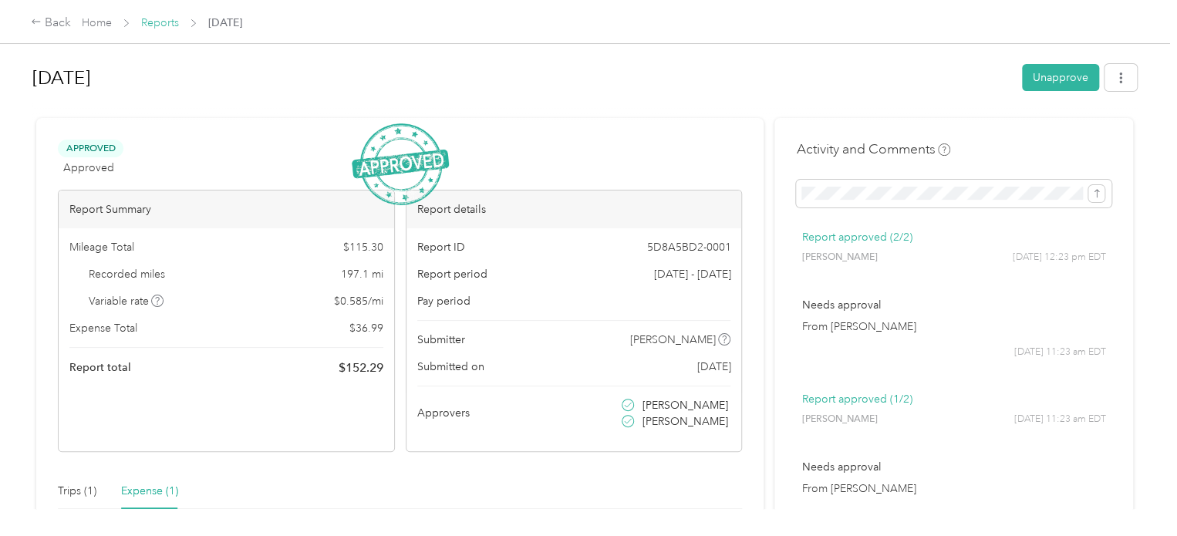
click at [165, 23] on link "Reports" at bounding box center [160, 22] width 38 height 13
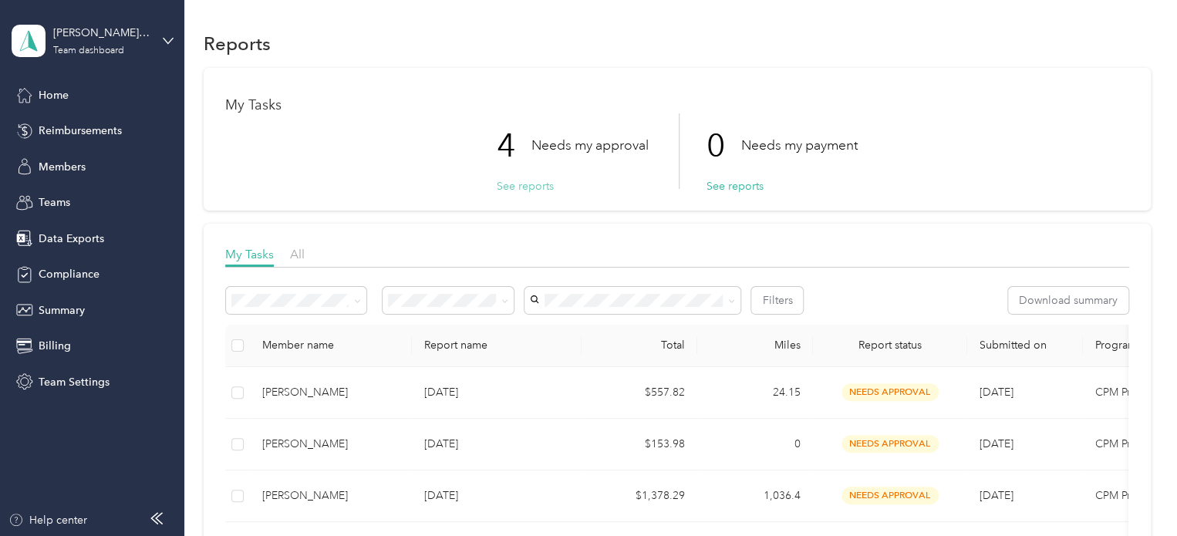
click at [510, 187] on button "See reports" at bounding box center [525, 186] width 57 height 16
click at [160, 39] on div "Charlton Roberson's team Team dashboard" at bounding box center [93, 41] width 162 height 54
click at [54, 129] on div "Team dashboard" at bounding box center [217, 126] width 390 height 27
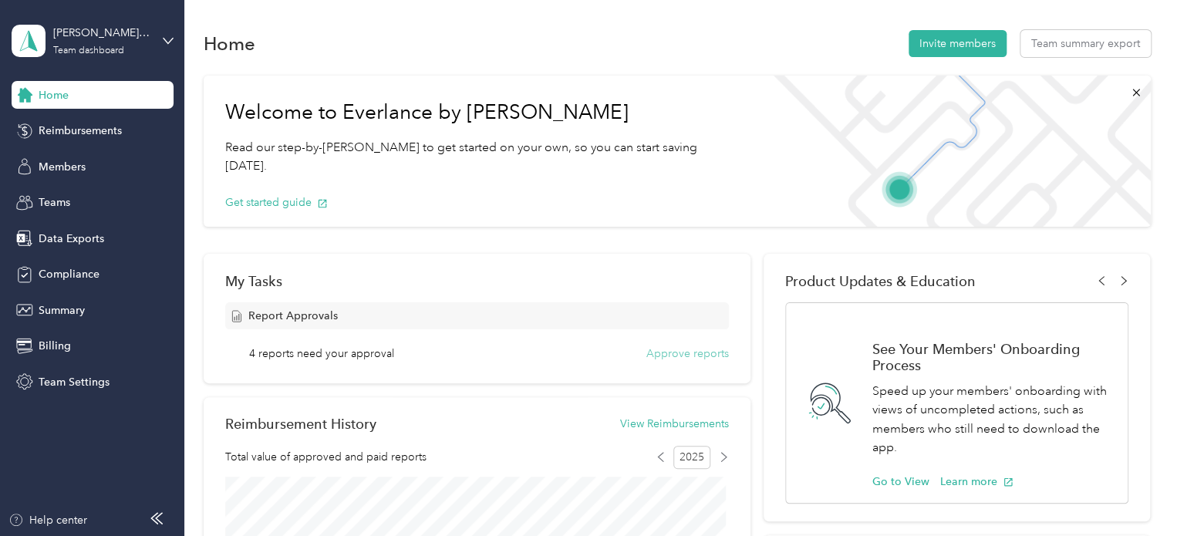
click at [691, 347] on button "Approve reports" at bounding box center [687, 354] width 83 height 16
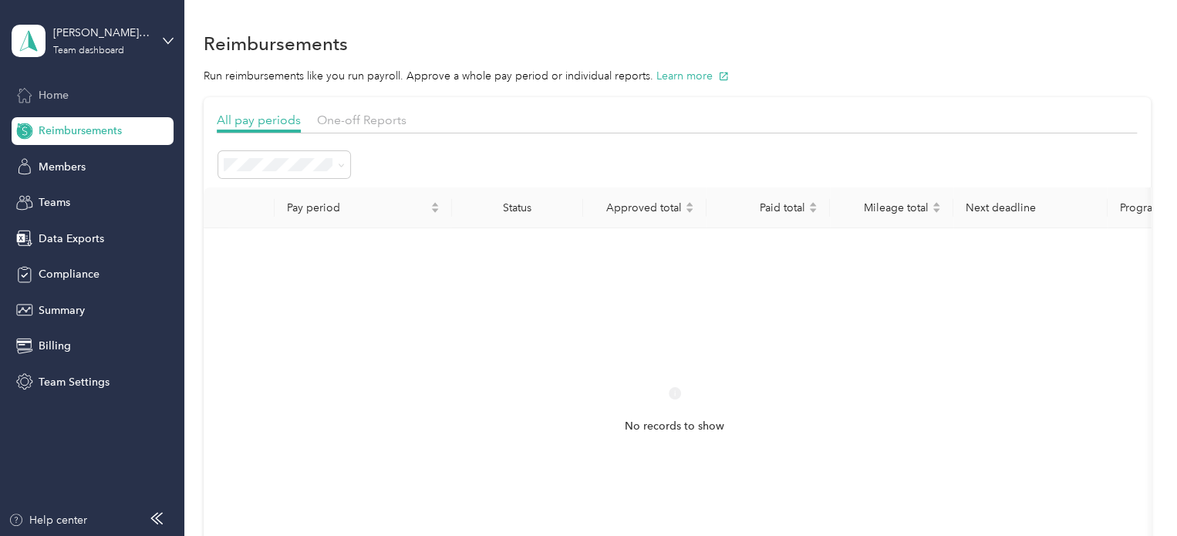
click at [61, 92] on span "Home" at bounding box center [54, 95] width 30 height 16
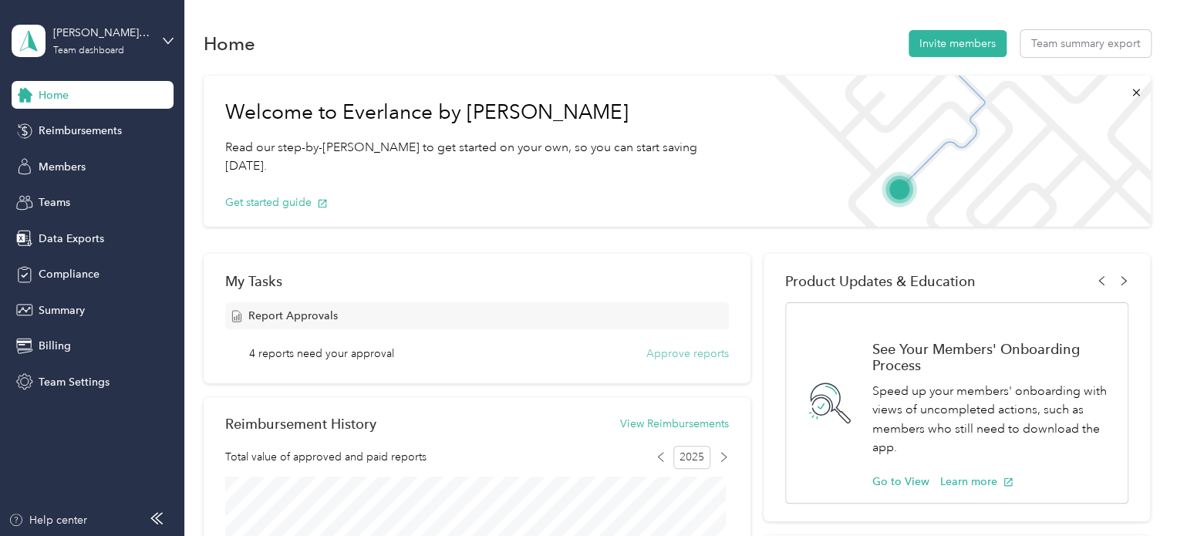
click at [679, 353] on button "Approve reports" at bounding box center [687, 354] width 83 height 16
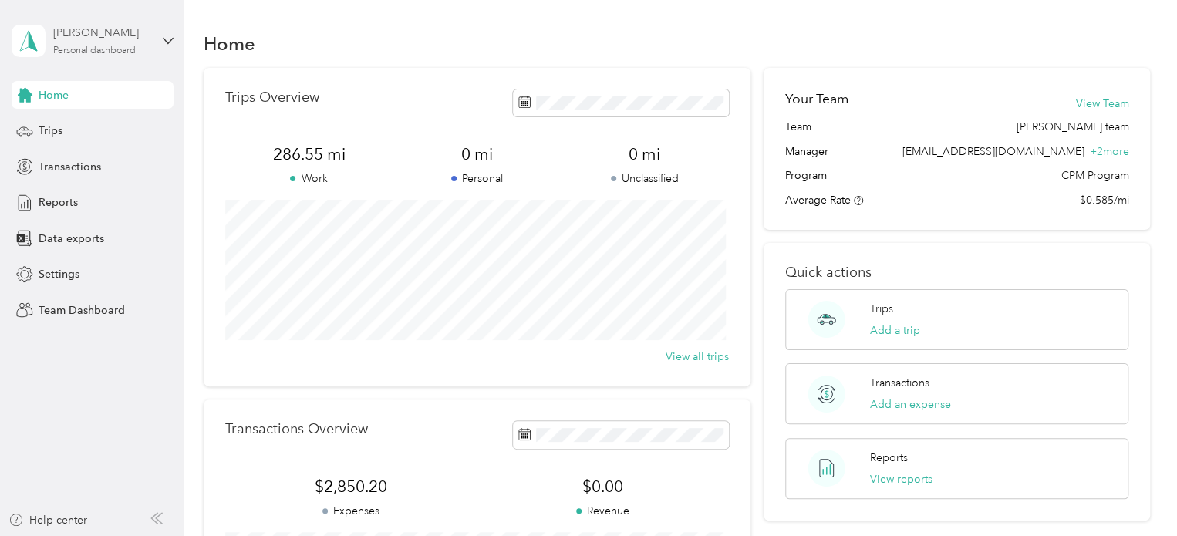
click at [71, 39] on div "[PERSON_NAME]" at bounding box center [101, 33] width 96 height 16
click at [76, 126] on div "Team dashboard" at bounding box center [66, 127] width 83 height 16
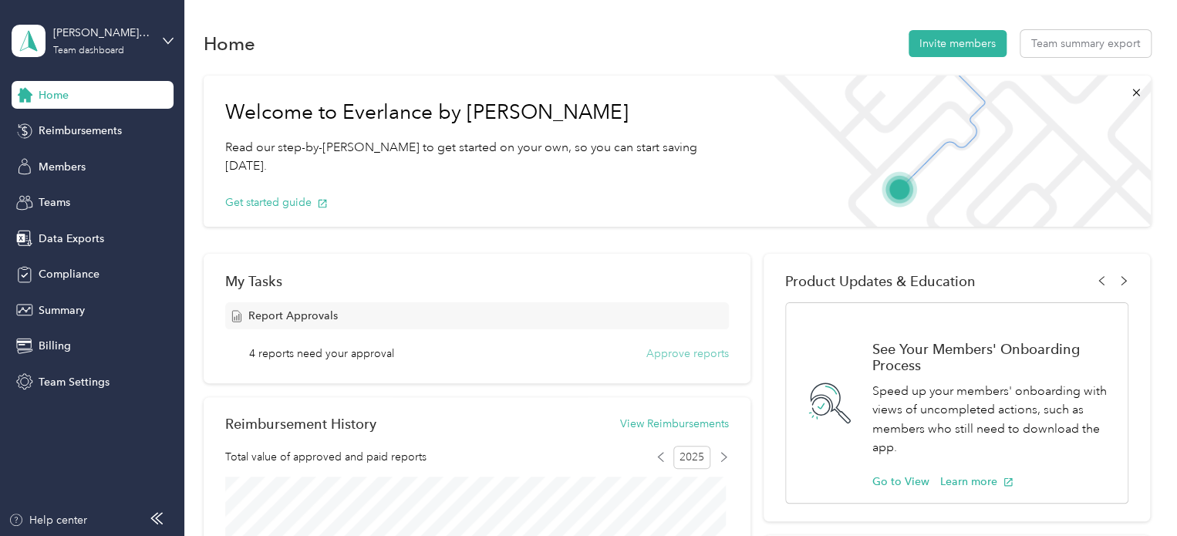
click at [683, 352] on button "Approve reports" at bounding box center [687, 354] width 83 height 16
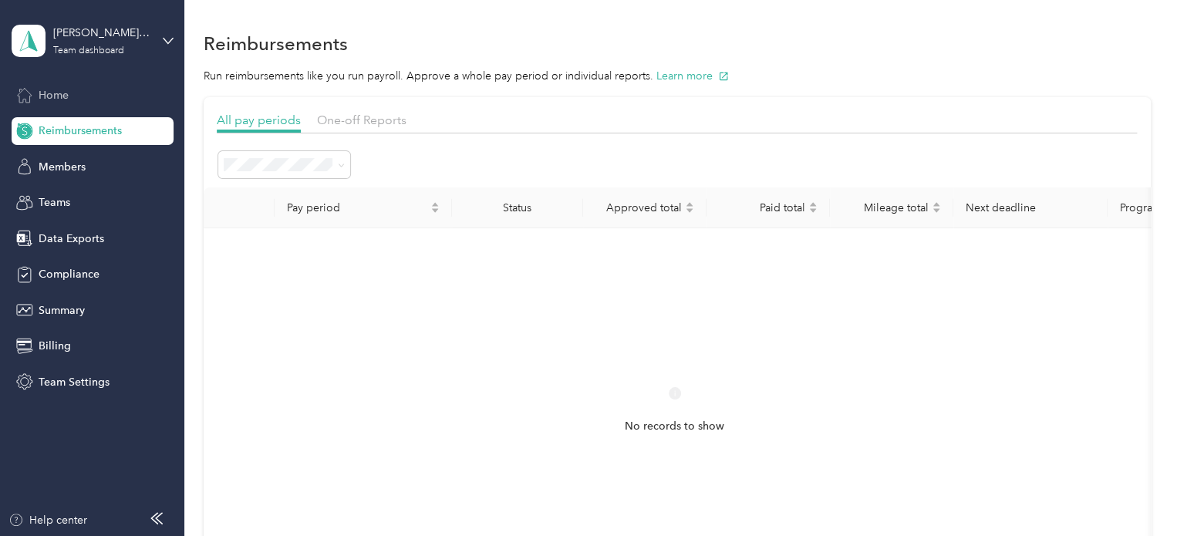
click at [59, 89] on span "Home" at bounding box center [54, 95] width 30 height 16
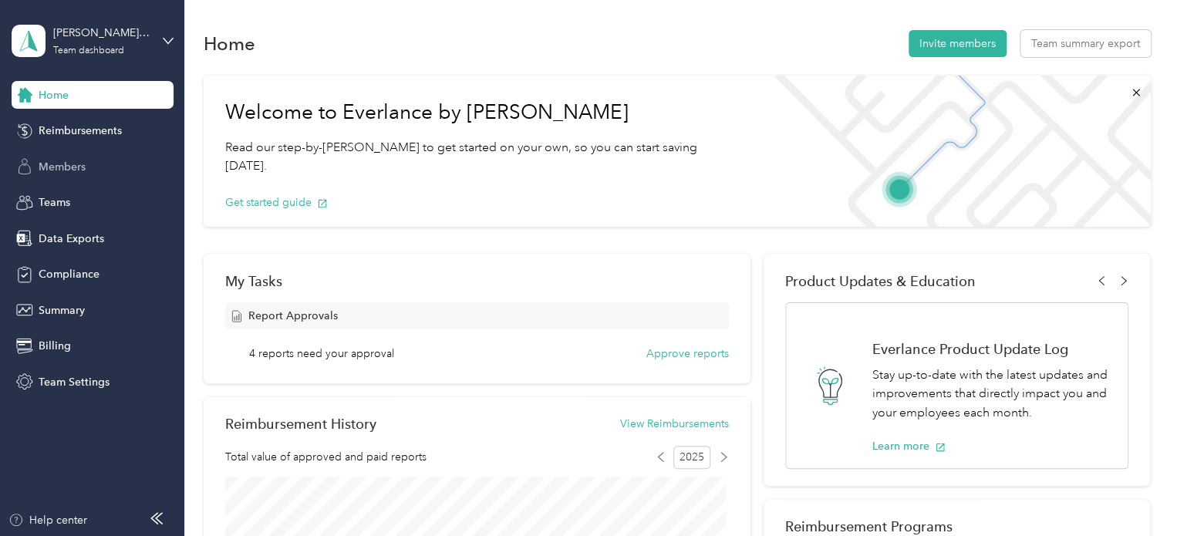
click at [54, 164] on span "Members" at bounding box center [62, 167] width 47 height 16
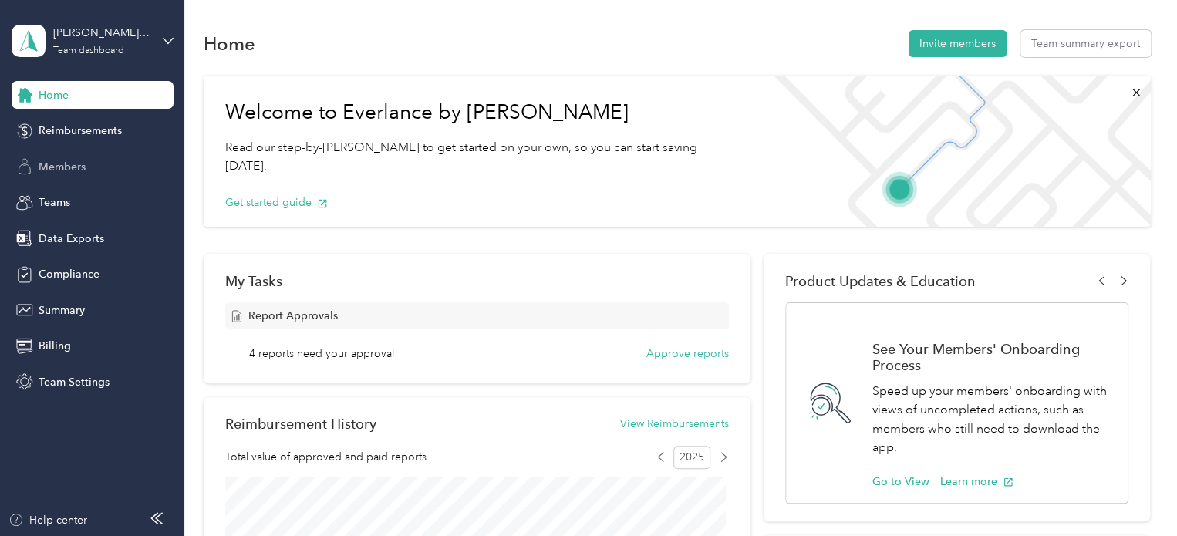
click at [71, 161] on span "Members" at bounding box center [62, 167] width 47 height 16
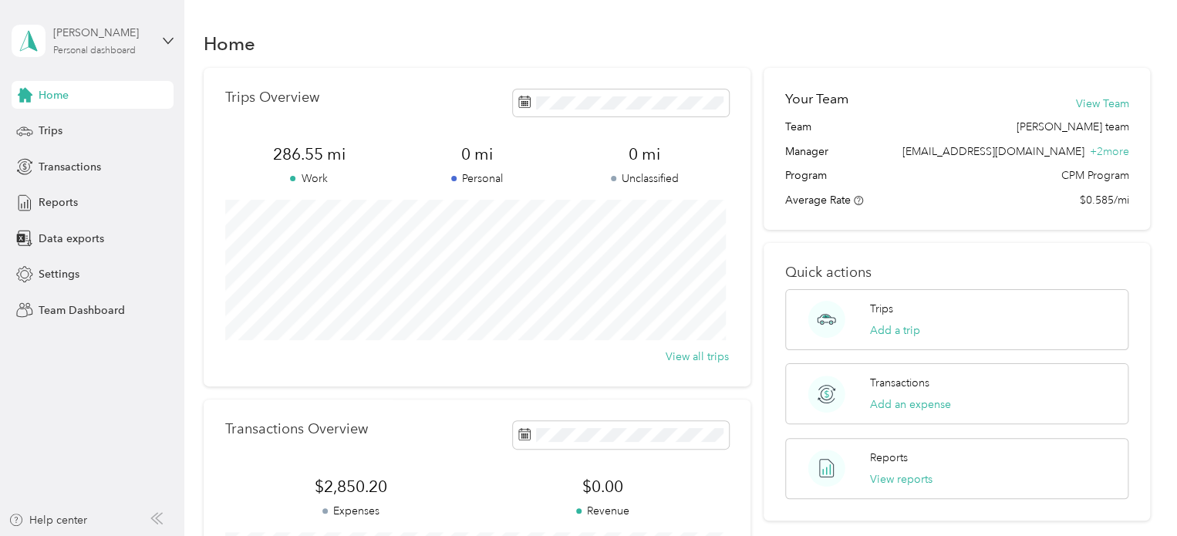
click at [79, 49] on div "Personal dashboard" at bounding box center [94, 50] width 83 height 9
click at [76, 126] on div "Team dashboard" at bounding box center [66, 127] width 83 height 16
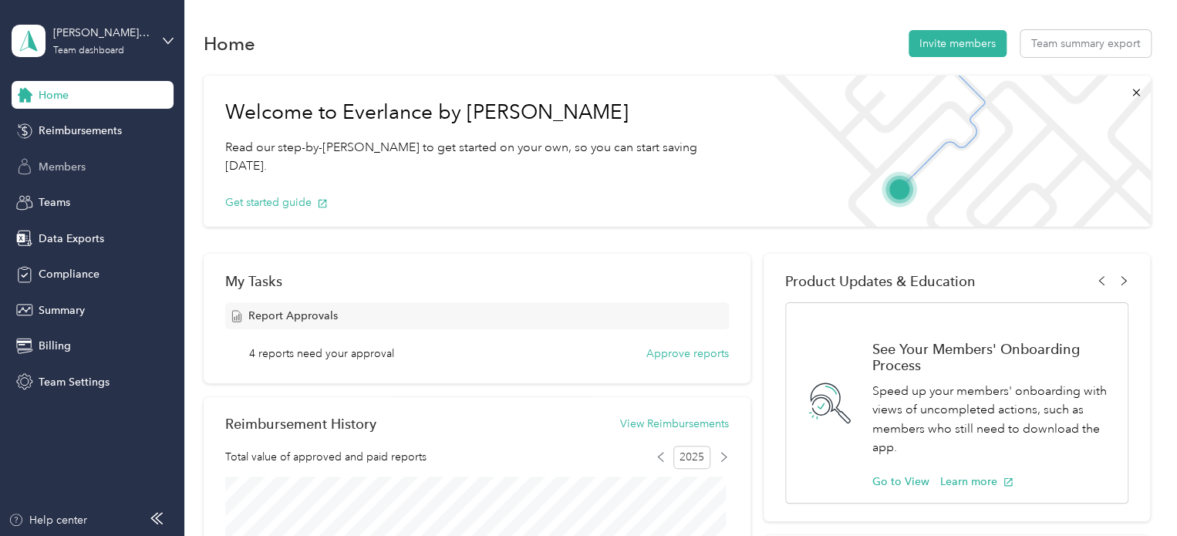
click at [66, 164] on span "Members" at bounding box center [62, 167] width 47 height 16
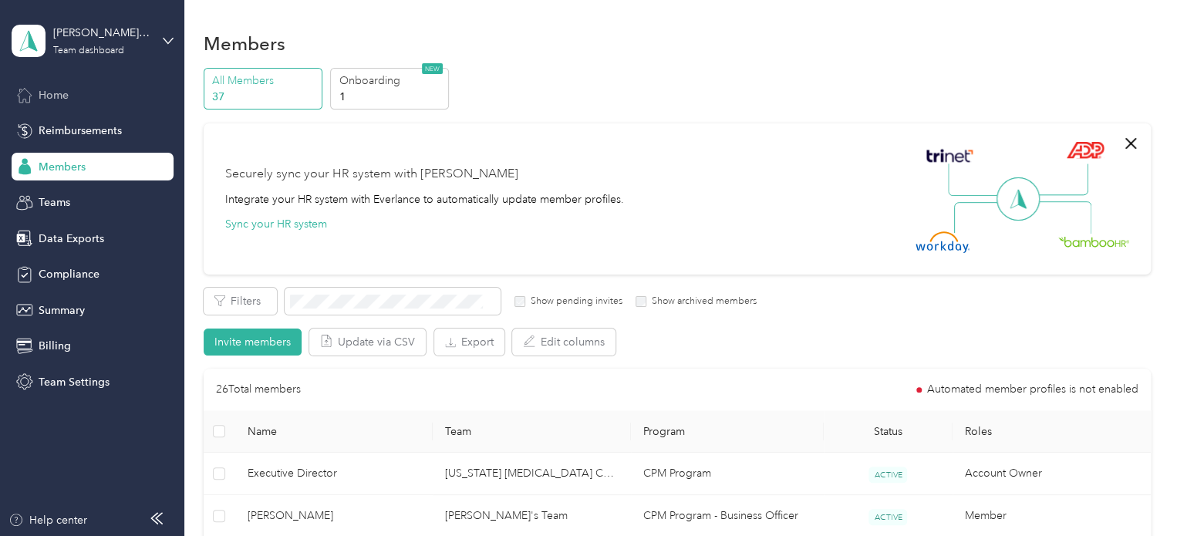
click at [59, 88] on span "Home" at bounding box center [54, 95] width 30 height 16
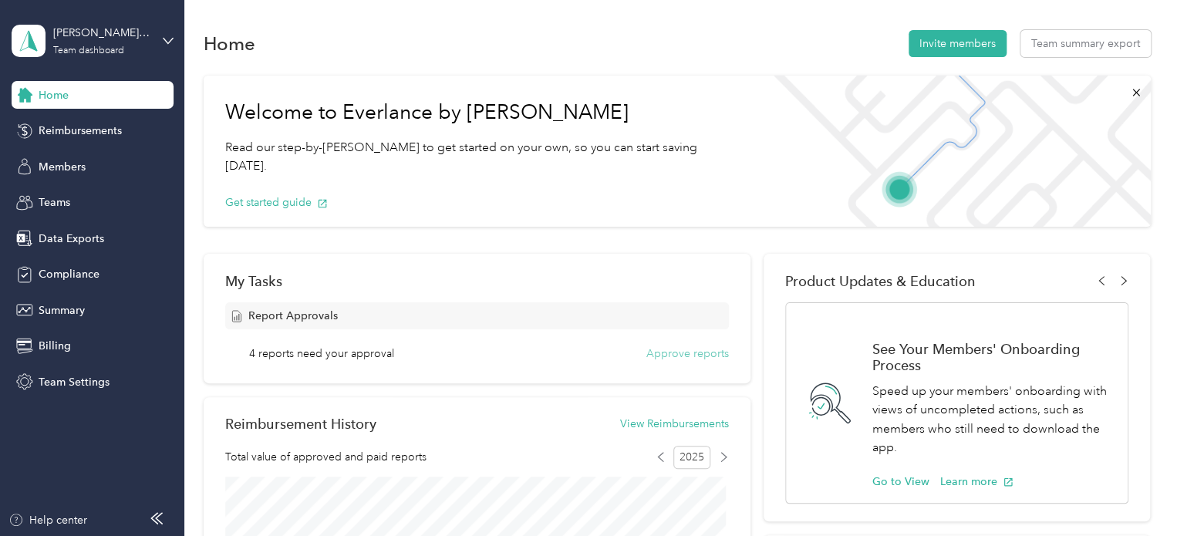
click at [680, 356] on button "Approve reports" at bounding box center [687, 354] width 83 height 16
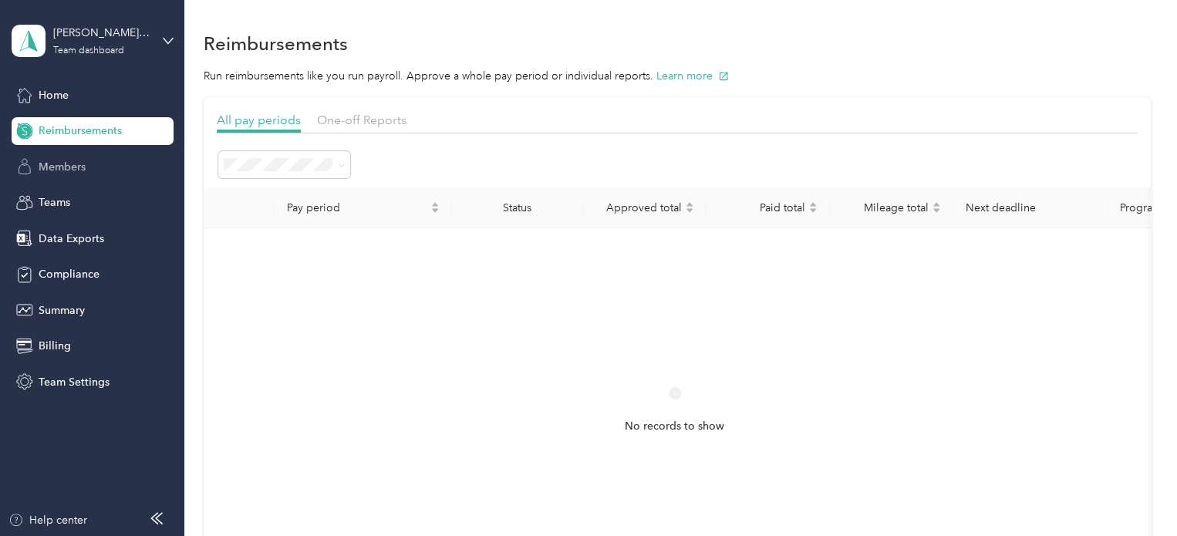
click at [73, 166] on span "Members" at bounding box center [62, 167] width 47 height 16
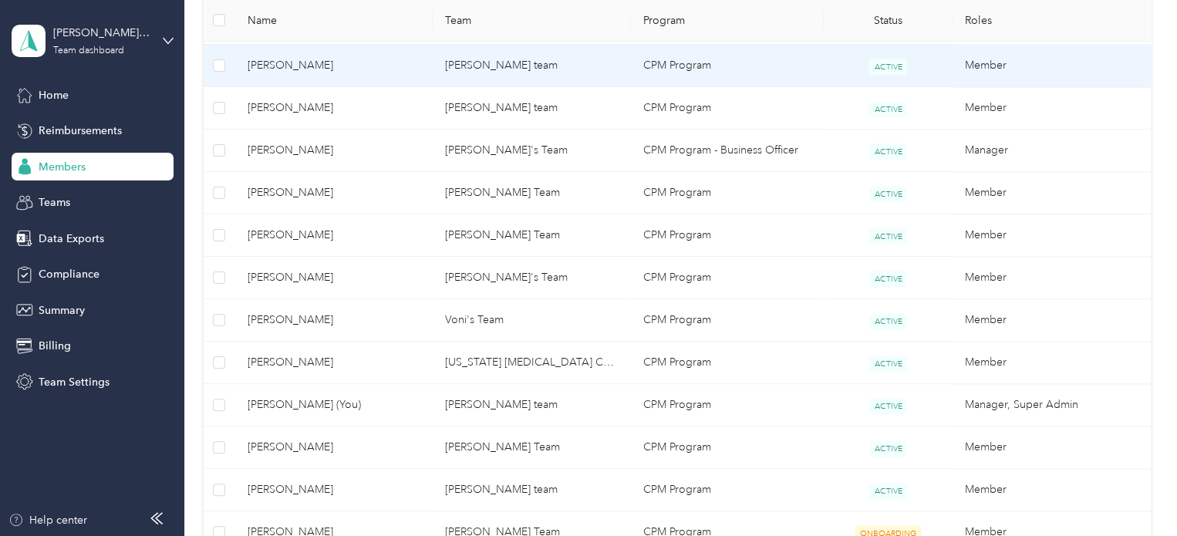
scroll to position [926, 0]
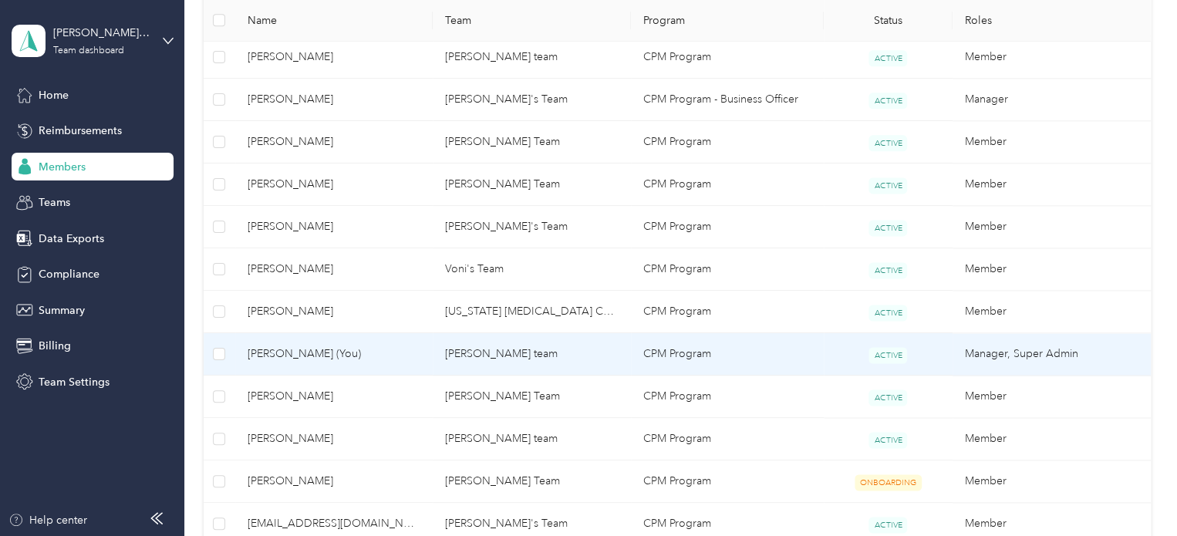
click at [290, 351] on span "[PERSON_NAME] (You)" at bounding box center [335, 354] width 174 height 17
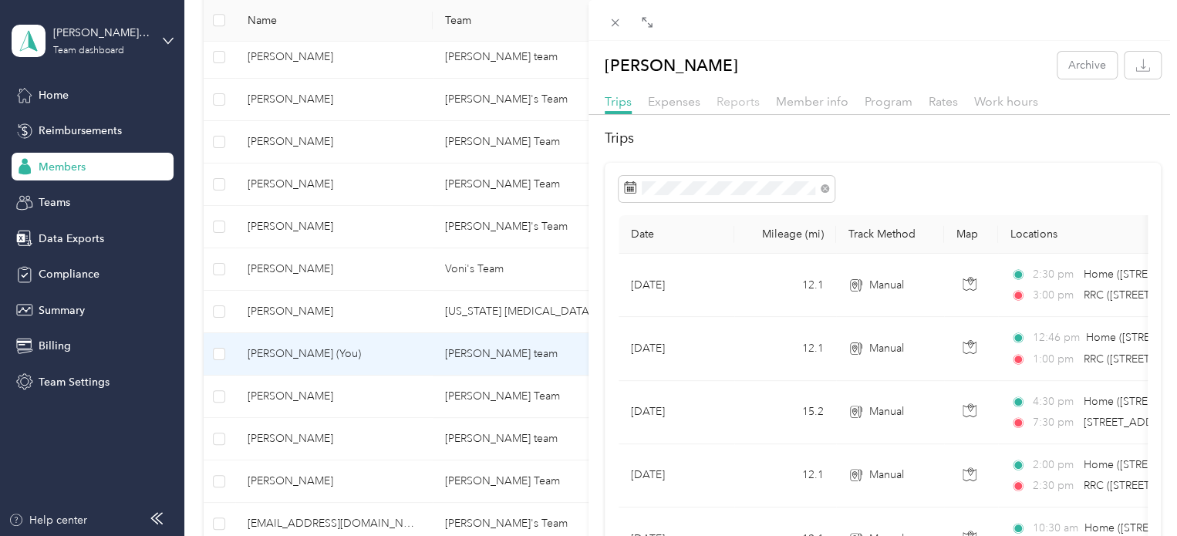
click at [733, 104] on span "Reports" at bounding box center [738, 101] width 43 height 15
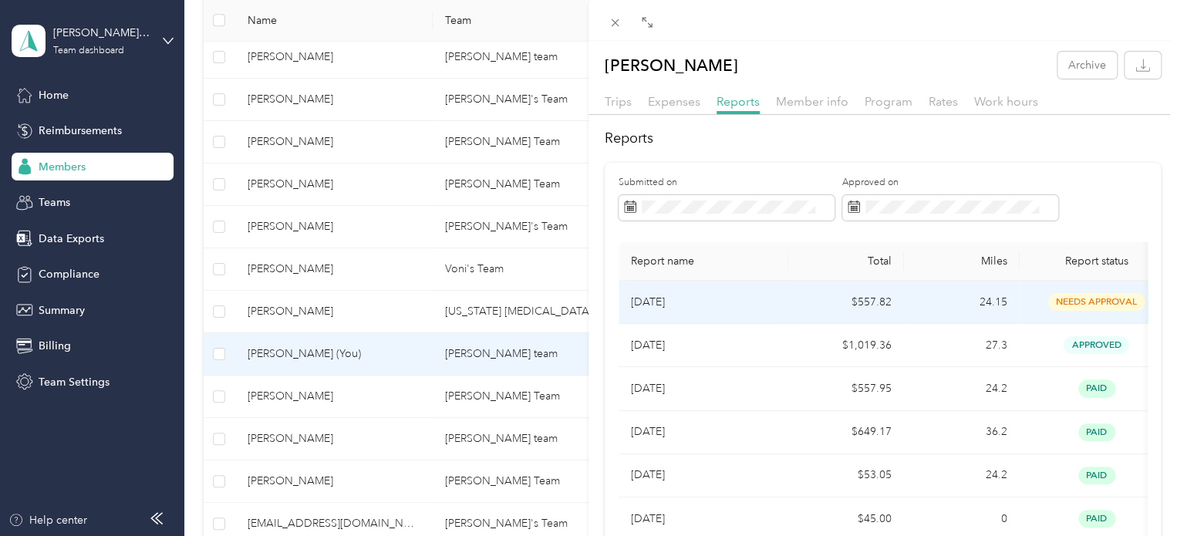
click at [740, 303] on p "[DATE]" at bounding box center [703, 302] width 145 height 17
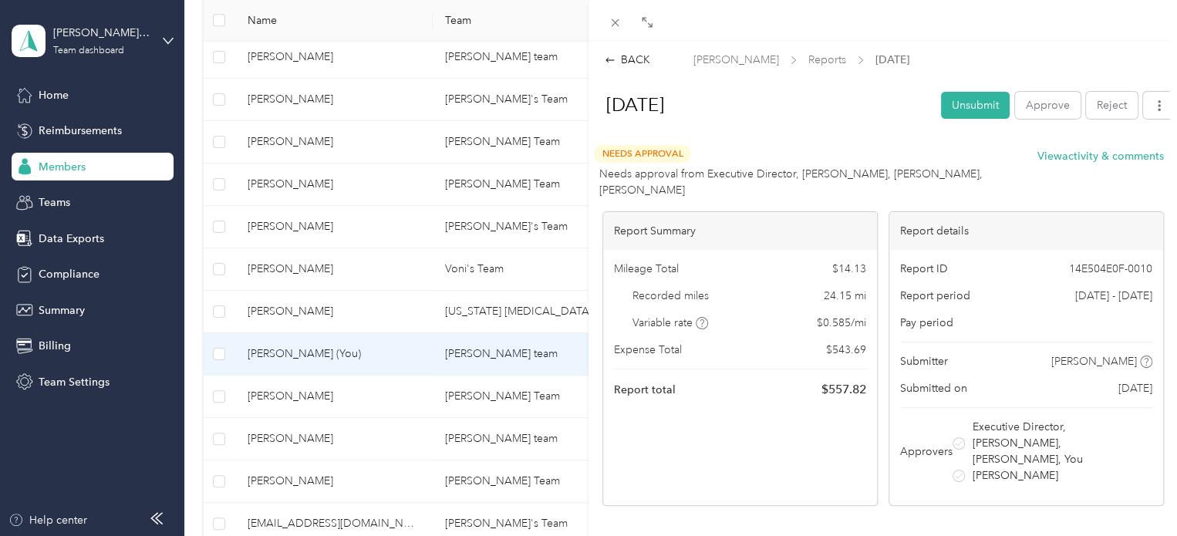
click at [43, 95] on div "BACK Trish Hurley Reports Sep 2025 Sep 2025 Unsubmit Approve Reject Needs Appro…" at bounding box center [588, 268] width 1177 height 536
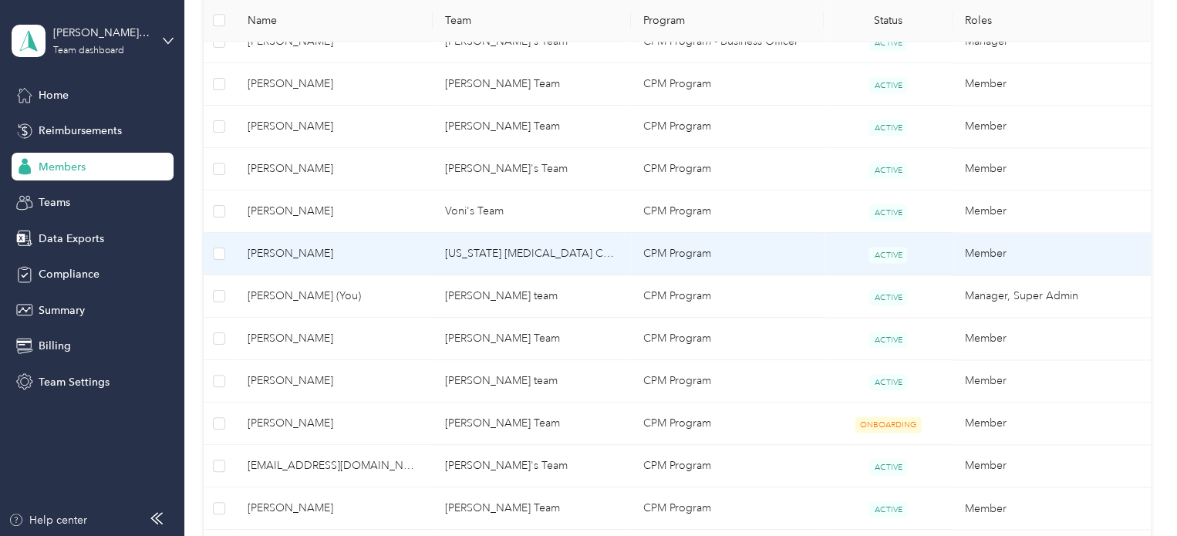
scroll to position [1080, 0]
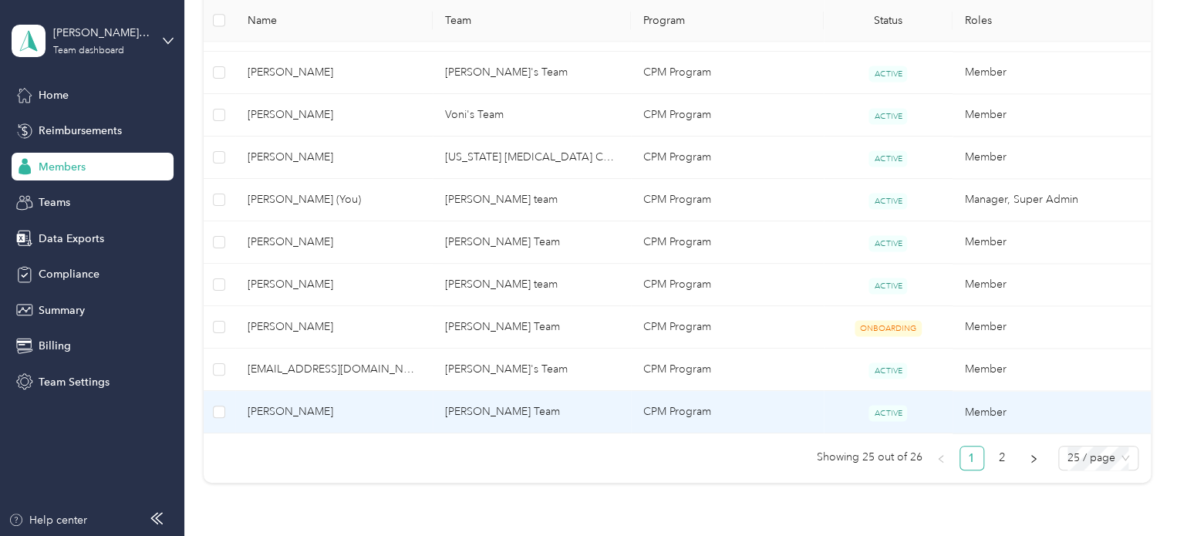
click at [382, 403] on span "[PERSON_NAME]" at bounding box center [335, 411] width 174 height 17
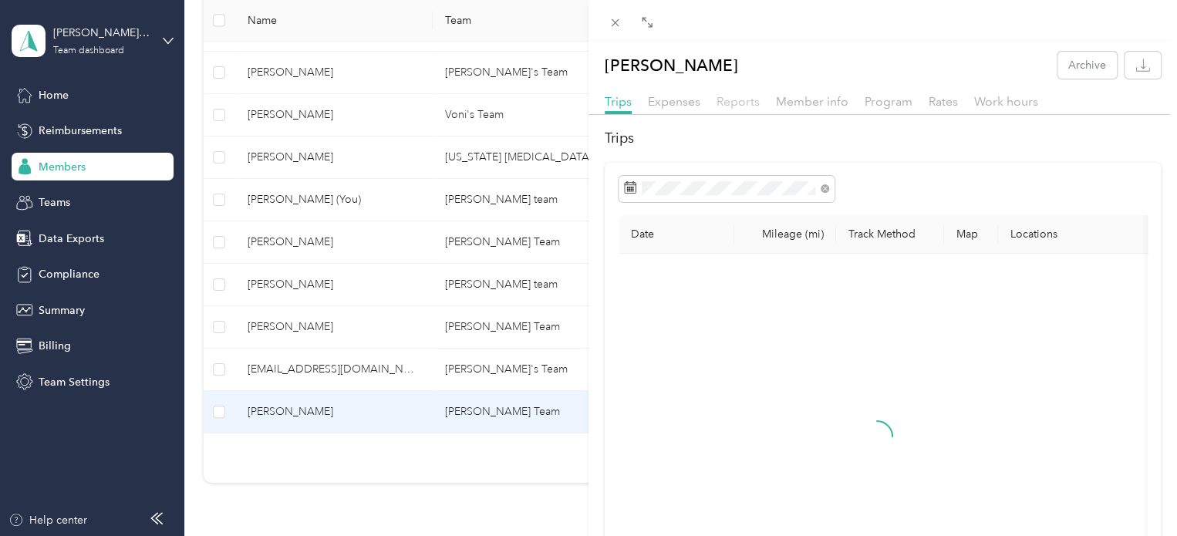
click at [744, 104] on span "Reports" at bounding box center [738, 101] width 43 height 15
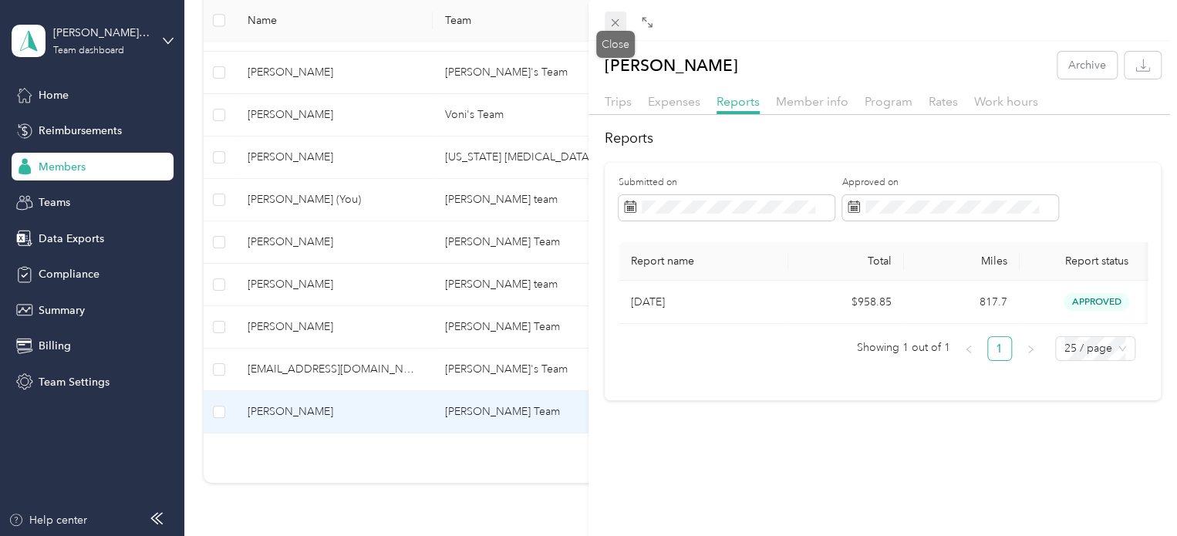
click at [612, 16] on icon at bounding box center [615, 22] width 13 height 13
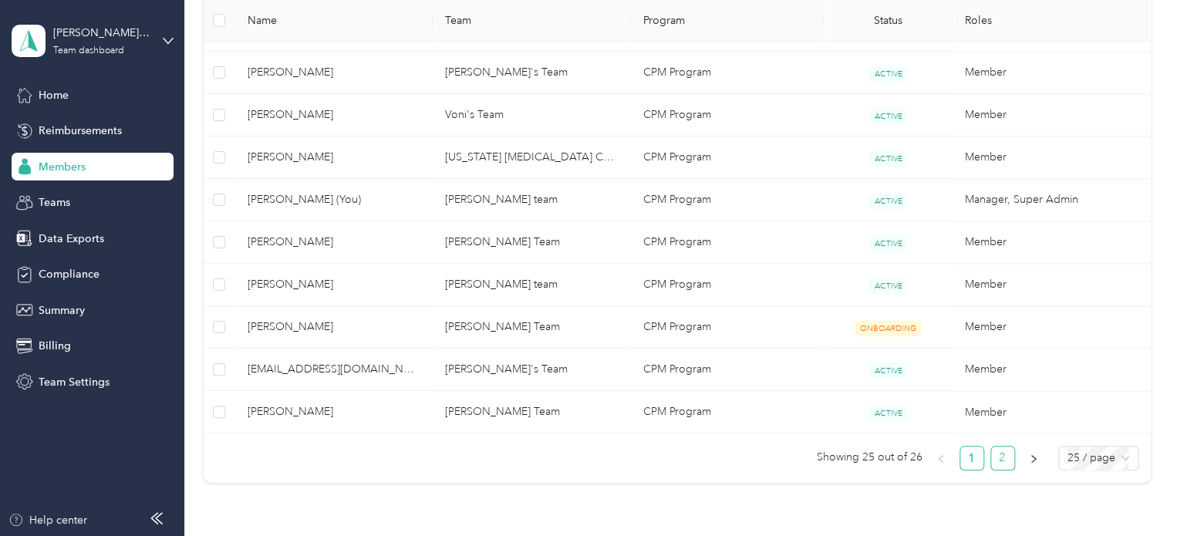
drag, startPoint x: 993, startPoint y: 454, endPoint x: 990, endPoint y: 447, distance: 8.6
click at [993, 454] on link "2" at bounding box center [1002, 458] width 23 height 23
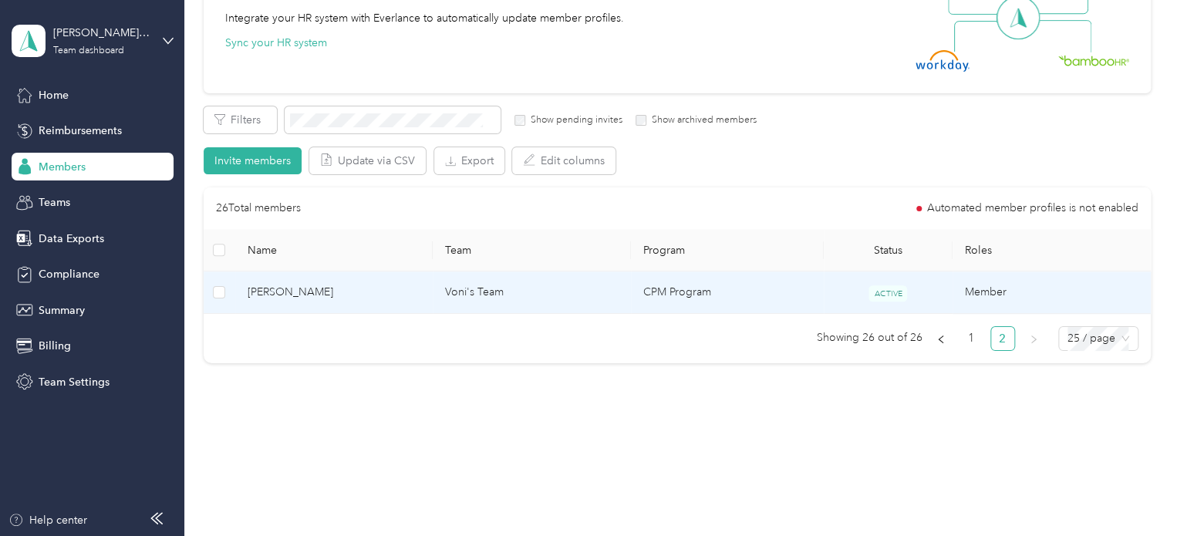
scroll to position [180, 0]
click at [527, 294] on td "Voni's Team" at bounding box center [532, 293] width 198 height 42
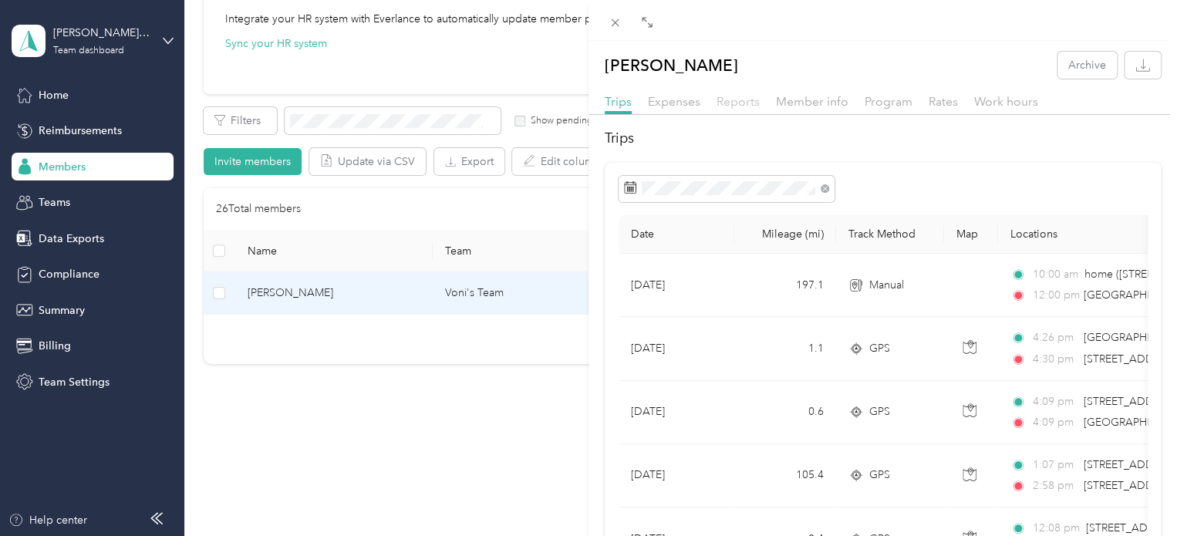
click at [751, 102] on span "Reports" at bounding box center [738, 101] width 43 height 15
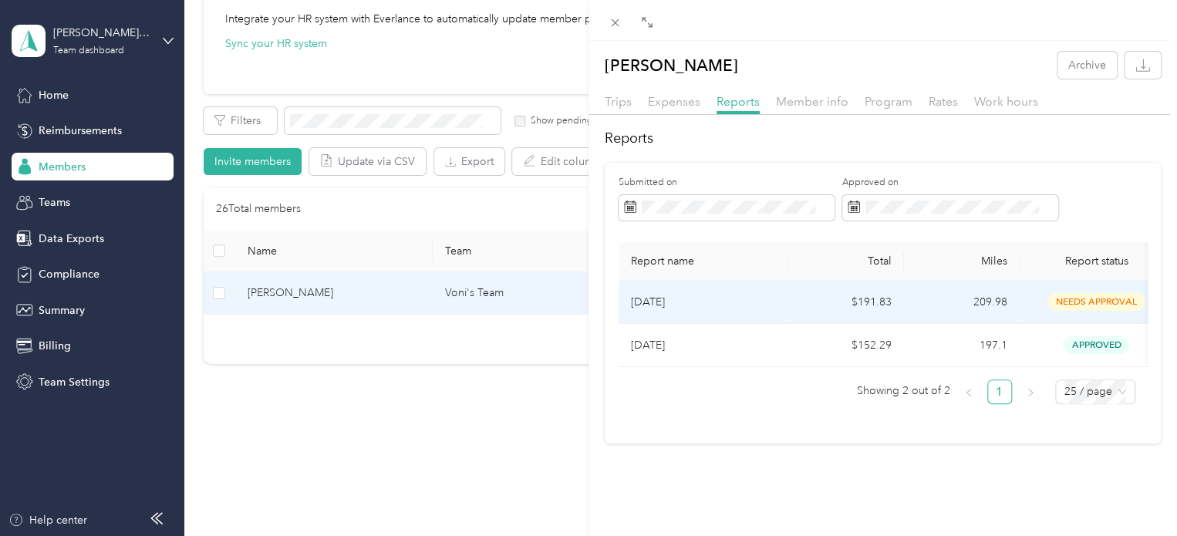
click at [771, 316] on td "[DATE]" at bounding box center [704, 302] width 170 height 43
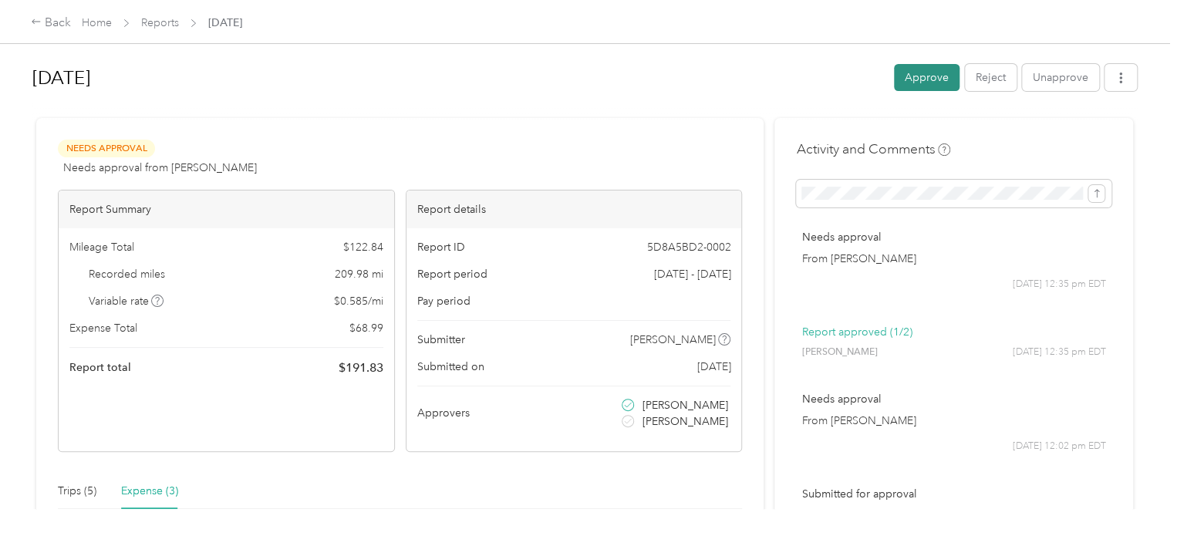
click at [911, 76] on button "Approve" at bounding box center [927, 77] width 66 height 27
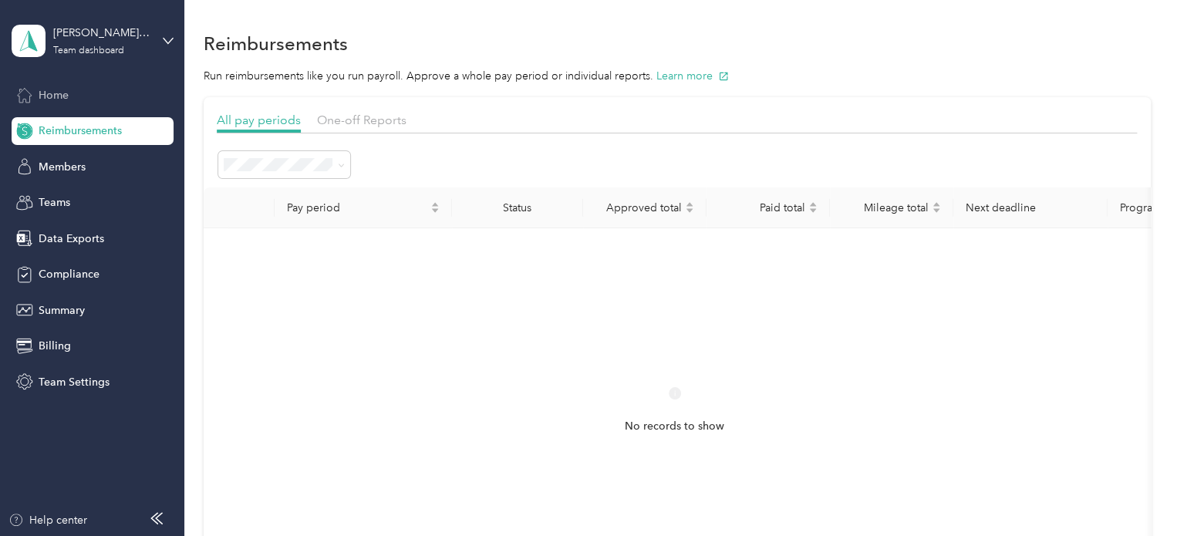
click at [46, 96] on span "Home" at bounding box center [54, 95] width 30 height 16
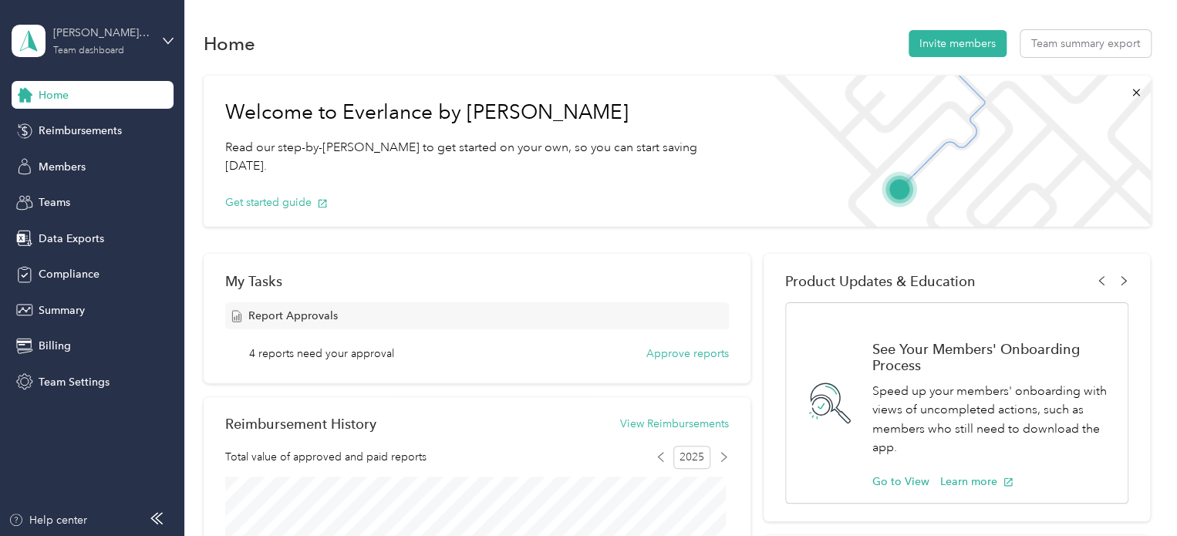
click at [93, 46] on div "Team dashboard" at bounding box center [88, 50] width 71 height 9
click at [71, 126] on div "Team dashboard" at bounding box center [67, 127] width 85 height 16
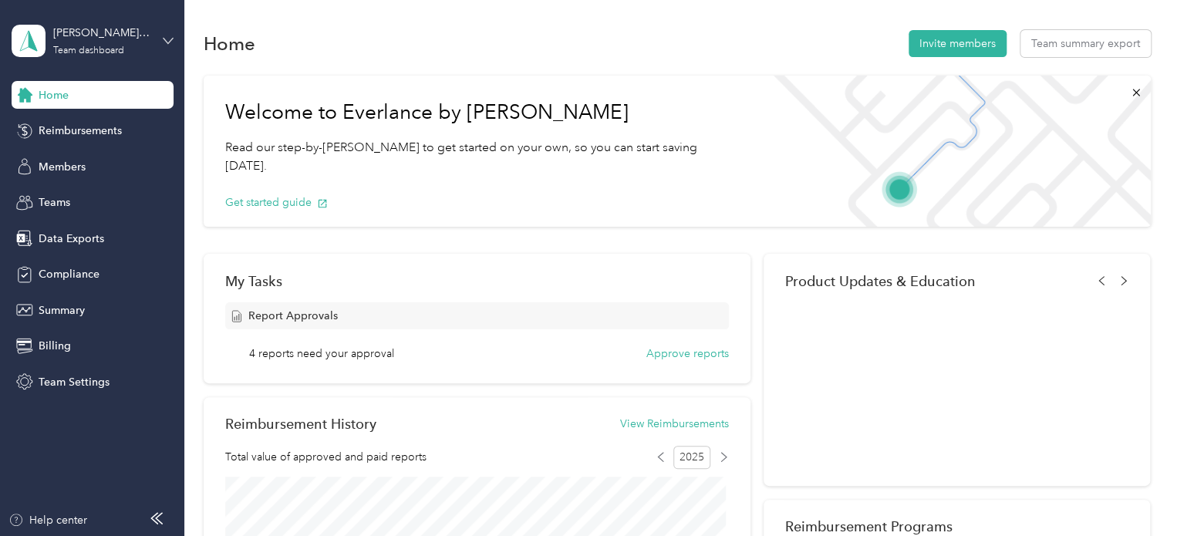
click at [164, 42] on icon at bounding box center [168, 40] width 11 height 11
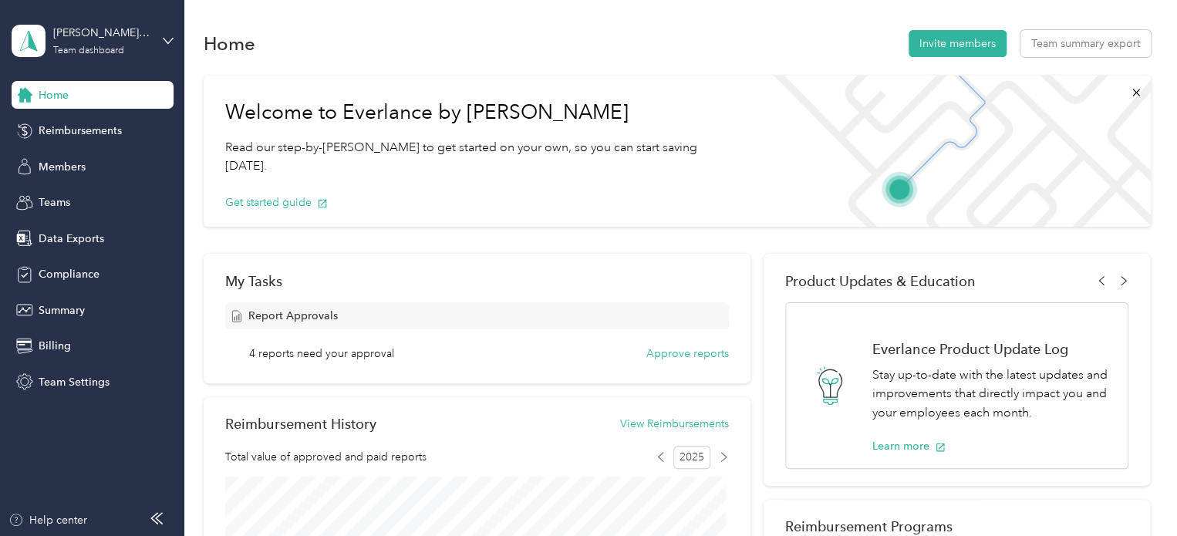
drag, startPoint x: 300, startPoint y: 21, endPoint x: 242, endPoint y: 30, distance: 58.6
click at [67, 174] on span "Members" at bounding box center [62, 167] width 47 height 16
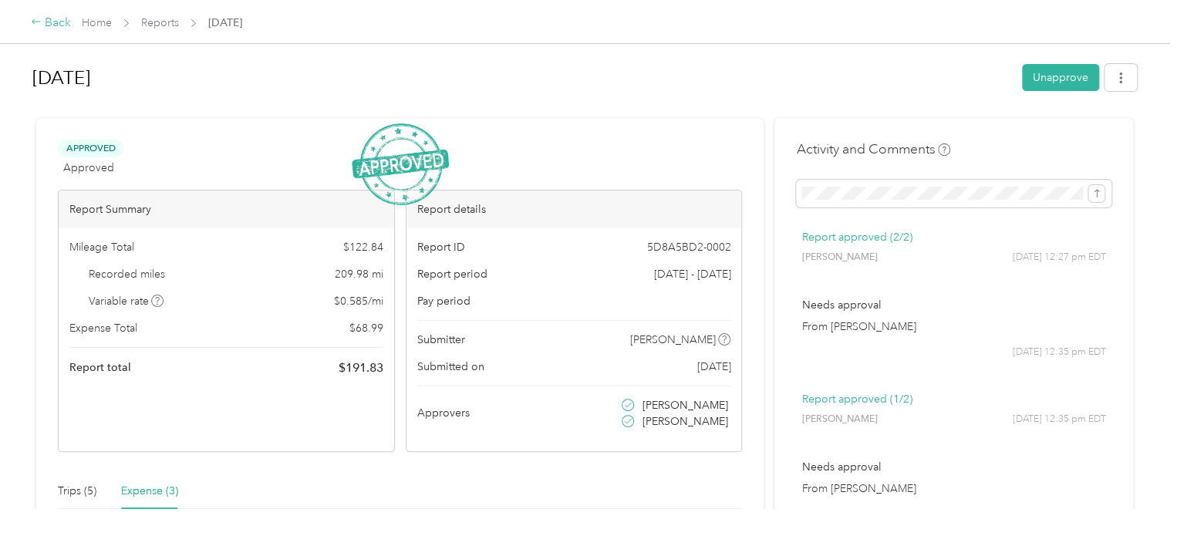
click at [56, 24] on div "Back" at bounding box center [51, 23] width 40 height 19
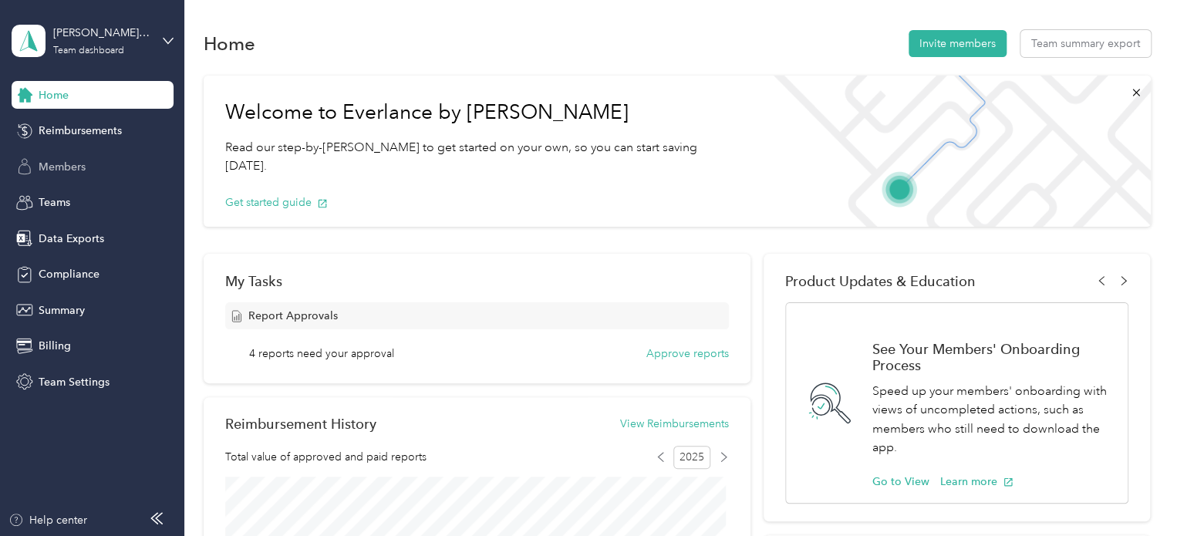
click at [75, 163] on span "Members" at bounding box center [62, 167] width 47 height 16
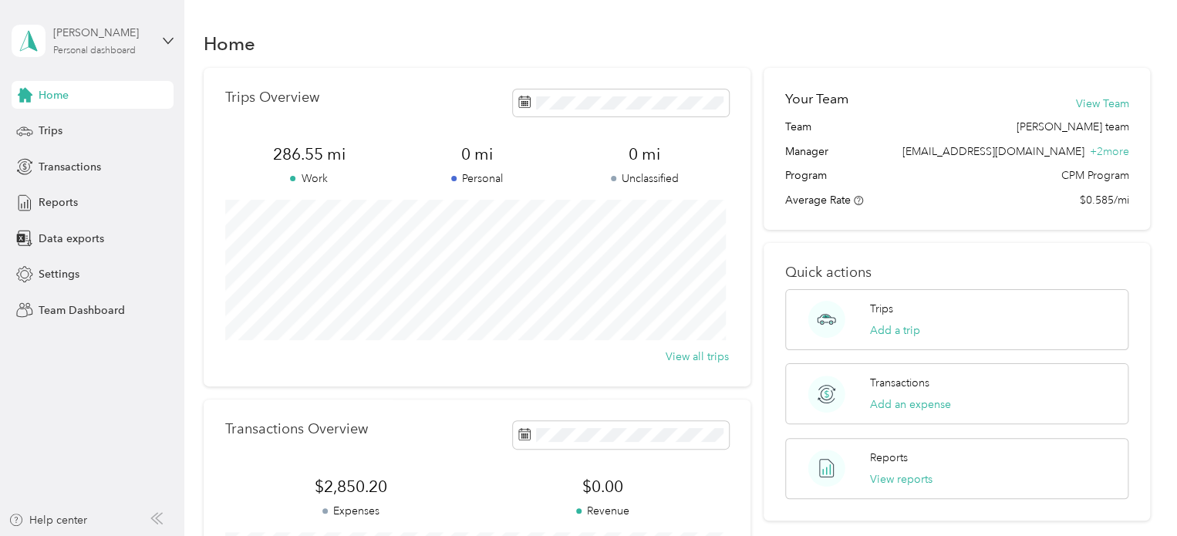
click at [96, 49] on div "Personal dashboard" at bounding box center [94, 50] width 83 height 9
click at [86, 46] on div "Personal dashboard" at bounding box center [94, 50] width 83 height 9
click at [80, 135] on div "Team dashboard" at bounding box center [217, 126] width 390 height 27
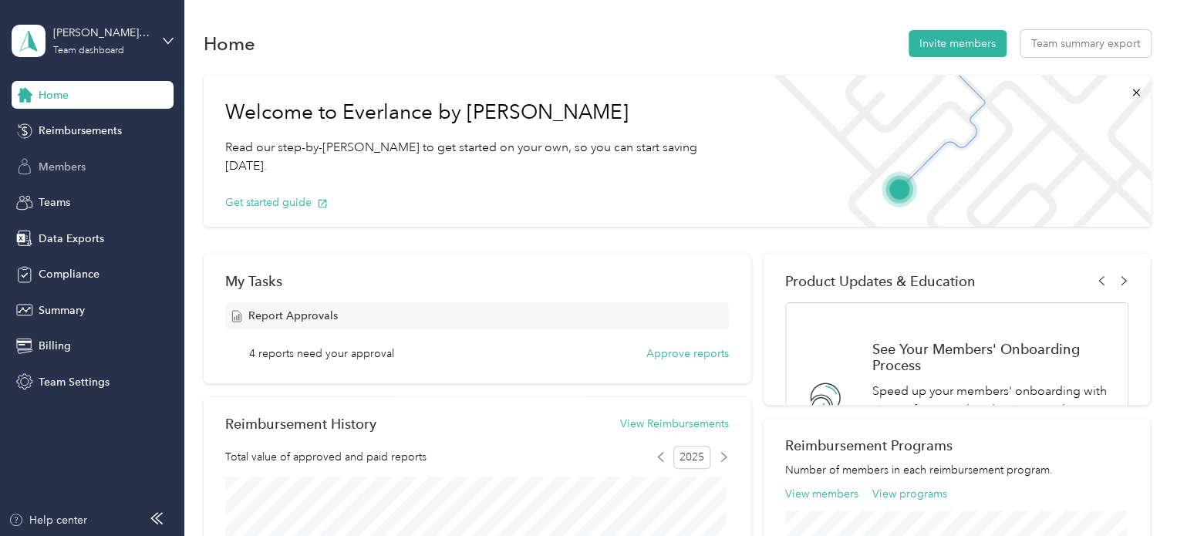
drag, startPoint x: 65, startPoint y: 168, endPoint x: 89, endPoint y: 172, distance: 25.0
click at [65, 168] on span "Members" at bounding box center [62, 167] width 47 height 16
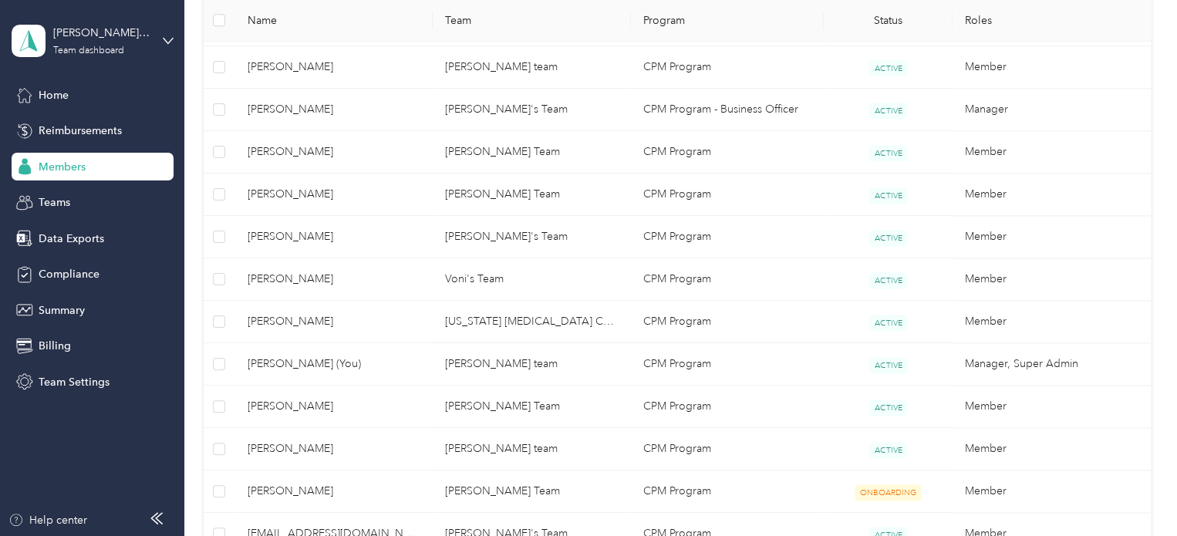
scroll to position [1003, 0]
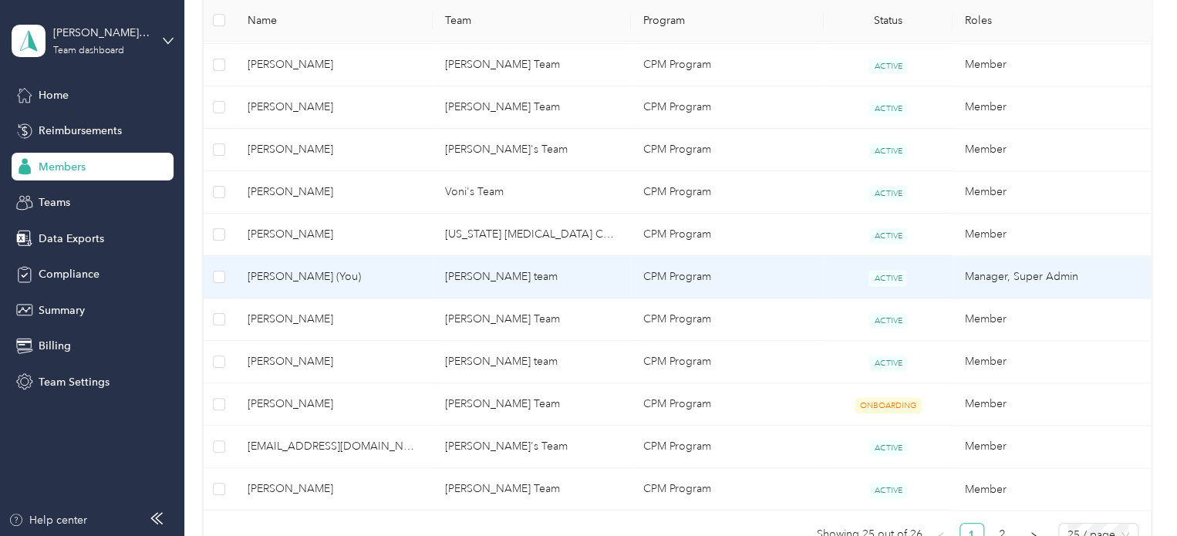
click at [760, 265] on td "CPM Program" at bounding box center [727, 277] width 193 height 42
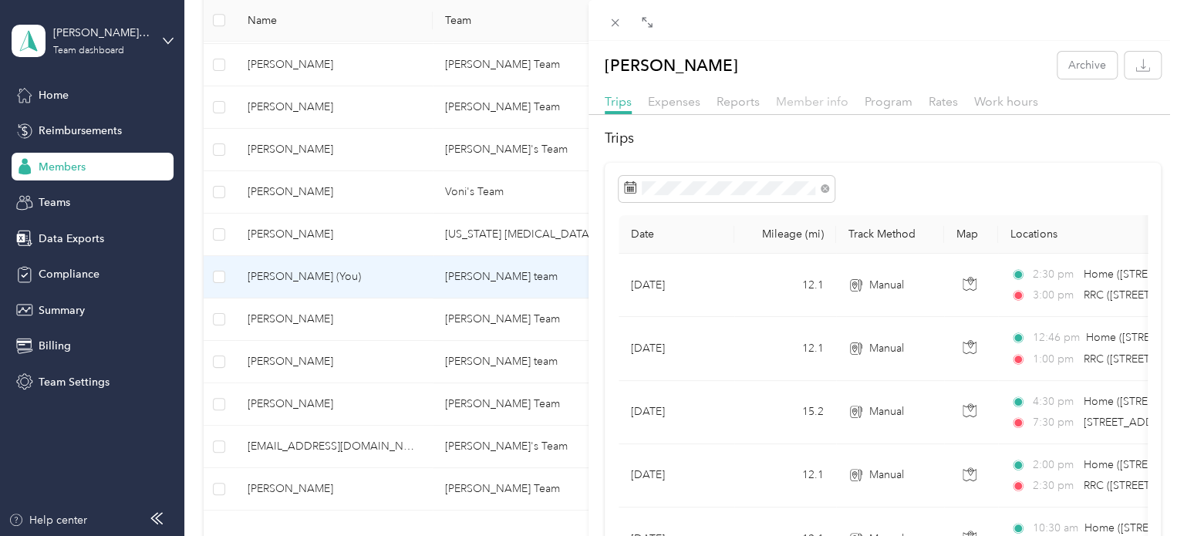
click at [818, 102] on span "Member info" at bounding box center [812, 101] width 72 height 15
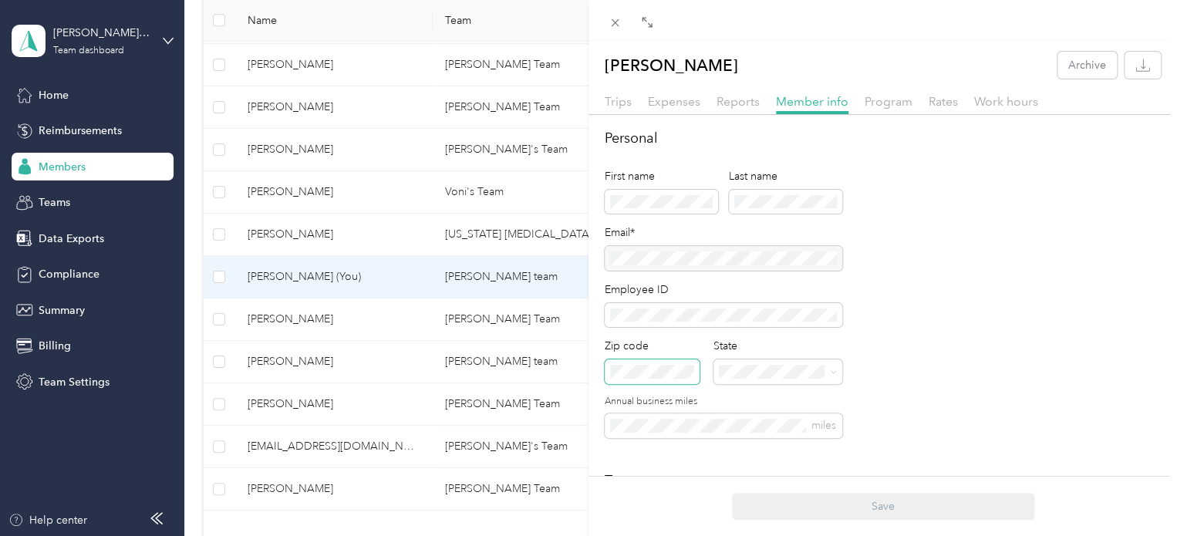
click at [516, 370] on div "[PERSON_NAME] Archive Trips Expenses Reports Member info Program Rates Work hou…" at bounding box center [588, 268] width 1177 height 536
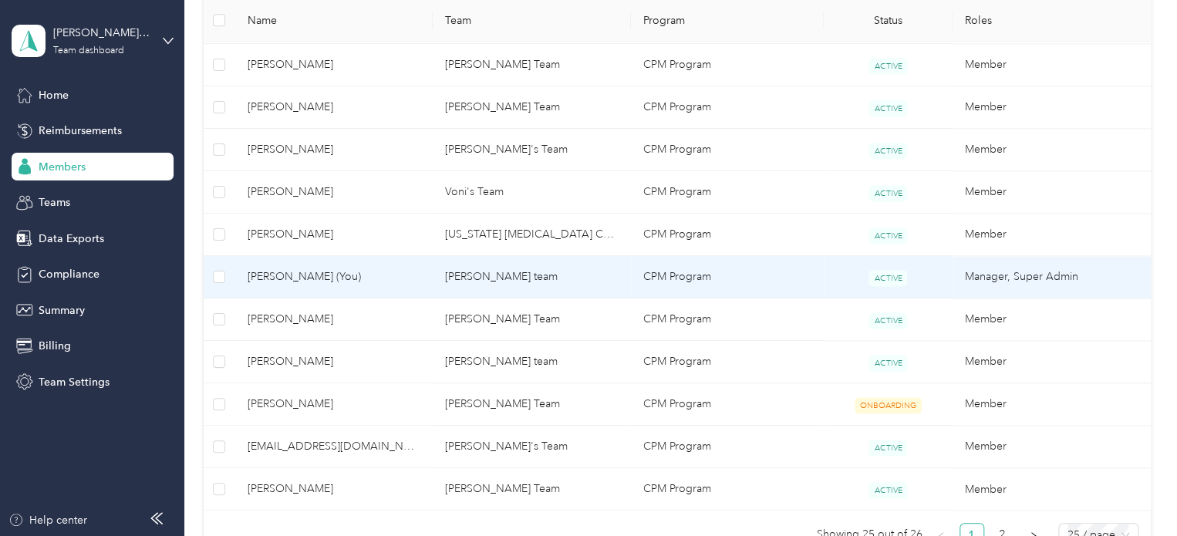
click at [583, 272] on td "[PERSON_NAME] team" at bounding box center [532, 277] width 198 height 42
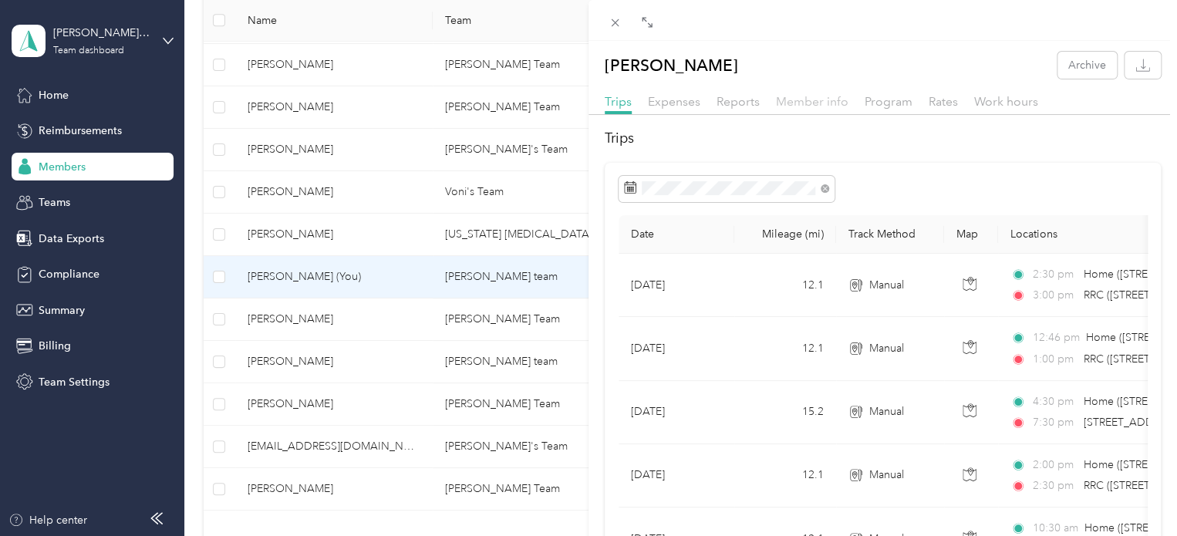
click at [814, 101] on span "Member info" at bounding box center [812, 101] width 72 height 15
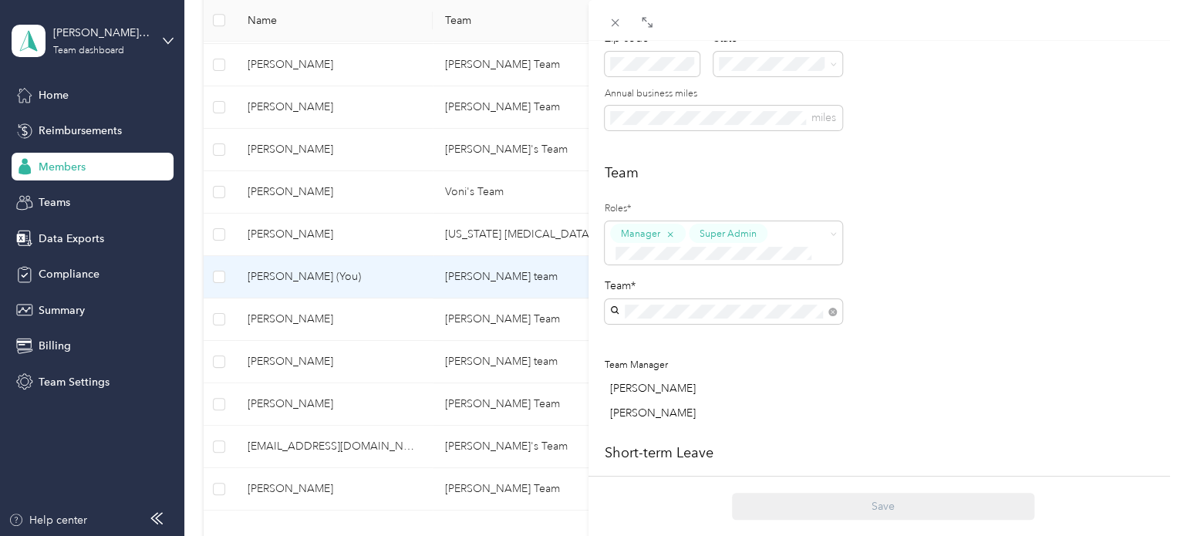
scroll to position [309, 0]
click at [783, 107] on div "[US_STATE] [MEDICAL_DATA] Coalition Inc. [PERSON_NAME] +2 more" at bounding box center [723, 103] width 216 height 35
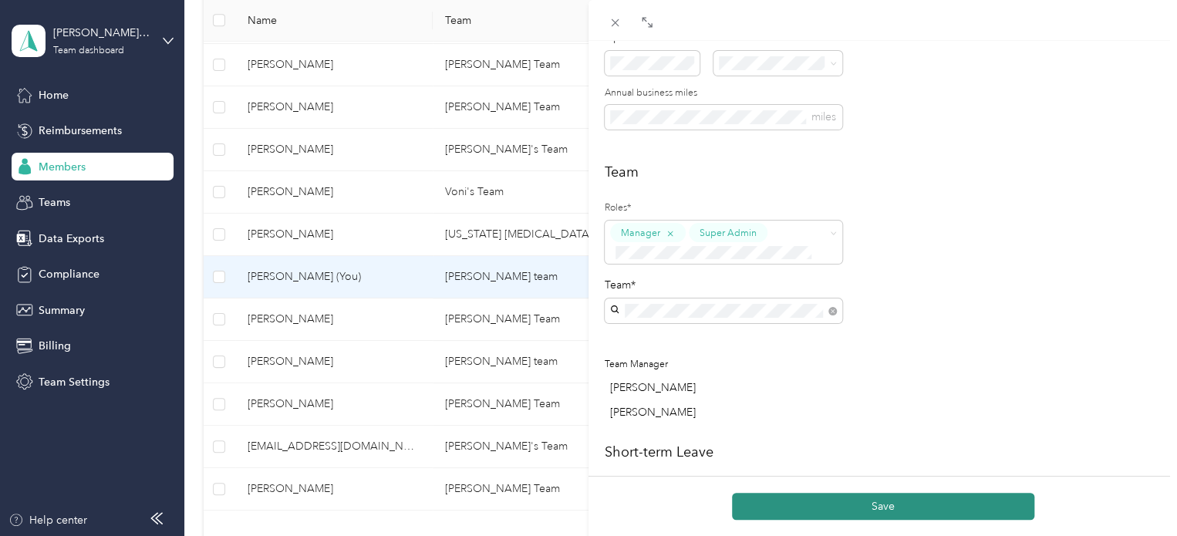
click at [917, 508] on button "Save" at bounding box center [883, 506] width 302 height 27
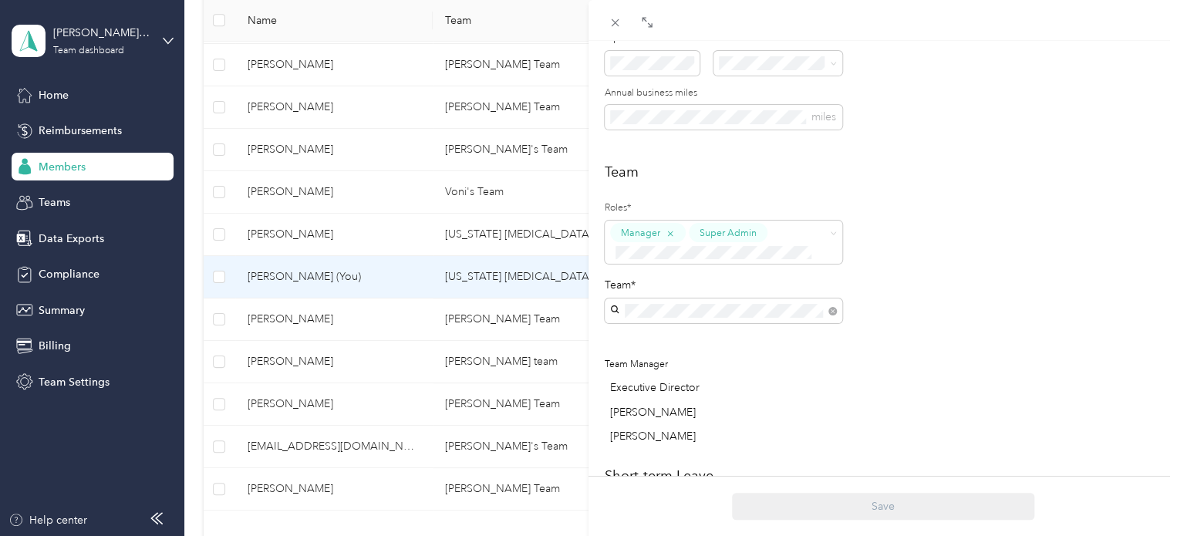
click at [975, 382] on div "Team Roles* Manager Super Admin Team* Team Manager Executive Director [PERSON_N…" at bounding box center [883, 307] width 556 height 291
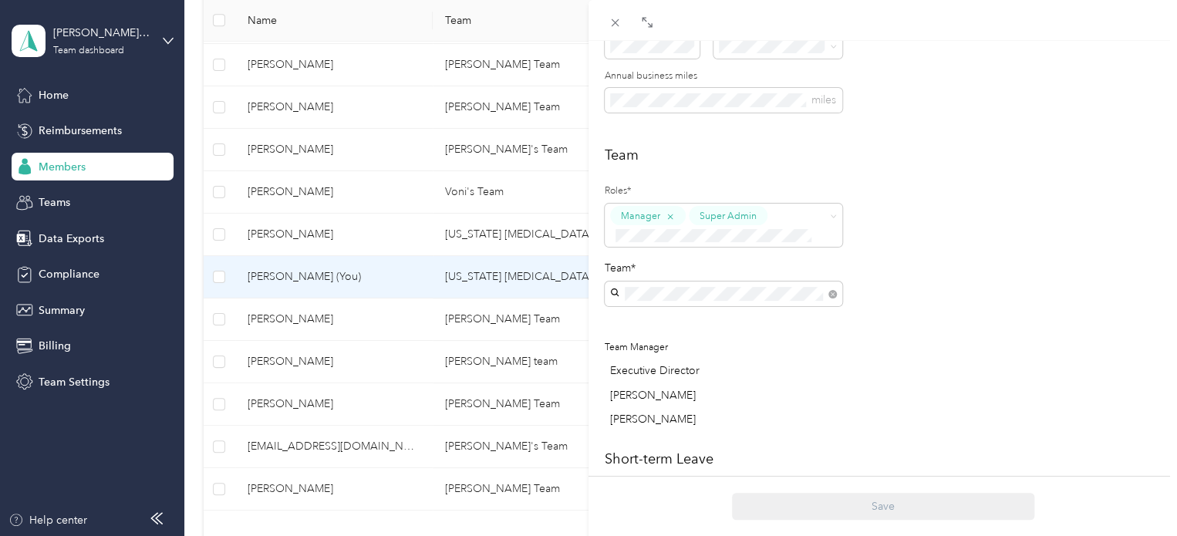
scroll to position [150, 0]
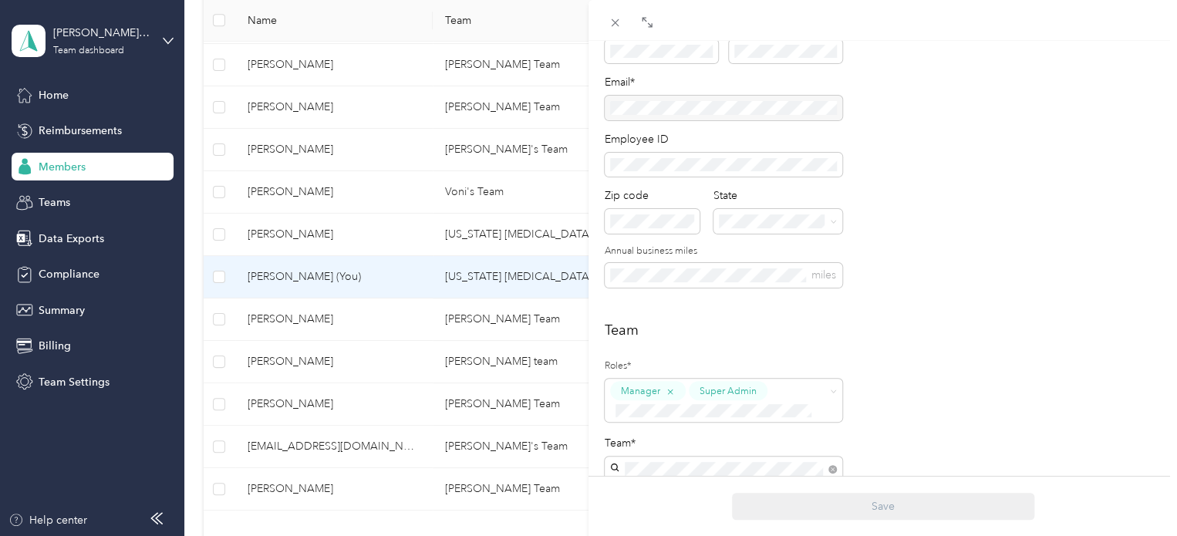
click at [52, 94] on div "[PERSON_NAME] Archive Trips Expenses Reports Member info Program Rates Work hou…" at bounding box center [588, 268] width 1177 height 536
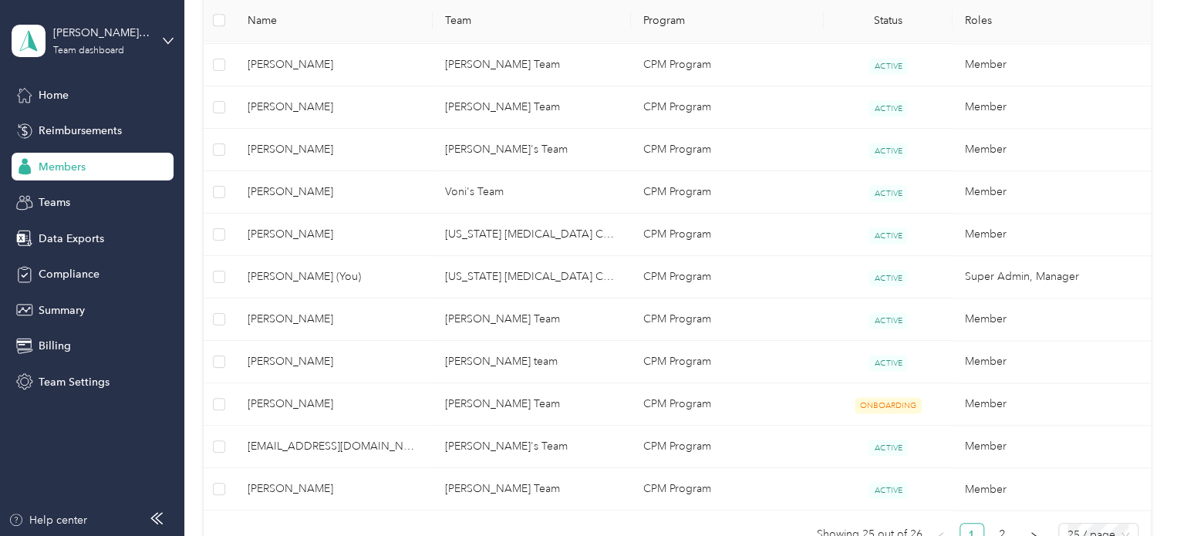
click at [56, 95] on span "Home" at bounding box center [54, 95] width 30 height 16
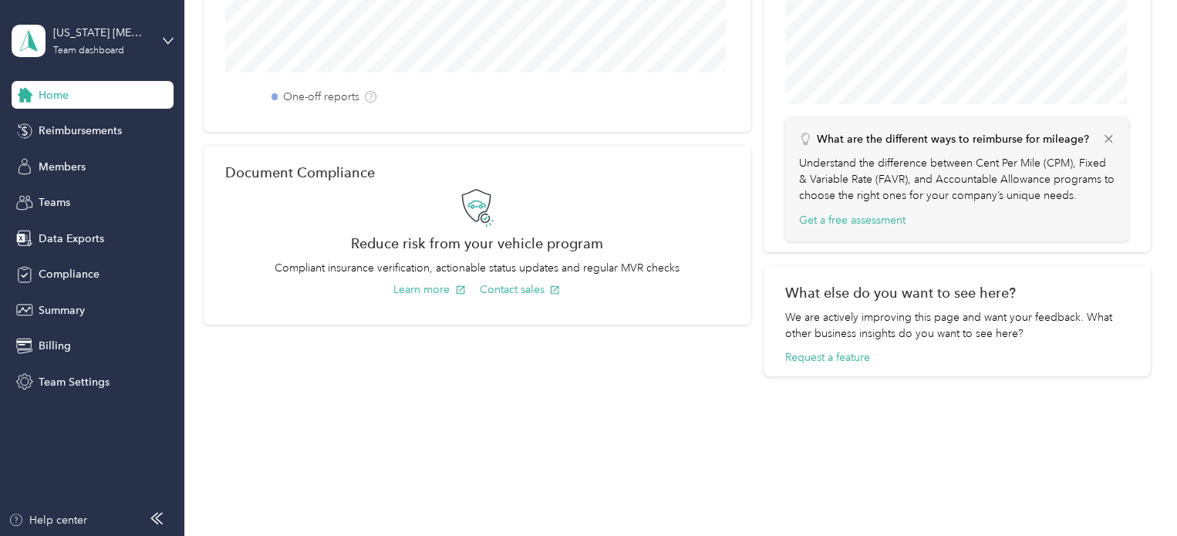
scroll to position [619, 0]
click at [62, 163] on span "Members" at bounding box center [62, 167] width 47 height 16
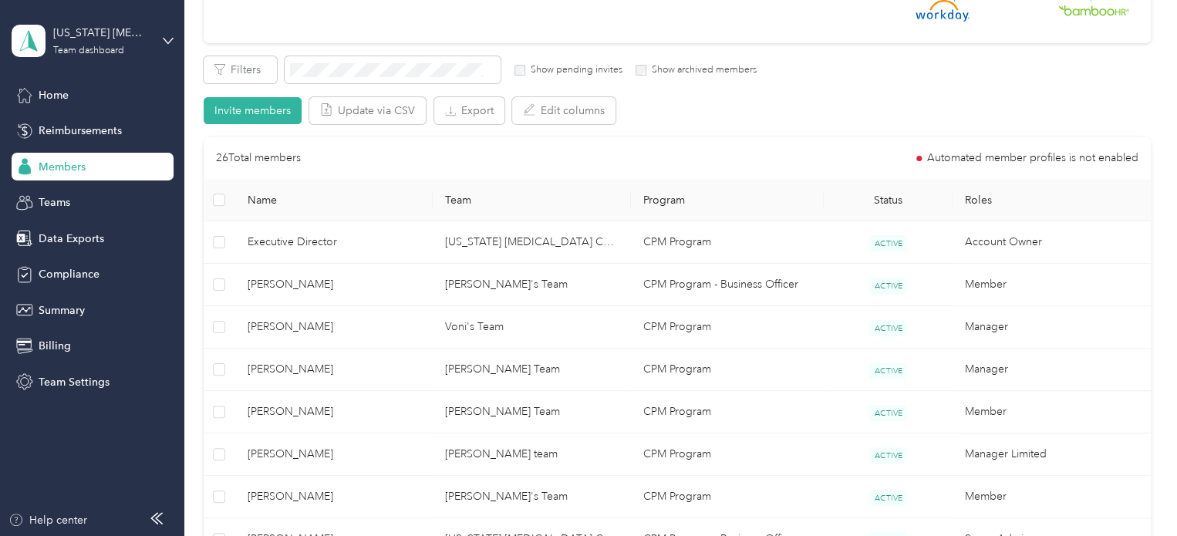
scroll to position [309, 0]
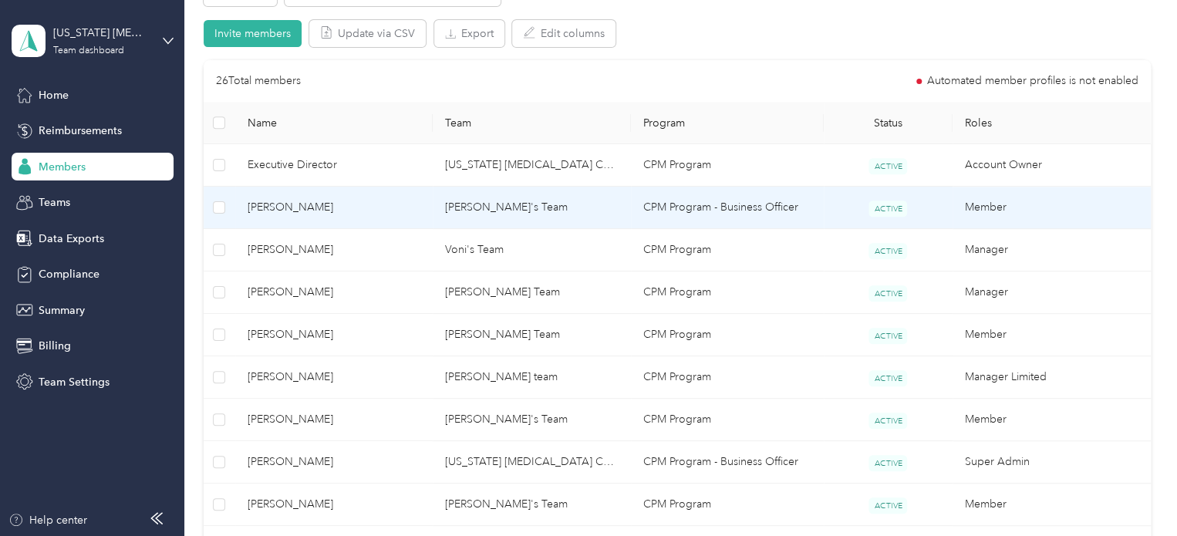
click at [602, 211] on td "[PERSON_NAME]'s Team" at bounding box center [532, 208] width 198 height 42
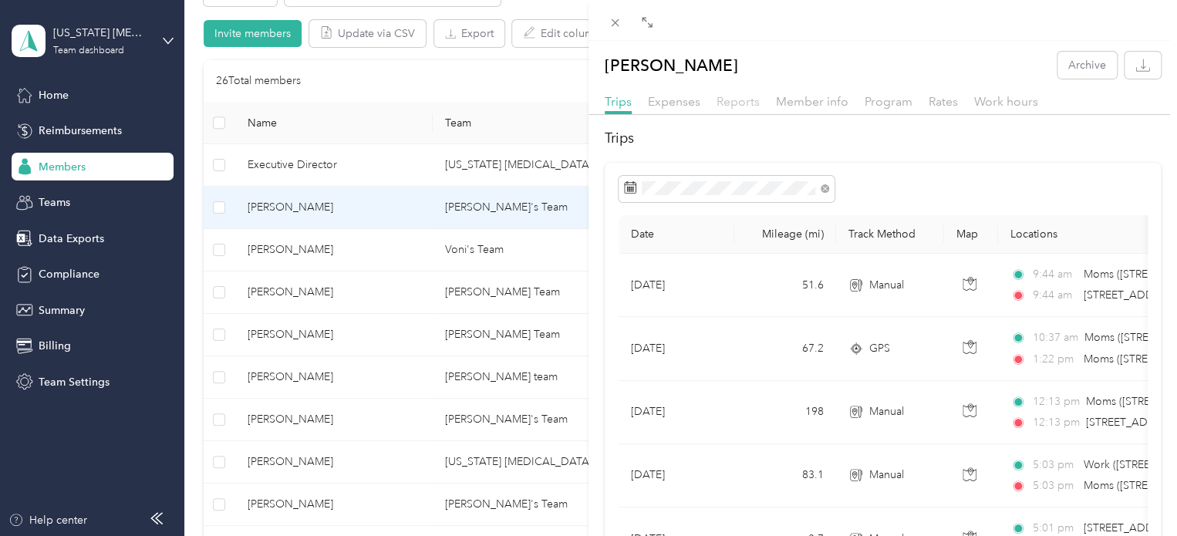
click at [738, 102] on span "Reports" at bounding box center [738, 101] width 43 height 15
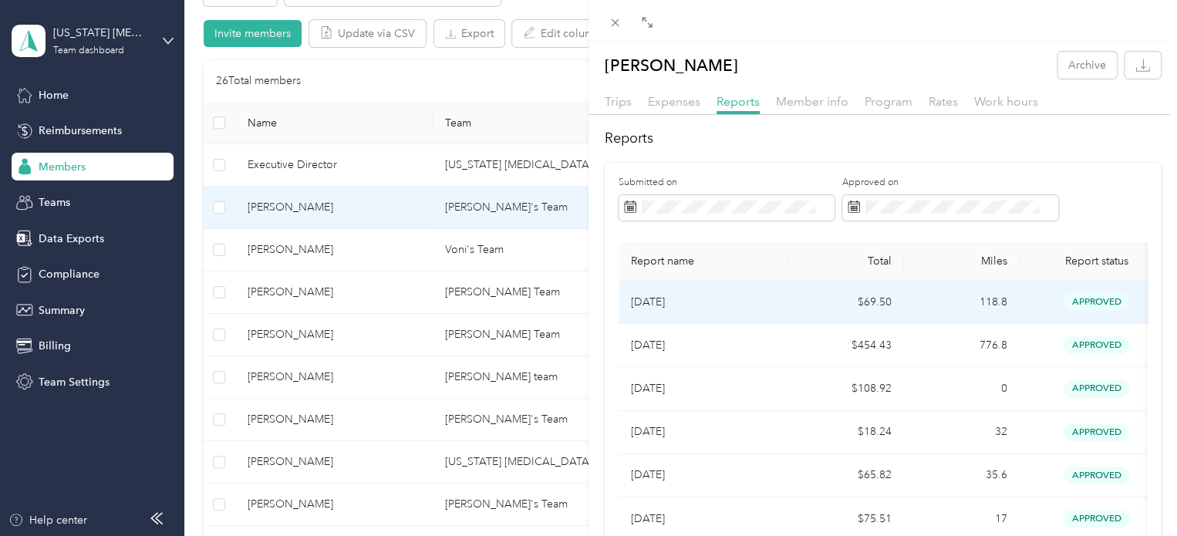
click at [821, 302] on td "$69.50" at bounding box center [846, 302] width 116 height 43
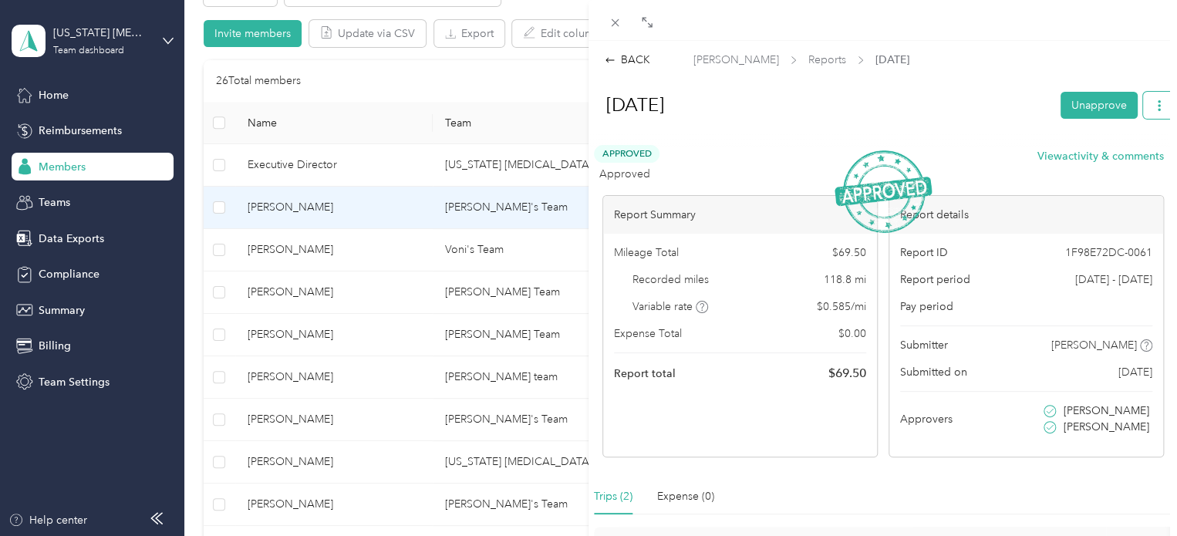
click at [1154, 108] on icon "button" at bounding box center [1159, 105] width 11 height 11
click at [1102, 167] on span "Download" at bounding box center [1103, 161] width 51 height 16
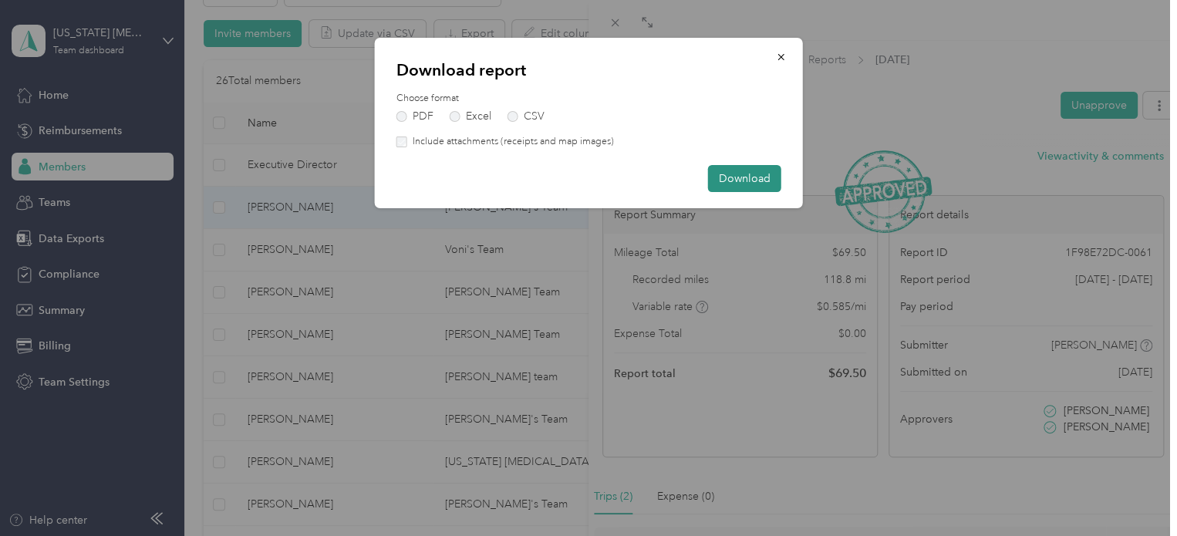
click at [728, 181] on button "Download" at bounding box center [744, 178] width 73 height 27
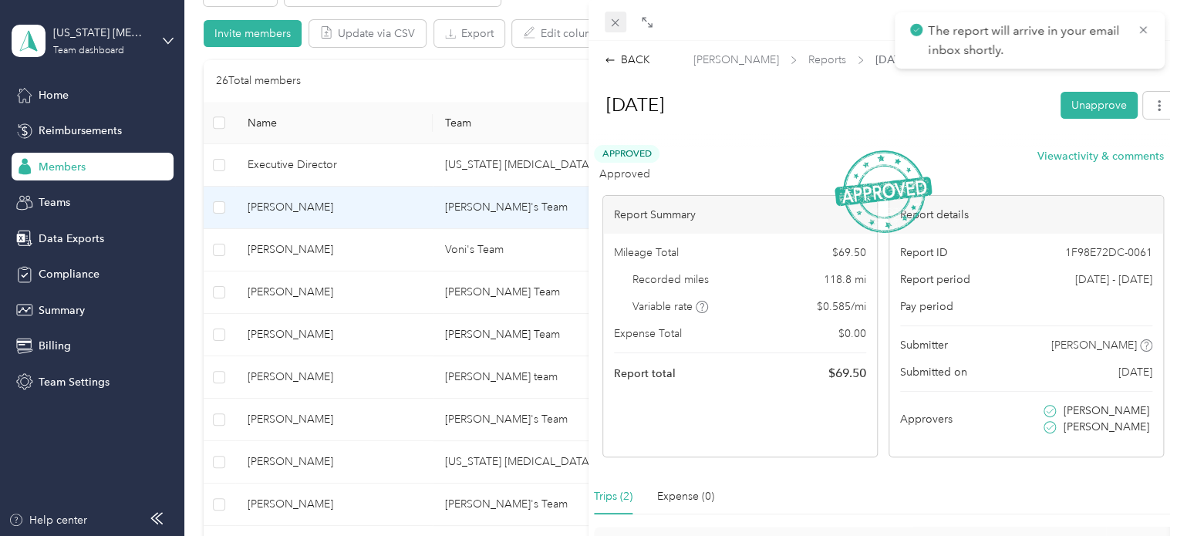
click at [618, 19] on icon at bounding box center [616, 23] width 8 height 8
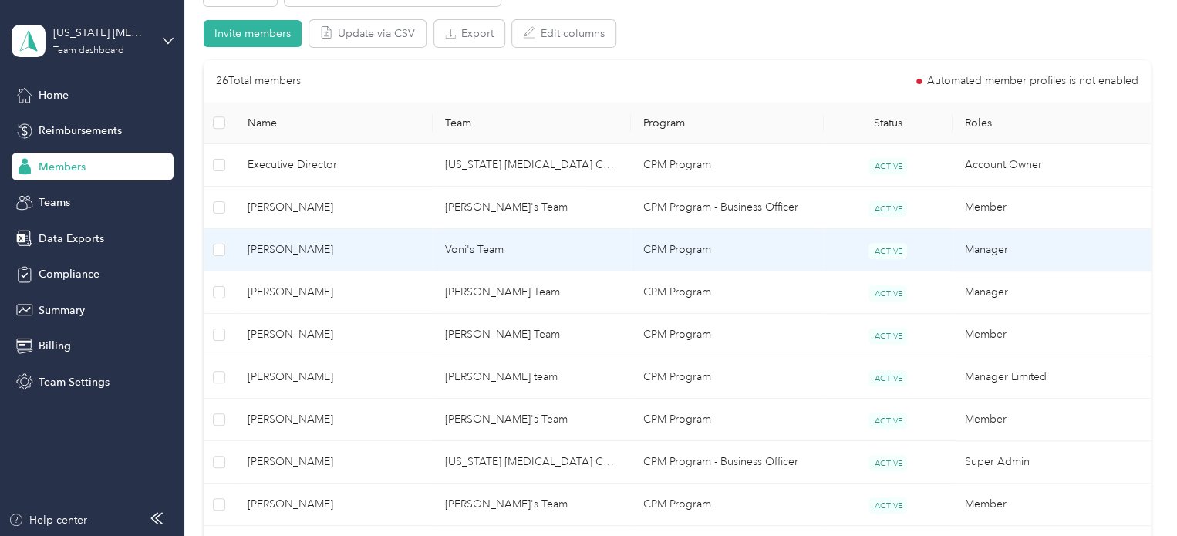
click at [414, 257] on span "[PERSON_NAME]" at bounding box center [335, 249] width 174 height 17
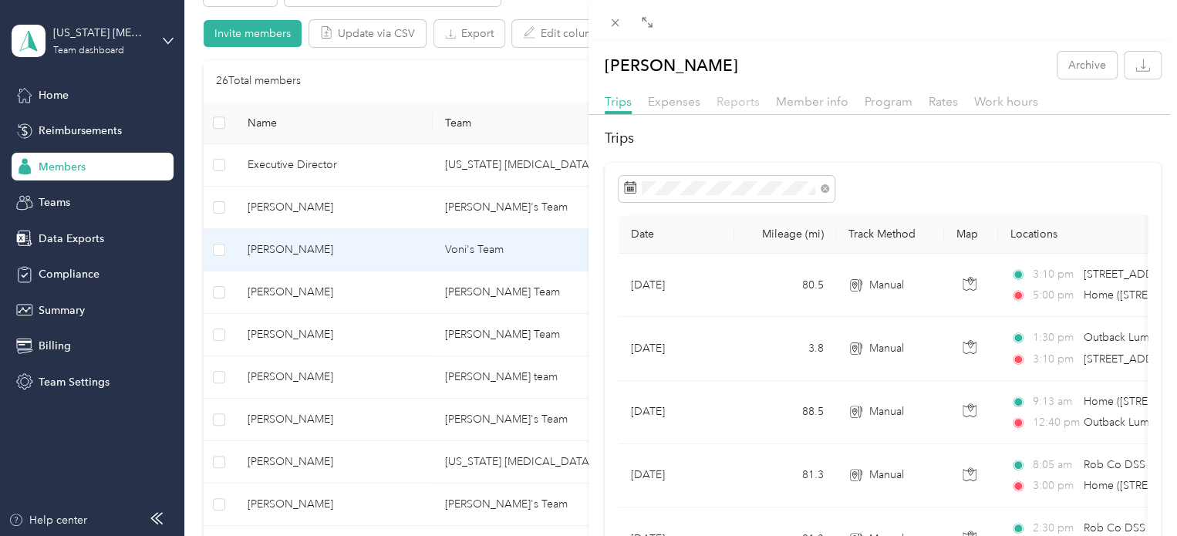
click at [735, 104] on span "Reports" at bounding box center [738, 101] width 43 height 15
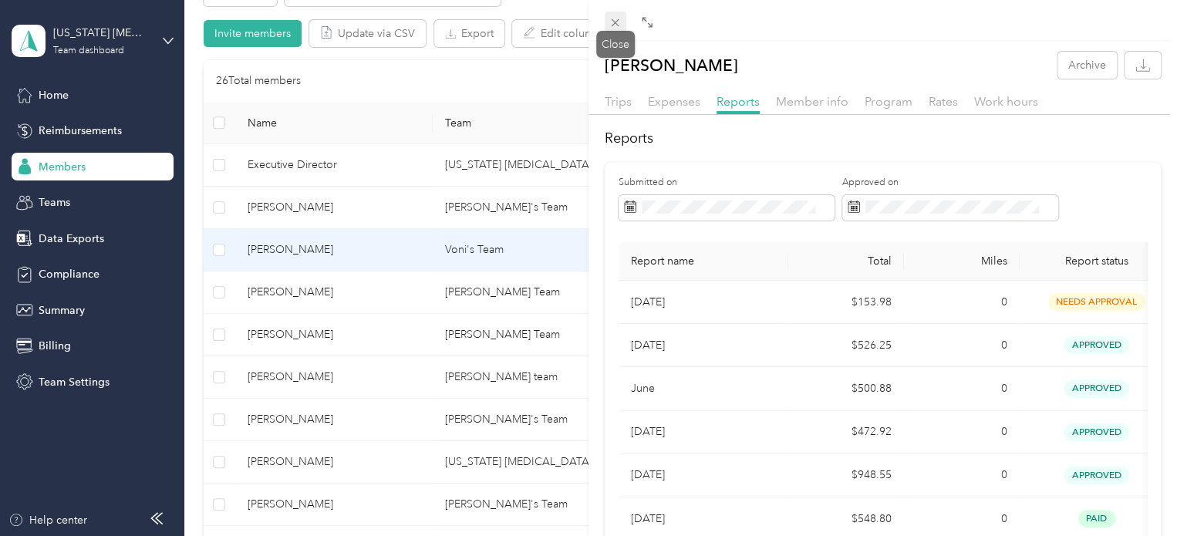
click at [614, 24] on icon at bounding box center [616, 23] width 8 height 8
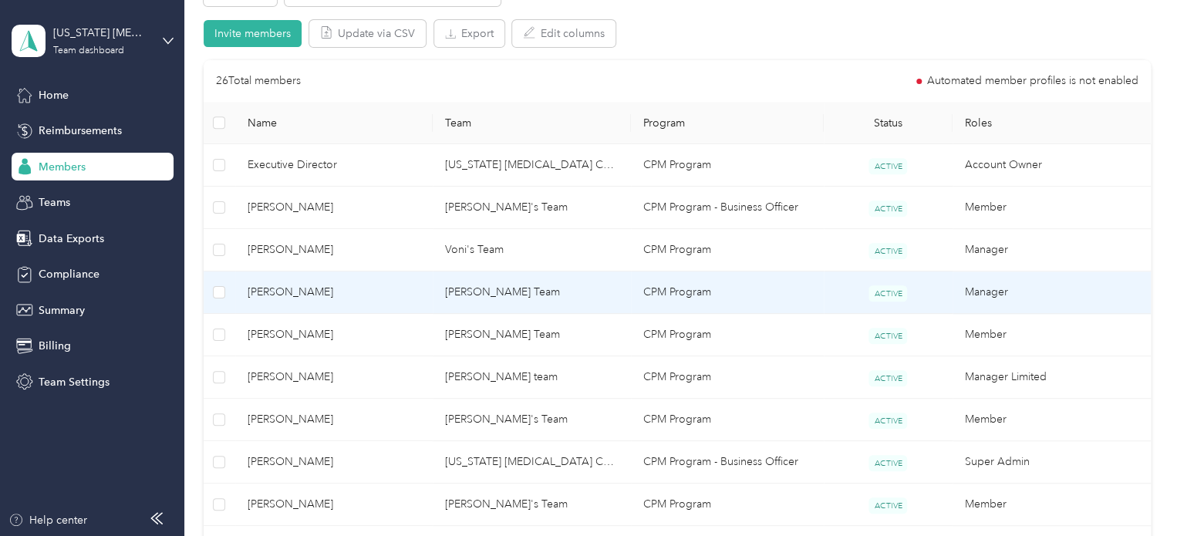
click at [349, 289] on span "[PERSON_NAME]" at bounding box center [335, 292] width 174 height 17
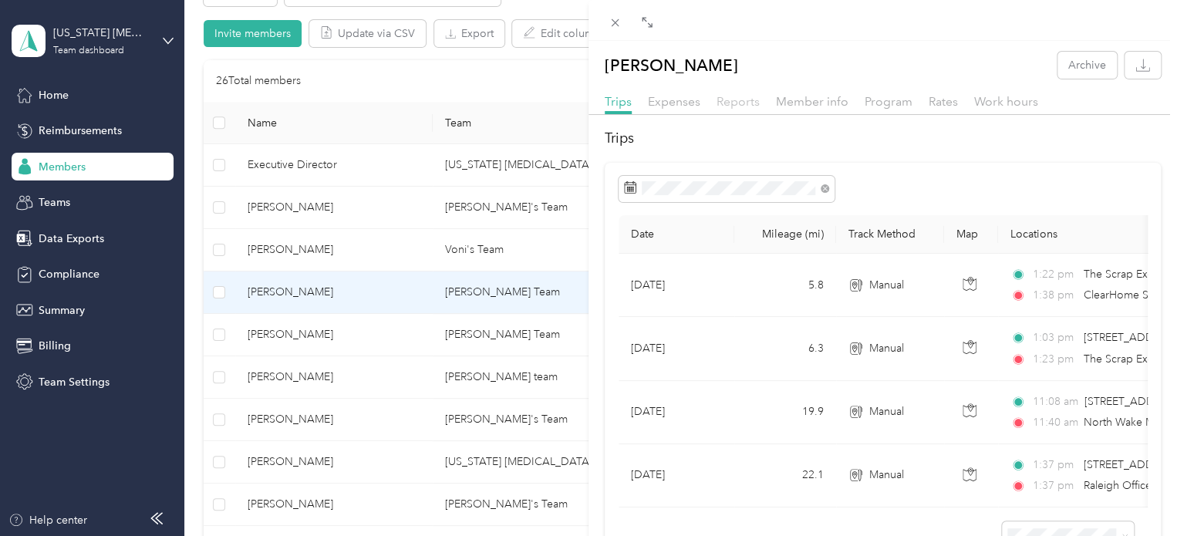
click at [747, 98] on span "Reports" at bounding box center [738, 101] width 43 height 15
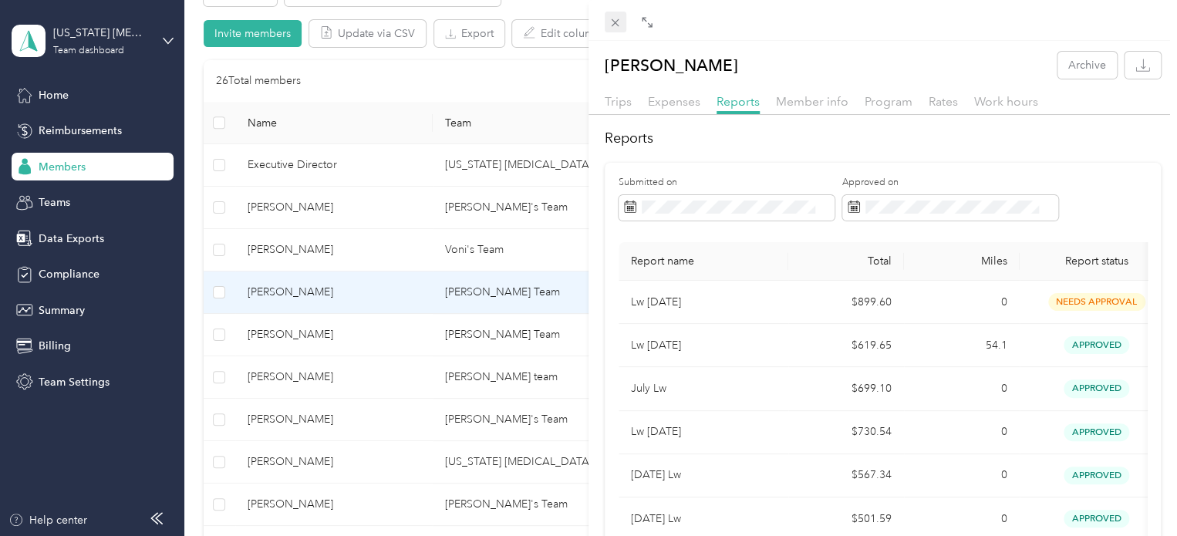
click at [618, 26] on icon at bounding box center [616, 23] width 8 height 8
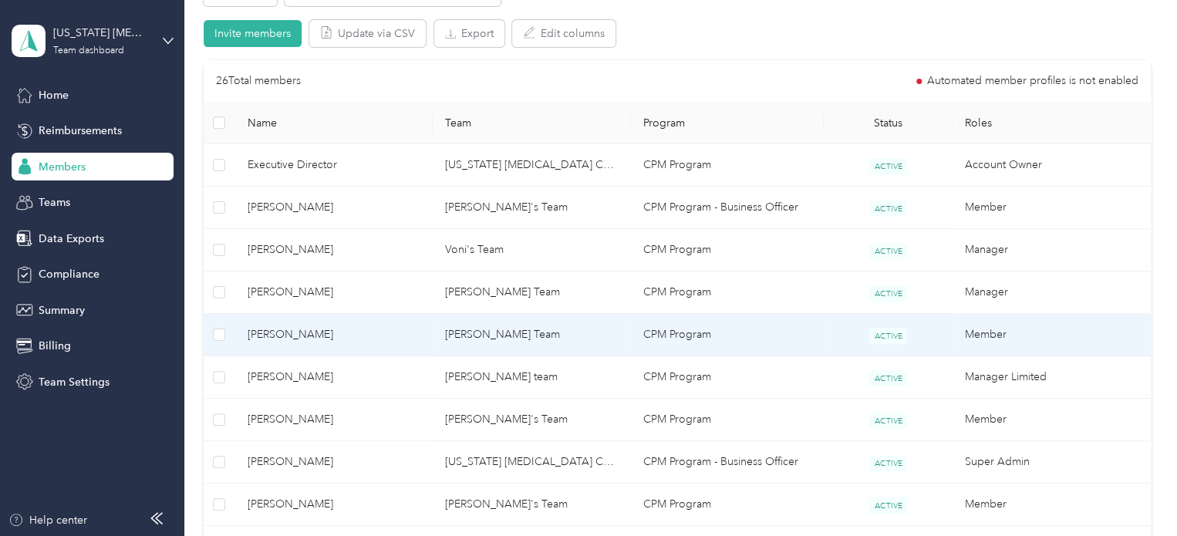
click at [377, 339] on span "[PERSON_NAME]" at bounding box center [335, 334] width 174 height 17
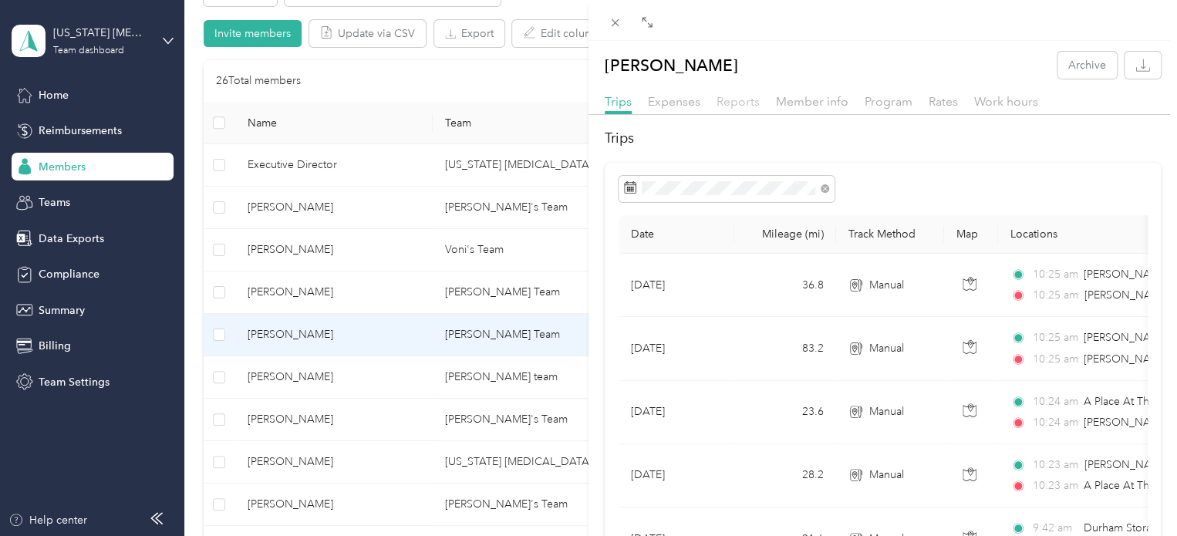
click at [736, 103] on span "Reports" at bounding box center [738, 101] width 43 height 15
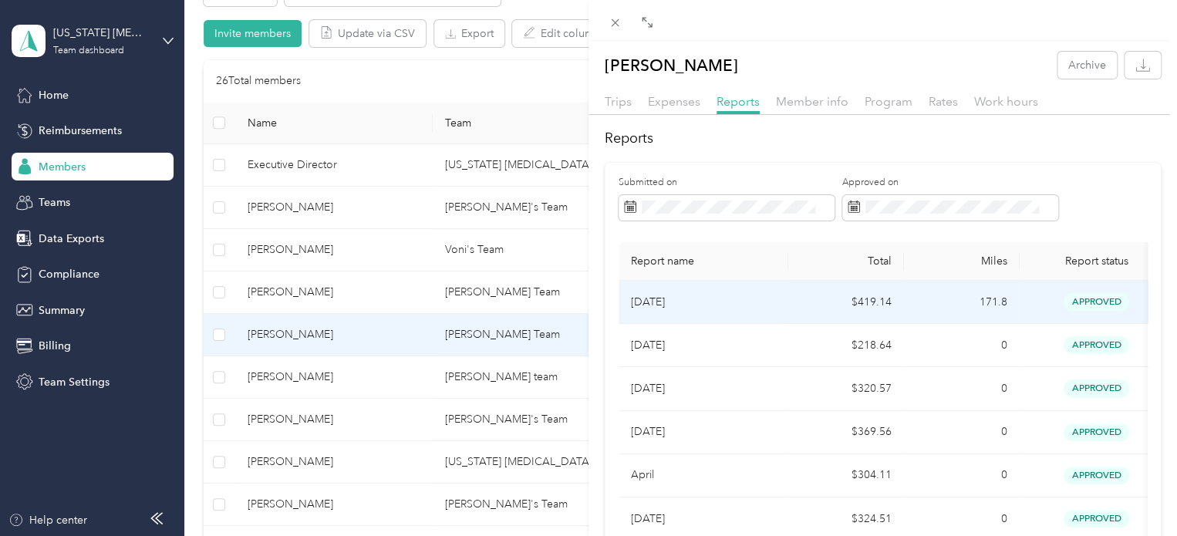
click at [767, 308] on p "[DATE]" at bounding box center [703, 302] width 145 height 17
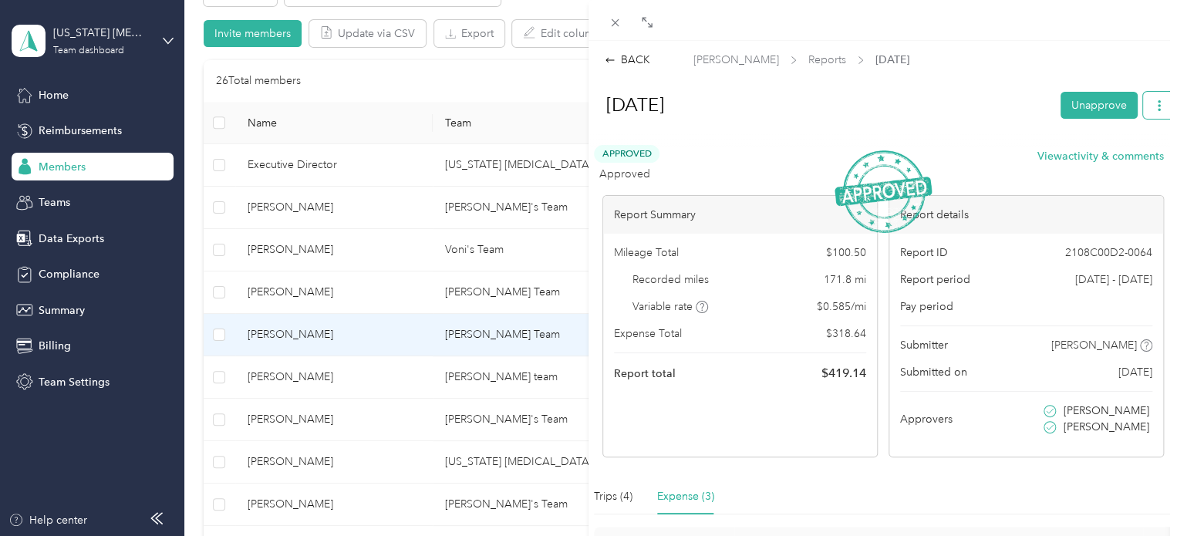
click at [1154, 106] on icon "button" at bounding box center [1159, 105] width 11 height 11
click at [1111, 161] on span "Download" at bounding box center [1103, 161] width 51 height 16
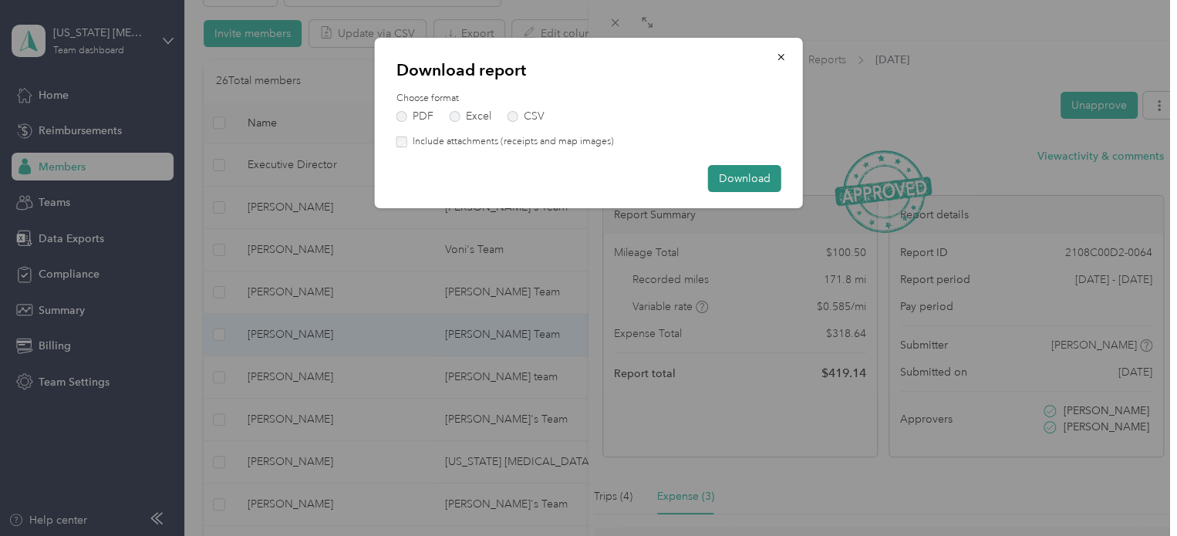
click at [742, 177] on button "Download" at bounding box center [744, 178] width 73 height 27
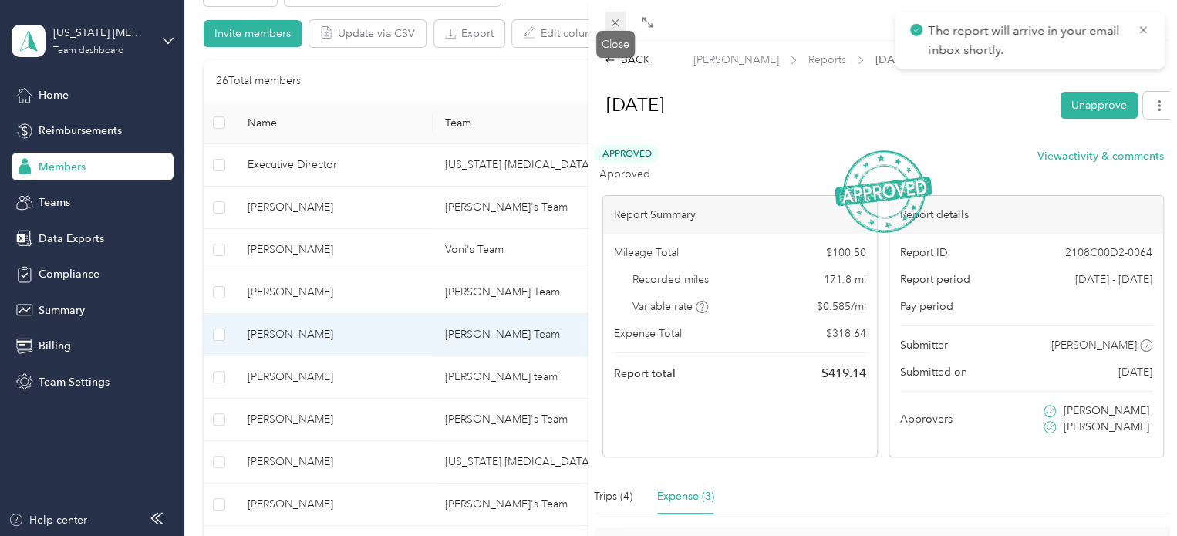
click at [609, 18] on icon at bounding box center [615, 22] width 13 height 13
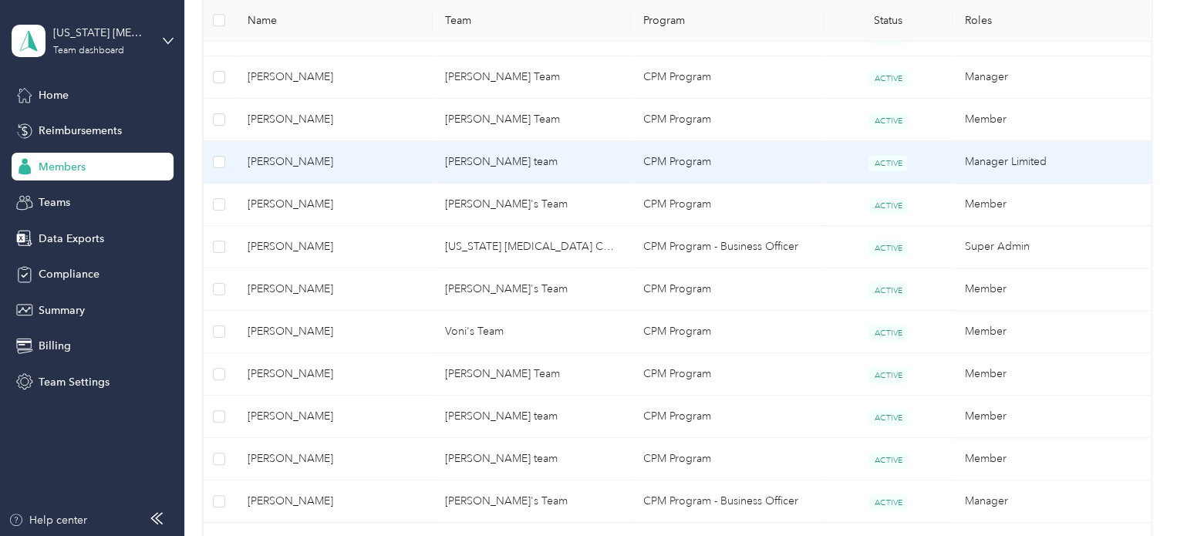
scroll to position [540, 0]
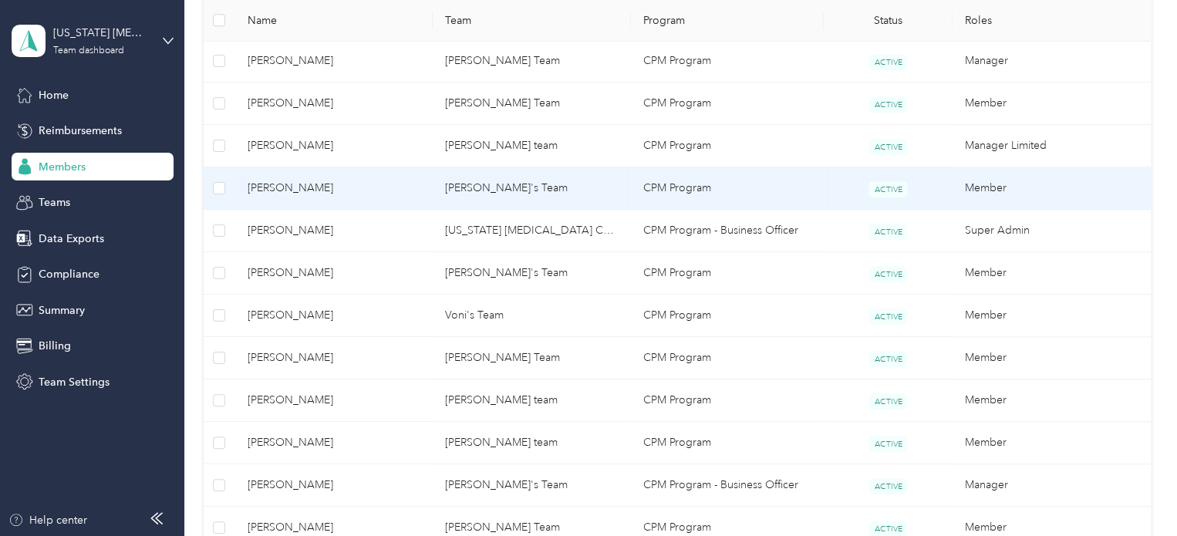
click at [411, 191] on span "[PERSON_NAME]" at bounding box center [335, 188] width 174 height 17
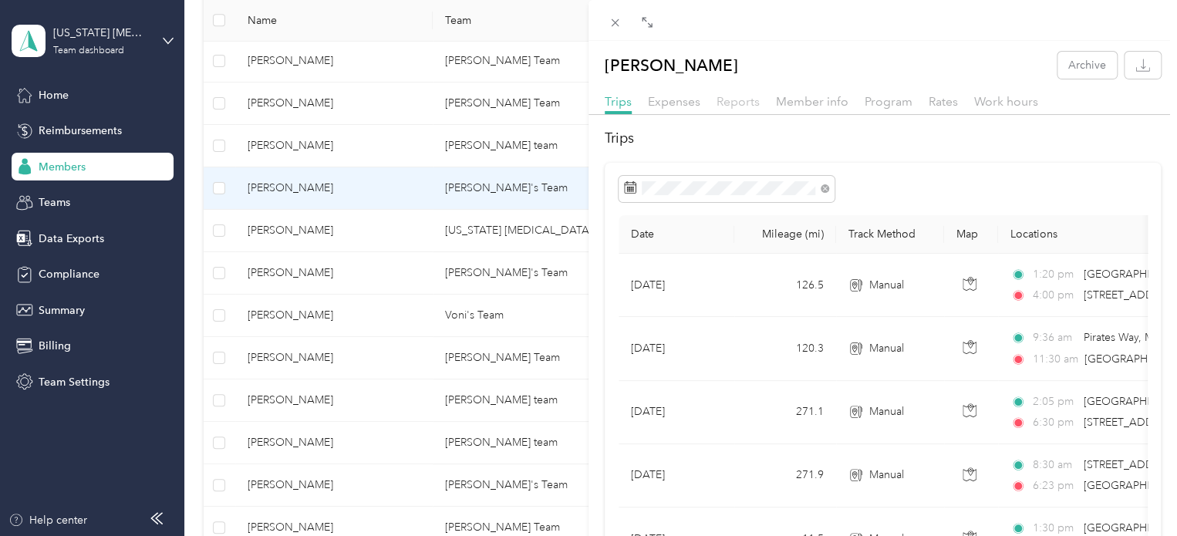
click at [741, 105] on span "Reports" at bounding box center [738, 101] width 43 height 15
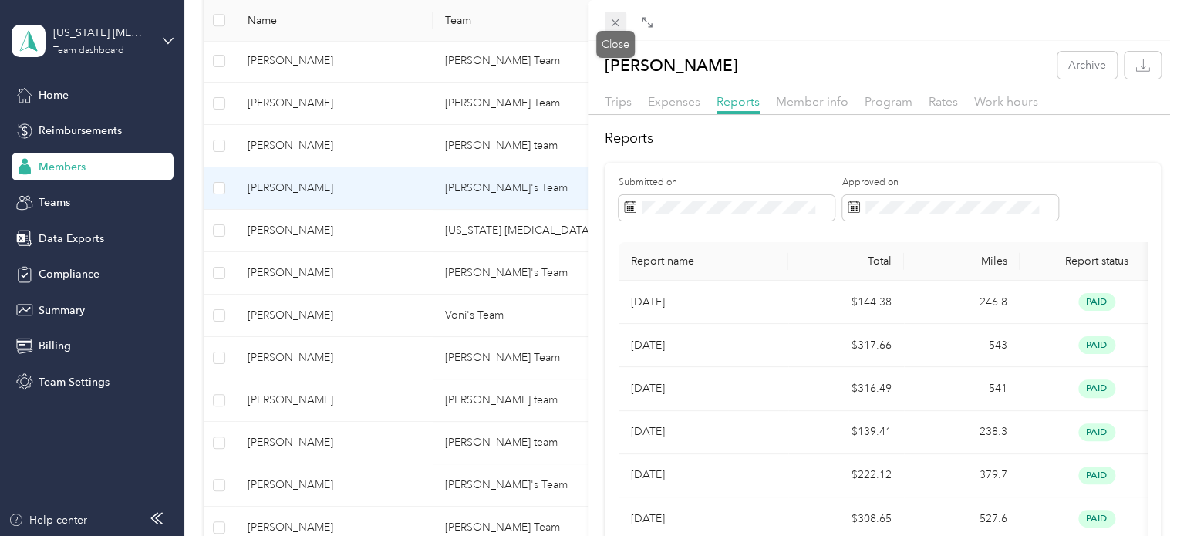
click at [619, 22] on icon at bounding box center [615, 22] width 13 height 13
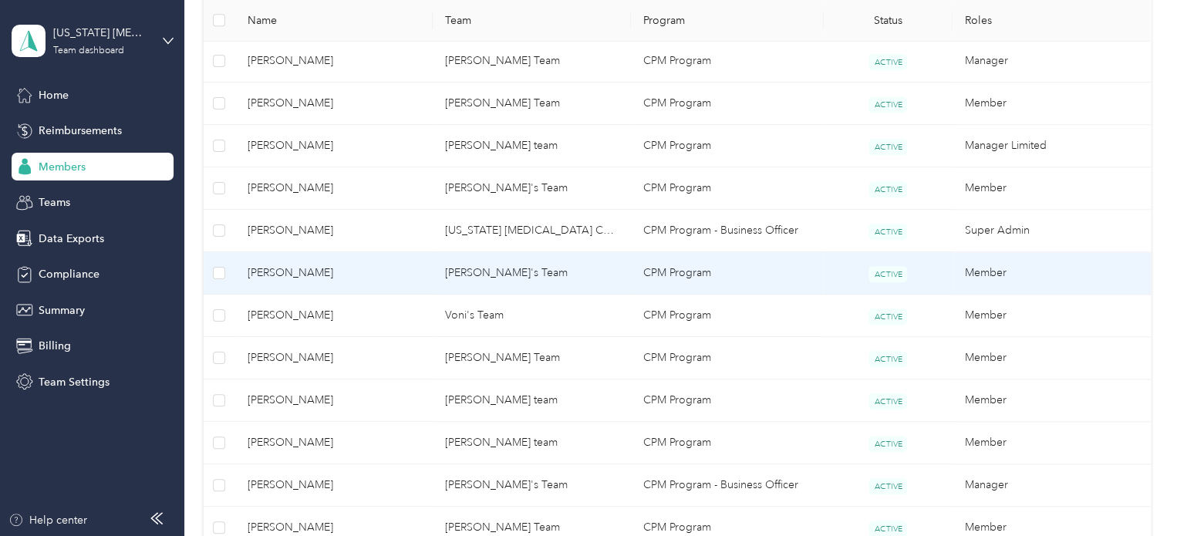
click at [349, 278] on span "[PERSON_NAME]" at bounding box center [335, 273] width 174 height 17
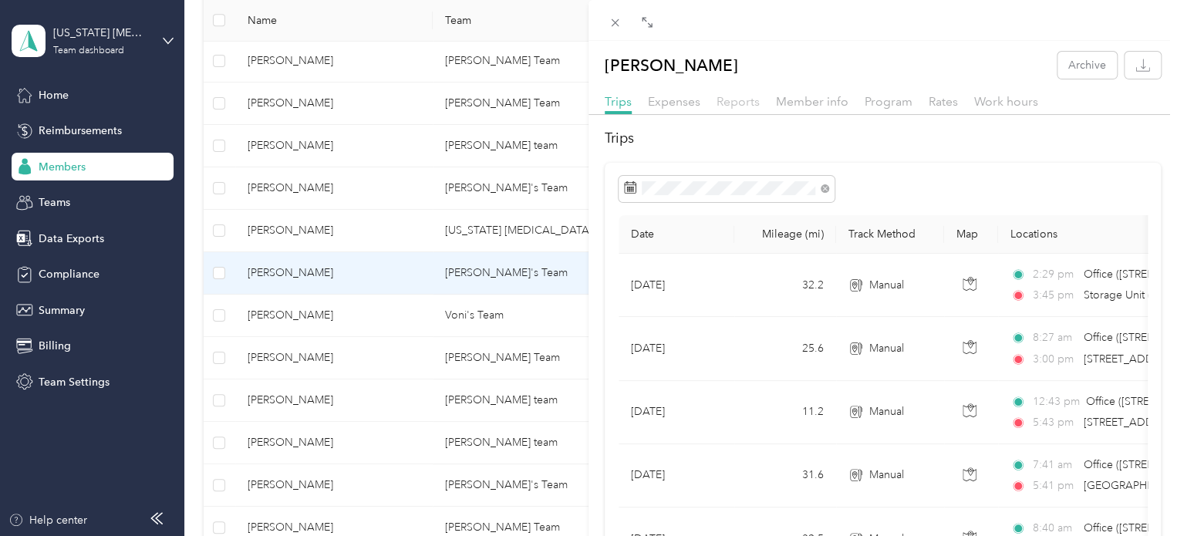
click at [738, 101] on span "Reports" at bounding box center [738, 101] width 43 height 15
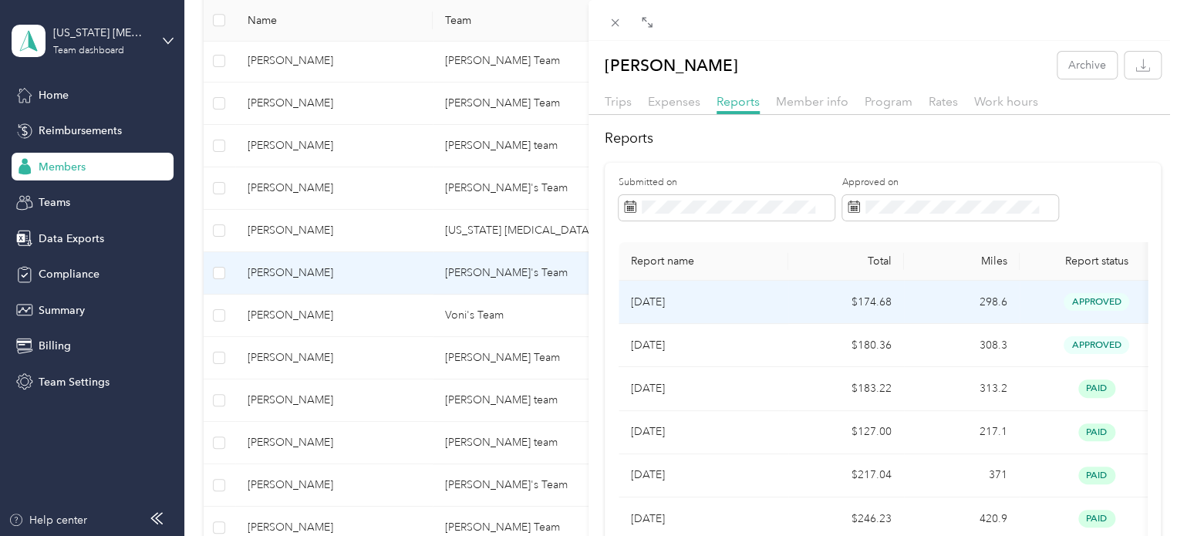
click at [780, 298] on td "[DATE]" at bounding box center [704, 302] width 170 height 43
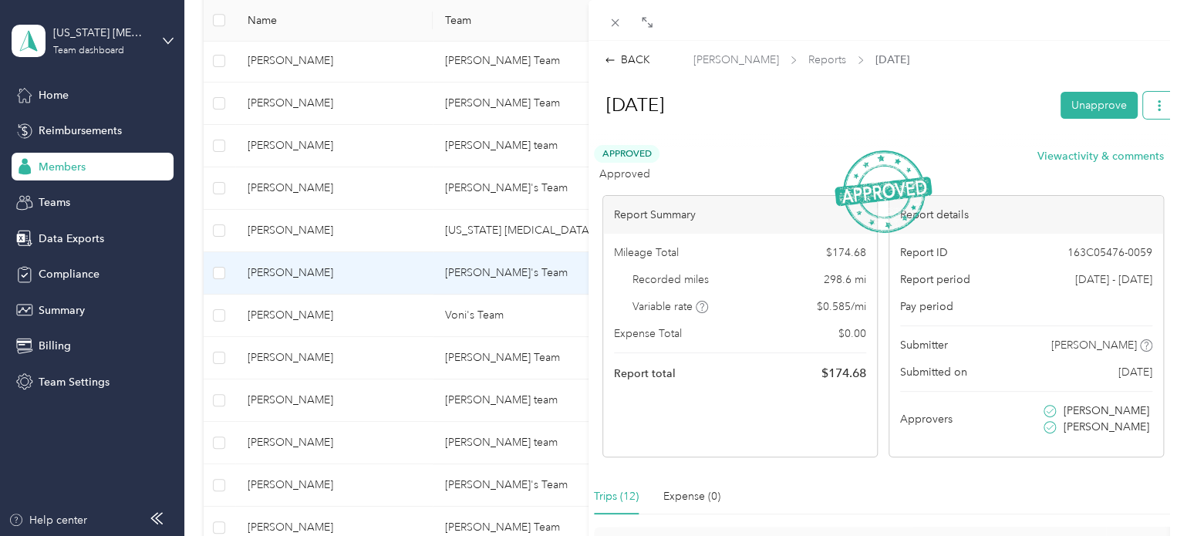
click at [1158, 101] on icon "button" at bounding box center [1159, 105] width 3 height 11
click at [1095, 159] on span "Download" at bounding box center [1103, 161] width 51 height 16
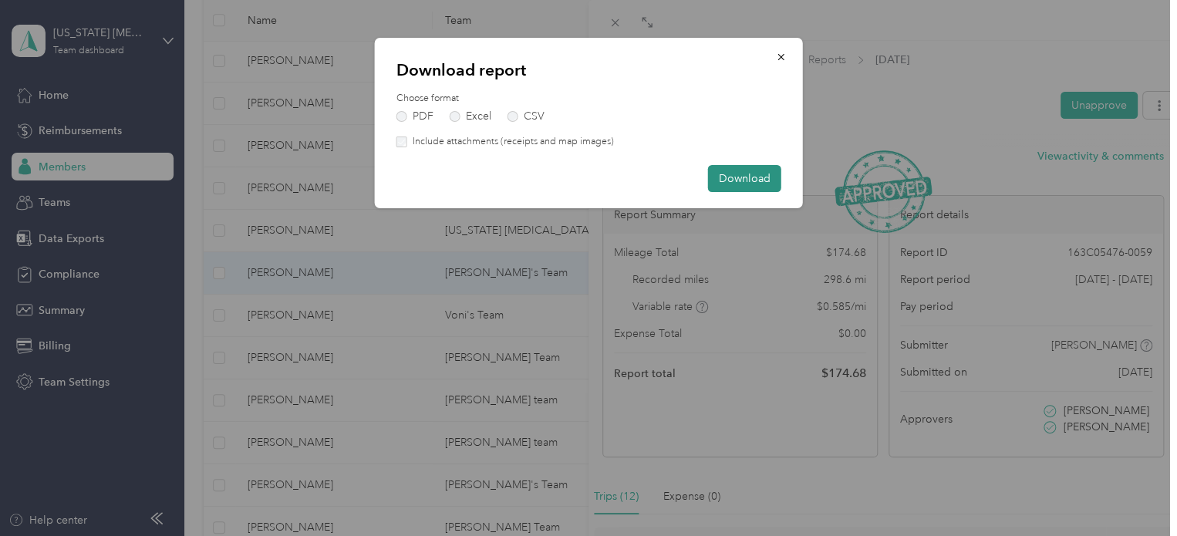
click at [733, 178] on button "Download" at bounding box center [744, 178] width 73 height 27
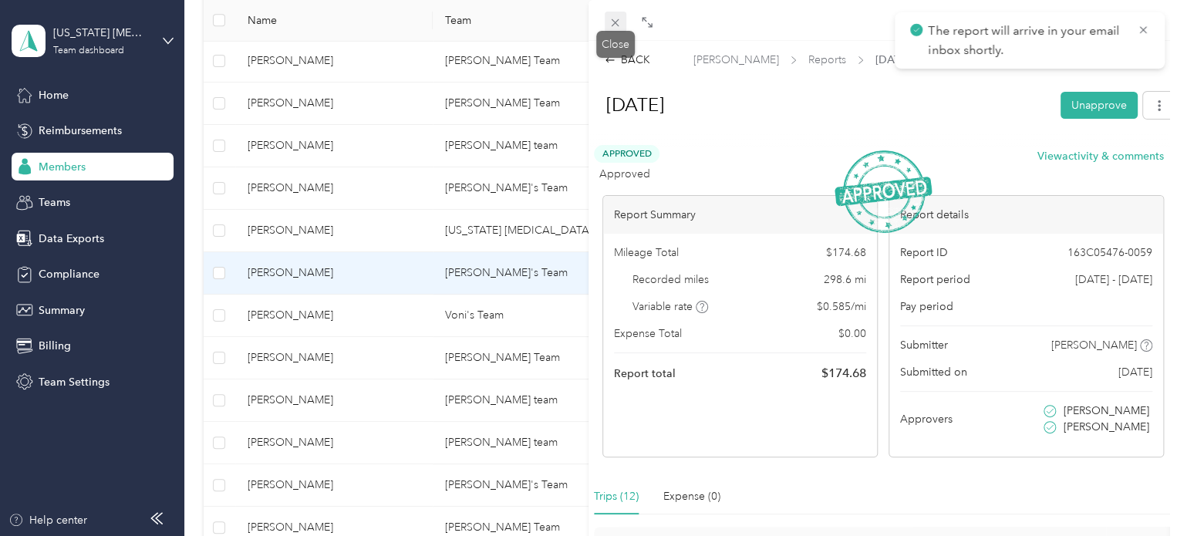
click at [612, 22] on icon at bounding box center [615, 22] width 13 height 13
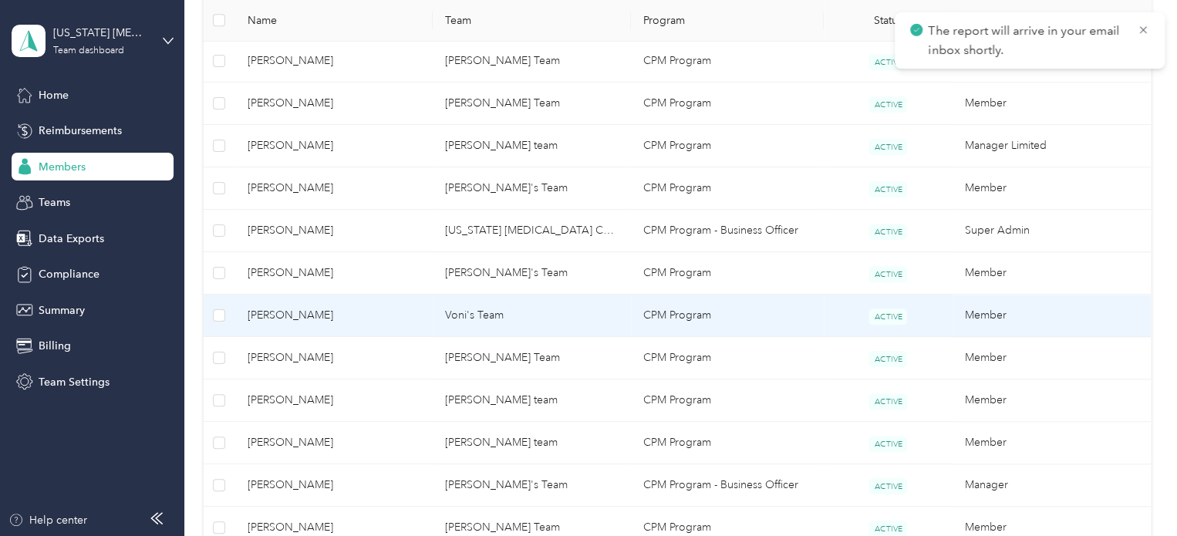
click at [349, 319] on span "[PERSON_NAME]" at bounding box center [335, 315] width 174 height 17
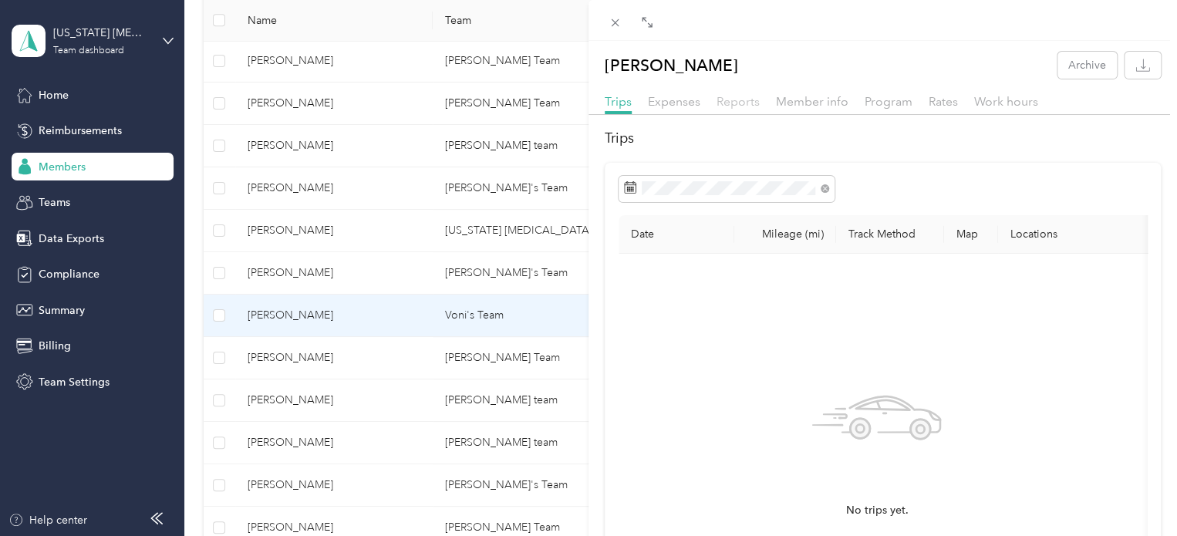
click at [742, 97] on span "Reports" at bounding box center [738, 101] width 43 height 15
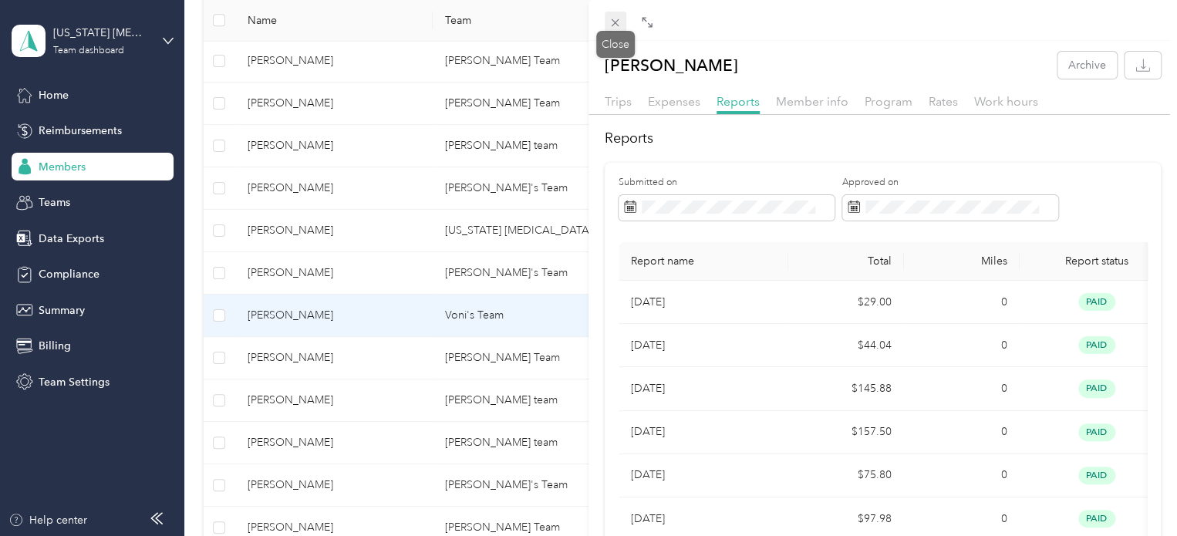
click at [611, 26] on icon at bounding box center [615, 22] width 13 height 13
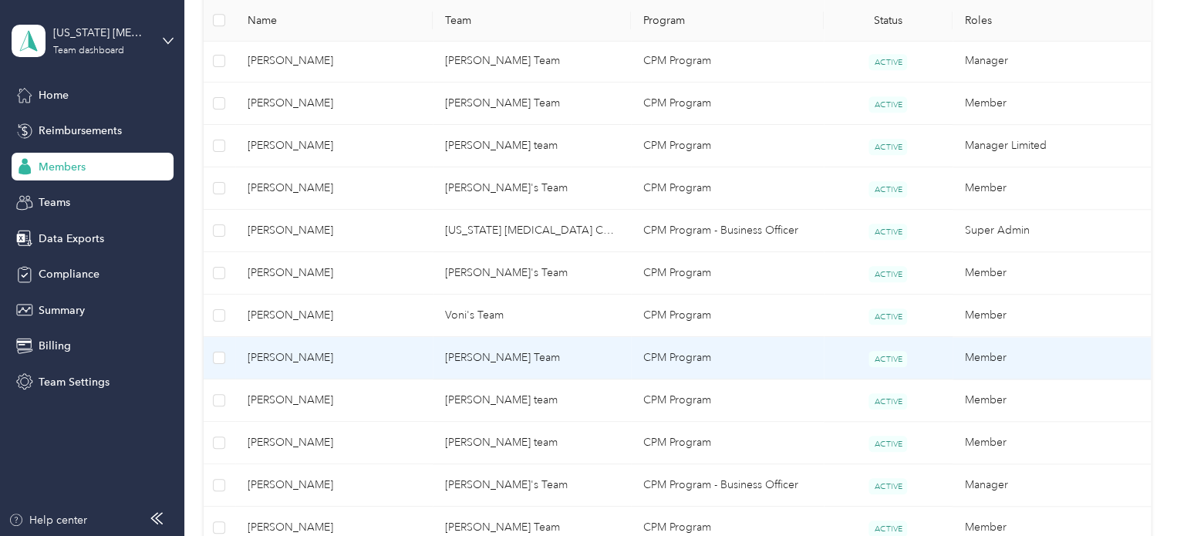
click at [358, 360] on span "[PERSON_NAME]" at bounding box center [335, 357] width 174 height 17
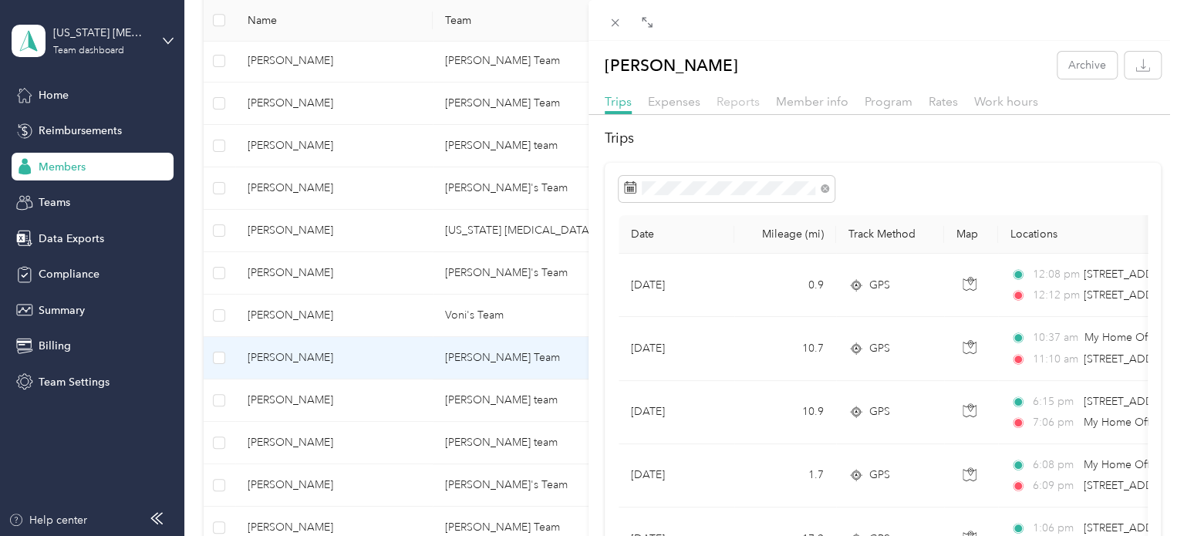
click at [747, 106] on span "Reports" at bounding box center [738, 101] width 43 height 15
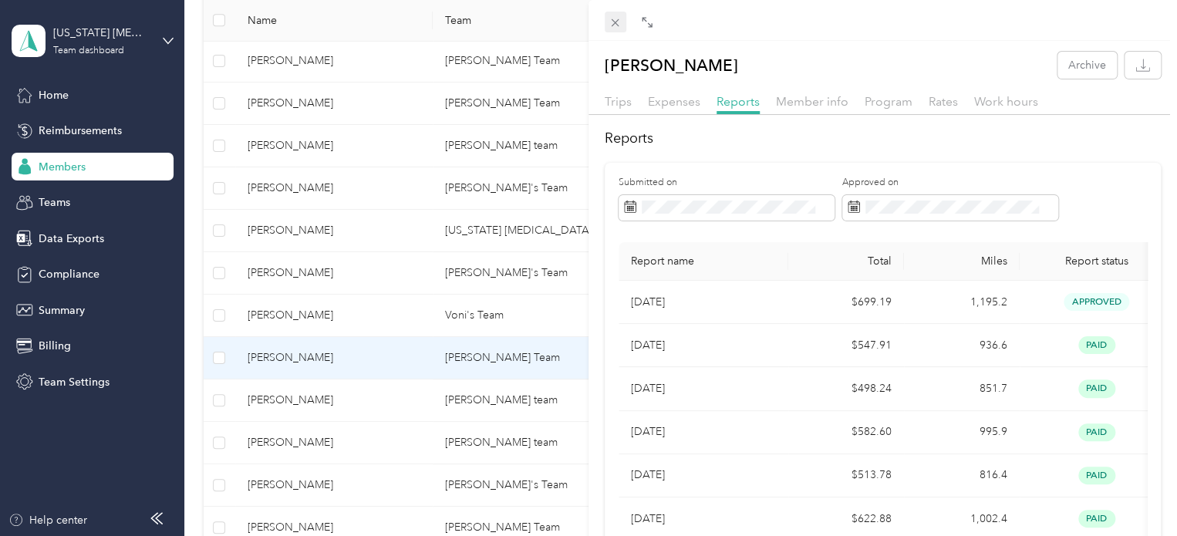
click at [615, 27] on icon at bounding box center [615, 22] width 13 height 13
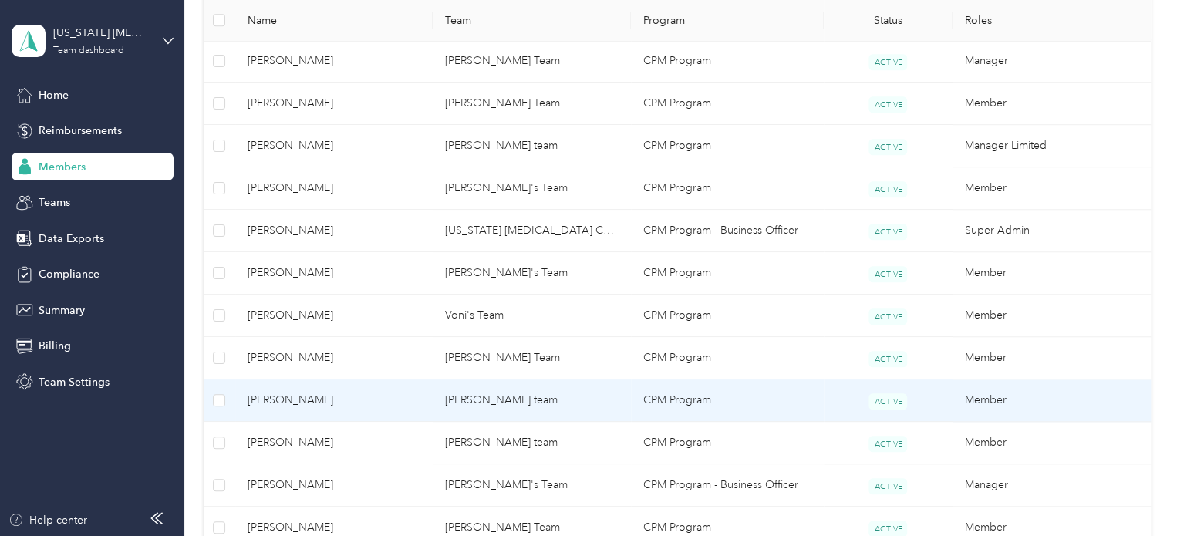
click at [369, 404] on span "[PERSON_NAME]" at bounding box center [335, 400] width 174 height 17
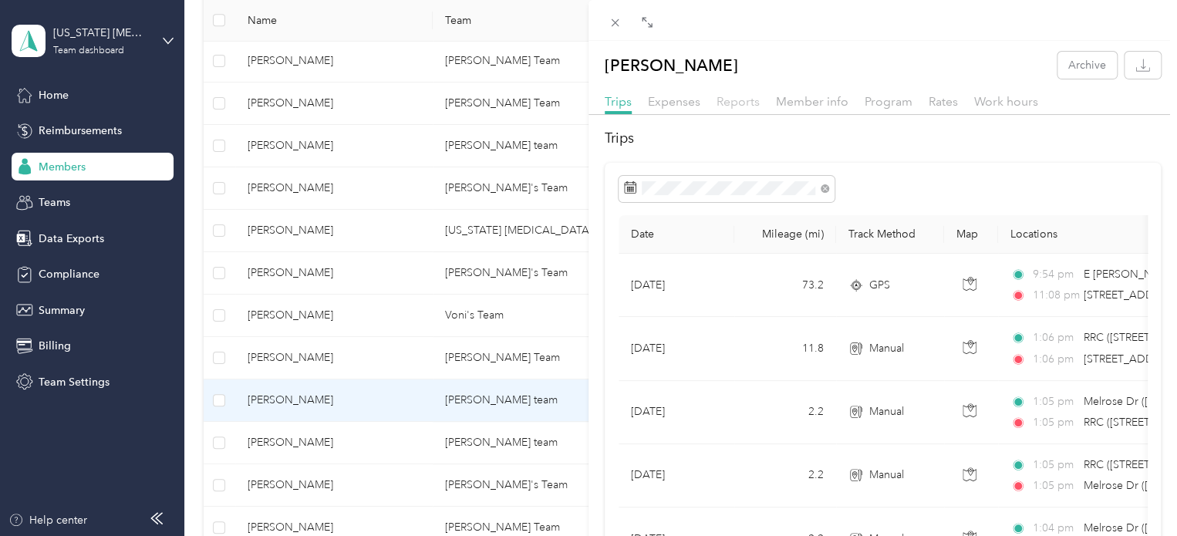
click at [738, 96] on span "Reports" at bounding box center [738, 101] width 43 height 15
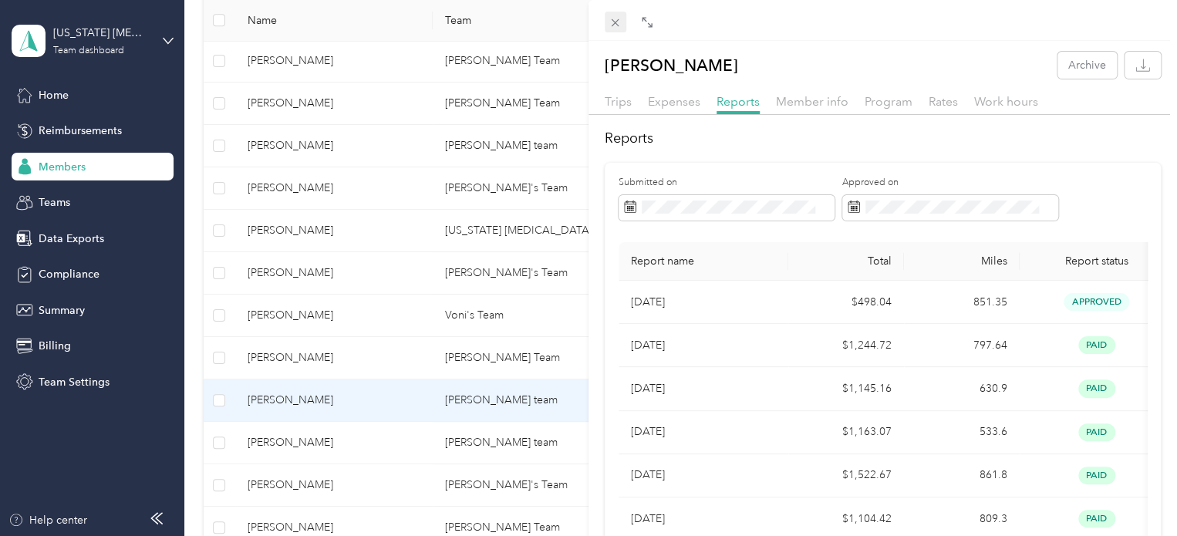
click at [609, 20] on icon at bounding box center [615, 22] width 13 height 13
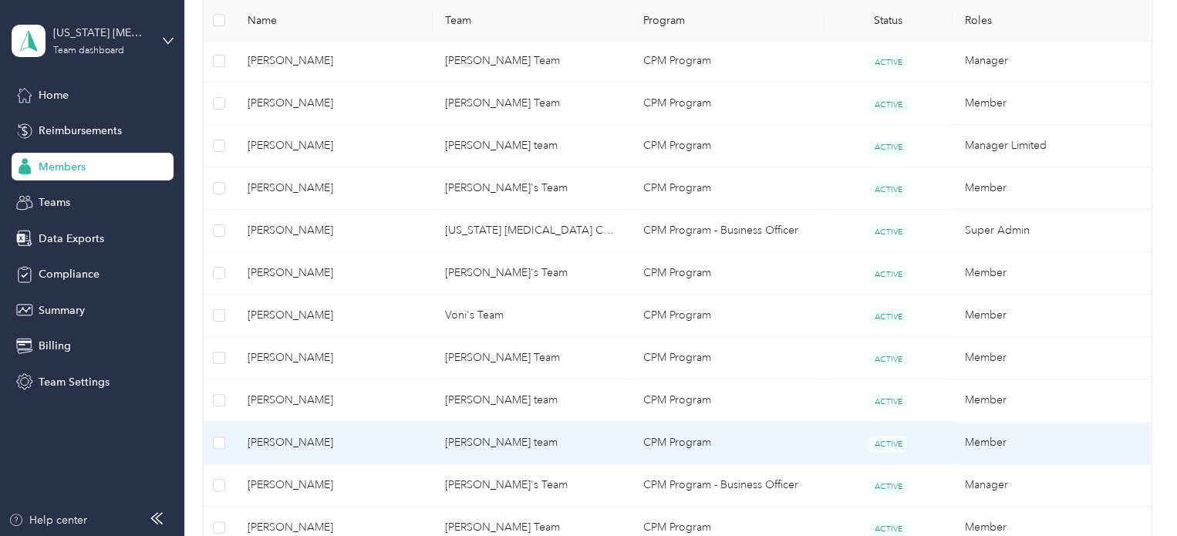
click at [384, 441] on span "[PERSON_NAME]" at bounding box center [335, 442] width 174 height 17
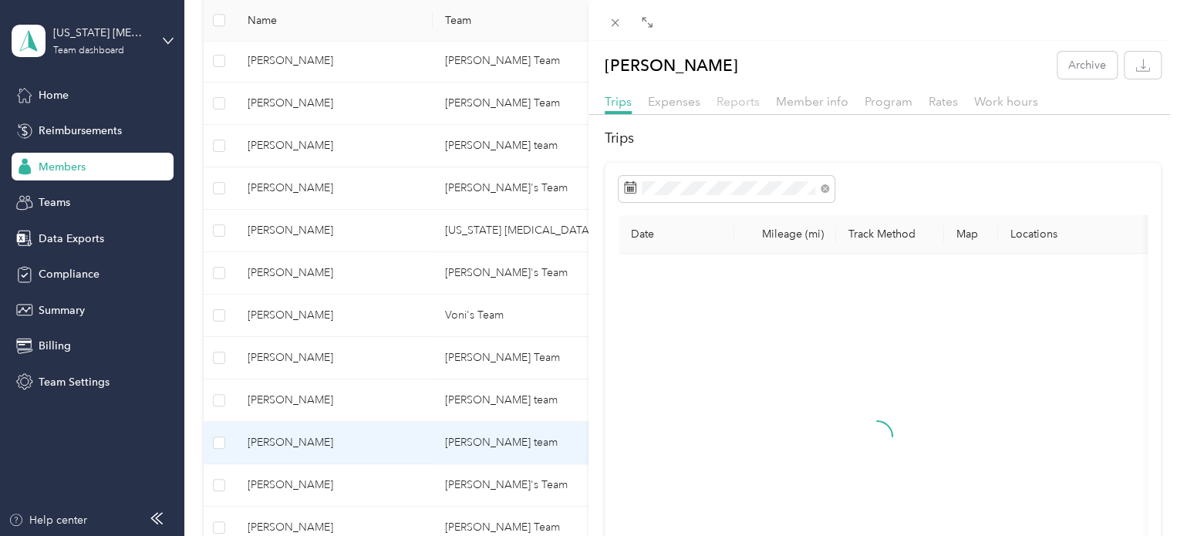
click at [747, 101] on span "Reports" at bounding box center [738, 101] width 43 height 15
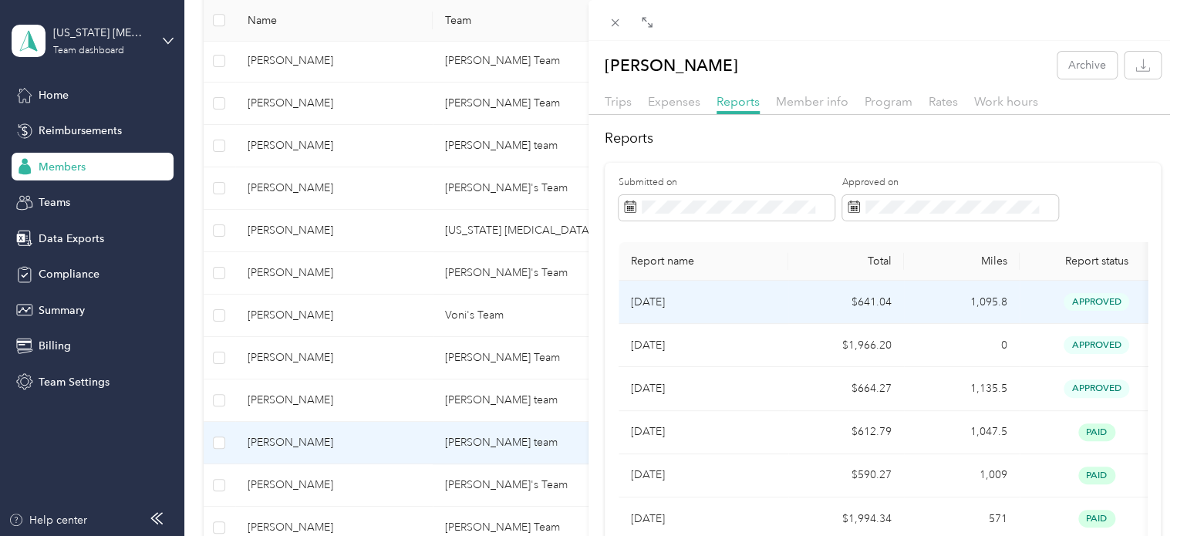
click at [789, 311] on td "$641.04" at bounding box center [846, 302] width 116 height 43
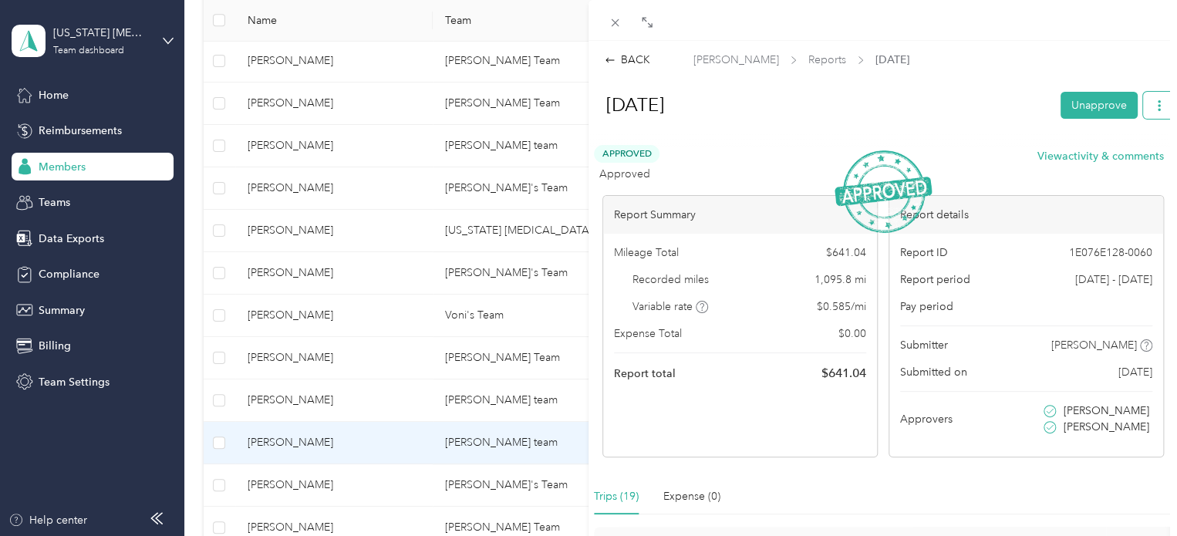
click at [1154, 107] on icon "button" at bounding box center [1159, 105] width 11 height 11
click at [1104, 166] on span "Download" at bounding box center [1103, 161] width 51 height 16
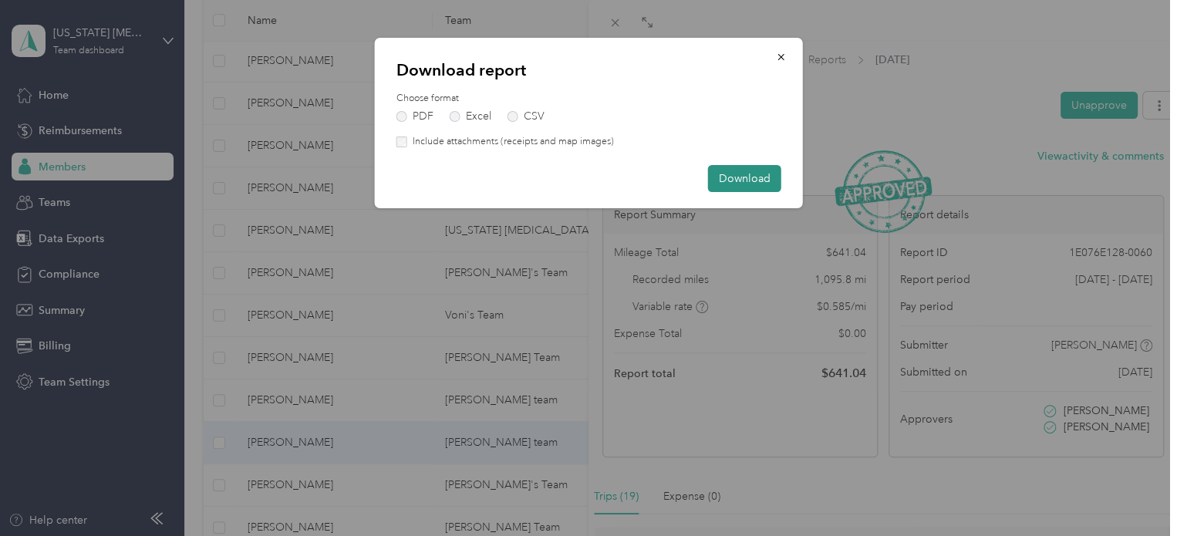
click at [734, 178] on button "Download" at bounding box center [744, 178] width 73 height 27
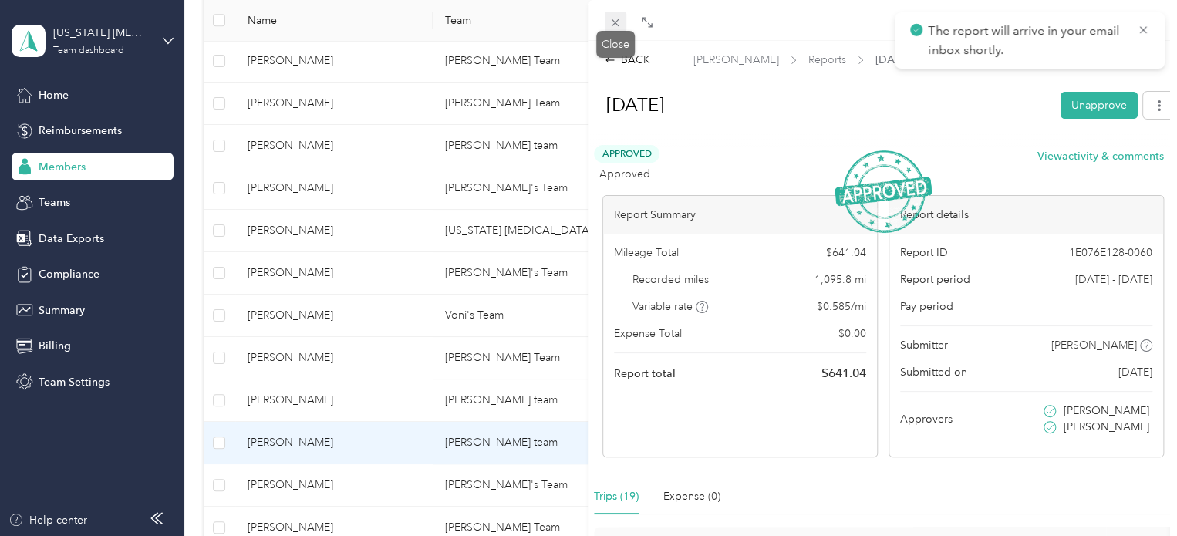
click at [623, 20] on span at bounding box center [616, 23] width 22 height 22
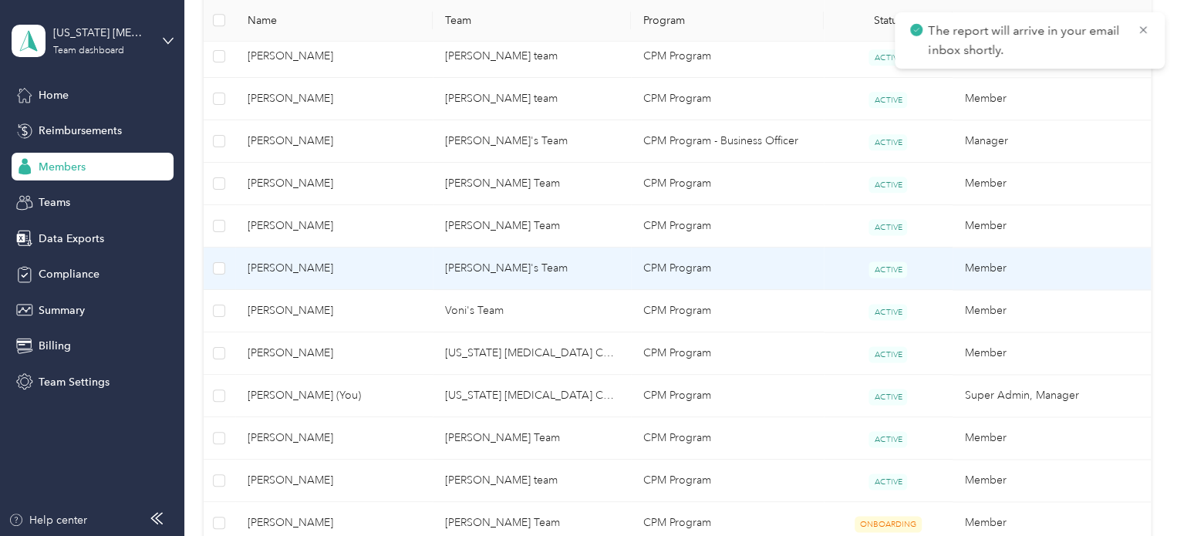
scroll to position [926, 0]
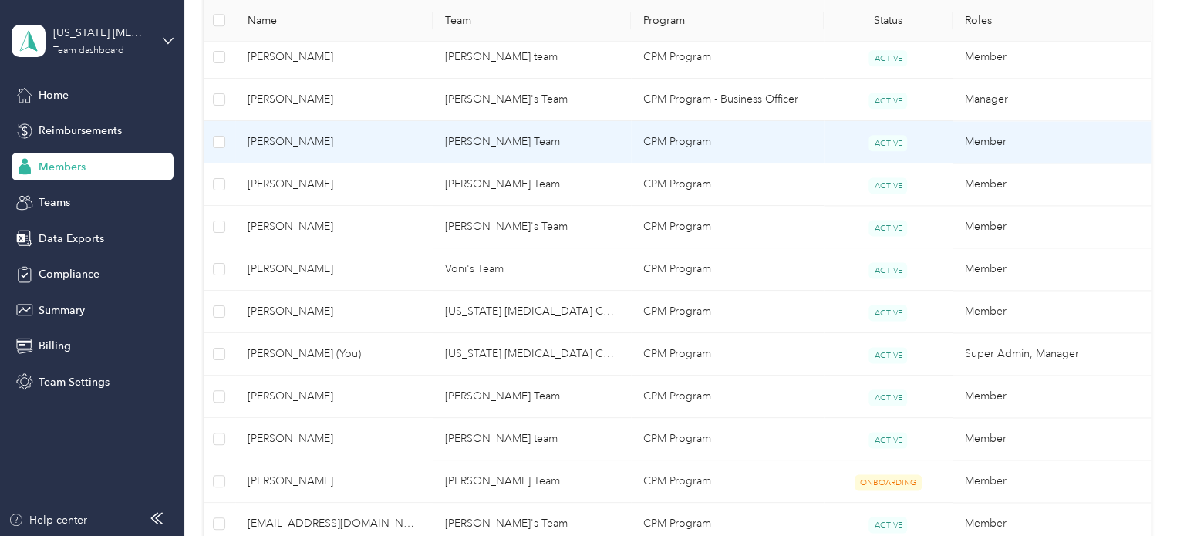
click at [388, 143] on span "[PERSON_NAME]" at bounding box center [335, 141] width 174 height 17
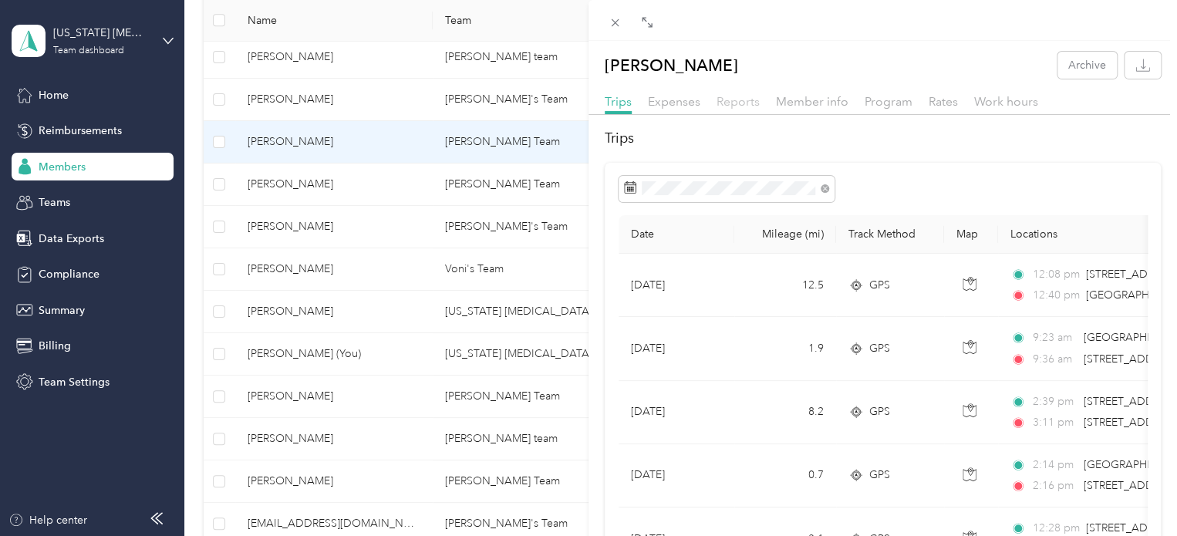
click at [725, 104] on span "Reports" at bounding box center [738, 101] width 43 height 15
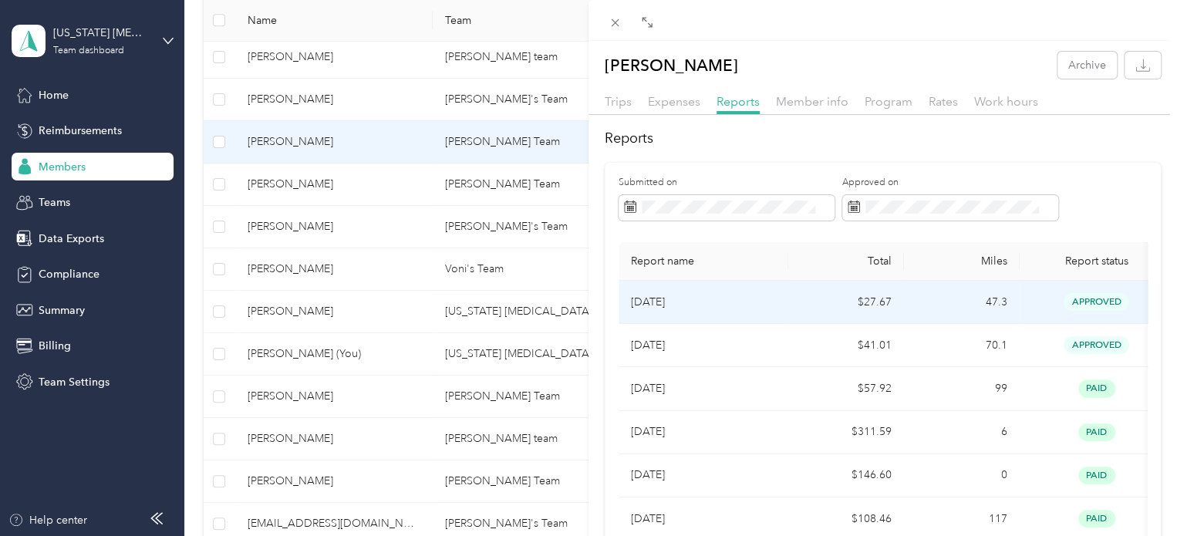
click at [768, 300] on p "[DATE]" at bounding box center [703, 302] width 145 height 17
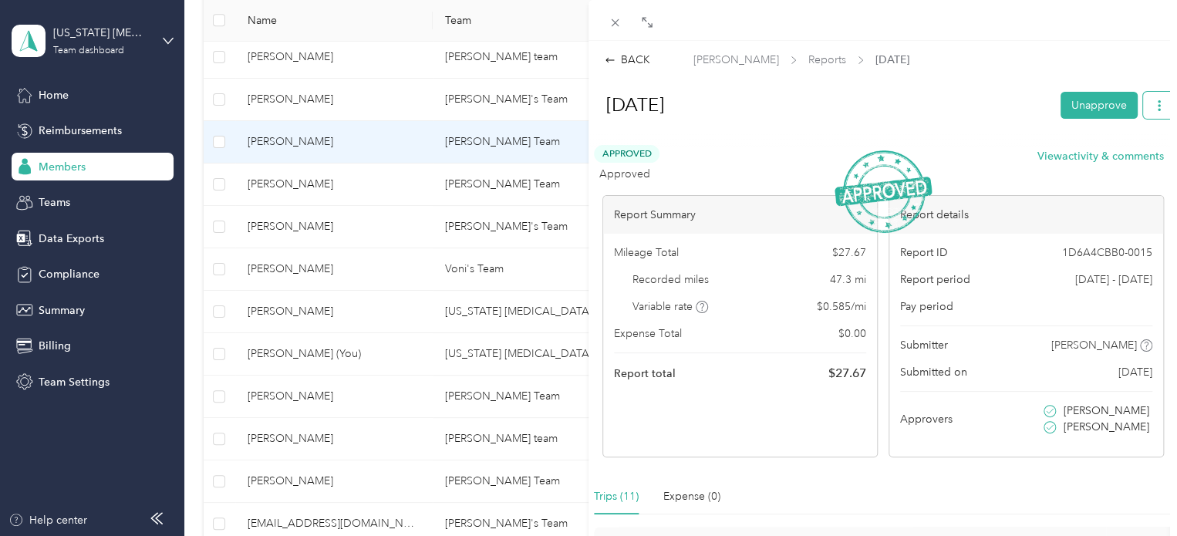
click at [1154, 102] on icon "button" at bounding box center [1159, 105] width 11 height 11
click at [1076, 166] on div "Download" at bounding box center [1108, 161] width 92 height 16
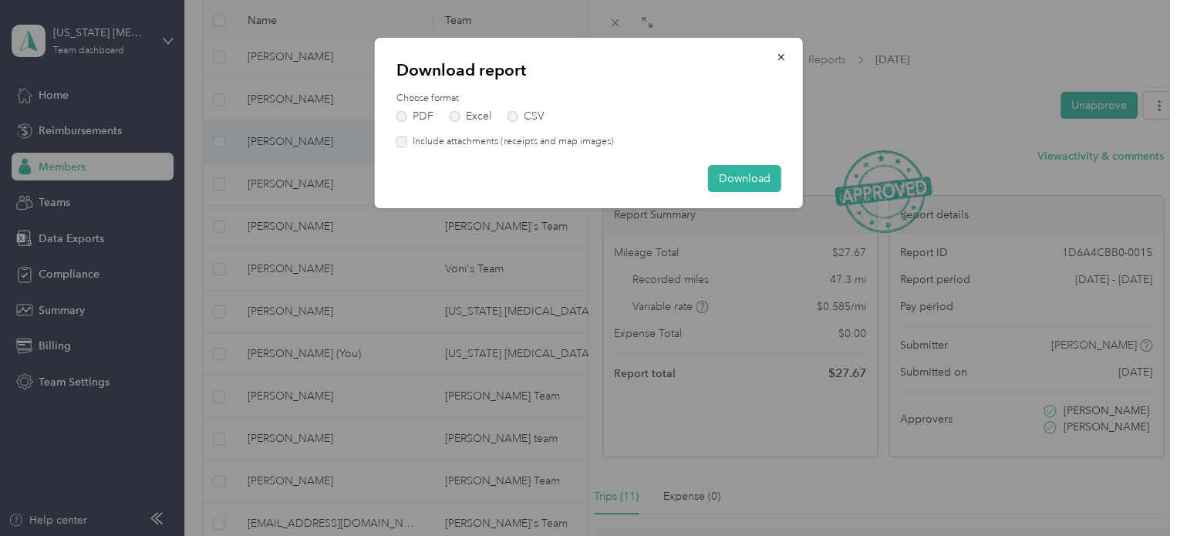
click at [409, 139] on label "Include attachments (receipts and map images)" at bounding box center [510, 142] width 207 height 14
click at [750, 173] on button "Download" at bounding box center [744, 178] width 73 height 27
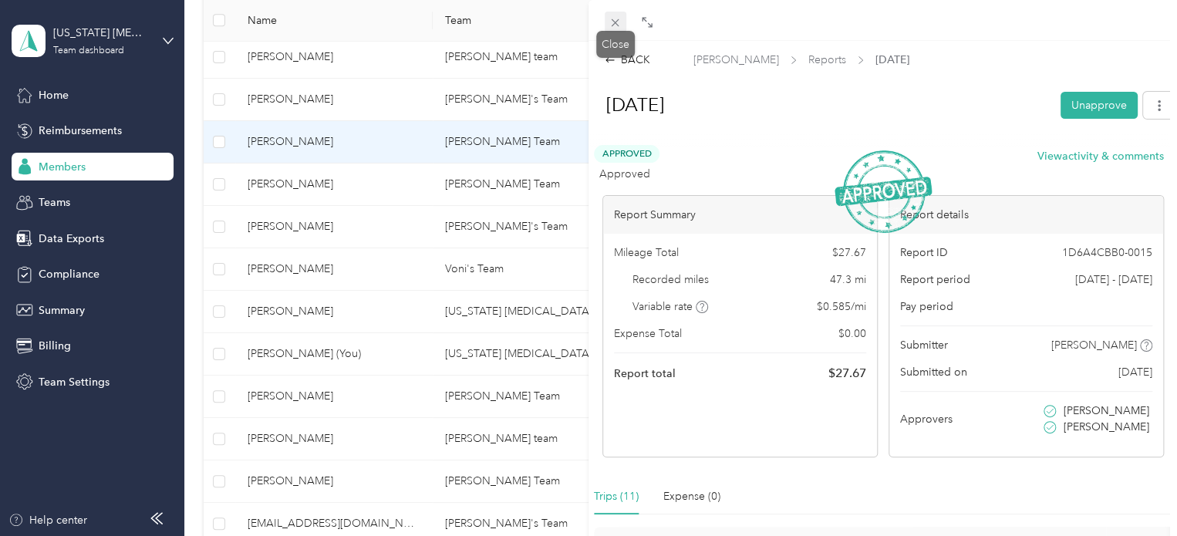
click at [617, 24] on icon at bounding box center [615, 22] width 13 height 13
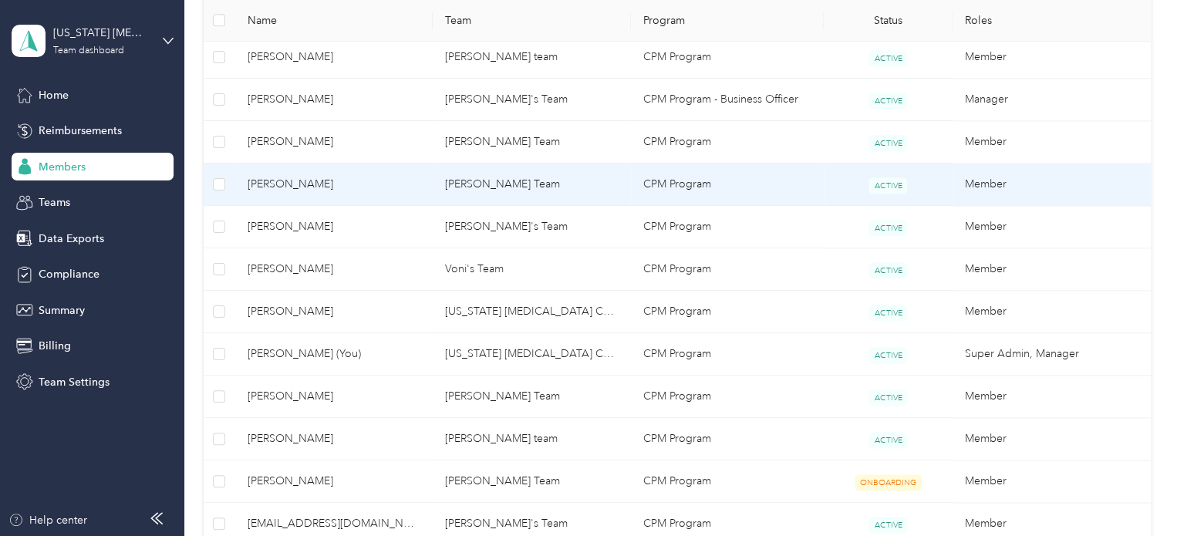
click at [358, 187] on span "[PERSON_NAME]" at bounding box center [335, 184] width 174 height 17
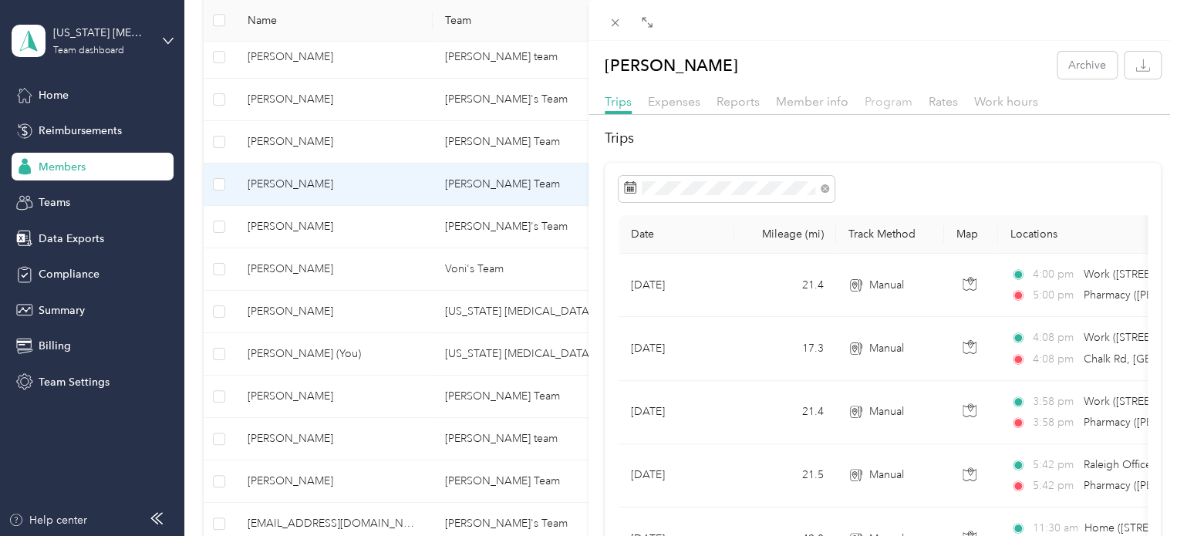
click at [887, 102] on span "Program" at bounding box center [889, 101] width 48 height 15
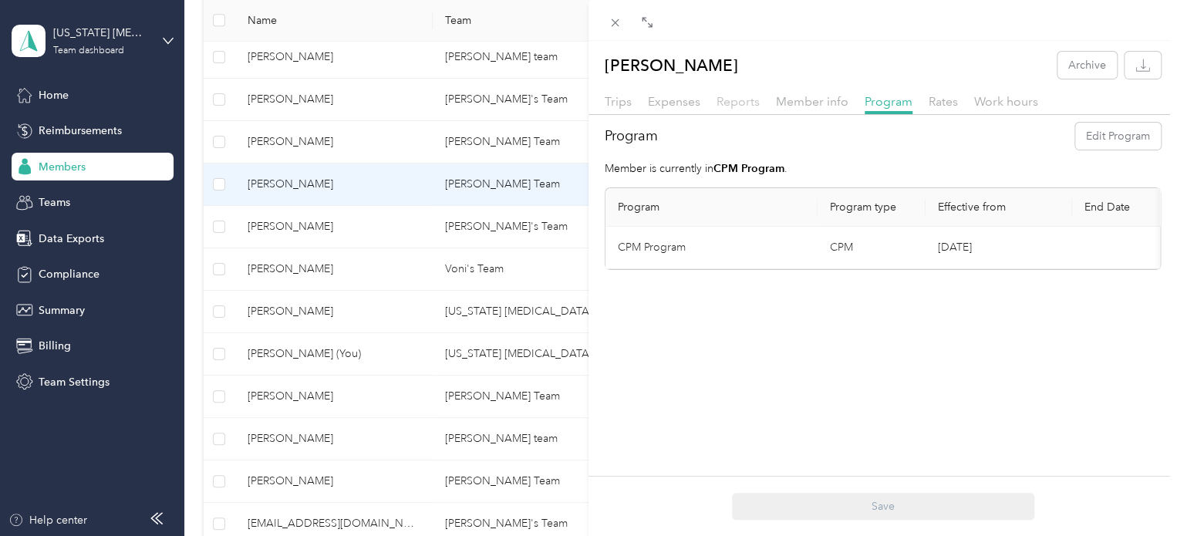
click at [727, 107] on span "Reports" at bounding box center [738, 101] width 43 height 15
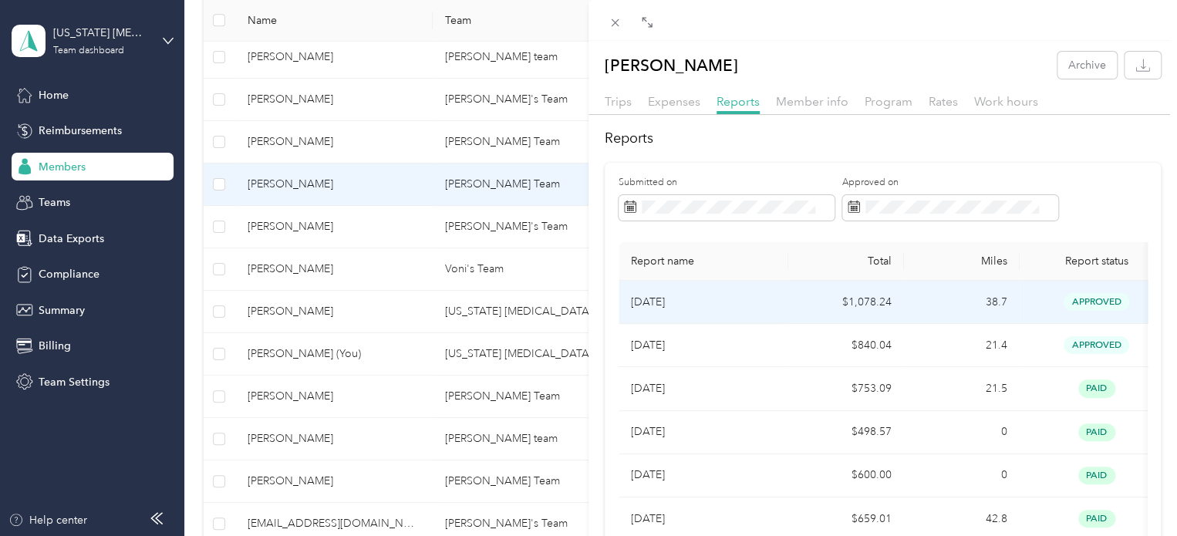
click at [753, 307] on p "[DATE]" at bounding box center [703, 302] width 145 height 17
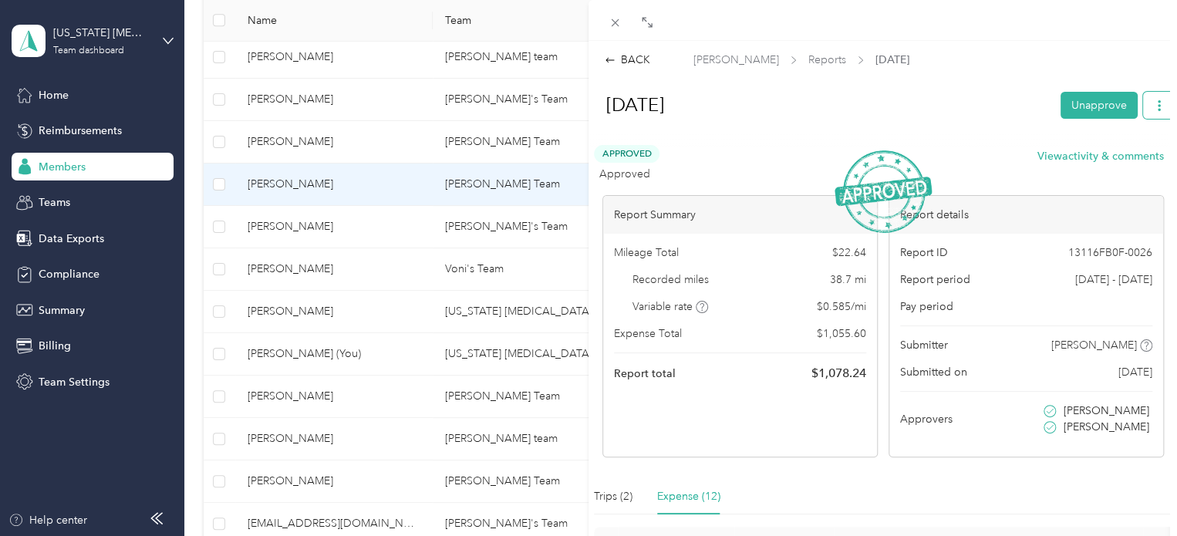
click at [1154, 102] on button "button" at bounding box center [1159, 105] width 32 height 27
click at [1120, 163] on span "Download" at bounding box center [1103, 161] width 51 height 16
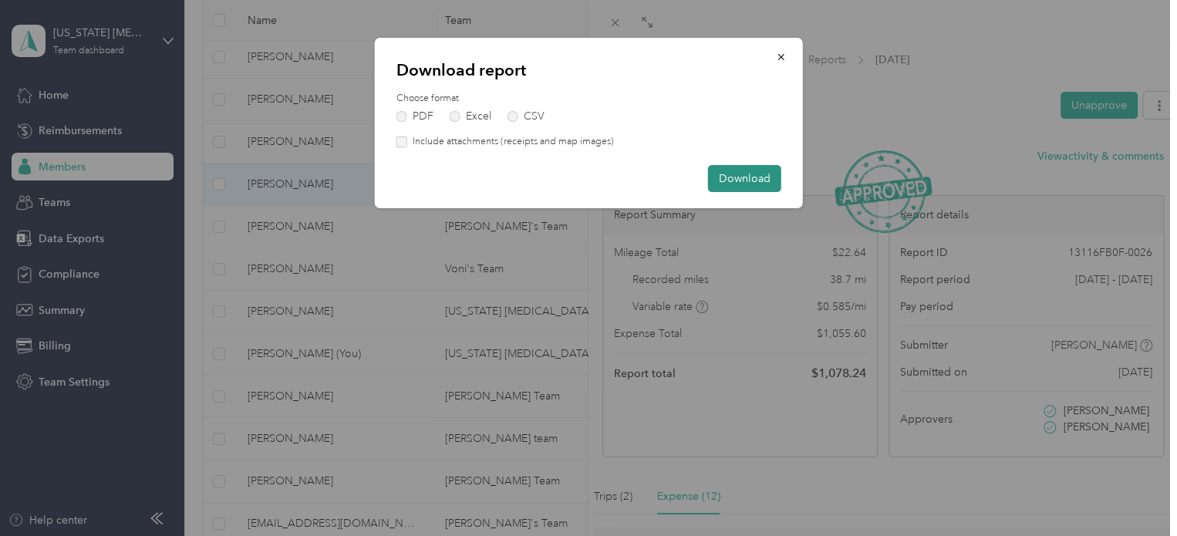
click at [739, 177] on button "Download" at bounding box center [744, 178] width 73 height 27
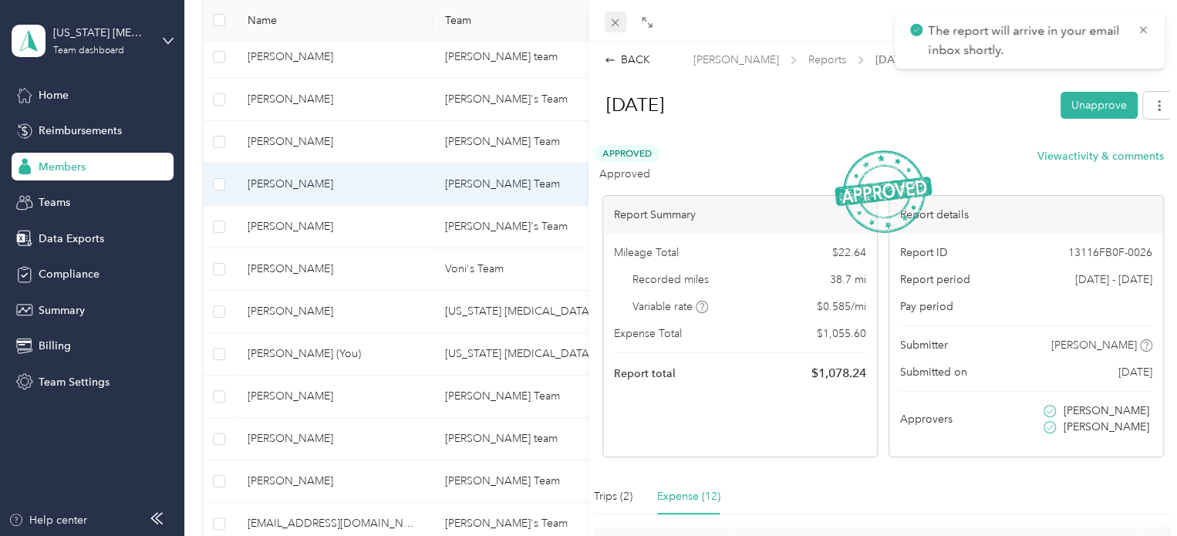
click at [620, 23] on icon at bounding box center [615, 22] width 13 height 13
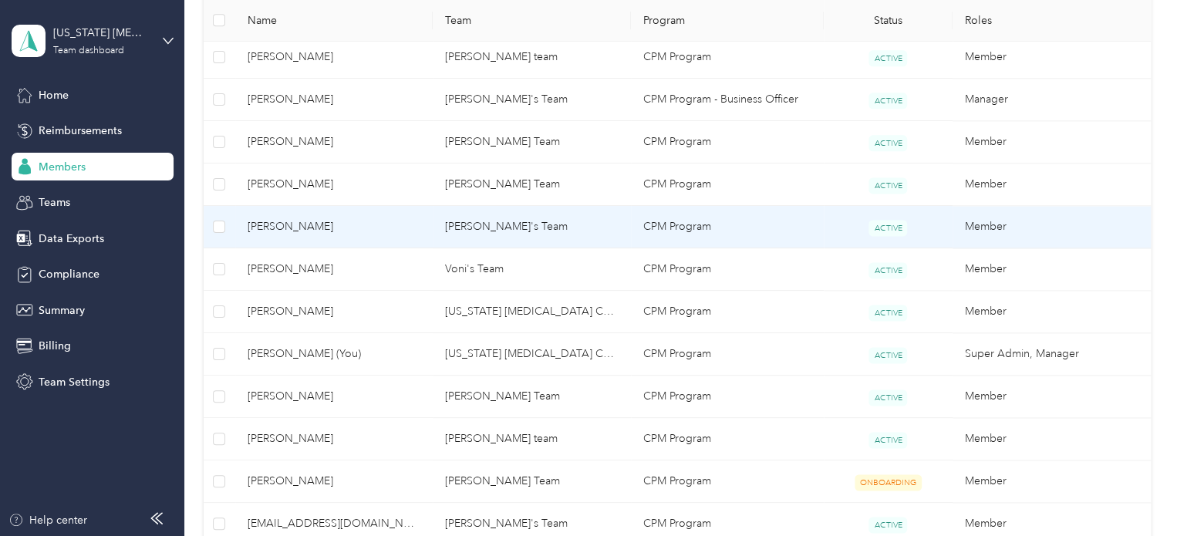
click at [386, 223] on span "[PERSON_NAME]" at bounding box center [335, 226] width 174 height 17
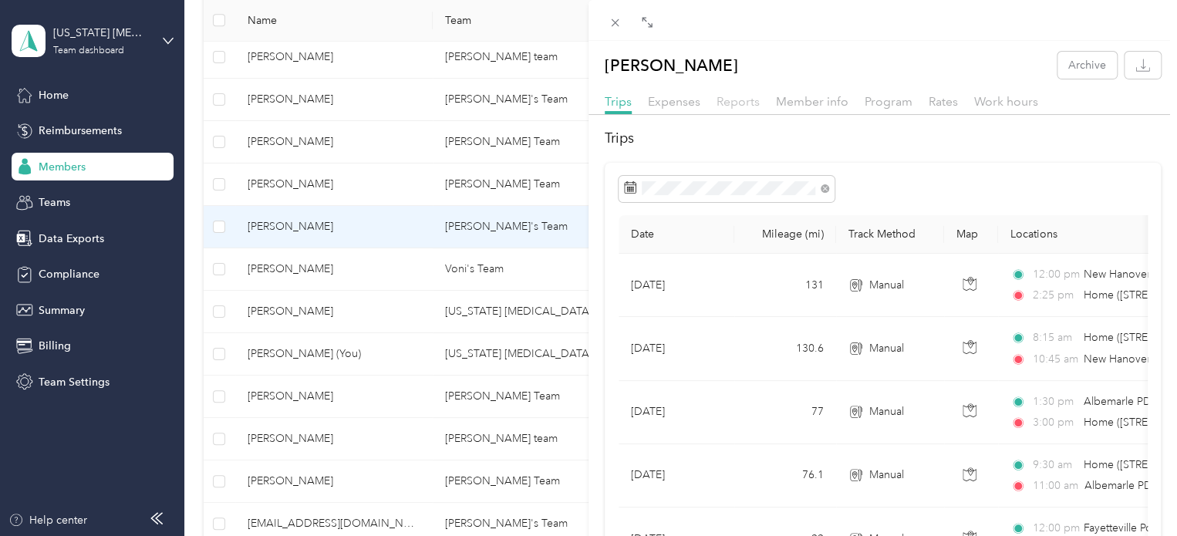
click at [734, 99] on span "Reports" at bounding box center [738, 101] width 43 height 15
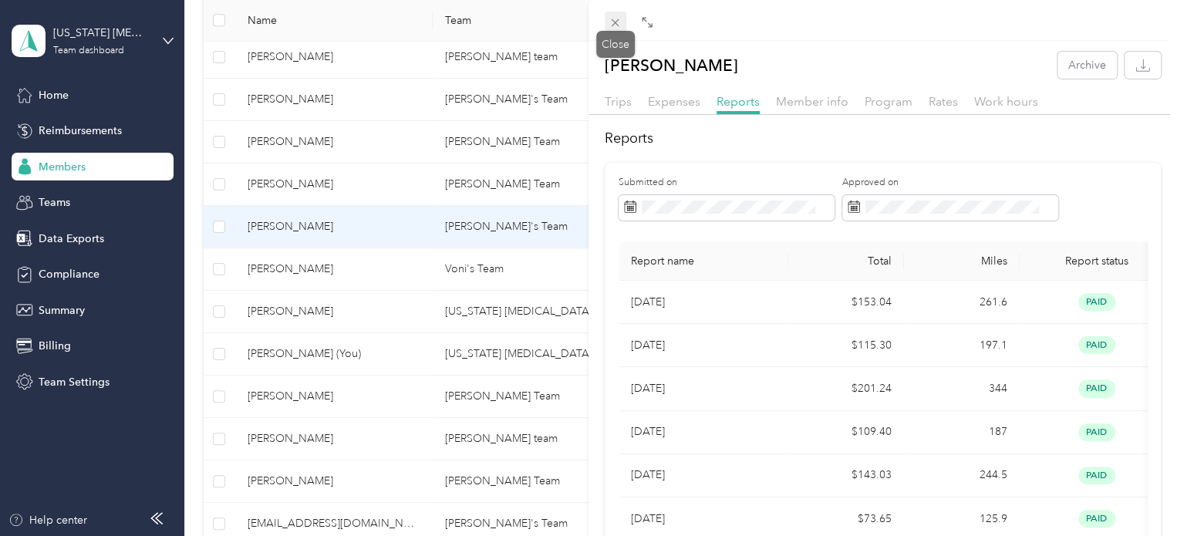
click at [612, 25] on icon at bounding box center [616, 23] width 8 height 8
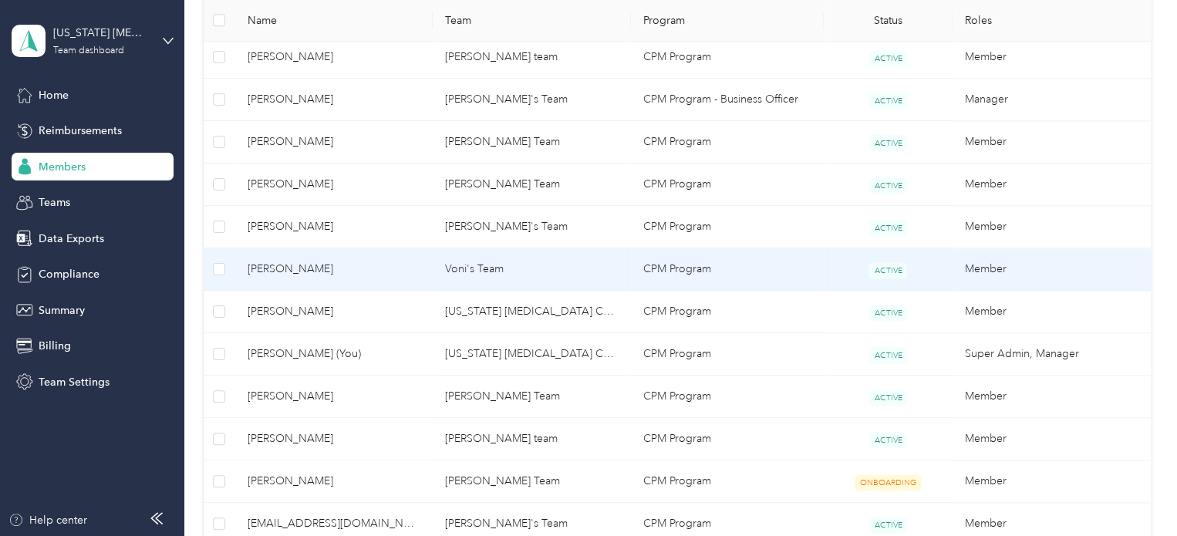
click at [393, 267] on span "[PERSON_NAME]" at bounding box center [335, 269] width 174 height 17
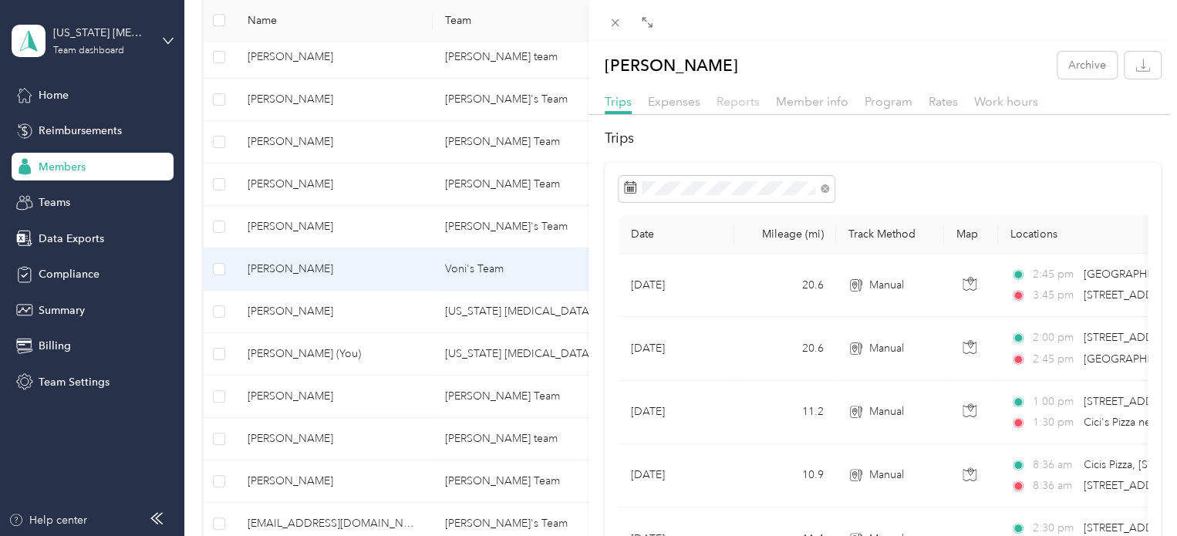
click at [740, 104] on span "Reports" at bounding box center [738, 101] width 43 height 15
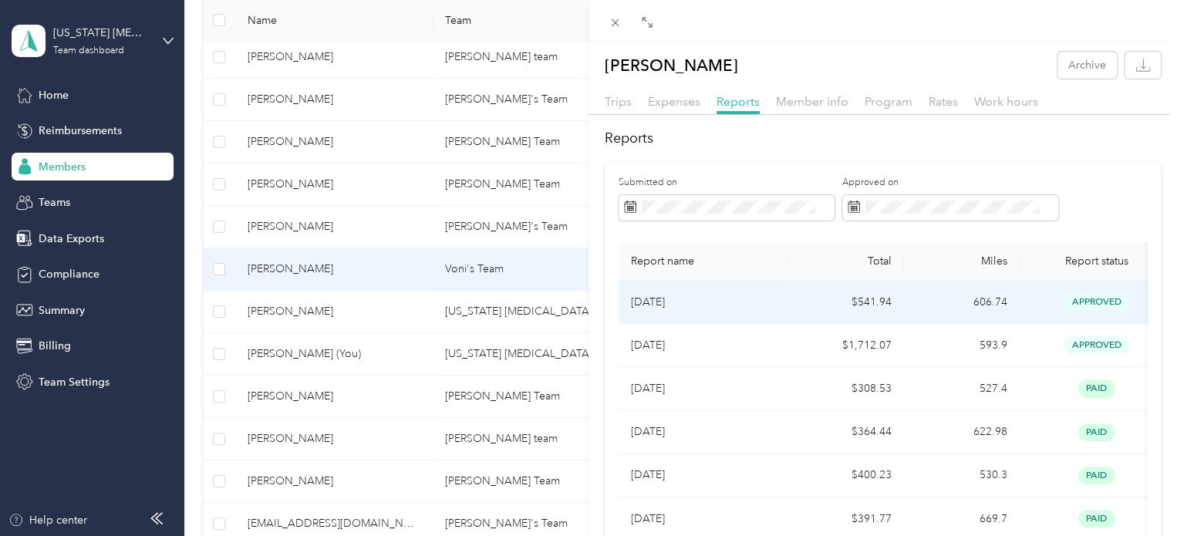
click at [818, 310] on td "$541.94" at bounding box center [846, 302] width 116 height 43
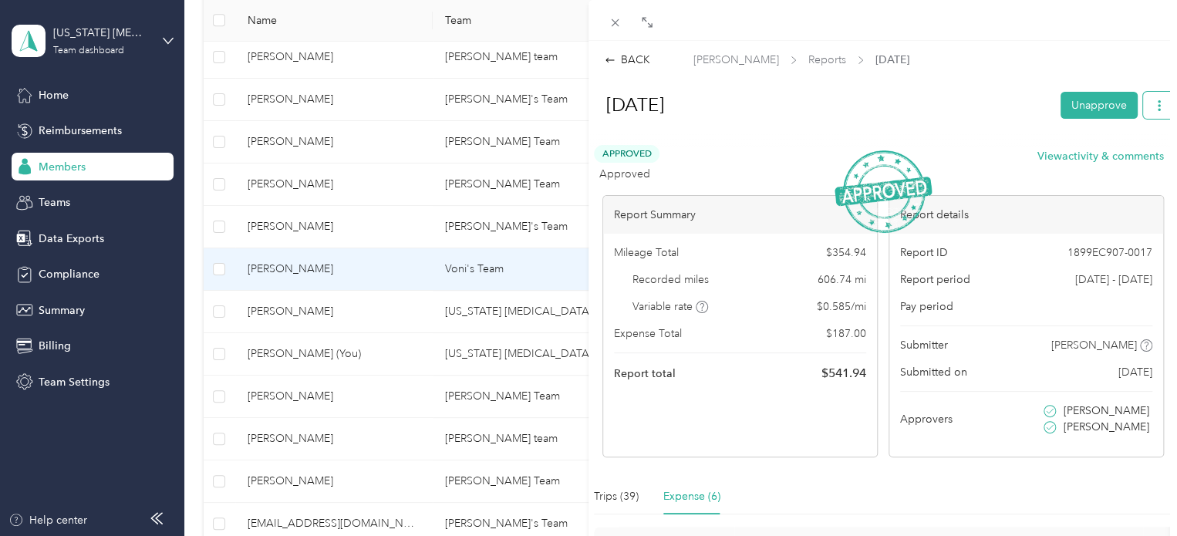
click at [1157, 106] on button "button" at bounding box center [1159, 105] width 32 height 27
click at [1094, 164] on span "Download" at bounding box center [1103, 161] width 51 height 16
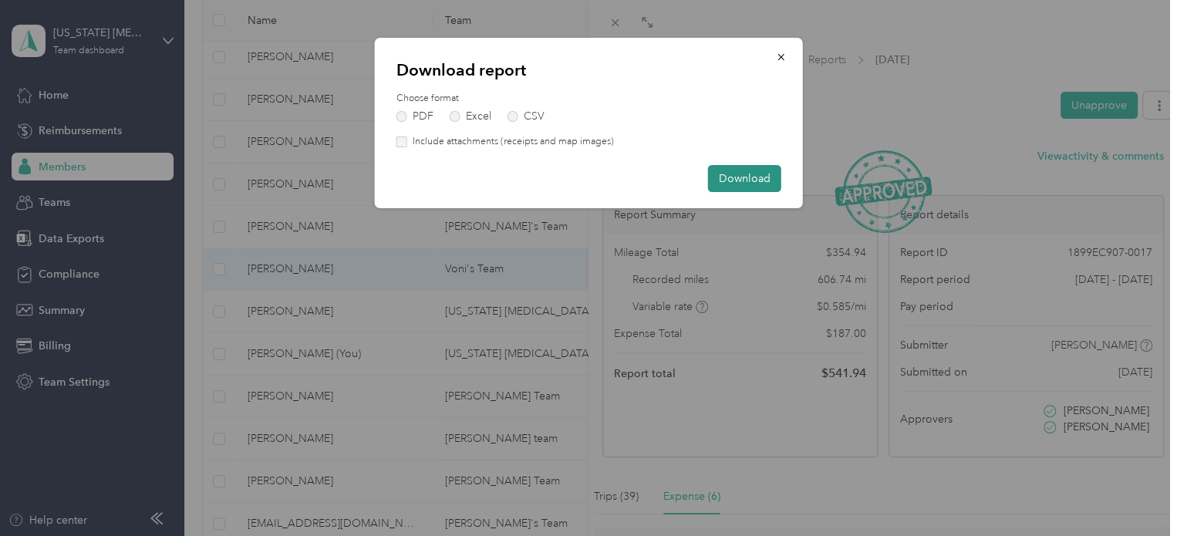
click at [723, 172] on button "Download" at bounding box center [744, 178] width 73 height 27
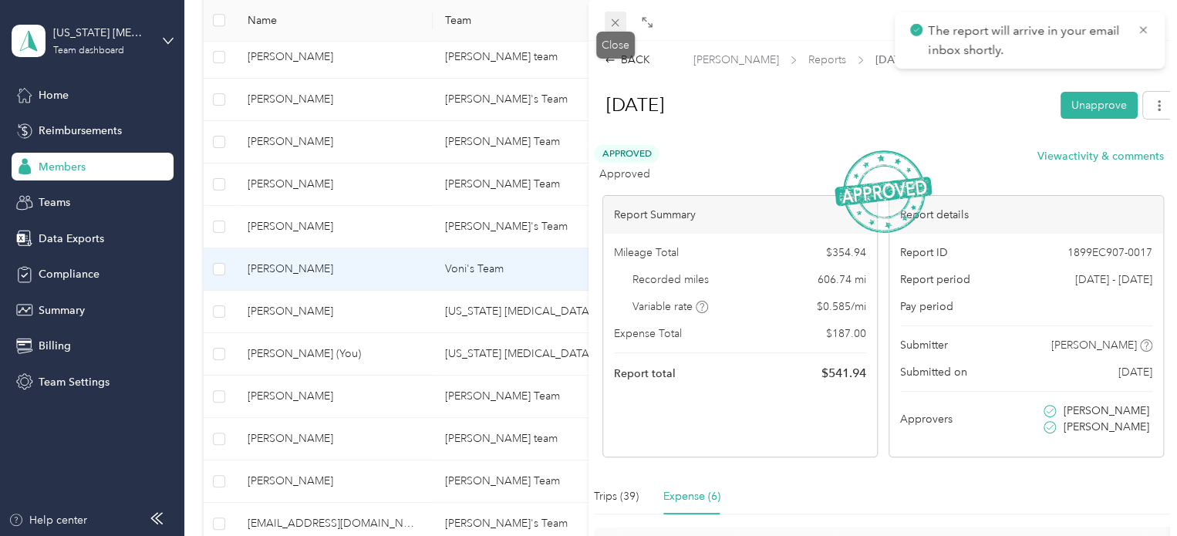
click at [613, 28] on icon at bounding box center [615, 22] width 13 height 13
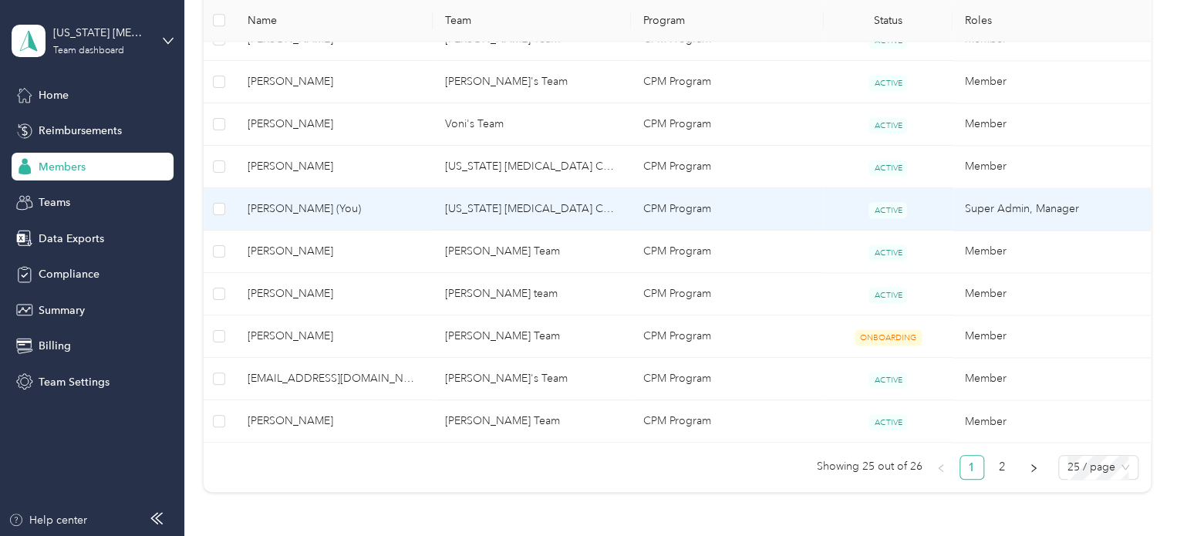
scroll to position [1080, 0]
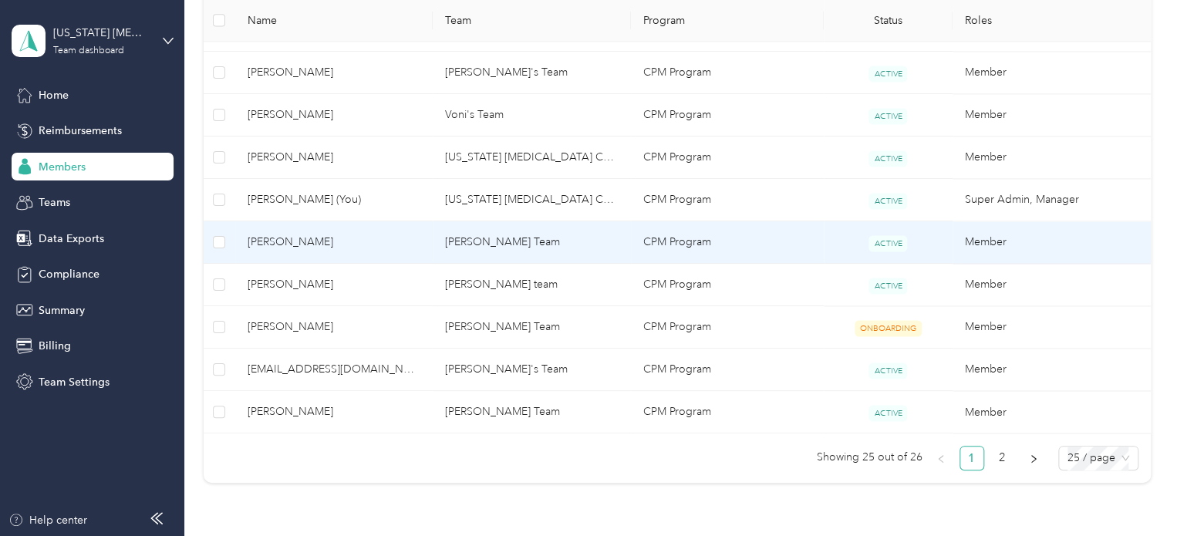
click at [376, 242] on span "[PERSON_NAME]" at bounding box center [335, 242] width 174 height 17
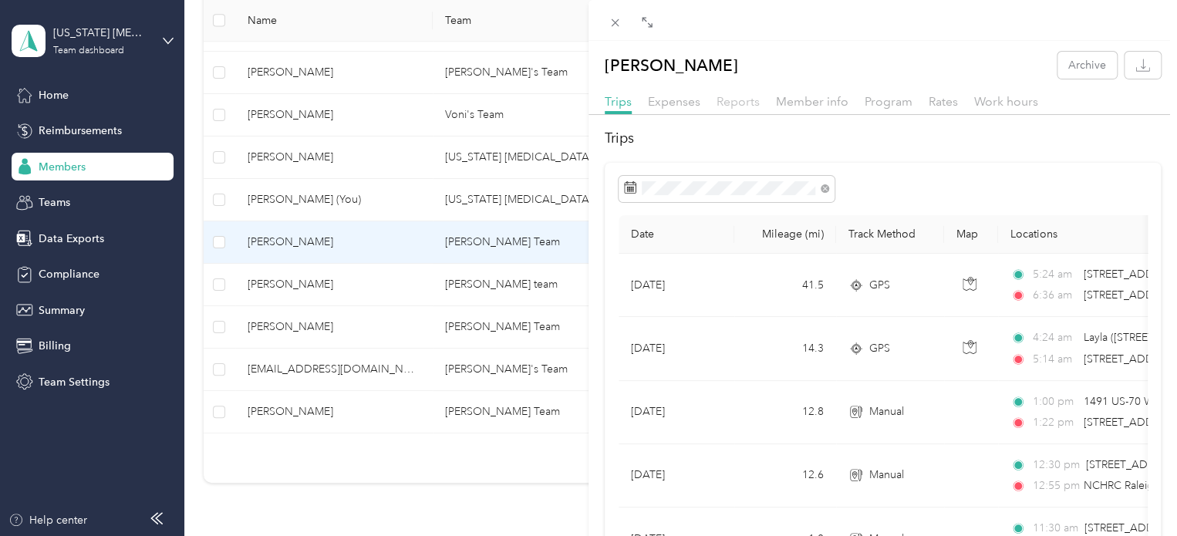
click at [739, 104] on span "Reports" at bounding box center [738, 101] width 43 height 15
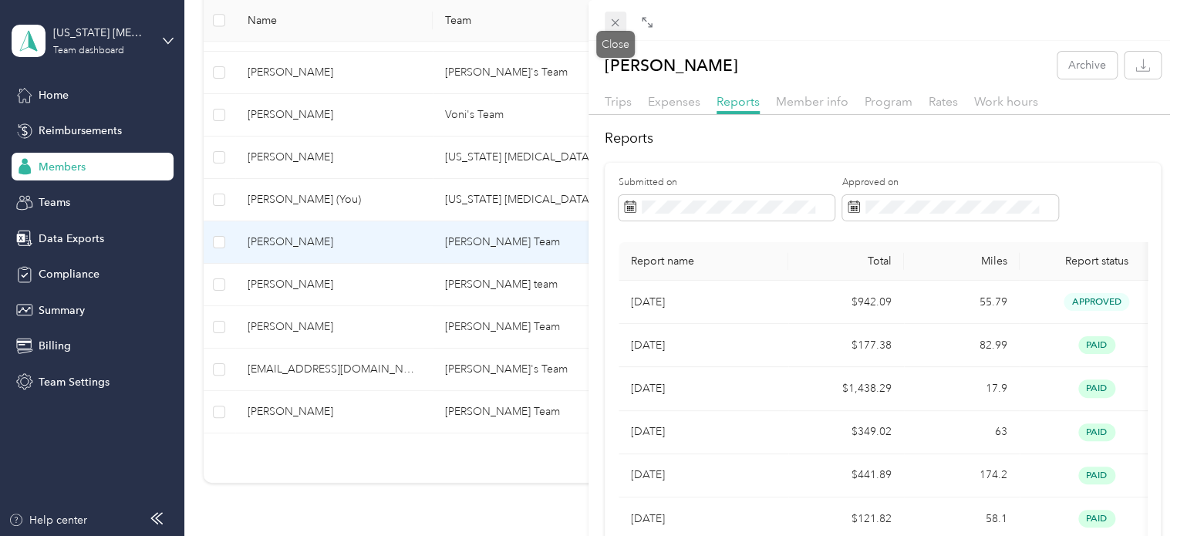
click at [608, 21] on span at bounding box center [616, 23] width 22 height 22
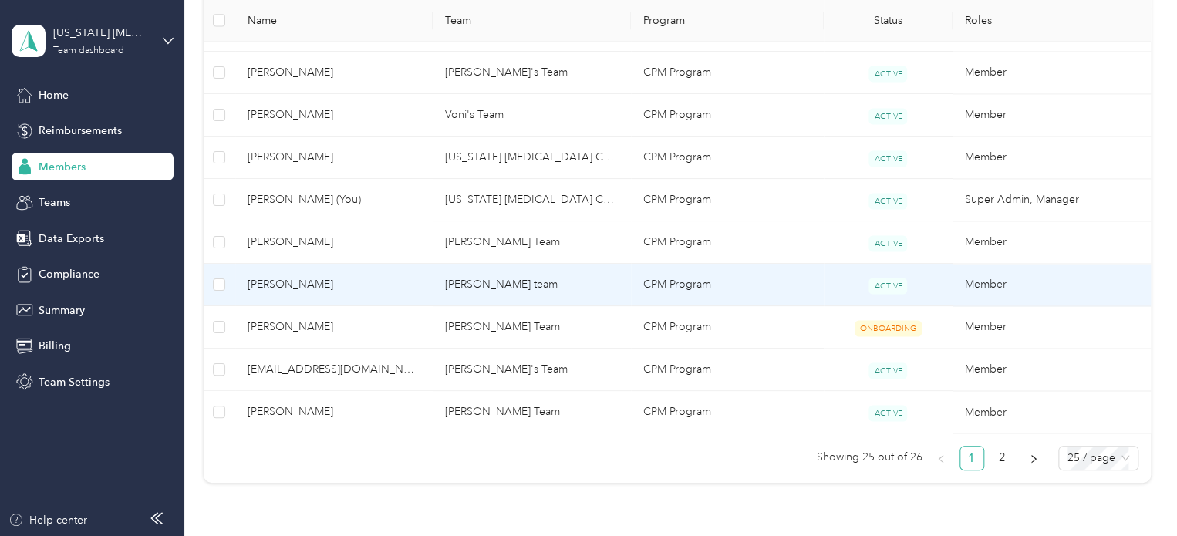
click at [352, 280] on span "[PERSON_NAME]" at bounding box center [335, 284] width 174 height 17
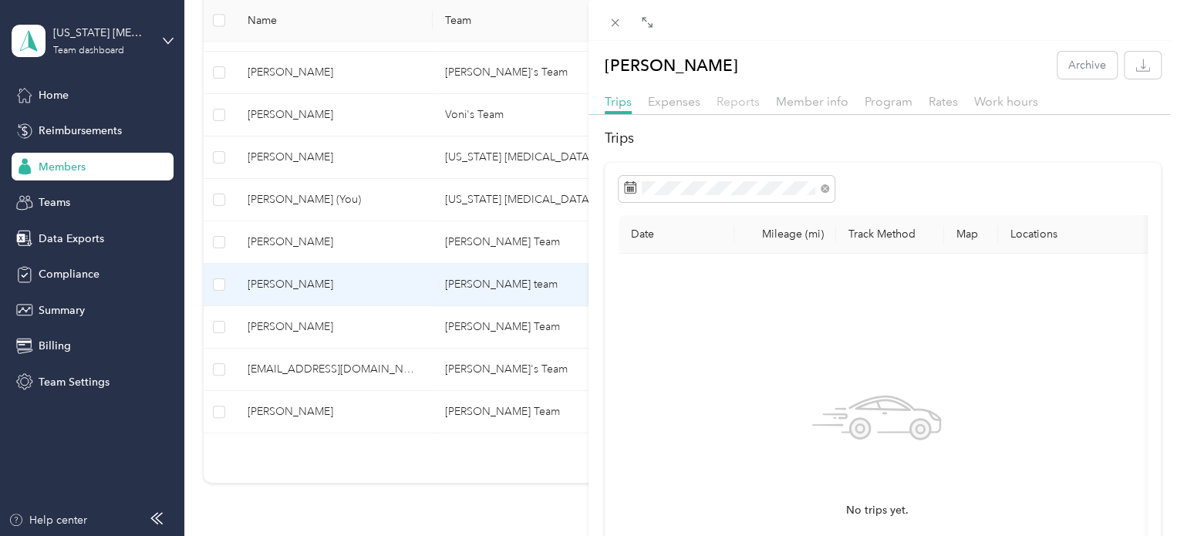
click at [750, 96] on span "Reports" at bounding box center [738, 101] width 43 height 15
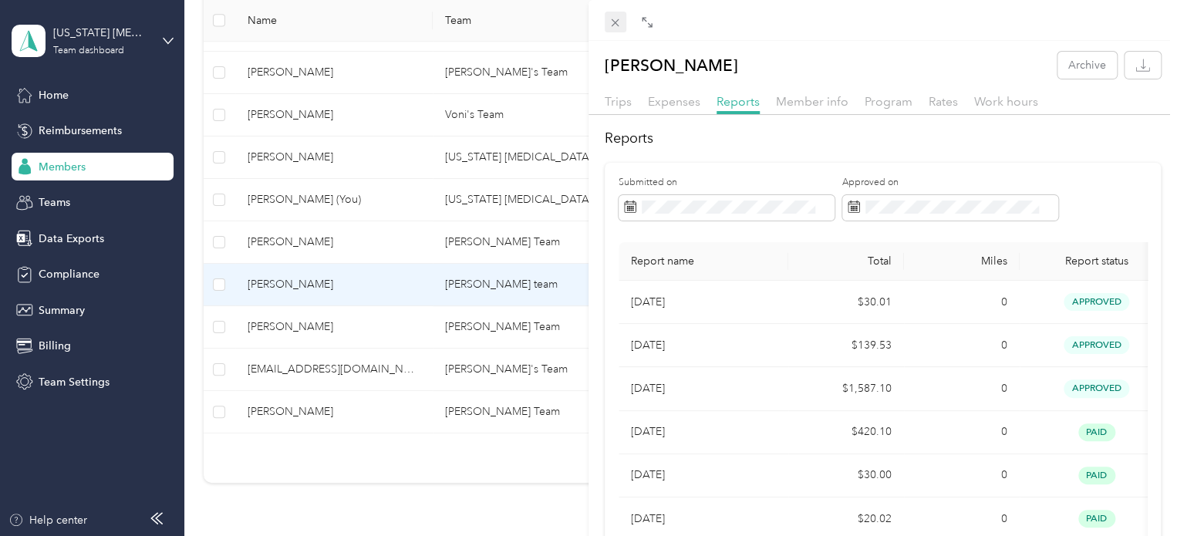
click at [620, 16] on icon at bounding box center [615, 22] width 13 height 13
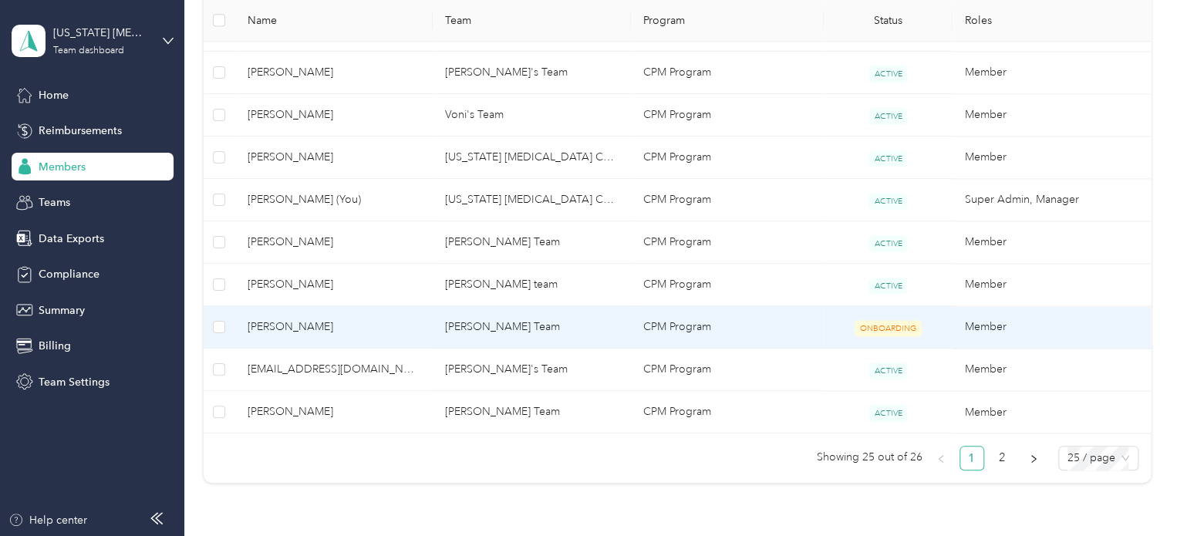
click at [352, 325] on span "[PERSON_NAME]" at bounding box center [335, 327] width 174 height 17
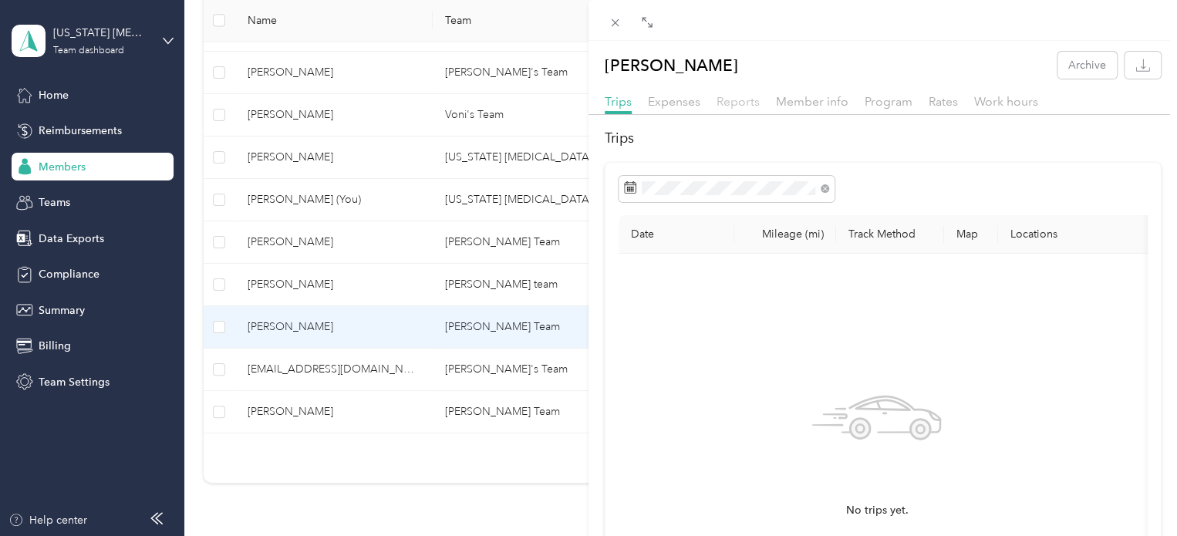
click at [723, 103] on span "Reports" at bounding box center [738, 101] width 43 height 15
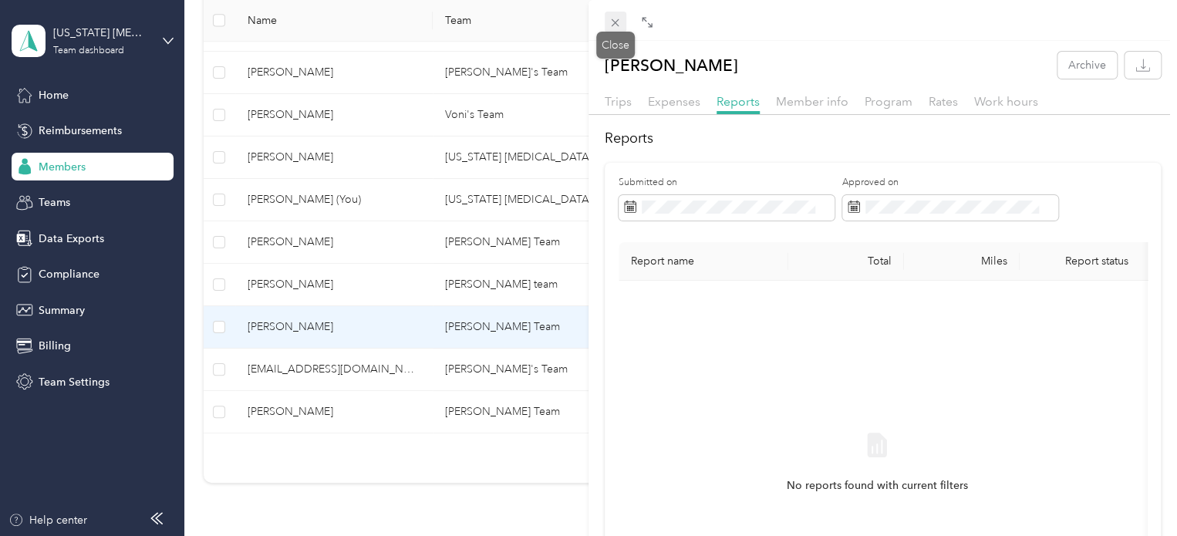
click at [621, 29] on icon at bounding box center [615, 22] width 13 height 13
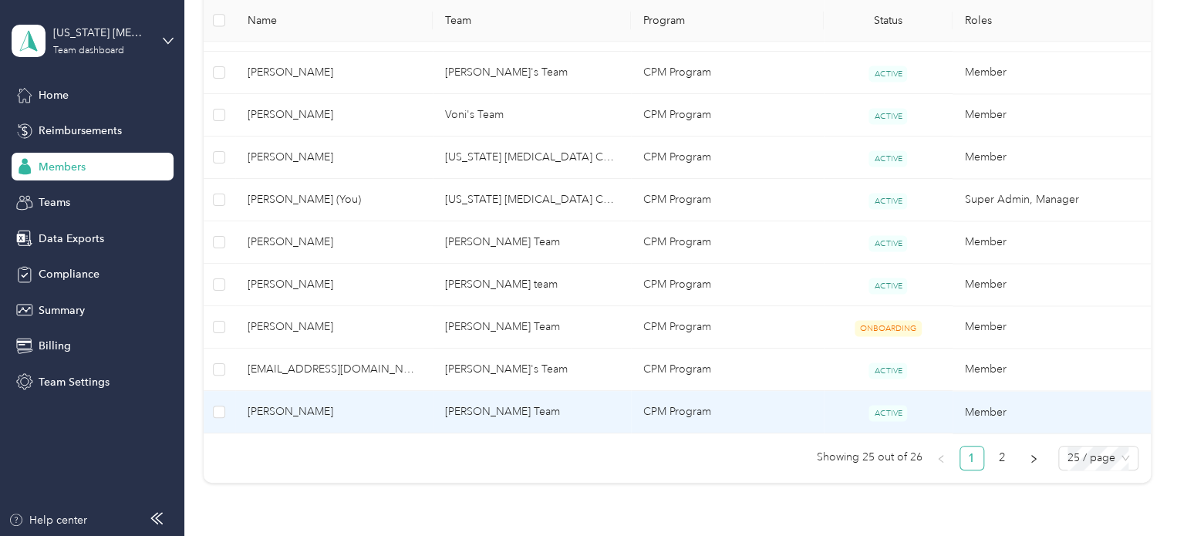
click at [377, 408] on span "[PERSON_NAME]" at bounding box center [335, 411] width 174 height 17
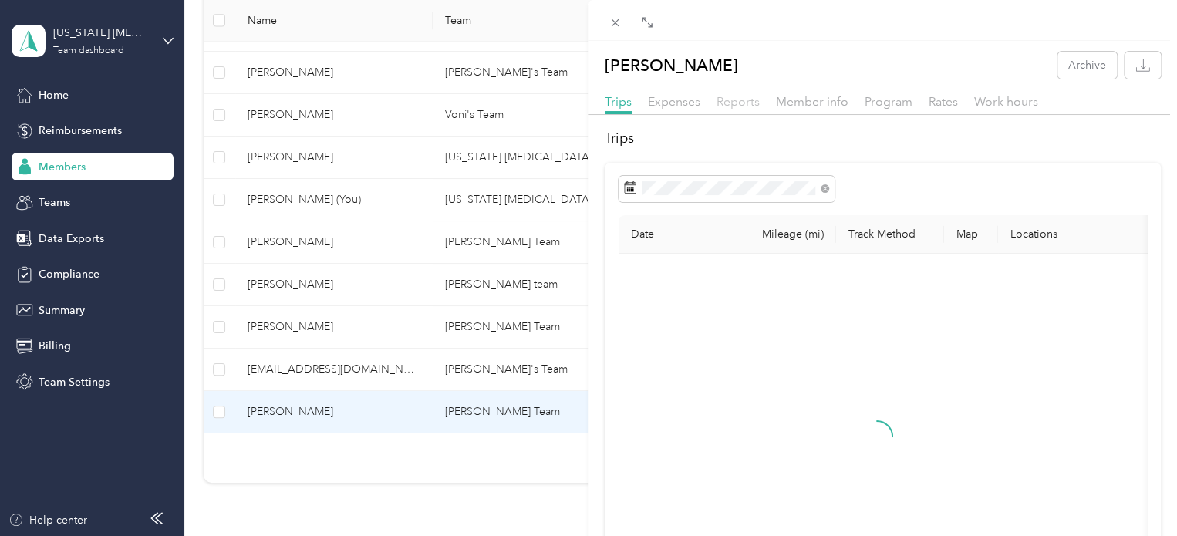
click at [750, 101] on span "Reports" at bounding box center [738, 101] width 43 height 15
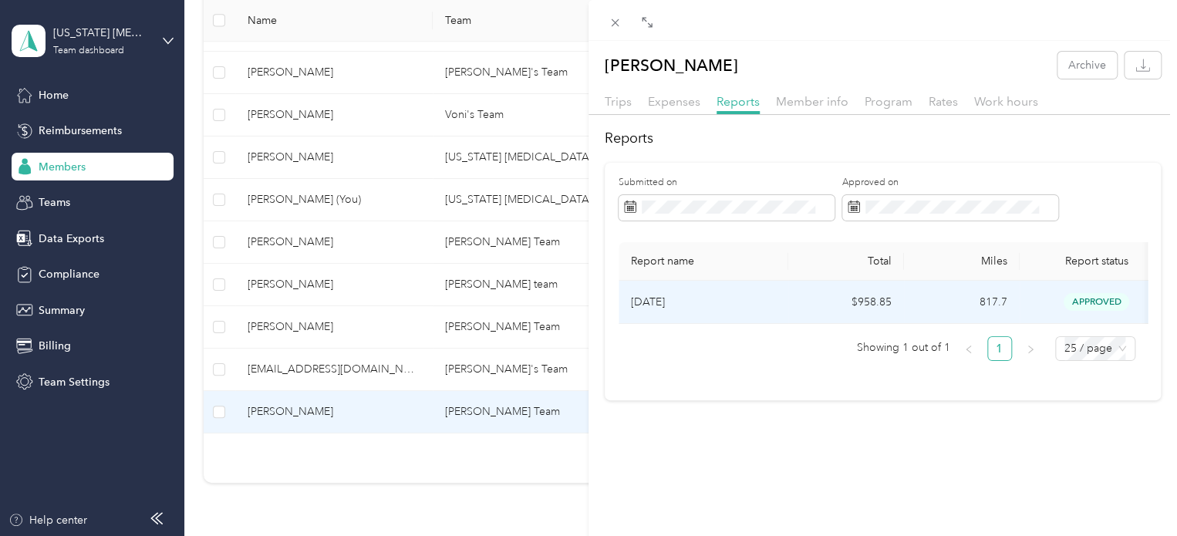
click at [766, 299] on p "[DATE]" at bounding box center [703, 302] width 145 height 17
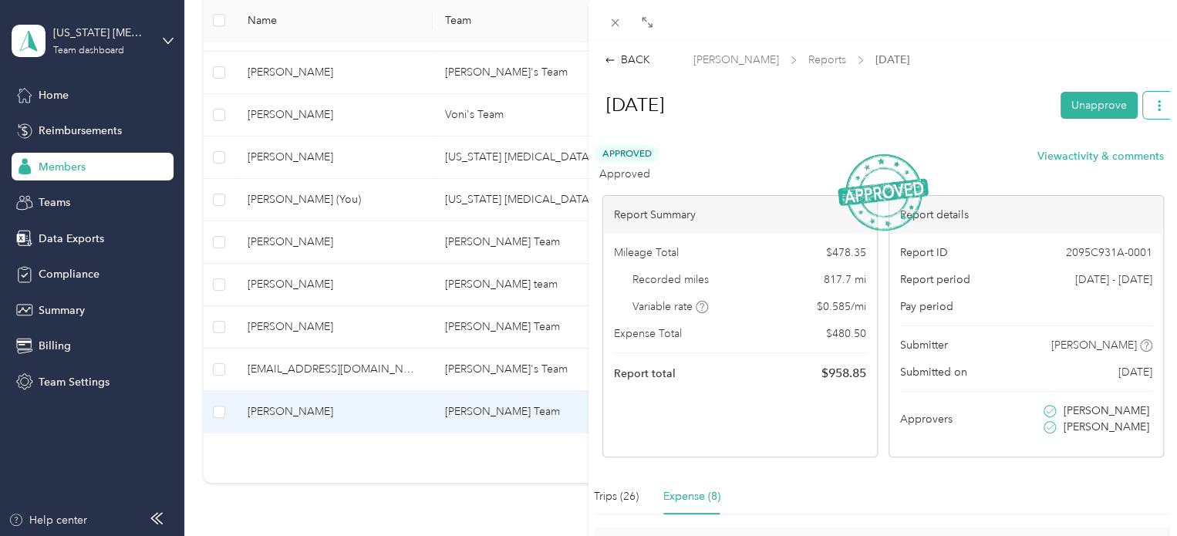
click at [1154, 106] on icon "button" at bounding box center [1159, 105] width 11 height 11
click at [1087, 163] on span "Download" at bounding box center [1103, 161] width 51 height 16
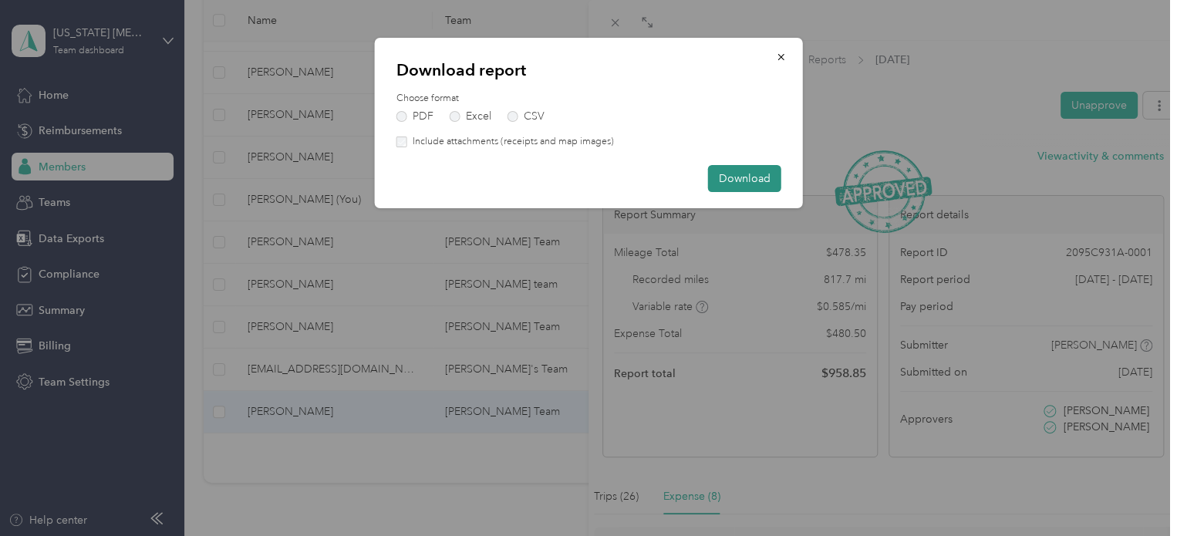
click at [767, 180] on button "Download" at bounding box center [744, 178] width 73 height 27
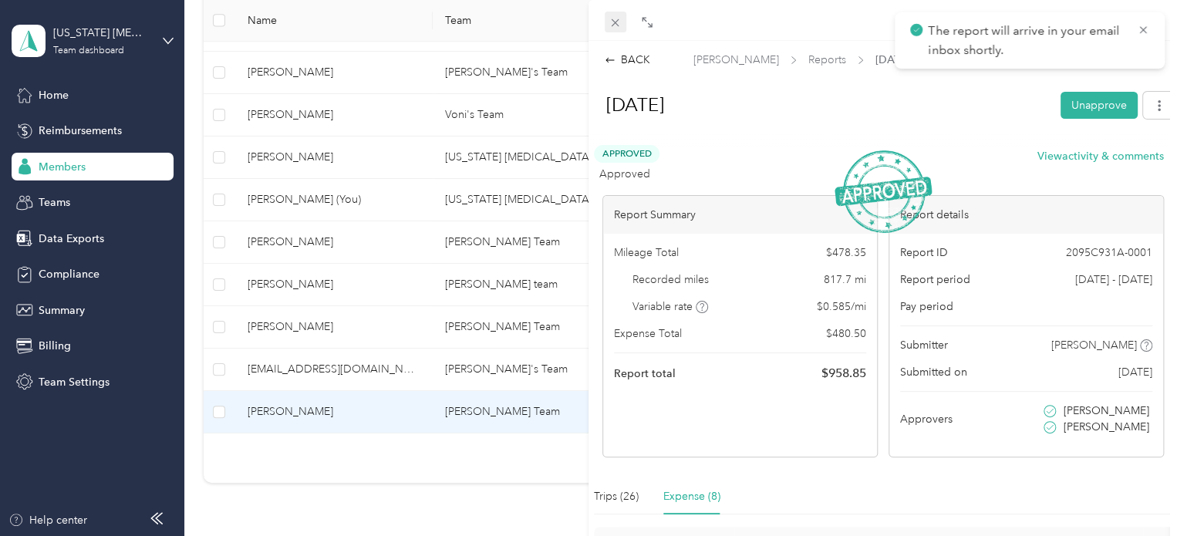
click at [614, 18] on icon at bounding box center [615, 22] width 13 height 13
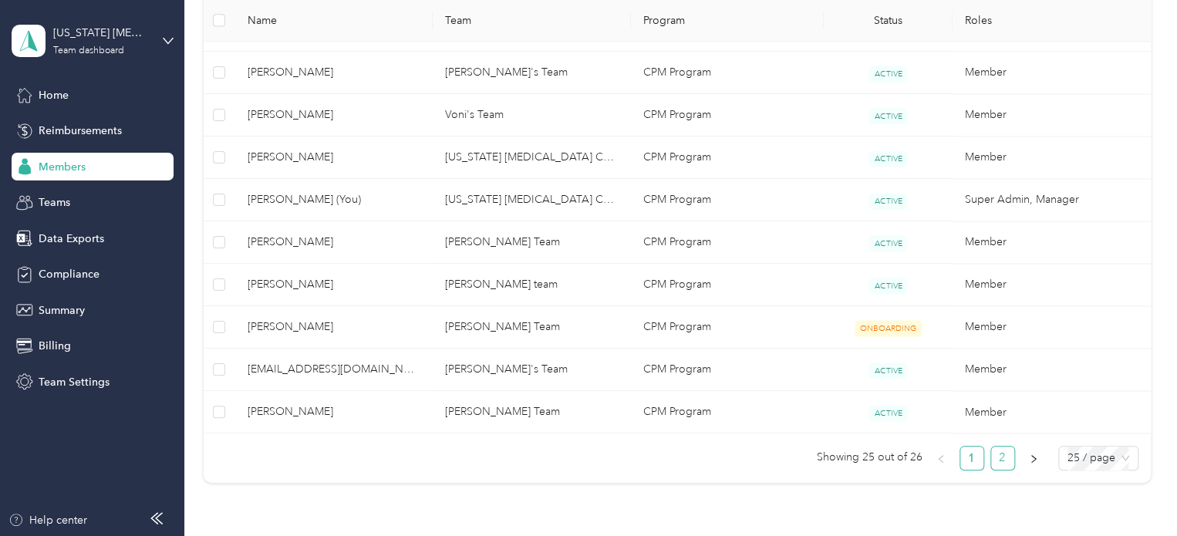
click at [996, 454] on link "2" at bounding box center [1002, 458] width 23 height 23
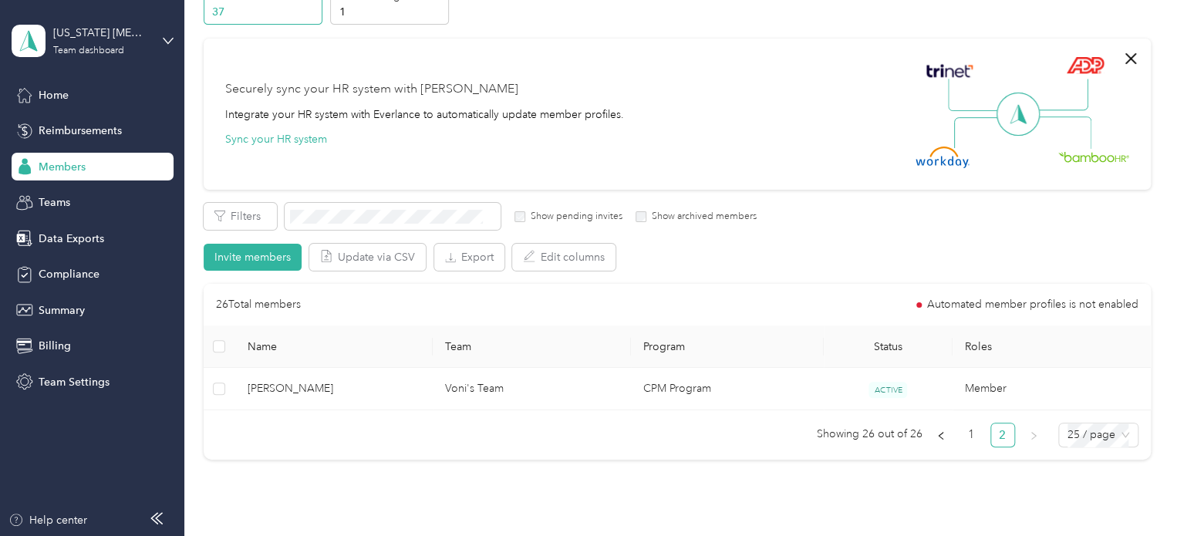
scroll to position [180, 0]
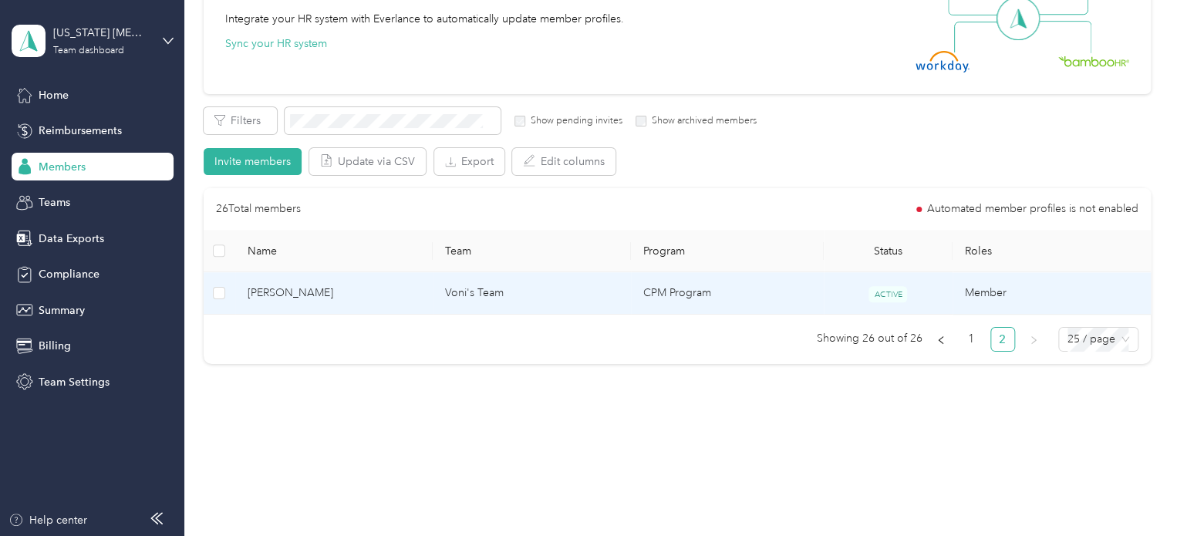
click at [383, 294] on span "[PERSON_NAME]" at bounding box center [335, 293] width 174 height 17
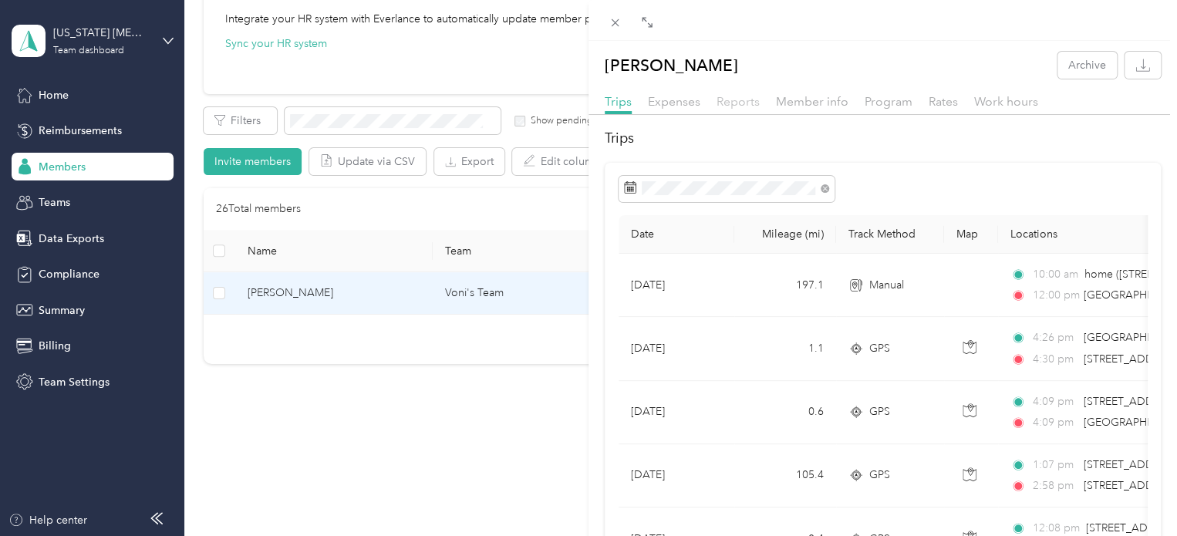
click at [754, 101] on span "Reports" at bounding box center [738, 101] width 43 height 15
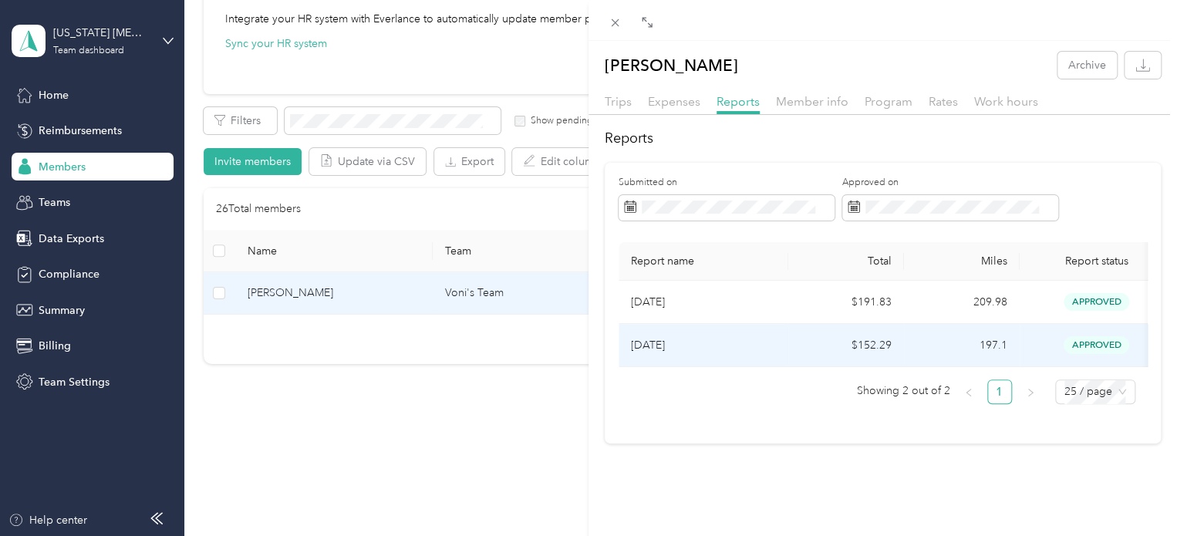
click at [741, 337] on p "[DATE]" at bounding box center [703, 345] width 145 height 17
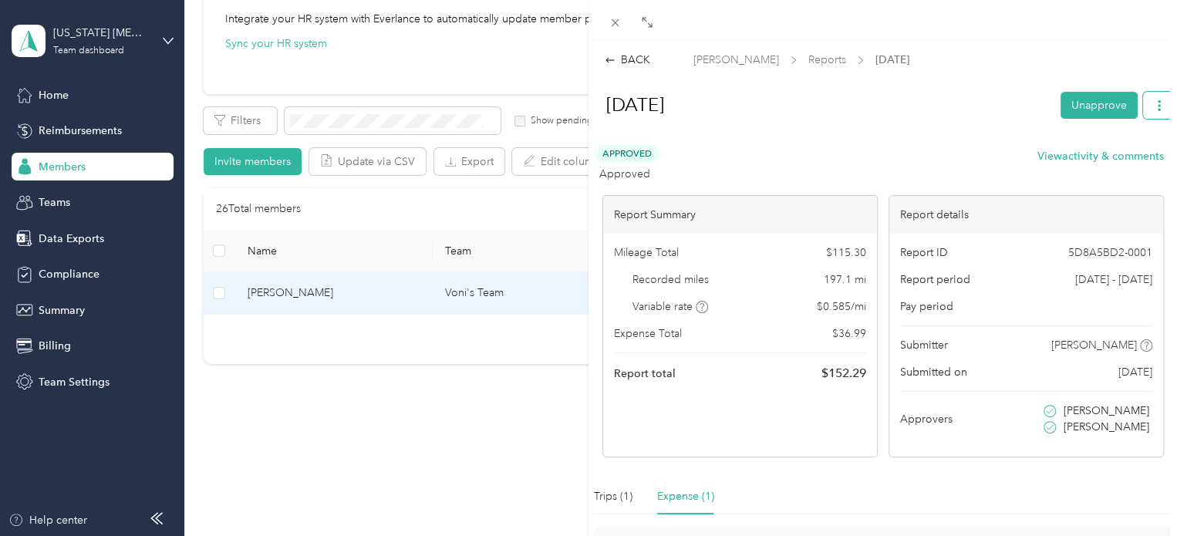
click at [1154, 107] on icon "button" at bounding box center [1159, 105] width 11 height 11
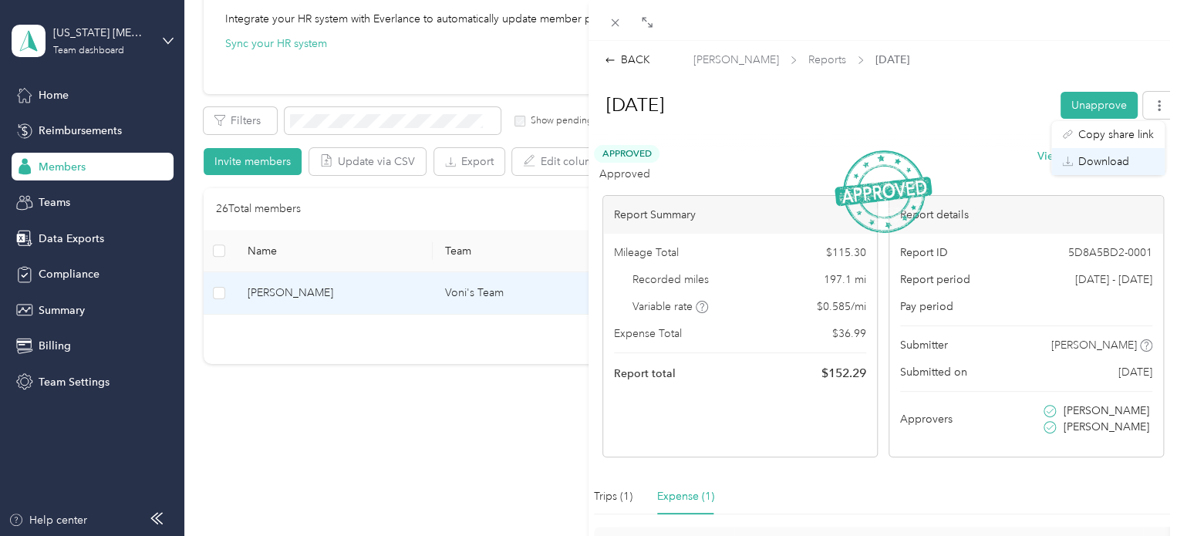
click at [1111, 155] on span "Download" at bounding box center [1103, 161] width 51 height 16
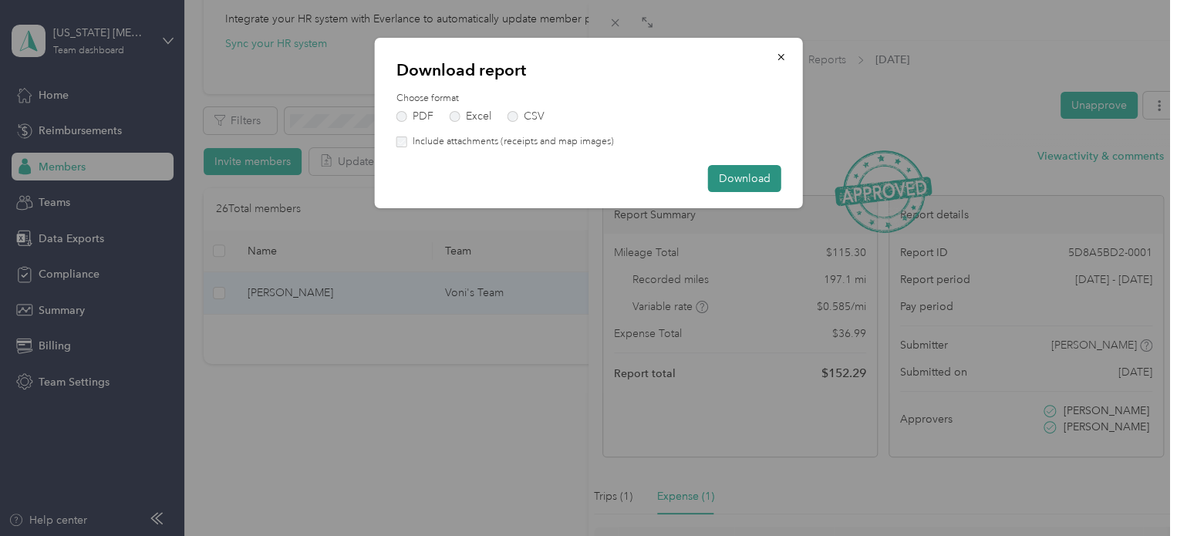
click at [726, 181] on button "Download" at bounding box center [744, 178] width 73 height 27
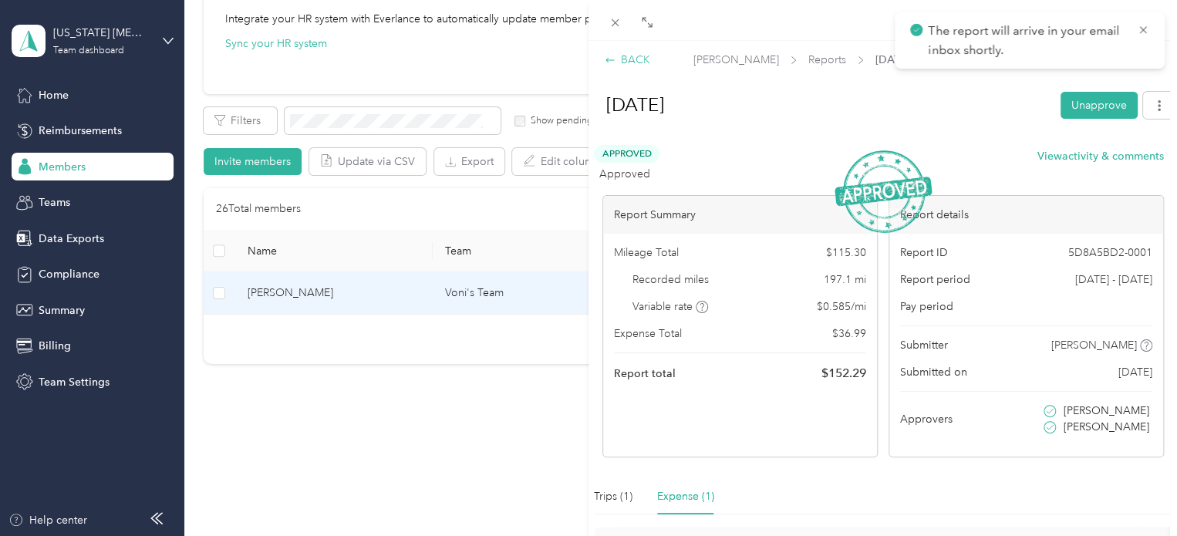
click at [628, 56] on div "BACK" at bounding box center [628, 60] width 46 height 16
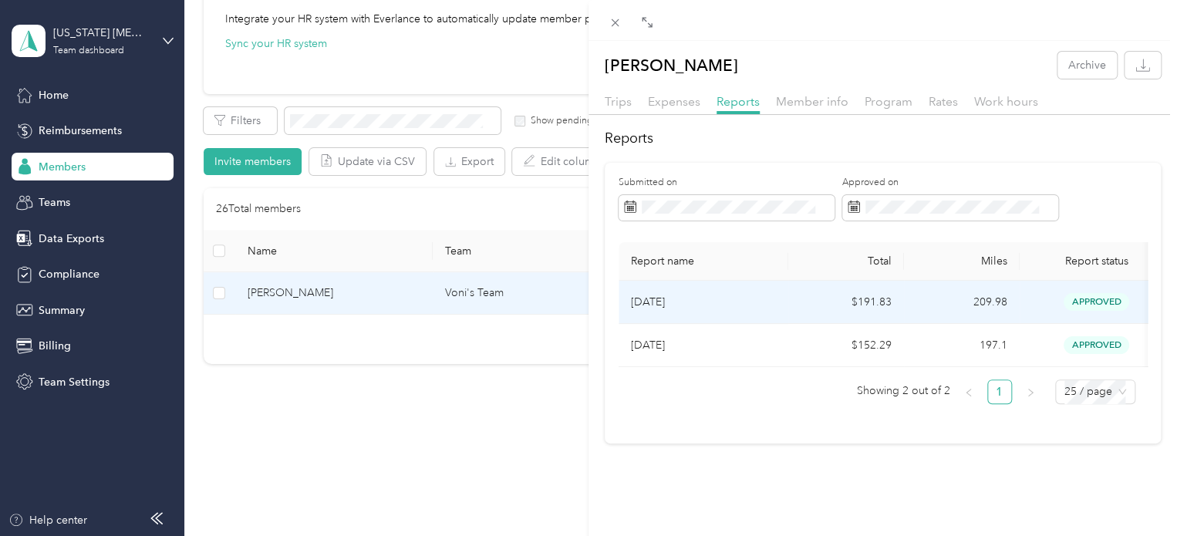
click at [771, 309] on p "[DATE]" at bounding box center [703, 302] width 145 height 17
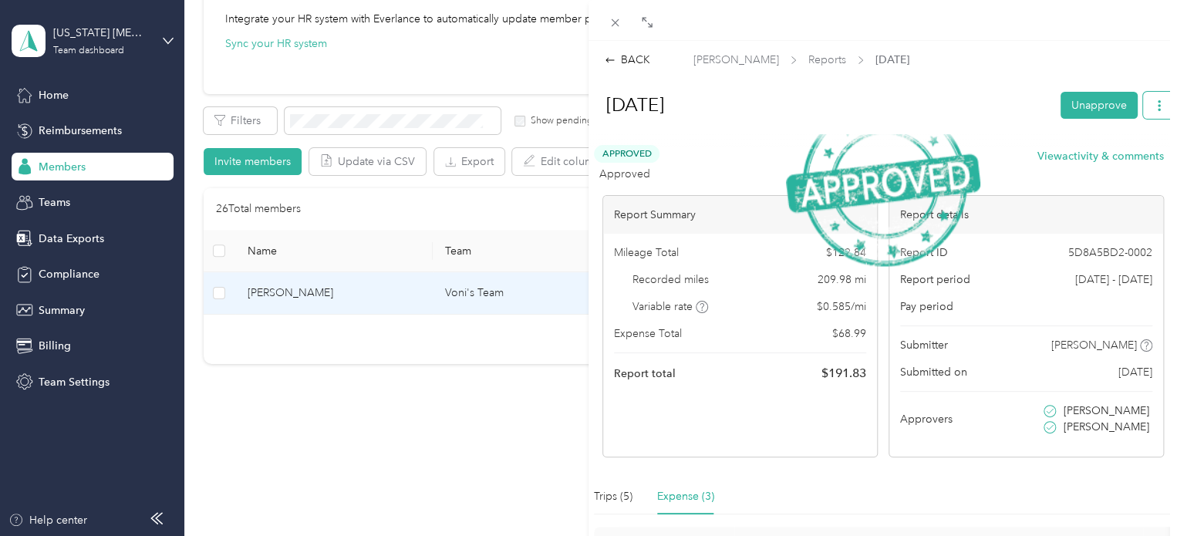
click at [1143, 102] on button "button" at bounding box center [1159, 105] width 32 height 27
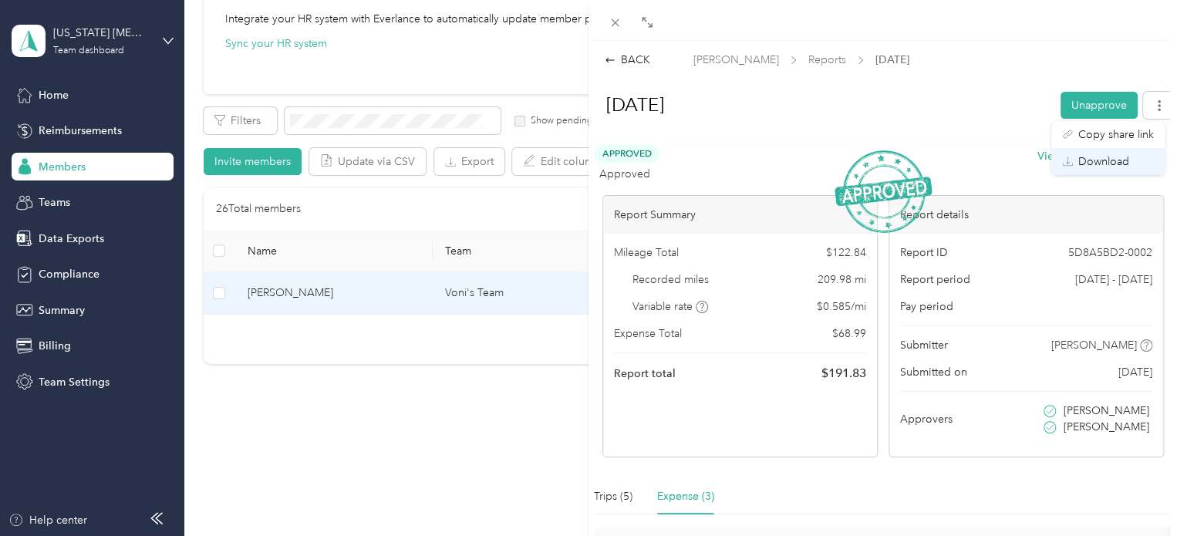
click at [1107, 152] on li "Download" at bounding box center [1107, 161] width 113 height 27
click at [1104, 161] on span "Download" at bounding box center [1103, 161] width 51 height 16
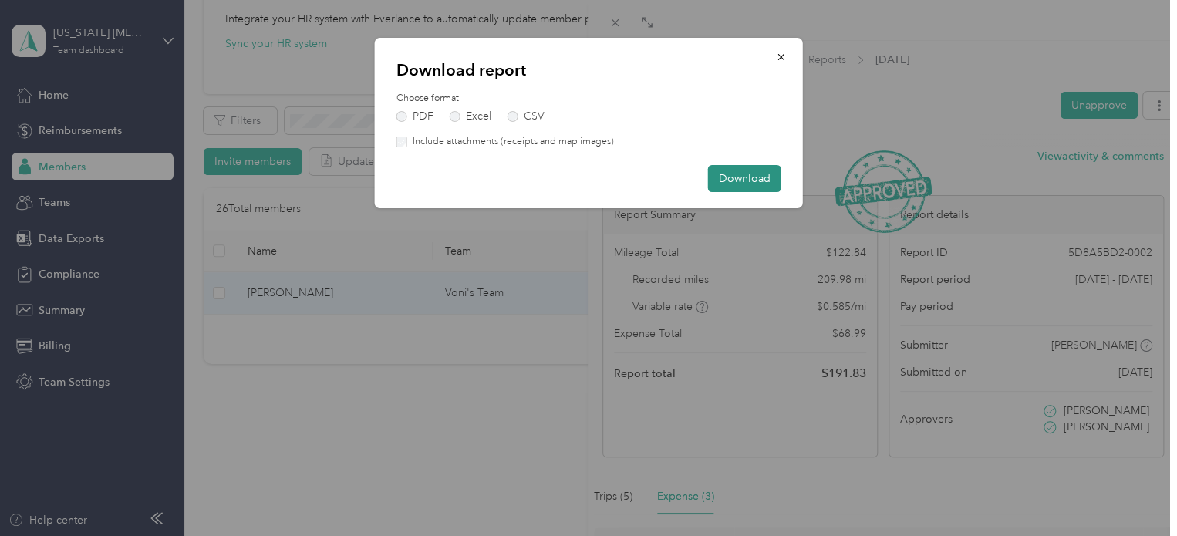
click at [756, 184] on button "Download" at bounding box center [744, 178] width 73 height 27
